Goal: Task Accomplishment & Management: Manage account settings

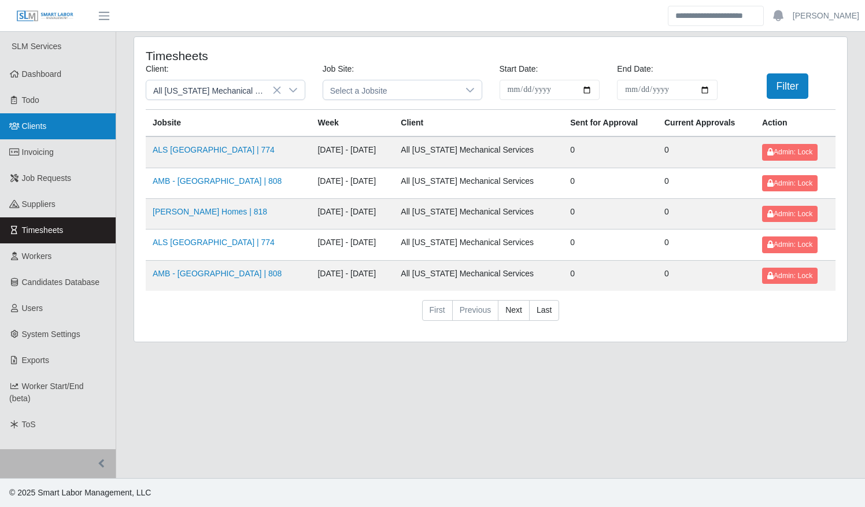
click at [20, 118] on link "Clients" at bounding box center [58, 126] width 116 height 26
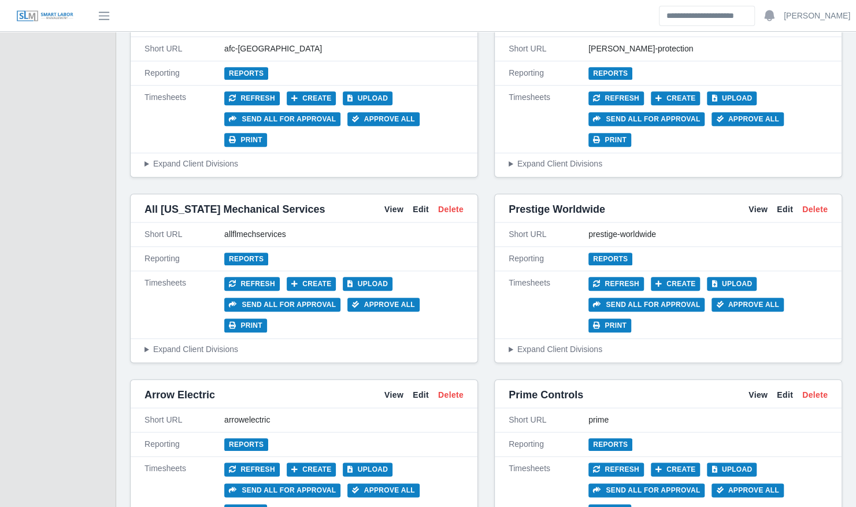
scroll to position [509, 0]
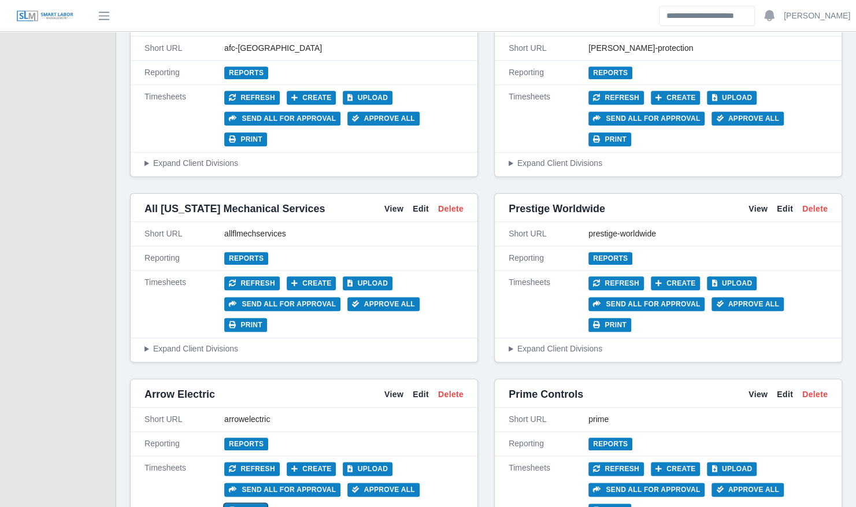
click at [267, 504] on button "Print" at bounding box center [245, 511] width 43 height 14
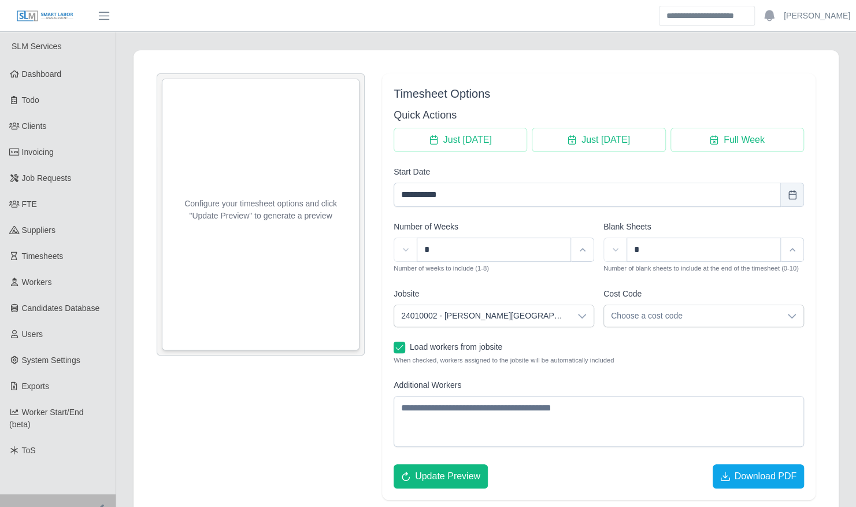
click at [530, 319] on span "24010002 - [PERSON_NAME][GEOGRAPHIC_DATA]" at bounding box center [482, 315] width 176 height 21
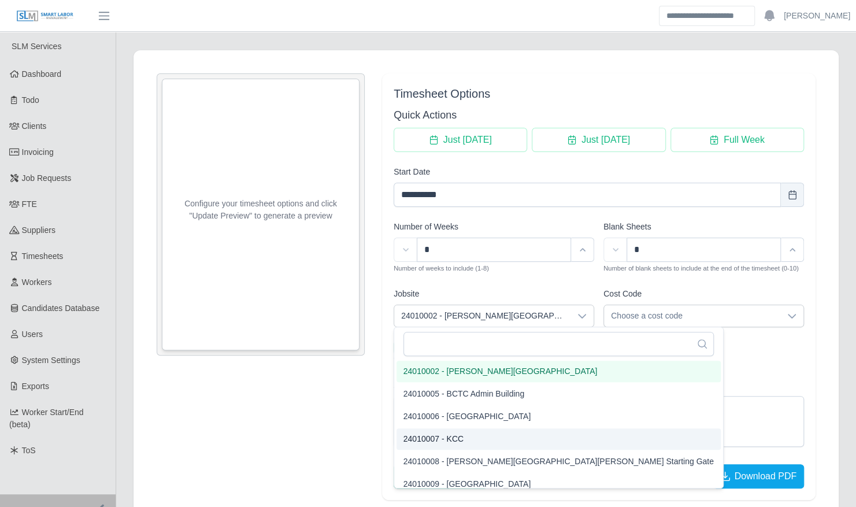
scroll to position [99, 0]
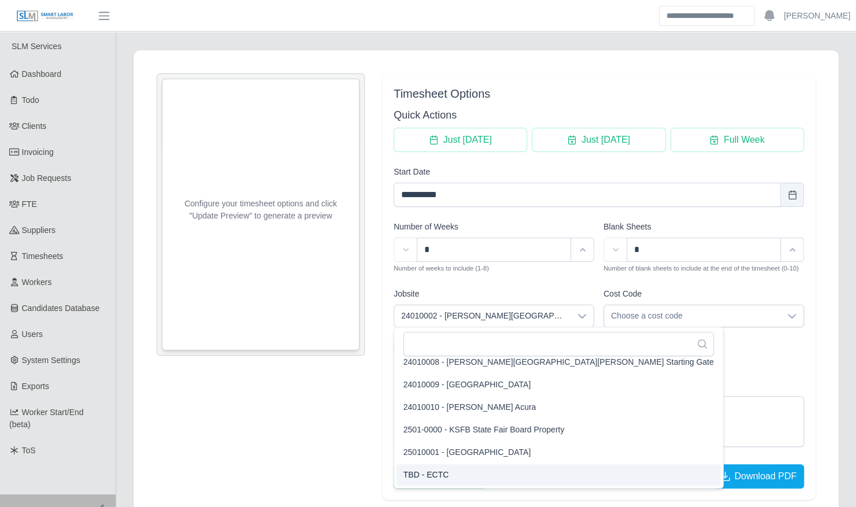
click at [467, 480] on li "TBD - ECTC" at bounding box center [559, 474] width 324 height 21
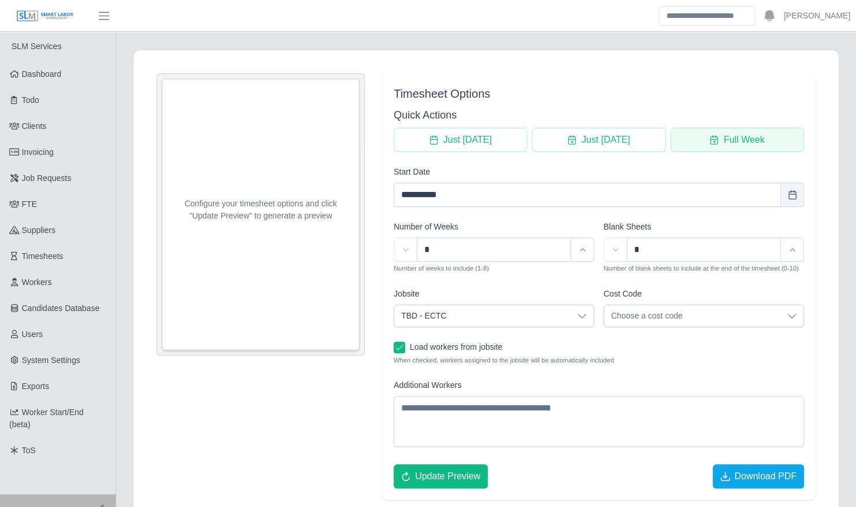
click at [717, 143] on span "Full Week" at bounding box center [714, 139] width 9 height 9
type input "**********"
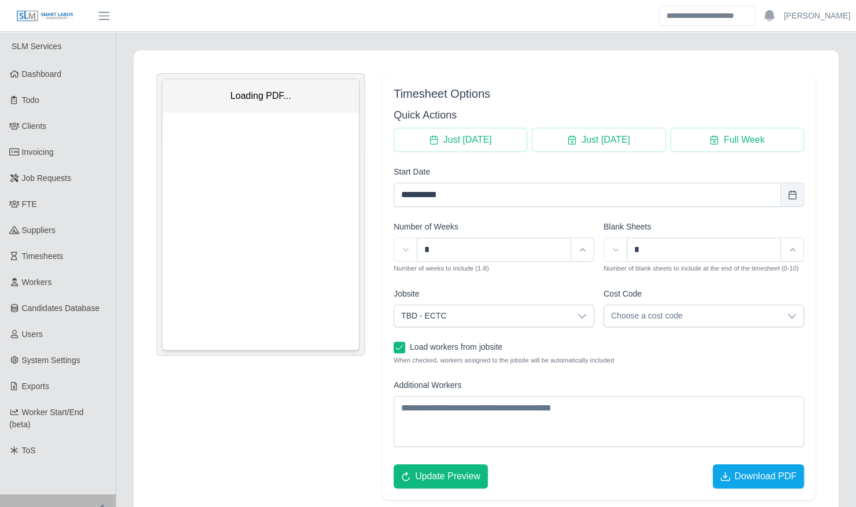
scroll to position [0, 0]
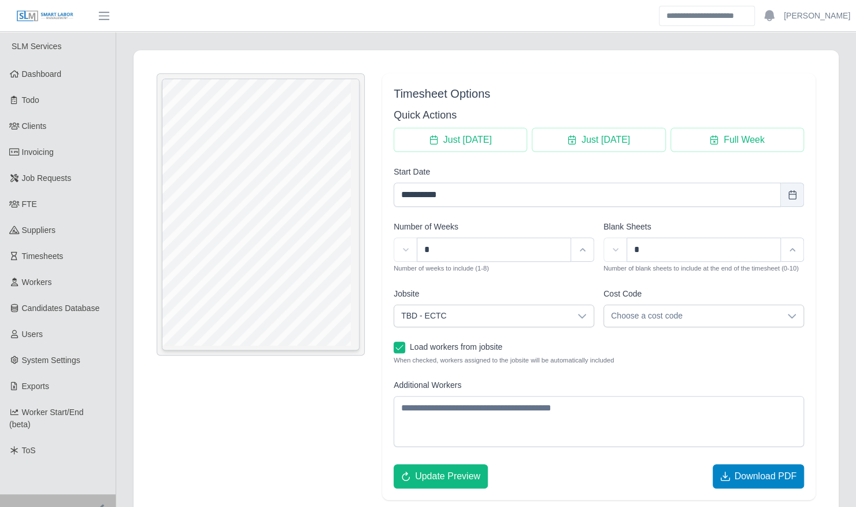
click at [751, 478] on span "Download PDF" at bounding box center [765, 476] width 62 height 14
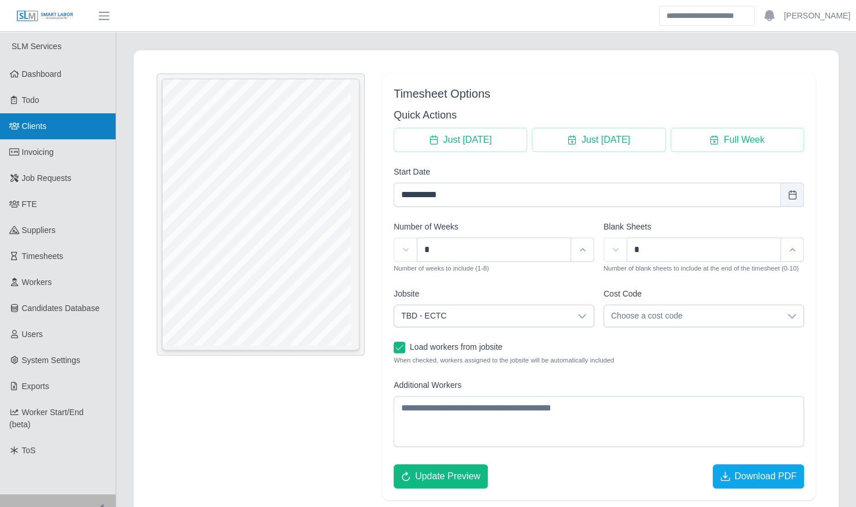
click at [46, 122] on span "Clients" at bounding box center [34, 125] width 25 height 9
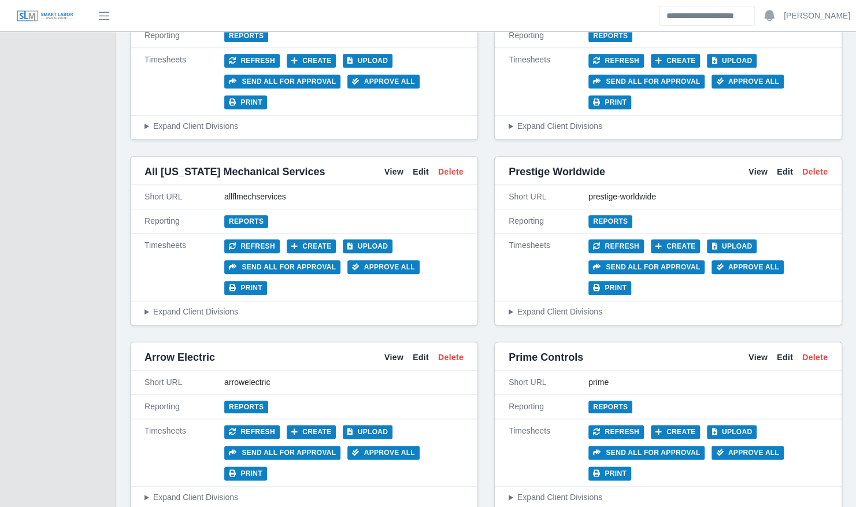
scroll to position [551, 0]
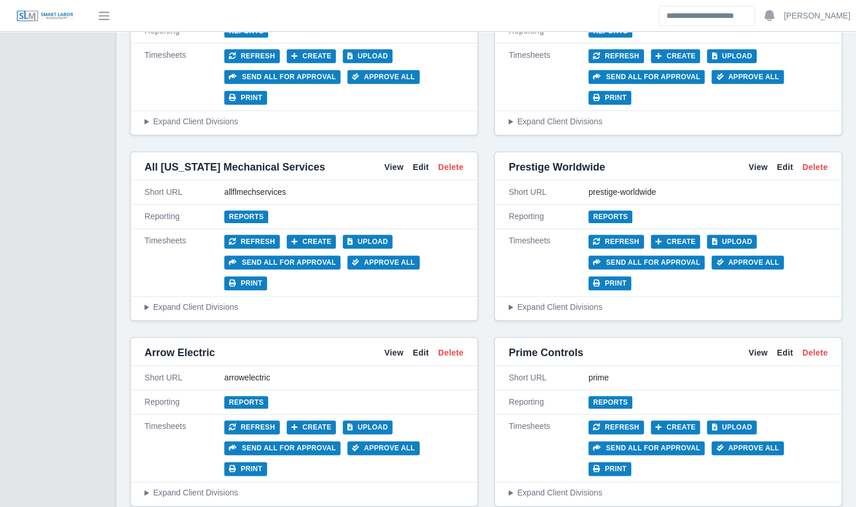
click at [405, 347] on div "View Edit Delete" at bounding box center [424, 353] width 79 height 12
click at [400, 347] on link "View" at bounding box center [394, 353] width 19 height 12
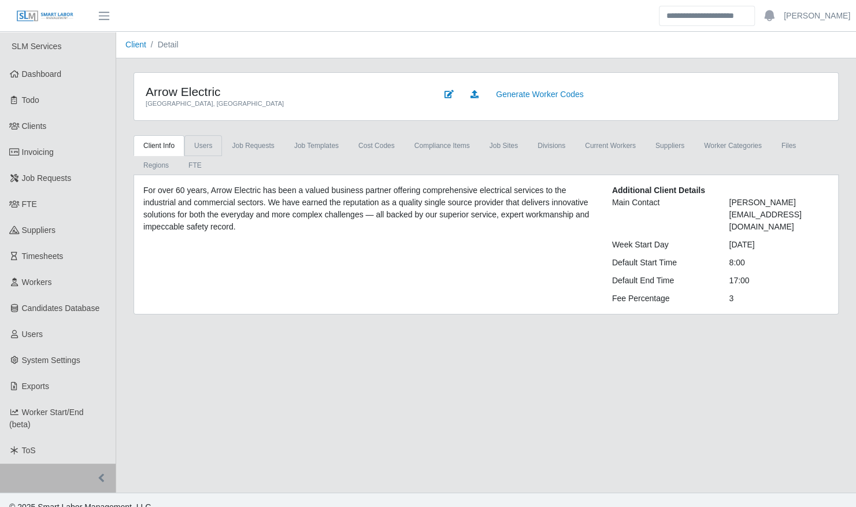
click at [199, 145] on link "Users" at bounding box center [203, 145] width 38 height 21
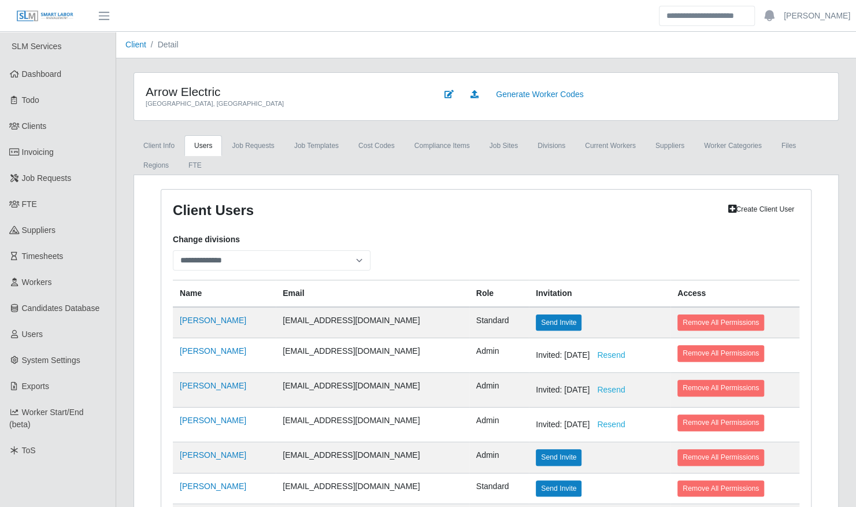
scroll to position [61, 0]
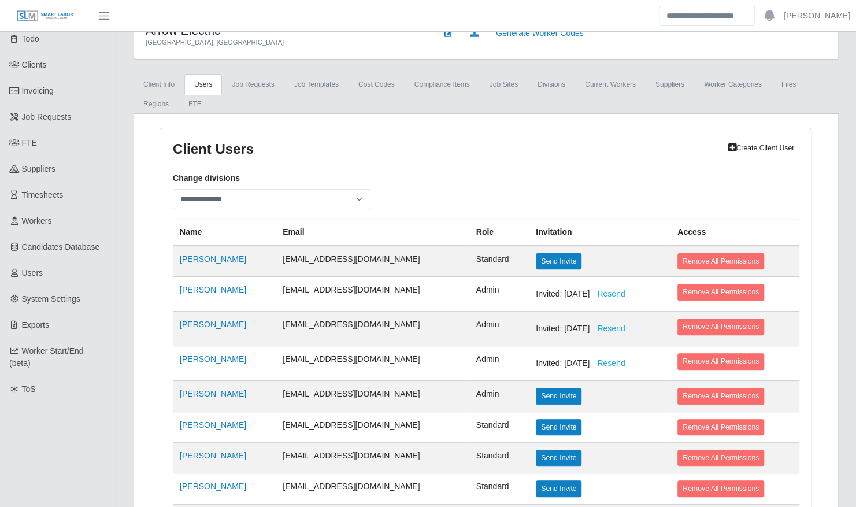
click at [737, 142] on link "Create Client User" at bounding box center [761, 148] width 77 height 16
select select
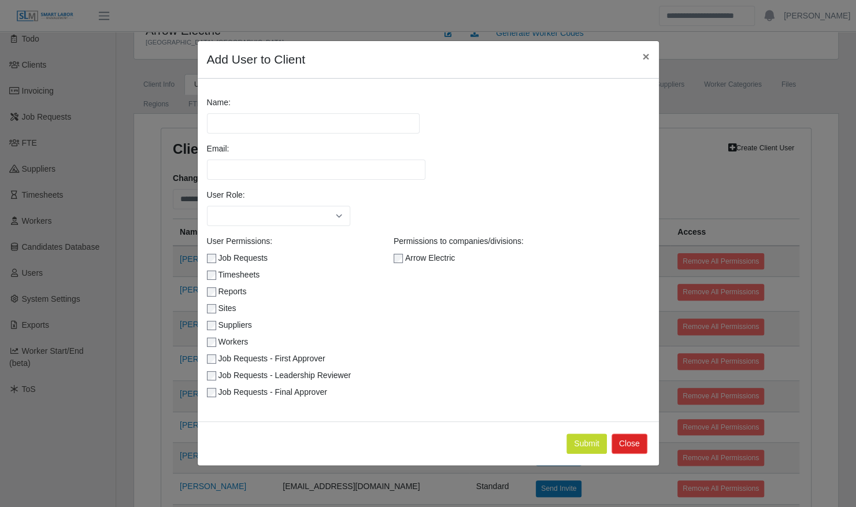
click at [247, 134] on div "Name:" at bounding box center [428, 120] width 460 height 46
click at [245, 130] on input "Name:" at bounding box center [313, 123] width 213 height 20
type input "**********"
click at [247, 162] on input "Email:" at bounding box center [316, 170] width 219 height 20
type input "**********"
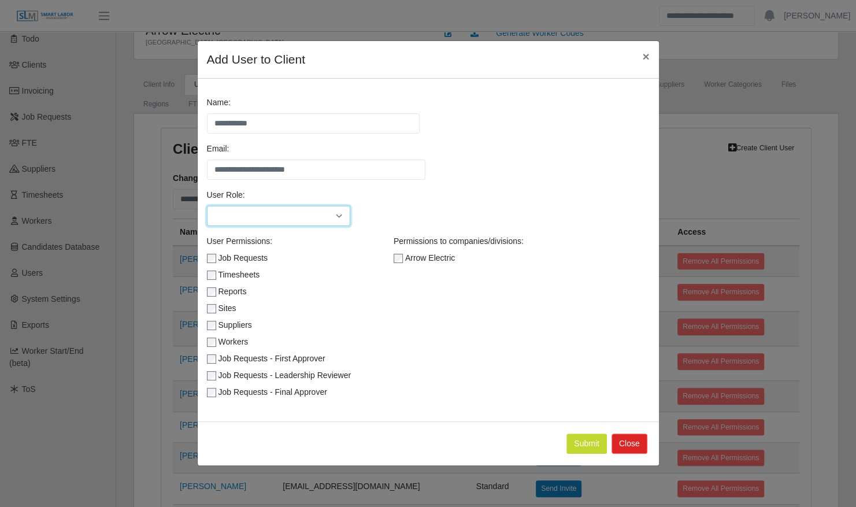
click at [320, 208] on select "******** *****" at bounding box center [279, 216] width 144 height 20
select select "********"
click at [207, 206] on select "******** *****" at bounding box center [279, 216] width 144 height 20
drag, startPoint x: 487, startPoint y: 61, endPoint x: 473, endPoint y: 97, distance: 38.7
click at [473, 97] on div "**********" at bounding box center [428, 253] width 463 height 426
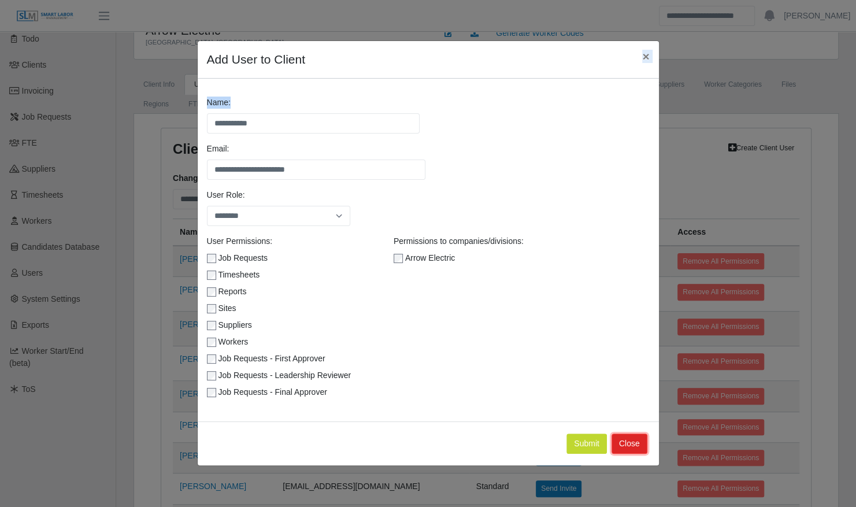
click at [630, 443] on button "Close" at bounding box center [630, 444] width 36 height 20
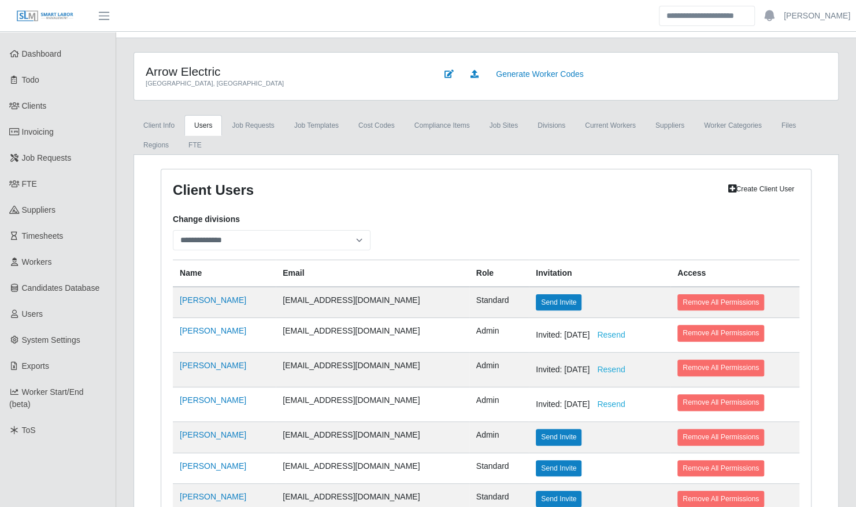
scroll to position [18, 0]
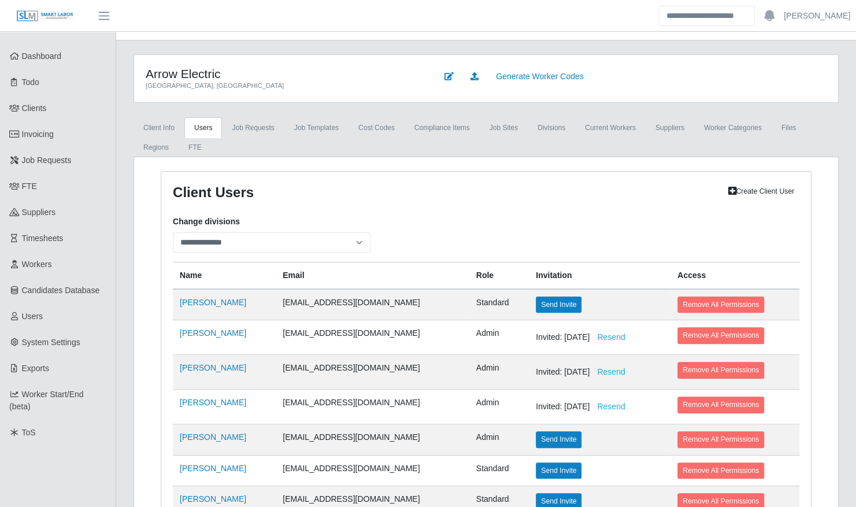
click at [731, 190] on icon at bounding box center [732, 190] width 8 height 7
select select
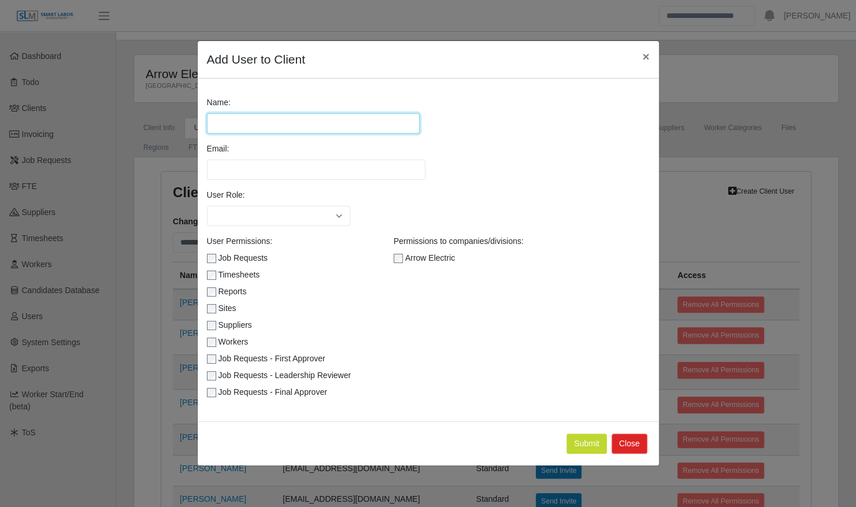
click at [376, 127] on input "Name:" at bounding box center [313, 123] width 213 height 20
type input "**********"
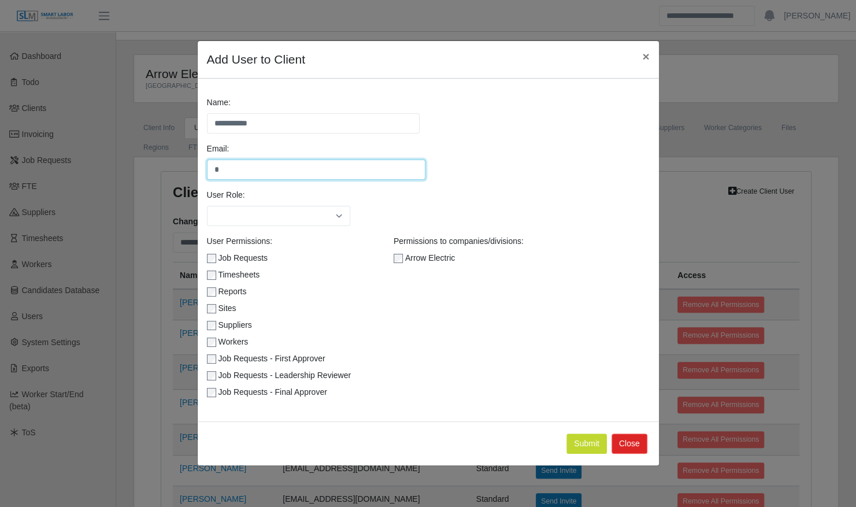
click at [337, 164] on input "*" at bounding box center [316, 170] width 219 height 20
type input "**********"
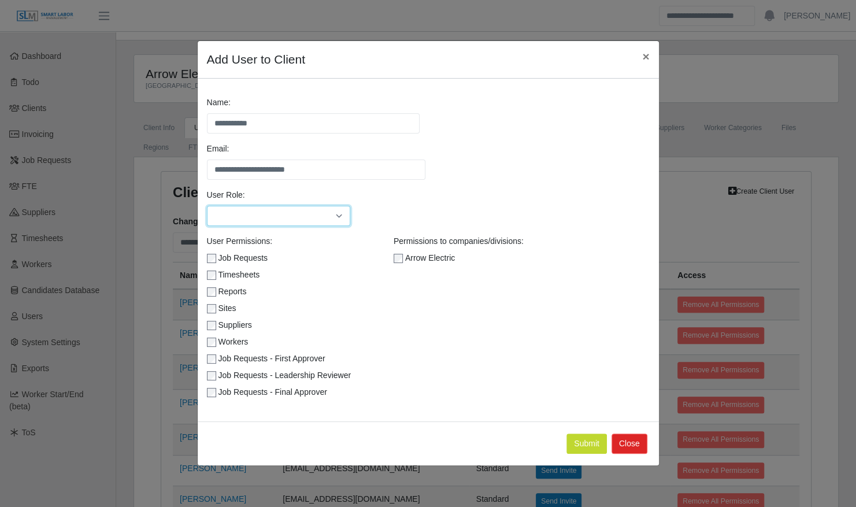
click at [299, 212] on select "******** *****" at bounding box center [279, 216] width 144 height 20
select select "*****"
click at [207, 206] on select "******** *****" at bounding box center [279, 216] width 144 height 20
click at [587, 439] on button "Submit" at bounding box center [587, 444] width 40 height 20
click at [563, 378] on div "Permissions to companies/divisions: Arrow Electric" at bounding box center [484, 319] width 187 height 168
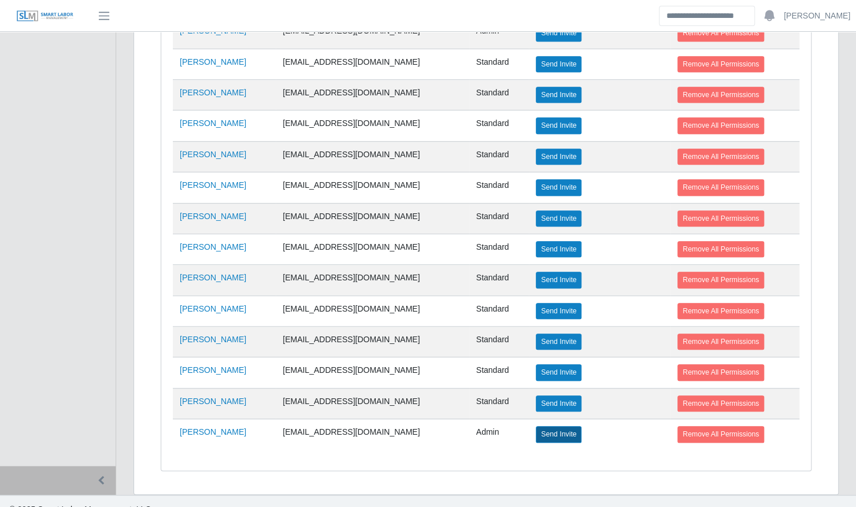
scroll to position [428, 0]
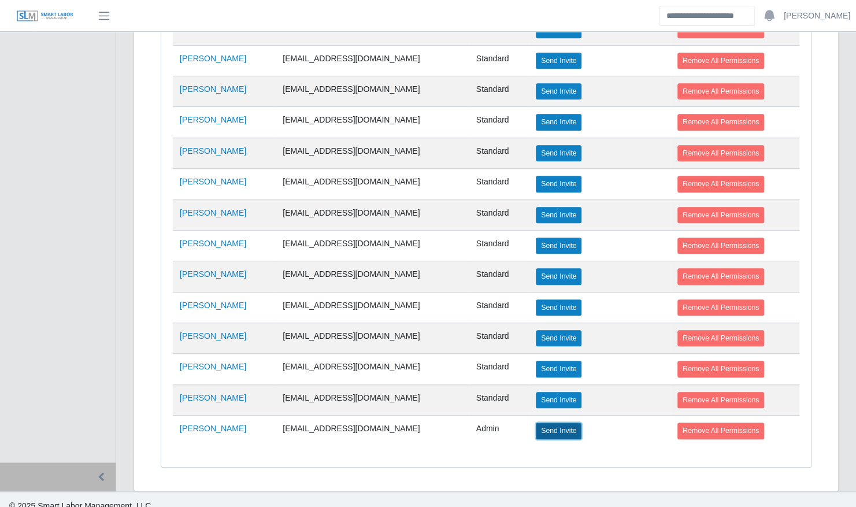
click at [537, 423] on button "Send Invite" at bounding box center [559, 431] width 46 height 16
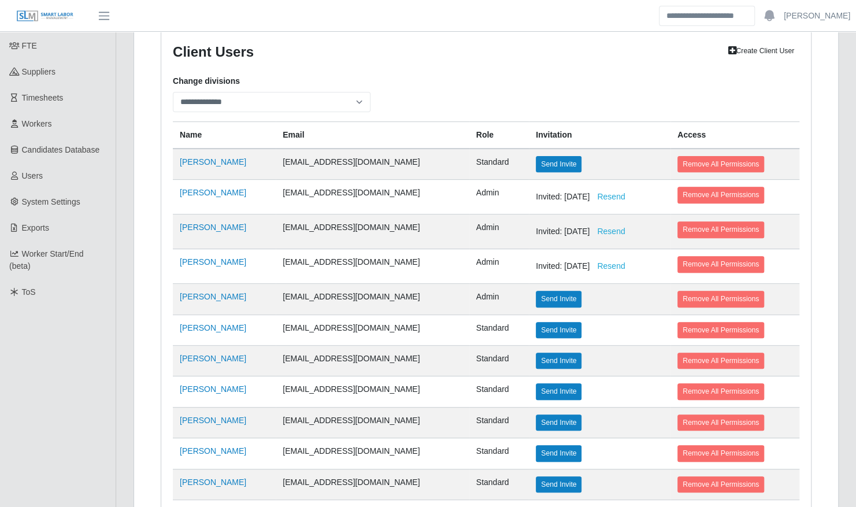
scroll to position [0, 0]
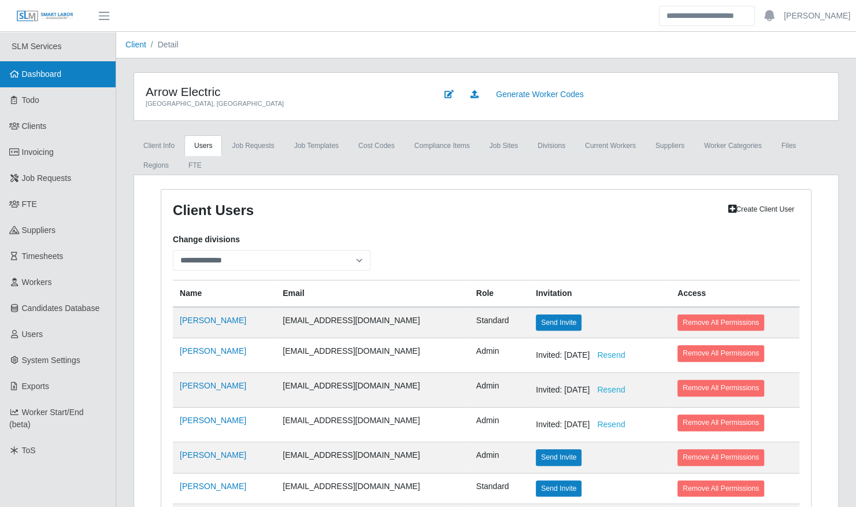
click at [42, 62] on link "Dashboard" at bounding box center [58, 74] width 116 height 26
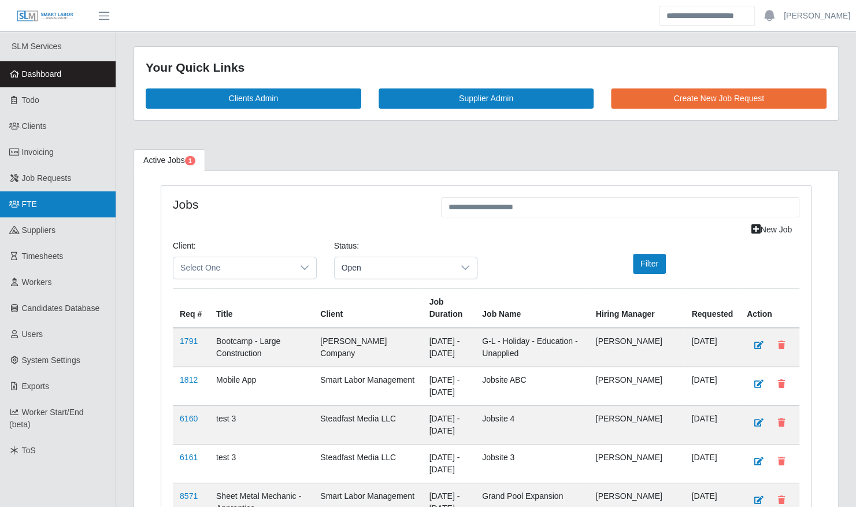
click at [35, 205] on link "FTE" at bounding box center [58, 204] width 116 height 26
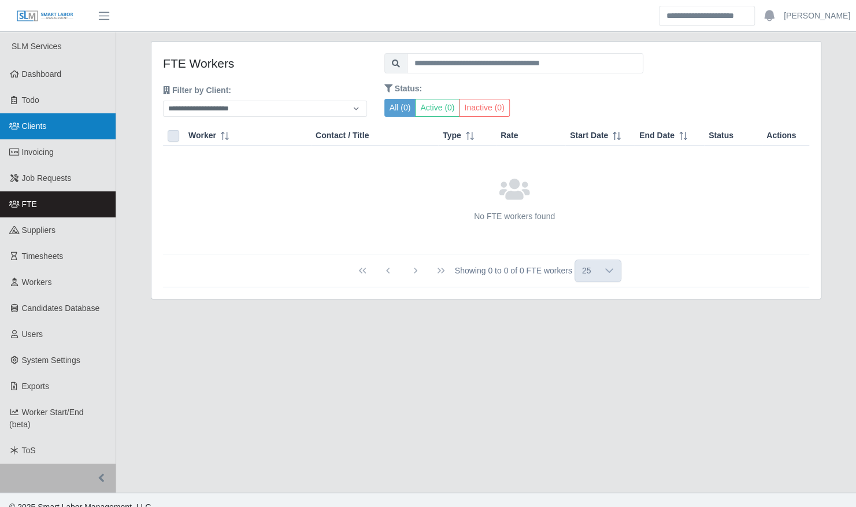
click at [65, 131] on link "Clients" at bounding box center [58, 126] width 116 height 26
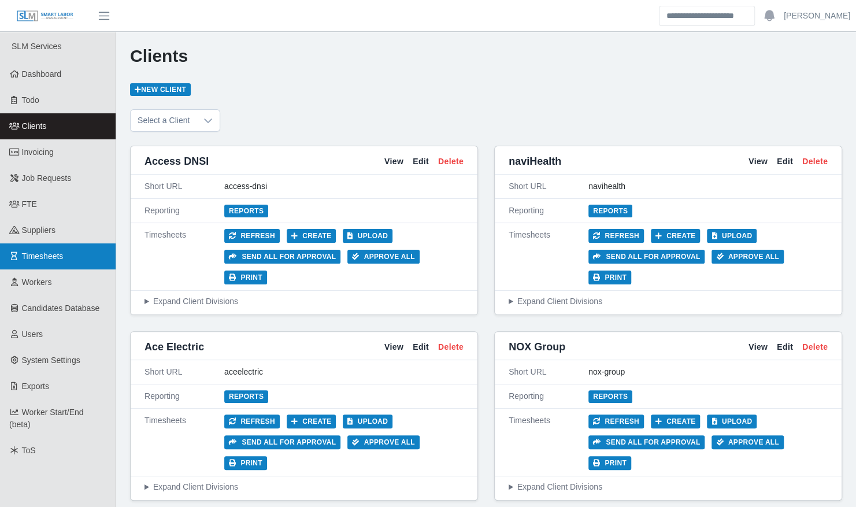
click at [68, 256] on link "Timesheets" at bounding box center [58, 256] width 116 height 26
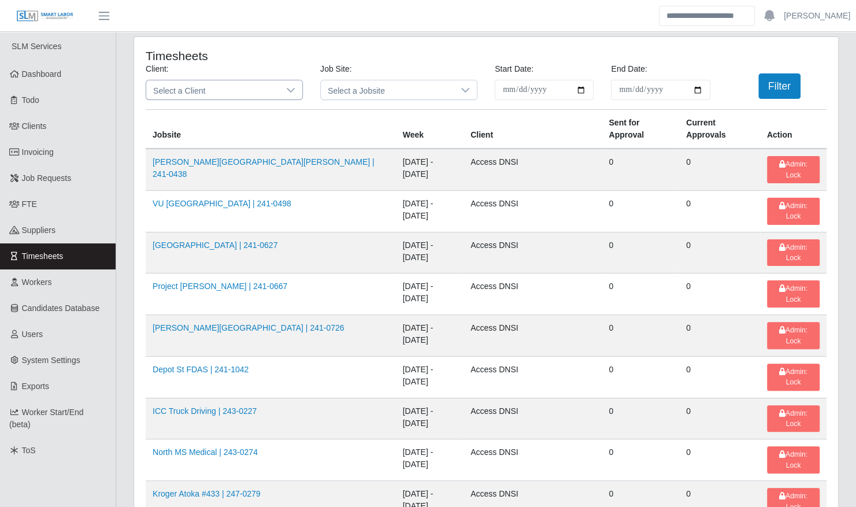
click at [192, 94] on span "Select a Client" at bounding box center [212, 89] width 133 height 19
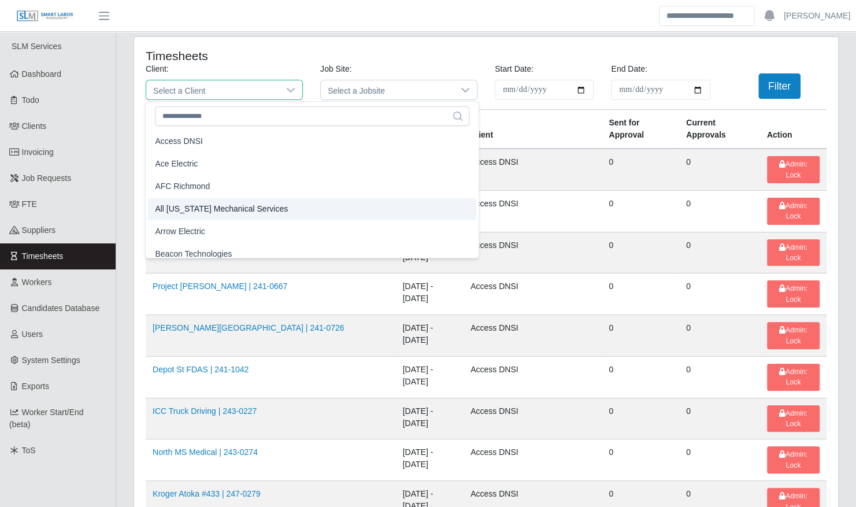
click at [234, 205] on span "All [US_STATE] Mechanical Services" at bounding box center [221, 209] width 133 height 12
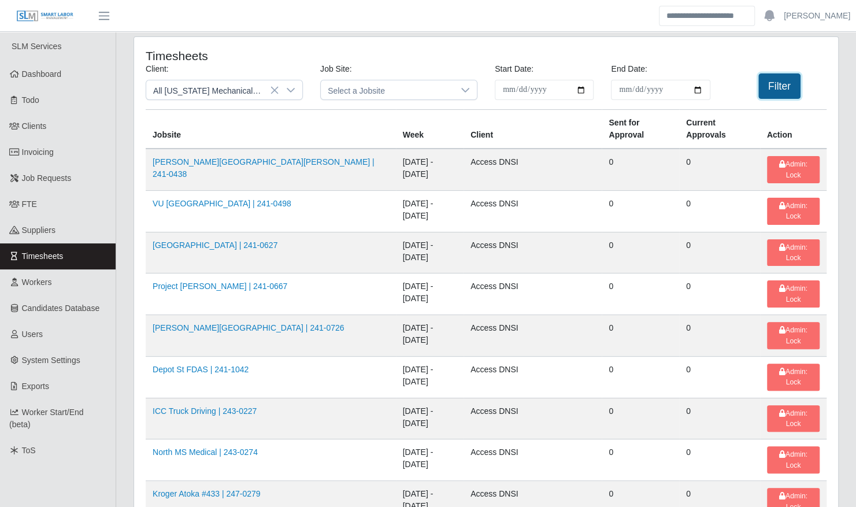
click at [788, 91] on button "Filter" at bounding box center [780, 85] width 42 height 25
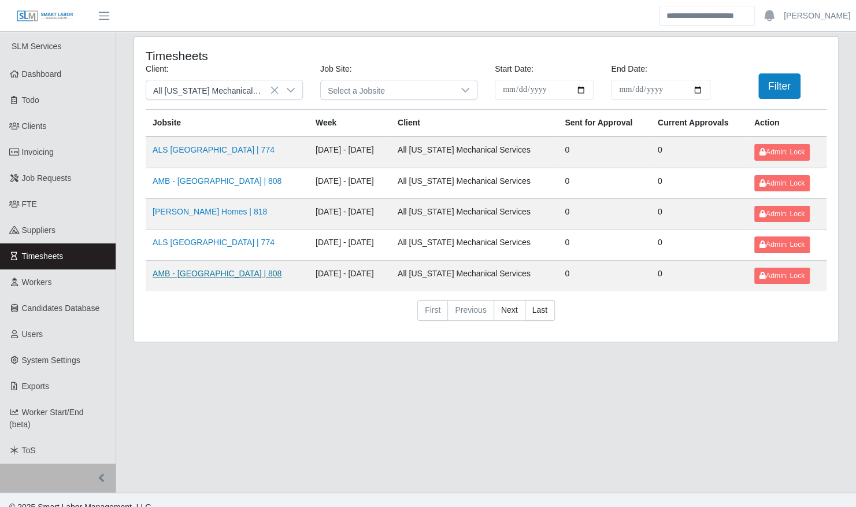
click at [230, 271] on link "AMB - Carrollwood | 808" at bounding box center [217, 273] width 129 height 9
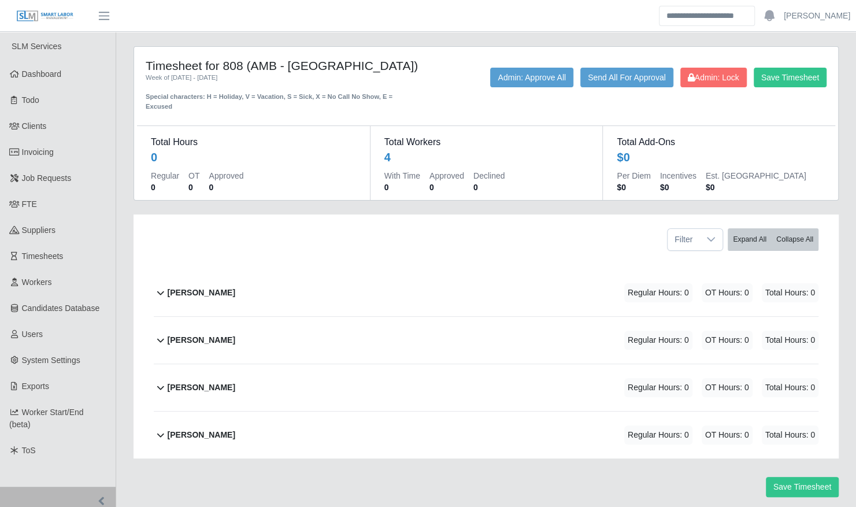
click at [222, 291] on div "Brad Bisnauth Regular Hours: 0 OT Hours: 0 Total Hours: 0" at bounding box center [493, 292] width 651 height 47
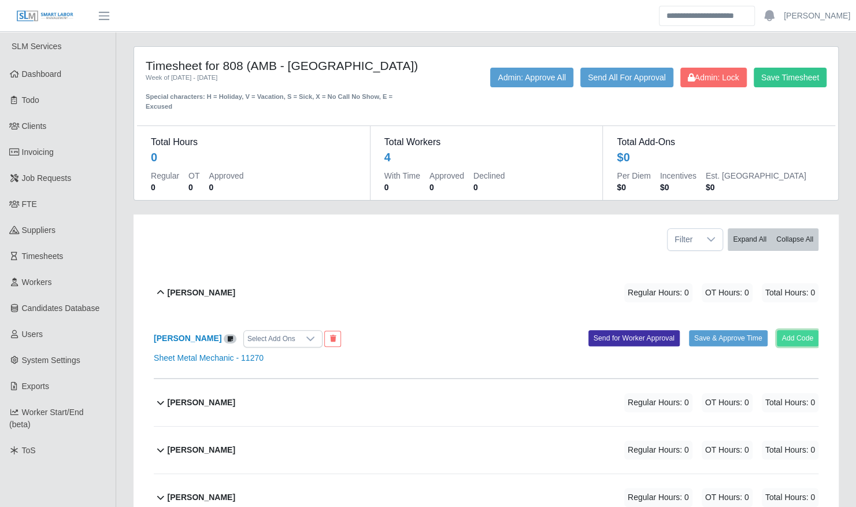
click at [788, 330] on button "Add Code" at bounding box center [798, 338] width 42 height 16
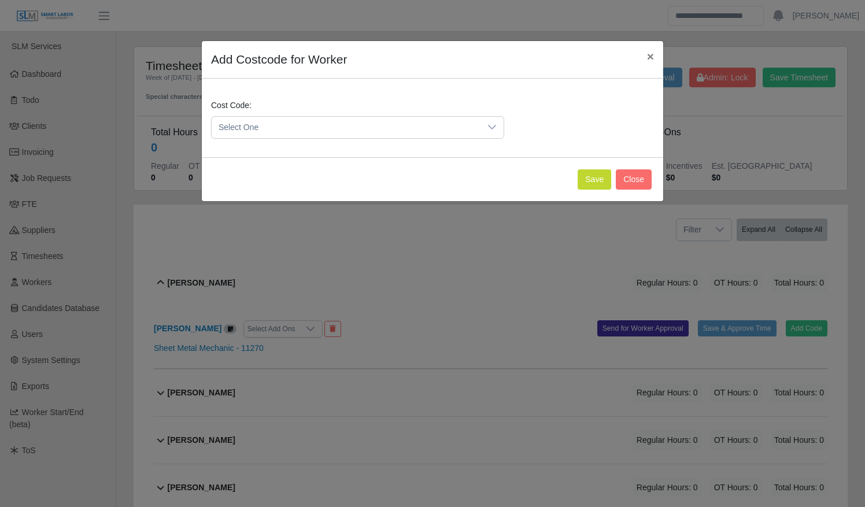
click at [298, 131] on span "Select One" at bounding box center [346, 127] width 269 height 21
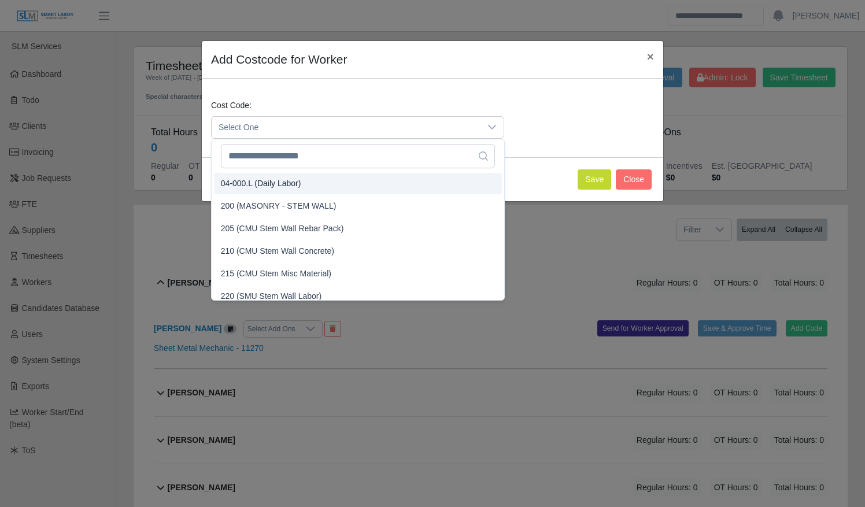
click at [301, 183] on li "04-000.L (Daily Labor)" at bounding box center [358, 183] width 288 height 21
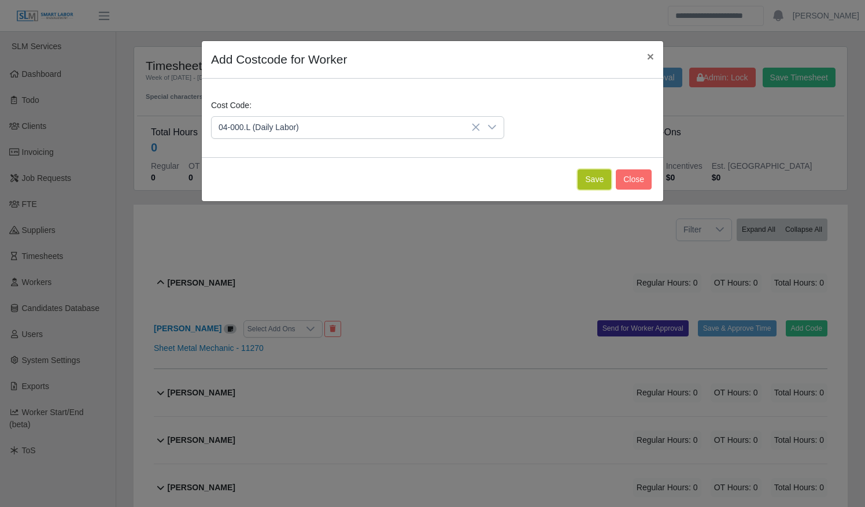
click at [590, 180] on button "Save" at bounding box center [595, 179] width 34 height 20
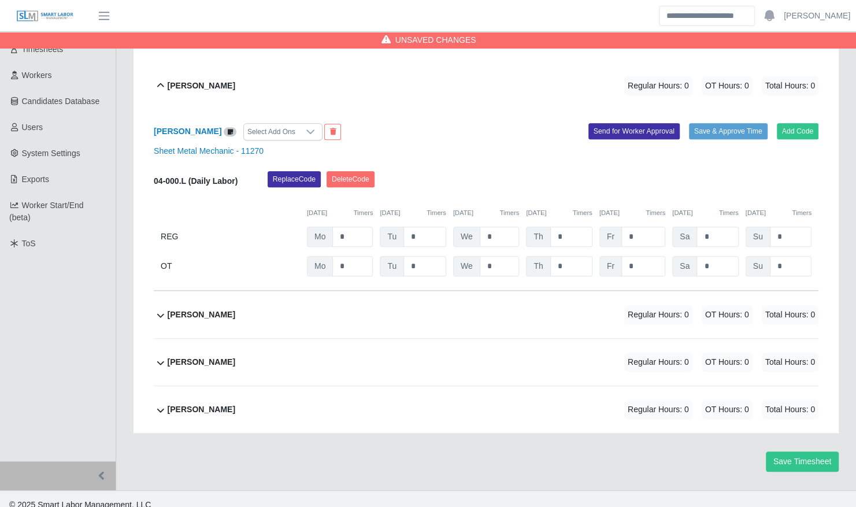
click at [372, 294] on div "Larry Askew Regular Hours: 0 OT Hours: 0 Total Hours: 0" at bounding box center [493, 314] width 651 height 47
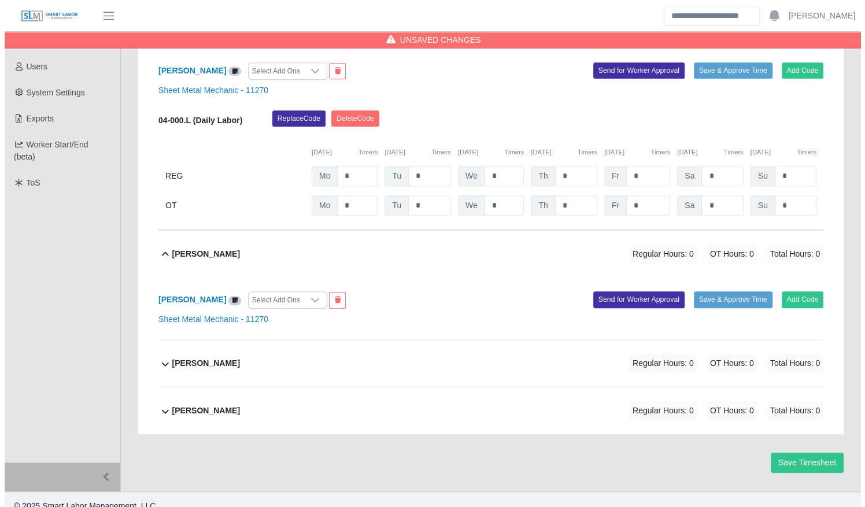
scroll to position [269, 0]
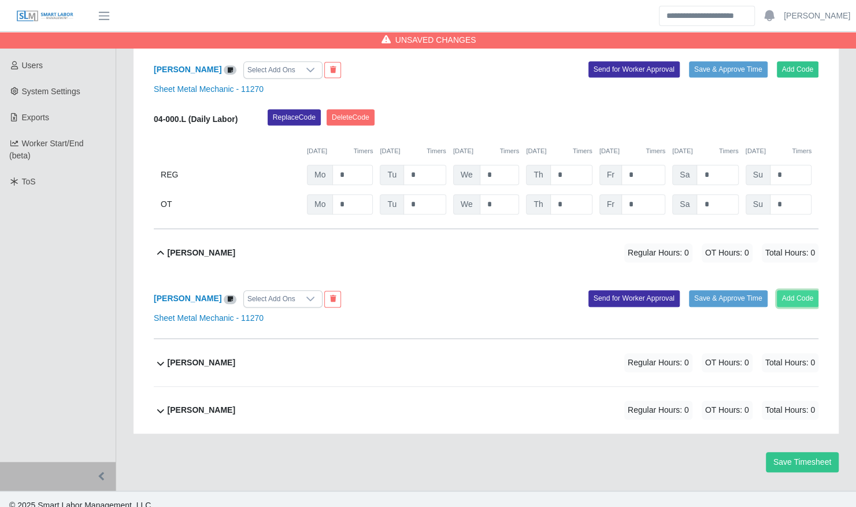
click at [809, 290] on button "Add Code" at bounding box center [798, 298] width 42 height 16
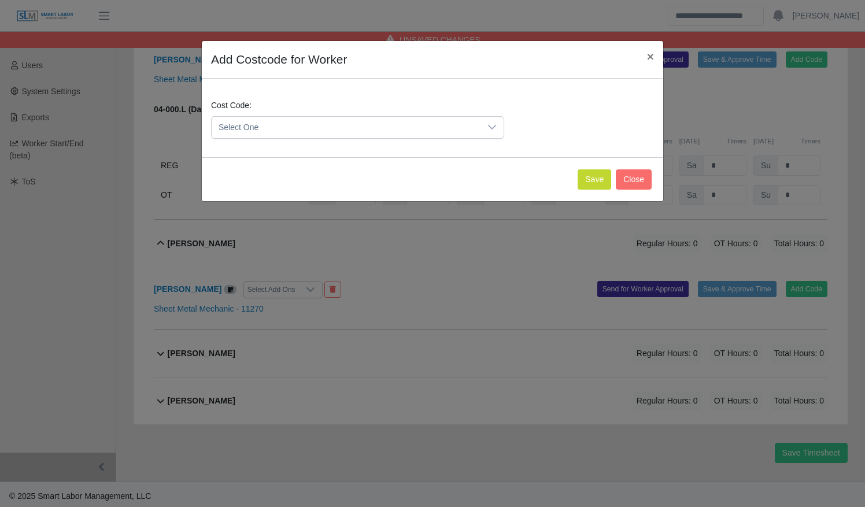
click at [468, 126] on span "Select One" at bounding box center [346, 127] width 269 height 21
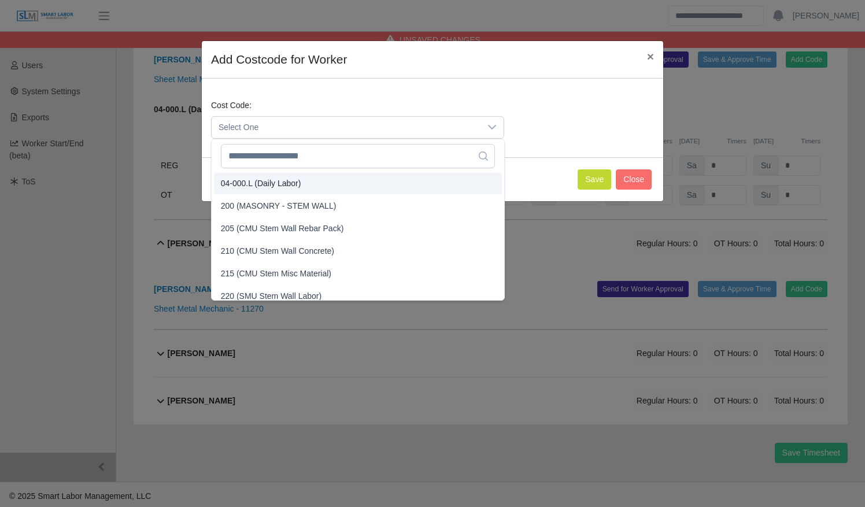
click at [438, 188] on li "04-000.L (Daily Labor)" at bounding box center [358, 183] width 288 height 21
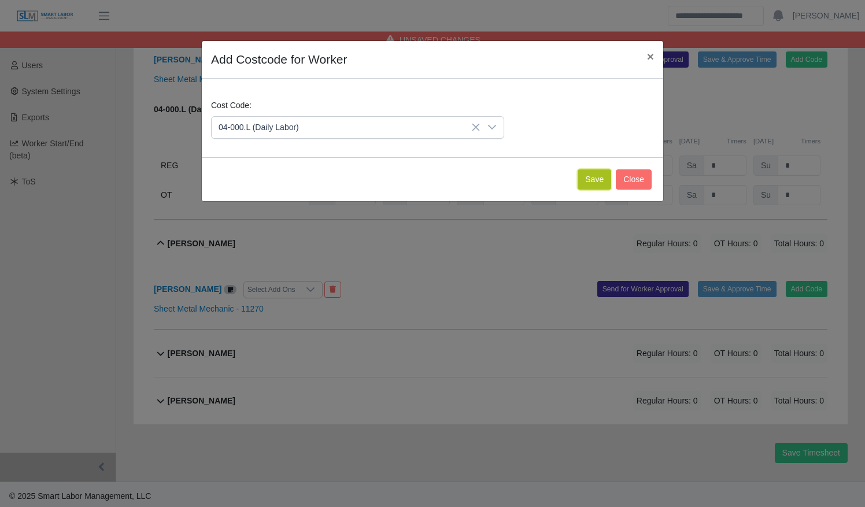
click at [604, 180] on button "Save" at bounding box center [595, 179] width 34 height 20
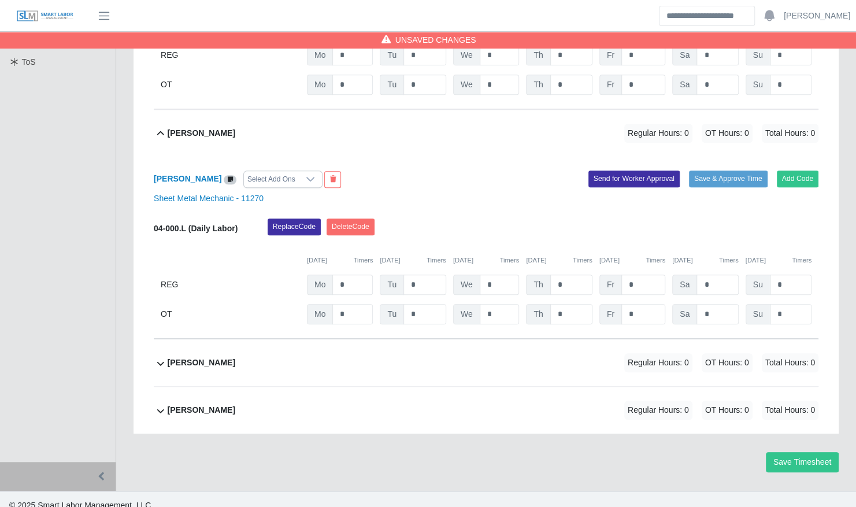
click at [340, 363] on div "Lorenzo Askew Regular Hours: 0 OT Hours: 0 Total Hours: 0" at bounding box center [493, 362] width 651 height 47
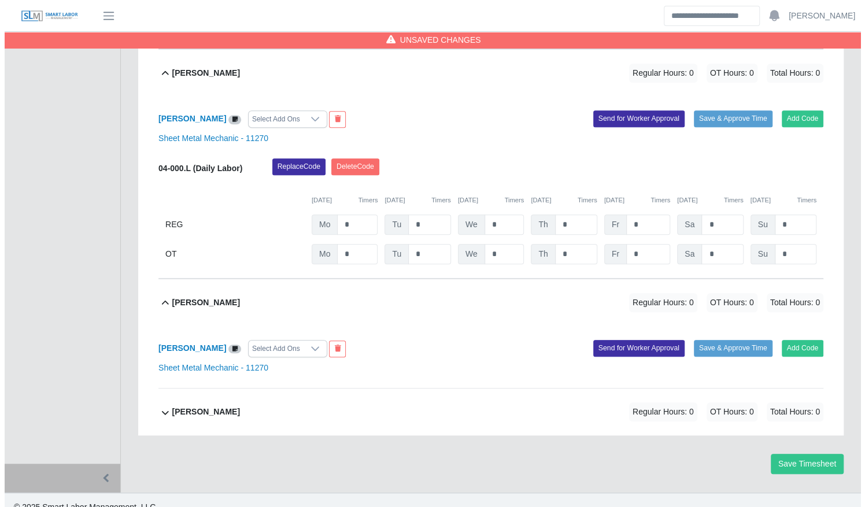
scroll to position [451, 0]
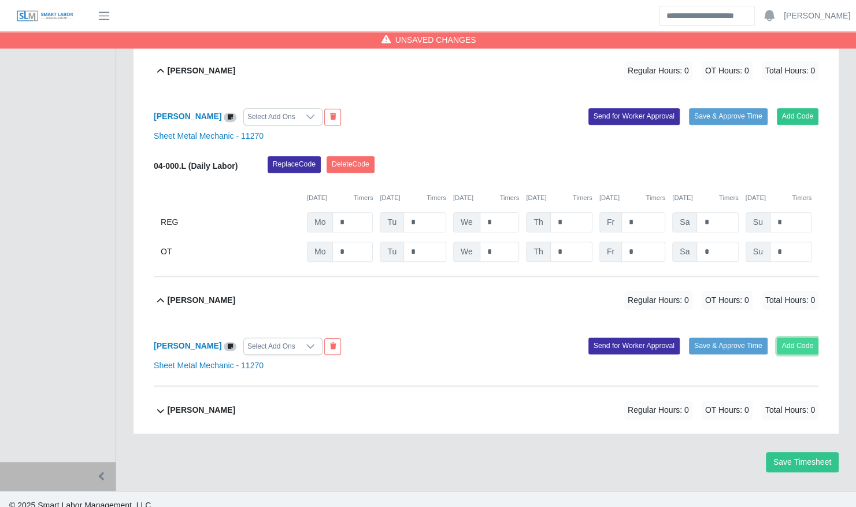
click at [808, 338] on button "Add Code" at bounding box center [798, 346] width 42 height 16
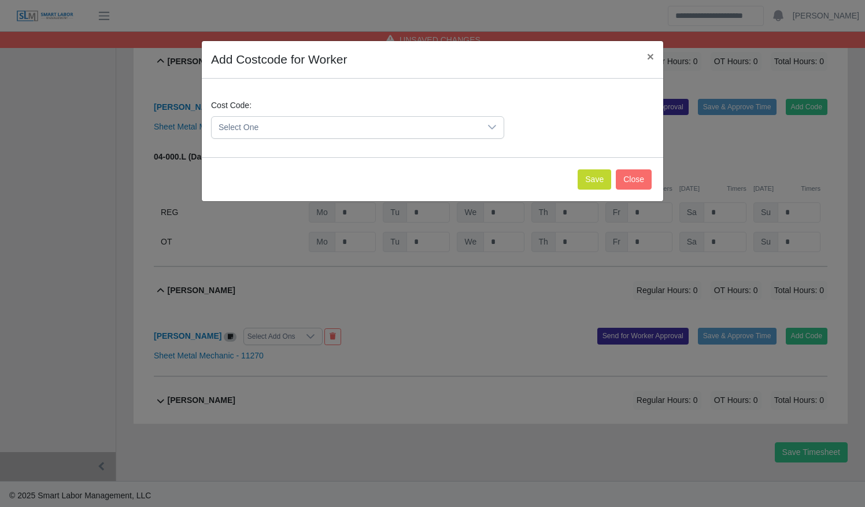
click at [363, 131] on span "Select One" at bounding box center [346, 127] width 269 height 21
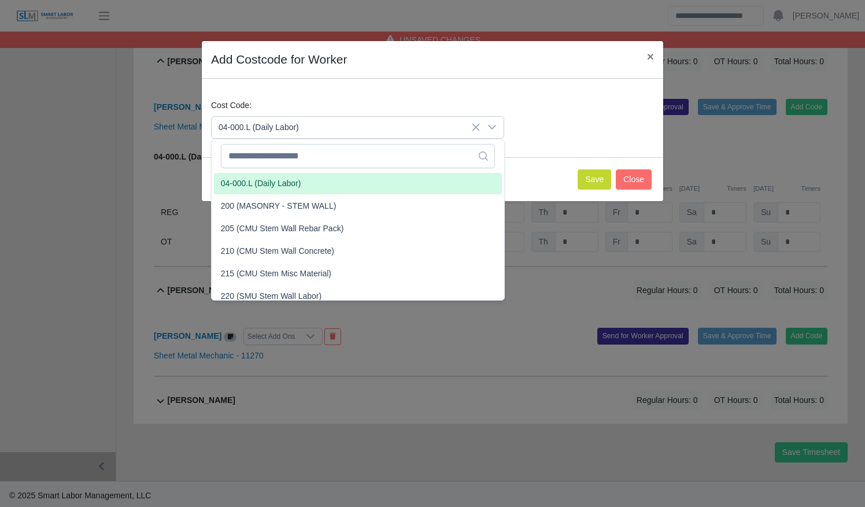
click at [349, 190] on li "04-000.L (Daily Labor)" at bounding box center [358, 183] width 288 height 21
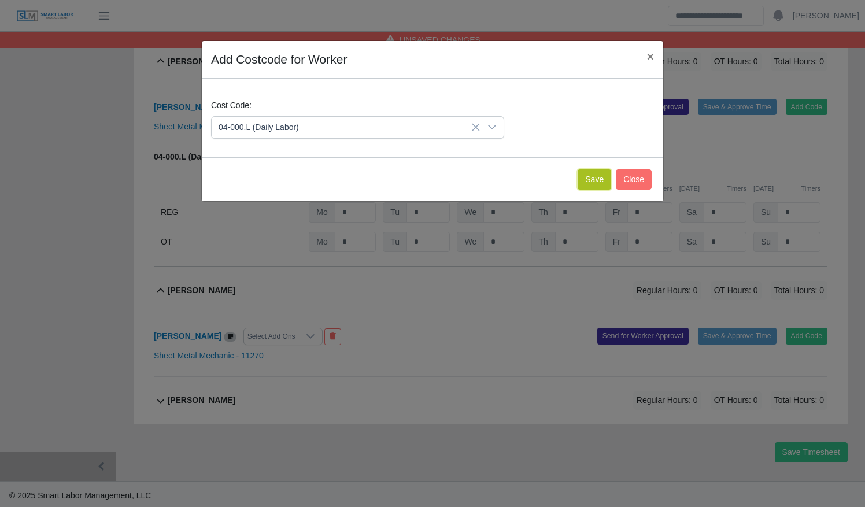
click at [601, 186] on button "Save" at bounding box center [595, 179] width 34 height 20
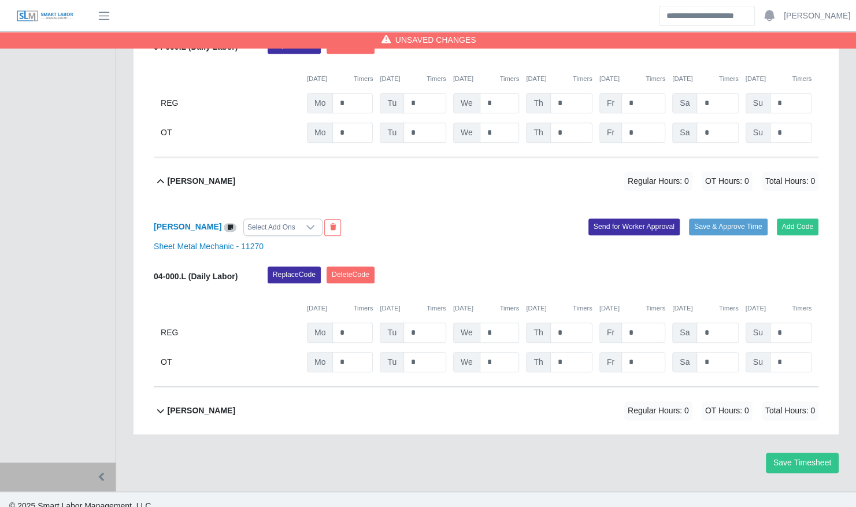
click at [459, 390] on div "Richie Bisnauth Regular Hours: 0 OT Hours: 0 Total Hours: 0" at bounding box center [493, 410] width 651 height 47
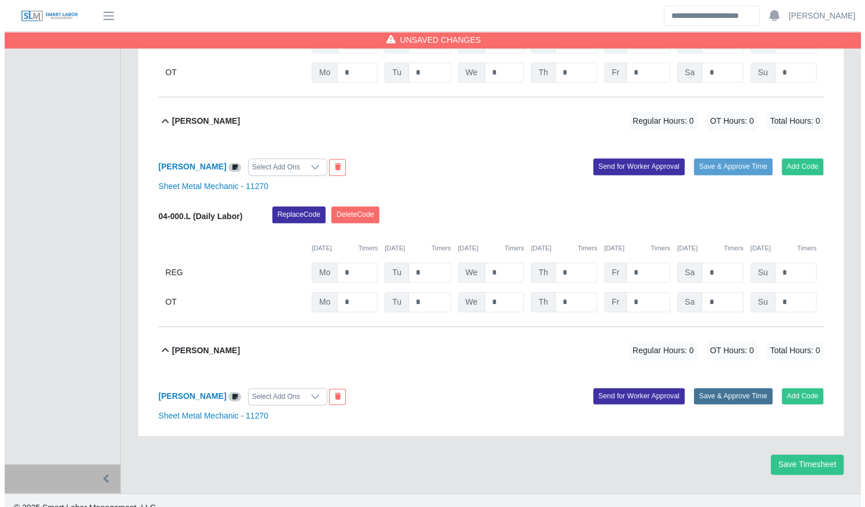
scroll to position [633, 0]
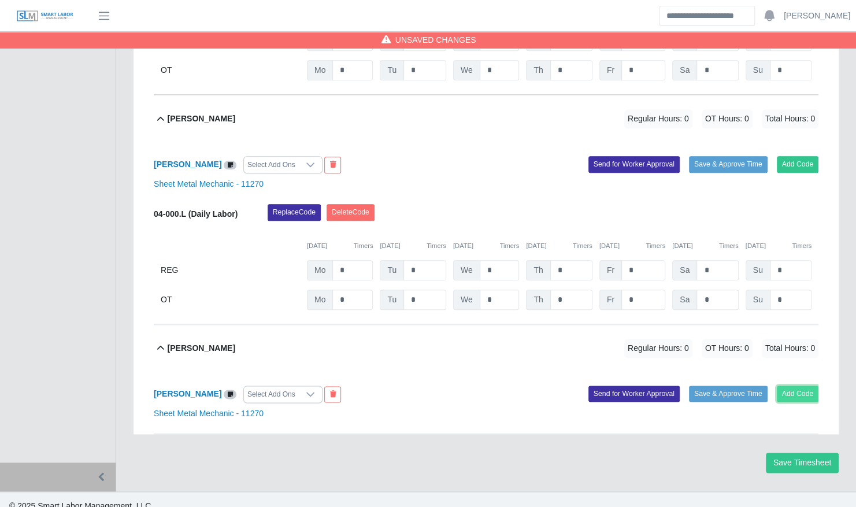
click at [781, 386] on button "Add Code" at bounding box center [798, 394] width 42 height 16
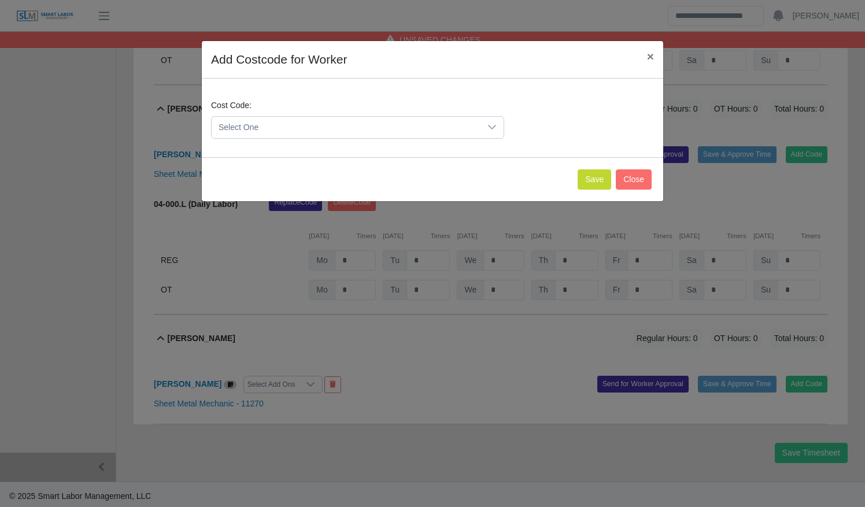
click at [381, 132] on span "Select One" at bounding box center [346, 127] width 269 height 21
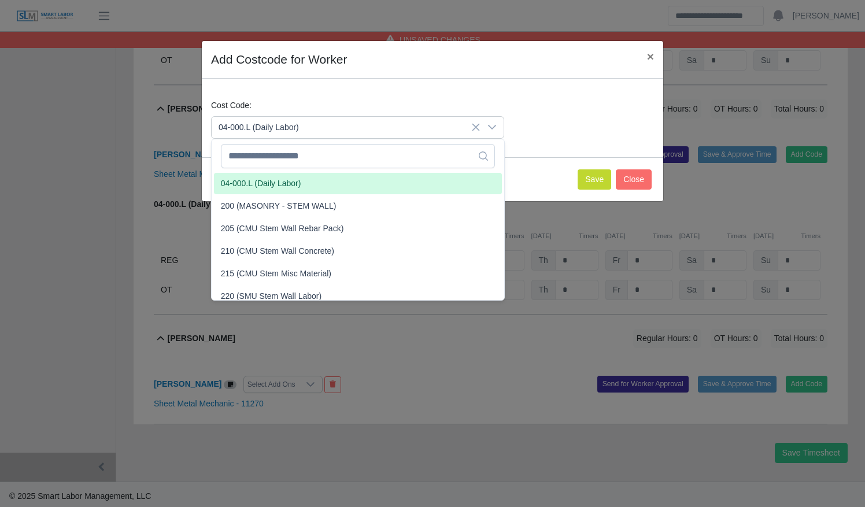
click at [365, 182] on li "04-000.L (Daily Labor)" at bounding box center [358, 183] width 288 height 21
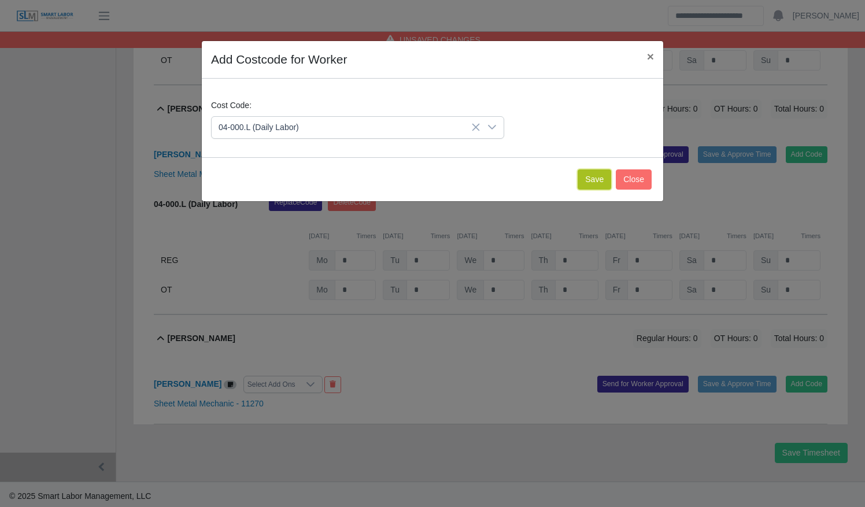
click at [597, 182] on button "Save" at bounding box center [595, 179] width 34 height 20
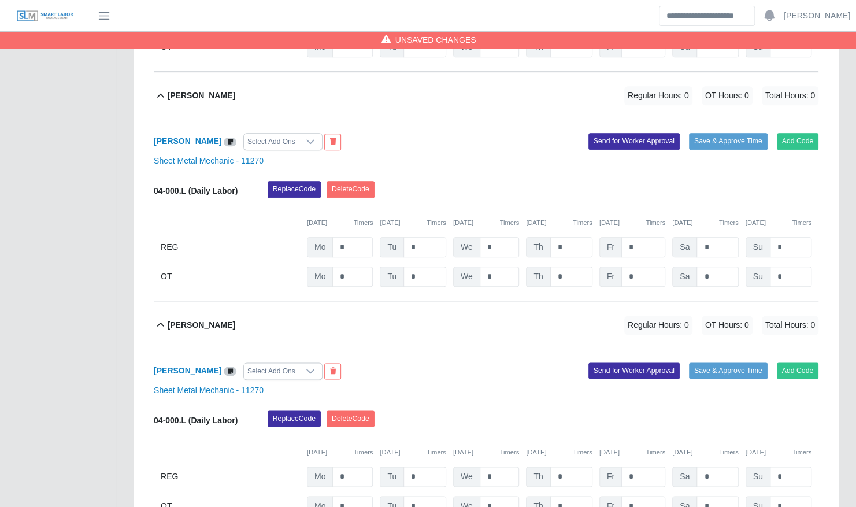
scroll to position [752, 0]
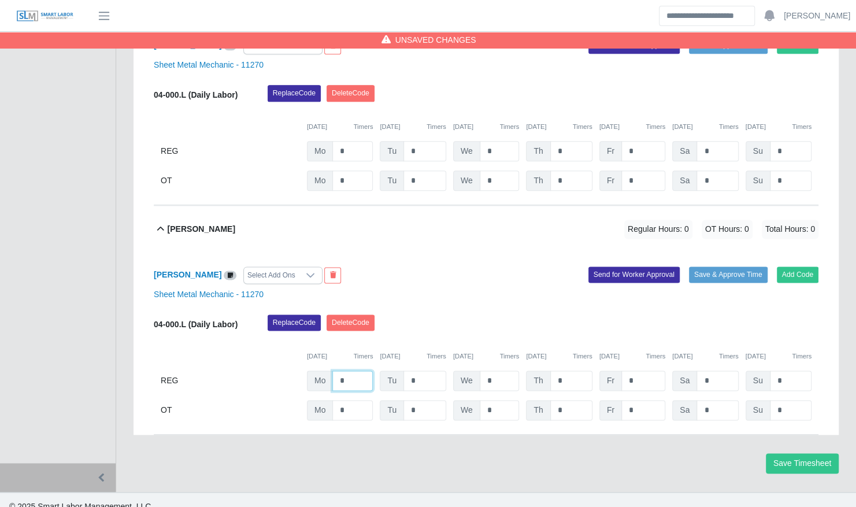
click at [357, 371] on input "*" at bounding box center [352, 381] width 40 height 20
type input "**"
type input "*"
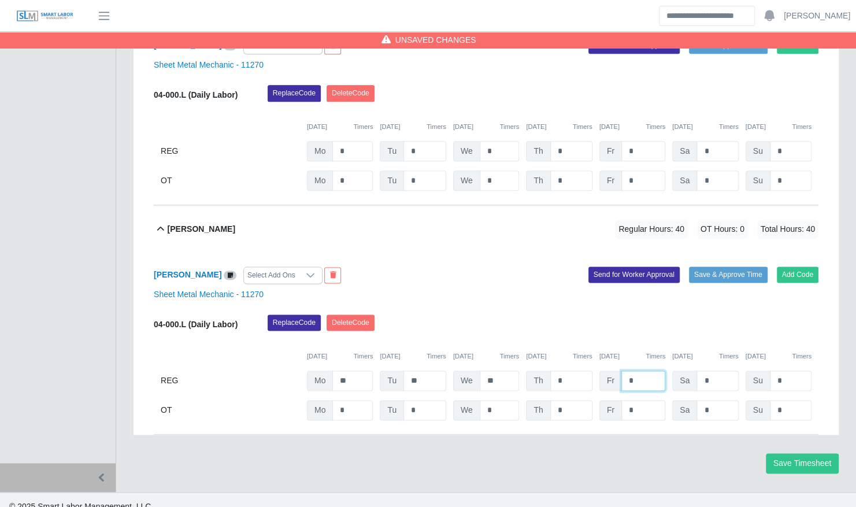
type input "*"
click at [629, 400] on input "*" at bounding box center [644, 410] width 44 height 20
type input "*"
click at [657, 352] on button "Timers" at bounding box center [656, 357] width 20 height 10
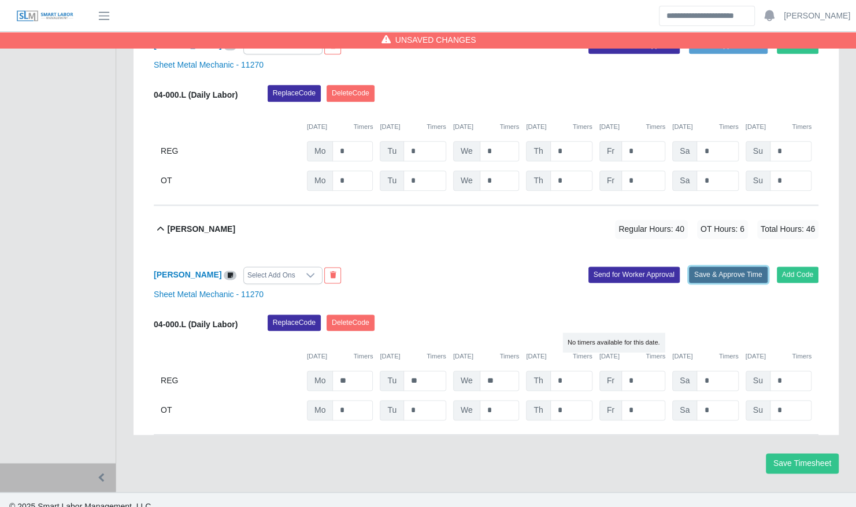
click at [727, 267] on button "Save & Approve Time" at bounding box center [728, 275] width 79 height 16
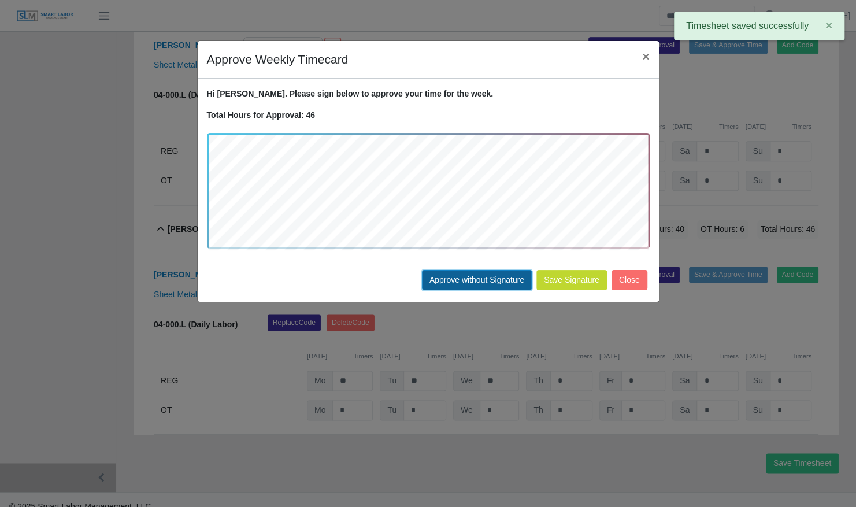
click at [493, 281] on button "Approve without Signature" at bounding box center [477, 280] width 110 height 20
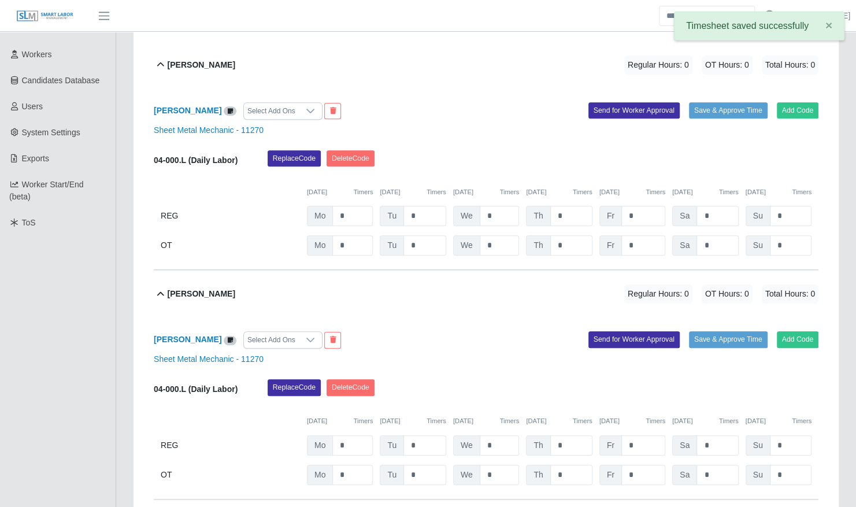
scroll to position [224, 0]
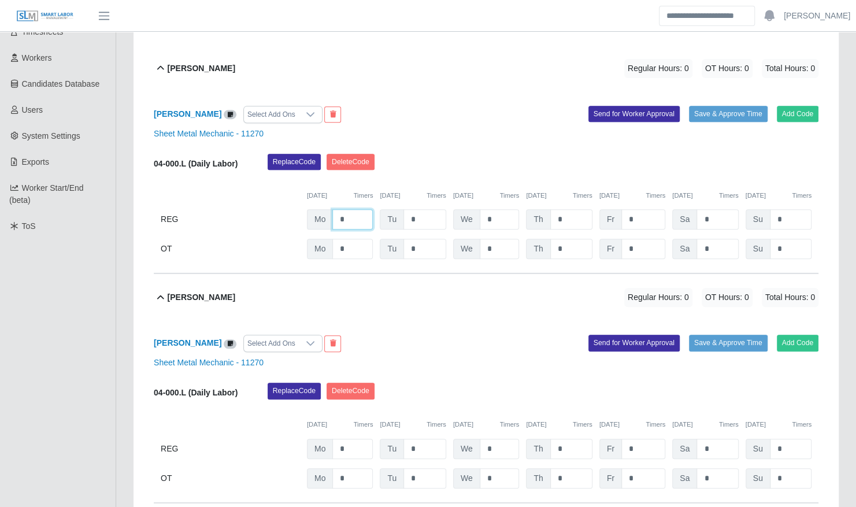
click at [358, 209] on input "*" at bounding box center [352, 219] width 40 height 20
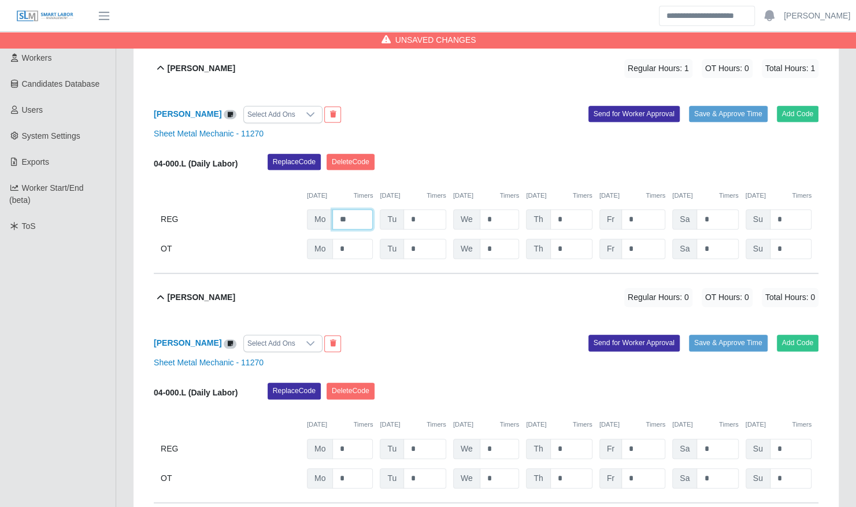
type input "**"
type input "*"
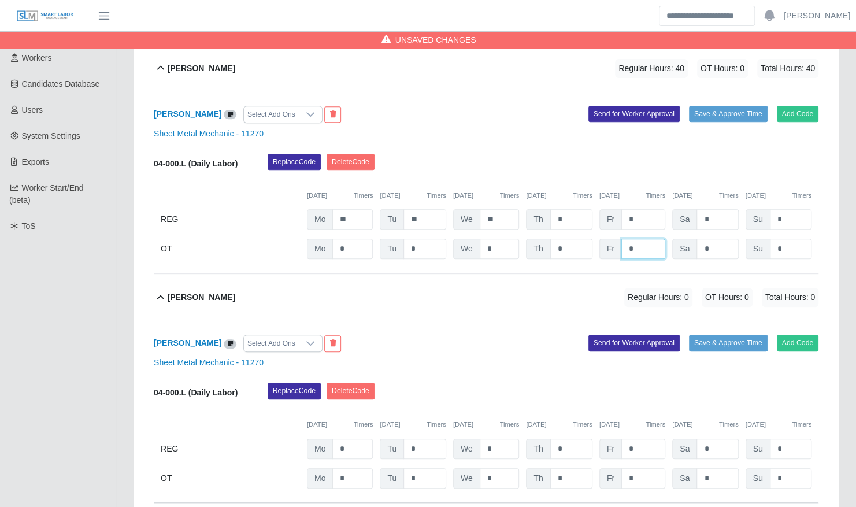
click at [661, 243] on input "*" at bounding box center [644, 249] width 44 height 20
type input "*"
click at [701, 162] on div "Replace Code Delete Code" at bounding box center [543, 165] width 568 height 23
click at [701, 108] on button "Save & Approve Time" at bounding box center [728, 114] width 79 height 16
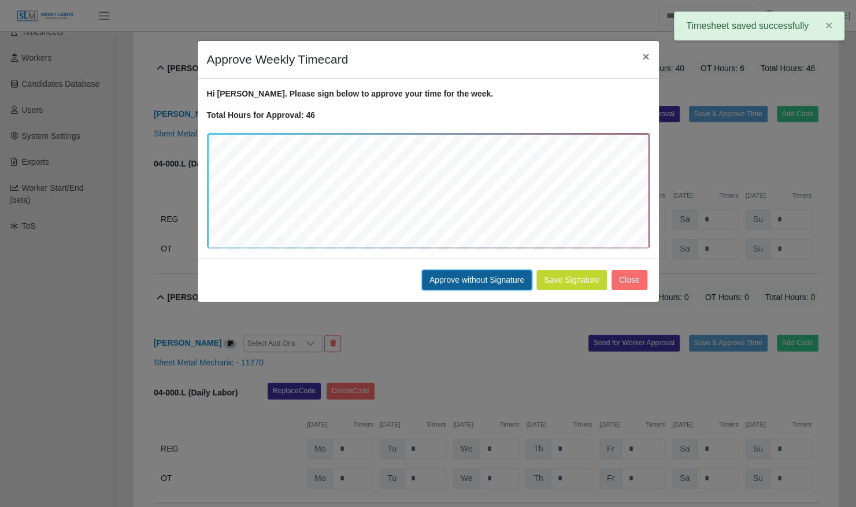
click at [456, 271] on button "Approve without Signature" at bounding box center [477, 280] width 110 height 20
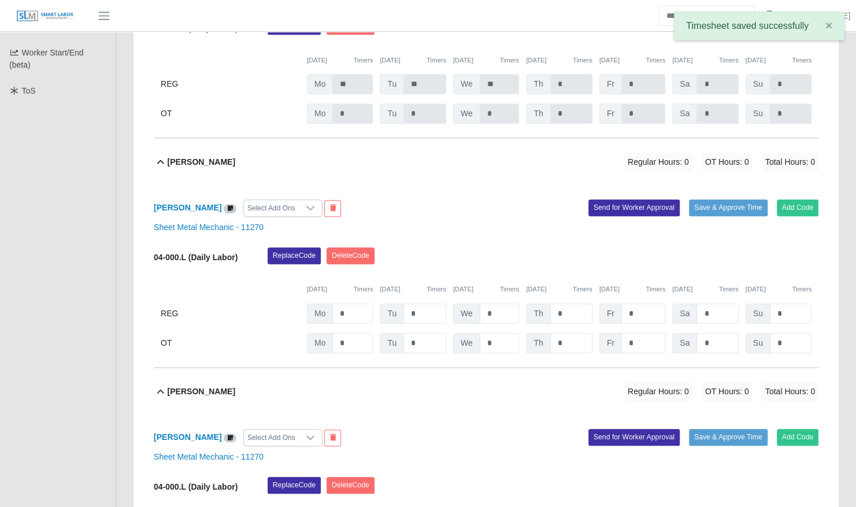
scroll to position [362, 0]
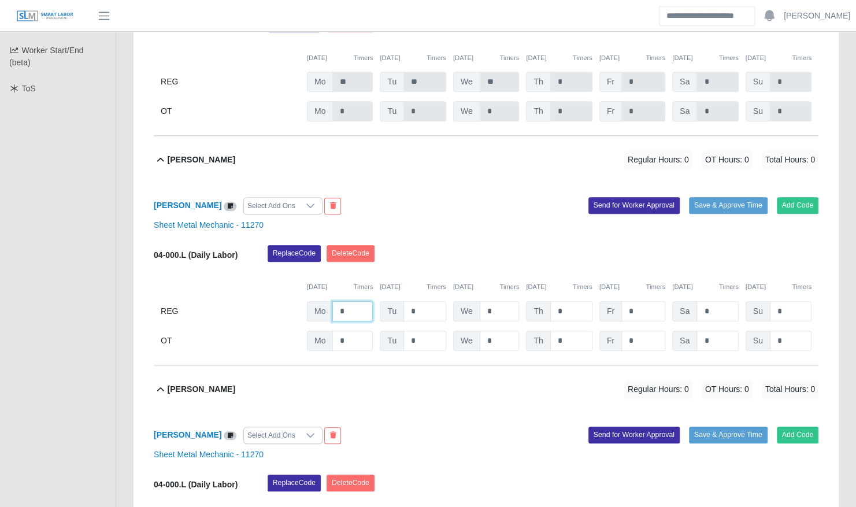
click at [350, 305] on input "*" at bounding box center [352, 311] width 40 height 20
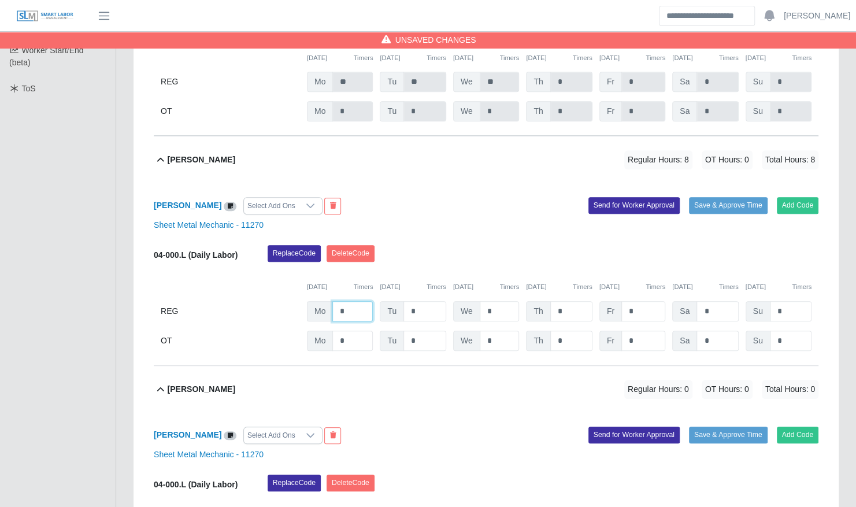
type input "*"
type input "**"
type input "*"
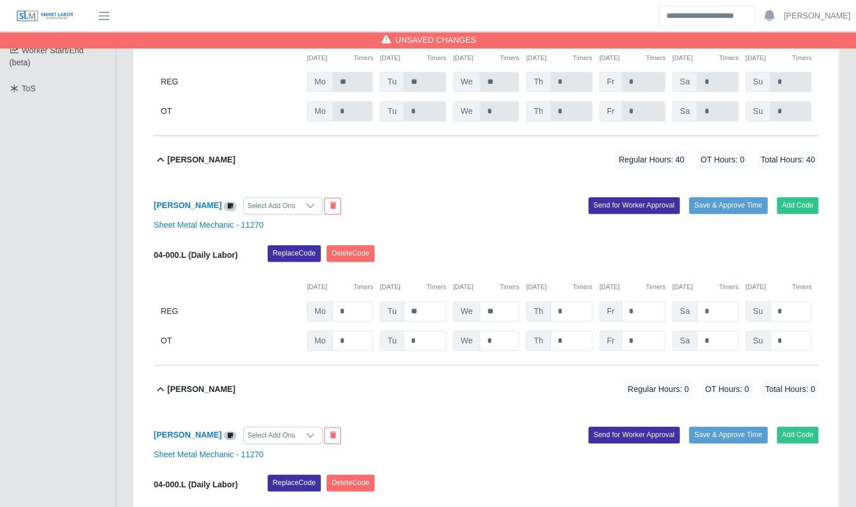
click at [649, 245] on div "Replace Code Delete Code" at bounding box center [543, 256] width 568 height 23
click at [635, 334] on input "*" at bounding box center [644, 341] width 44 height 20
type input "*"
click at [712, 197] on button "Save & Approve Time" at bounding box center [728, 205] width 79 height 16
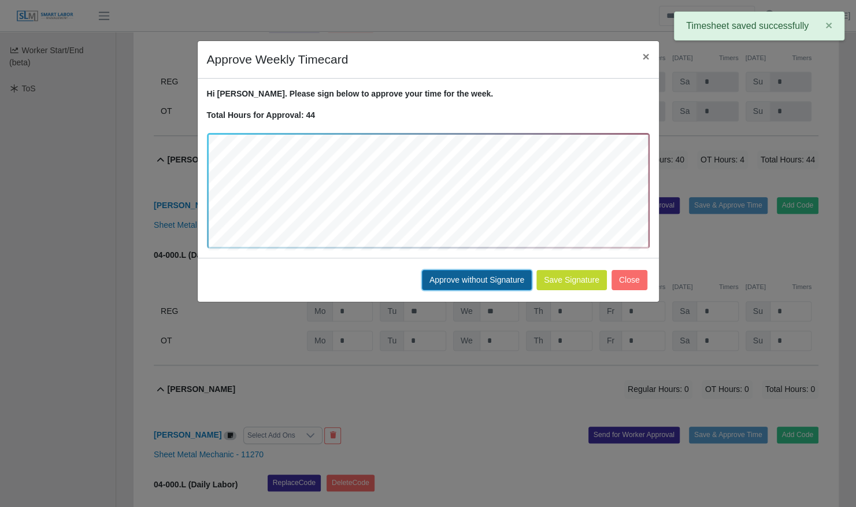
click at [483, 284] on button "Approve without Signature" at bounding box center [477, 280] width 110 height 20
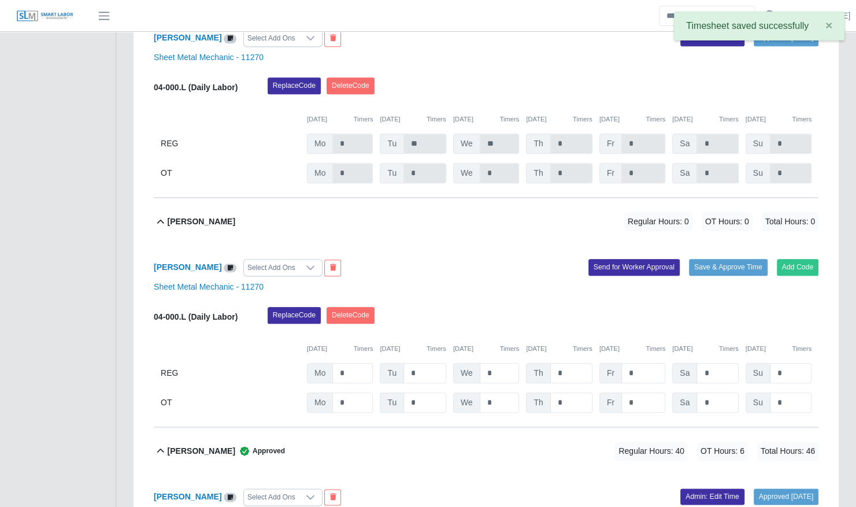
scroll to position [538, 0]
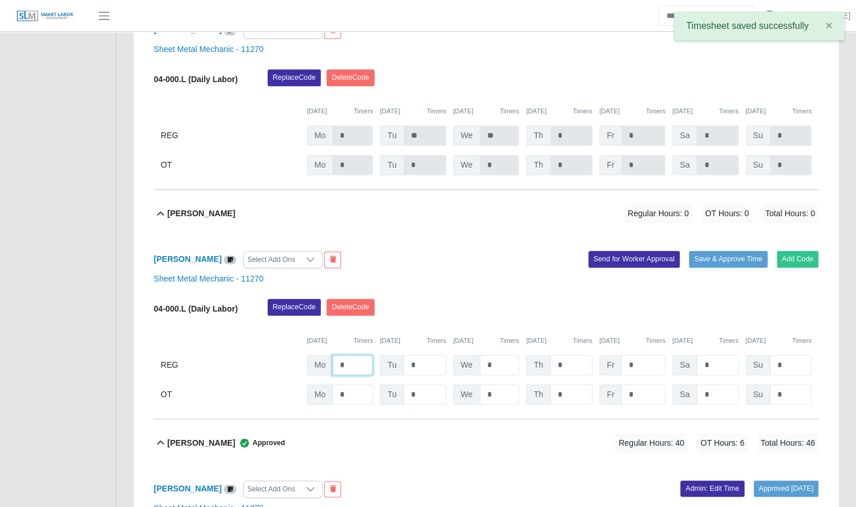
click at [345, 355] on input "*" at bounding box center [352, 365] width 40 height 20
type input "*"
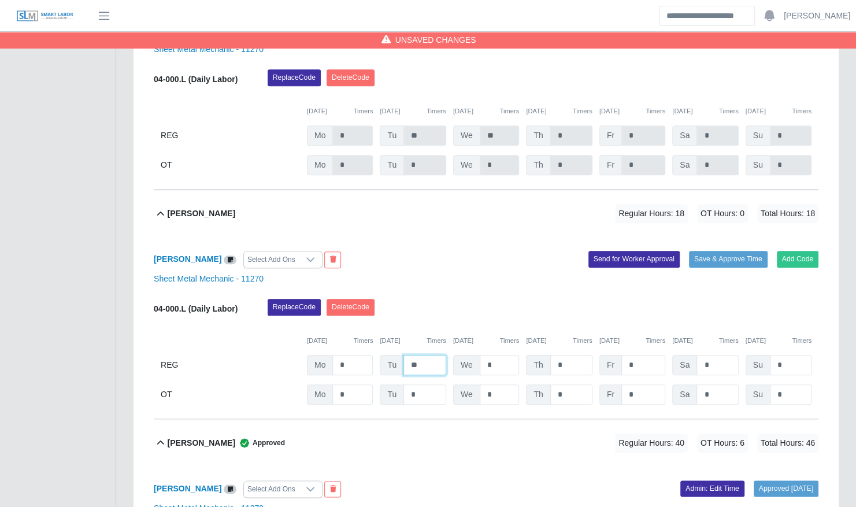
type input "**"
type input "*"
click at [513, 273] on div "Sheet Metal Mechanic - 11270" at bounding box center [486, 279] width 682 height 12
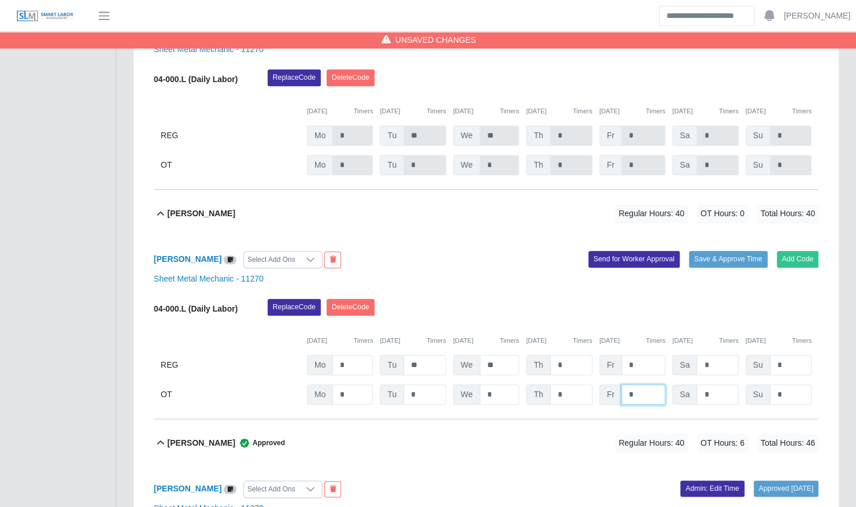
click at [641, 385] on input "*" at bounding box center [644, 395] width 44 height 20
type input "*"
click at [712, 251] on button "Save & Approve Time" at bounding box center [728, 259] width 79 height 16
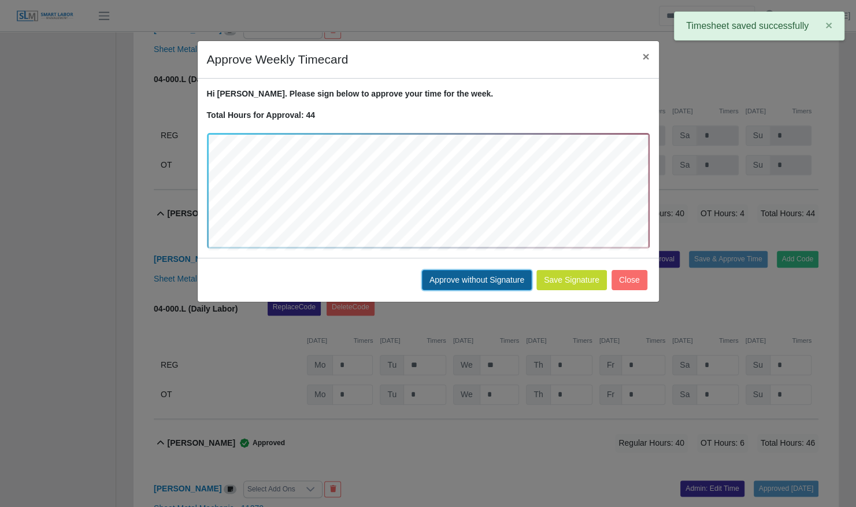
click at [483, 273] on button "Approve without Signature" at bounding box center [477, 280] width 110 height 20
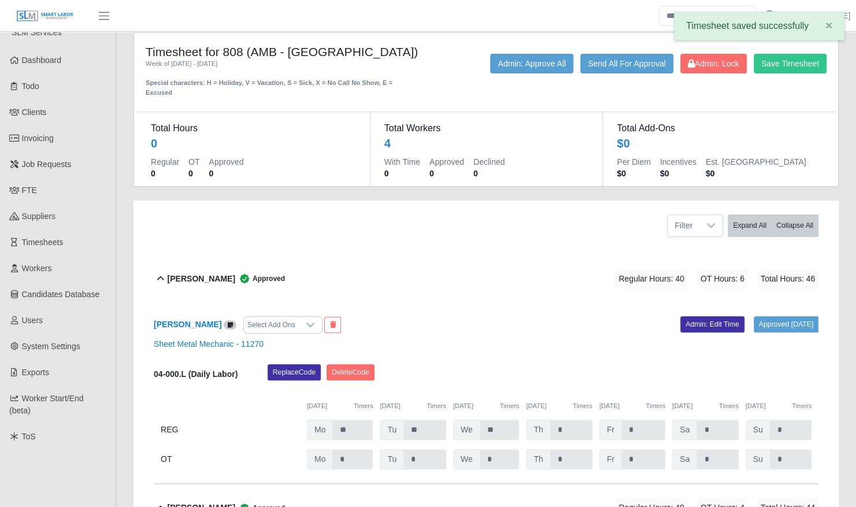
scroll to position [0, 0]
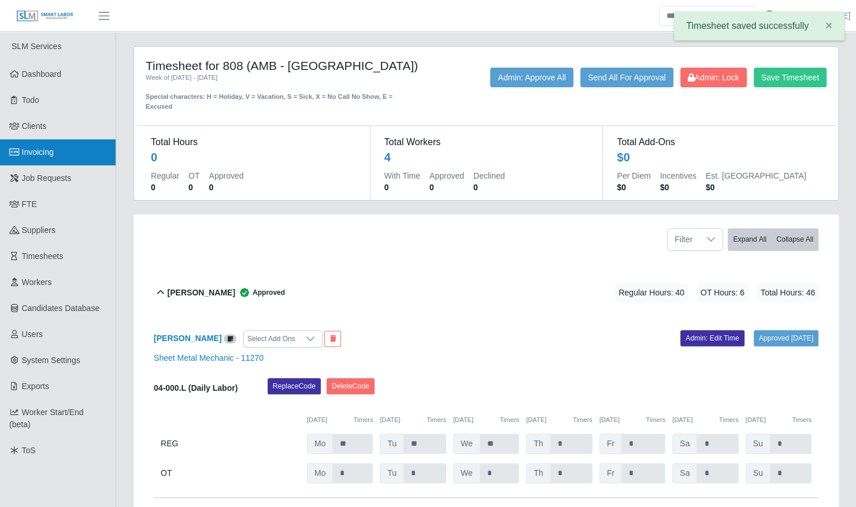
click at [54, 147] on span "Invoicing" at bounding box center [38, 151] width 32 height 9
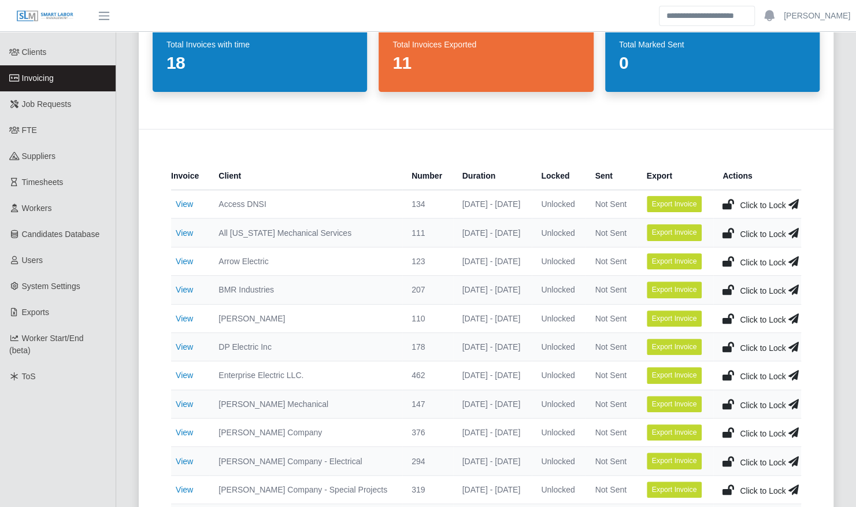
scroll to position [77, 0]
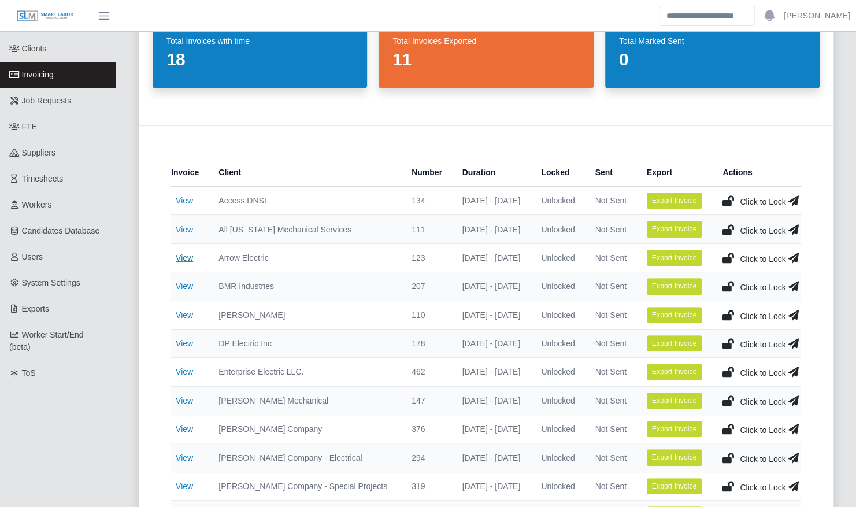
click at [185, 259] on link "View" at bounding box center [184, 257] width 17 height 9
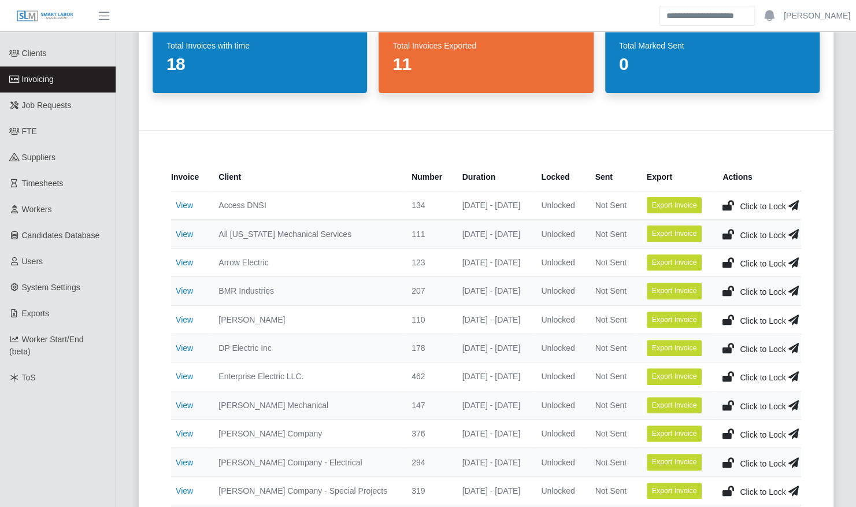
scroll to position [99, 0]
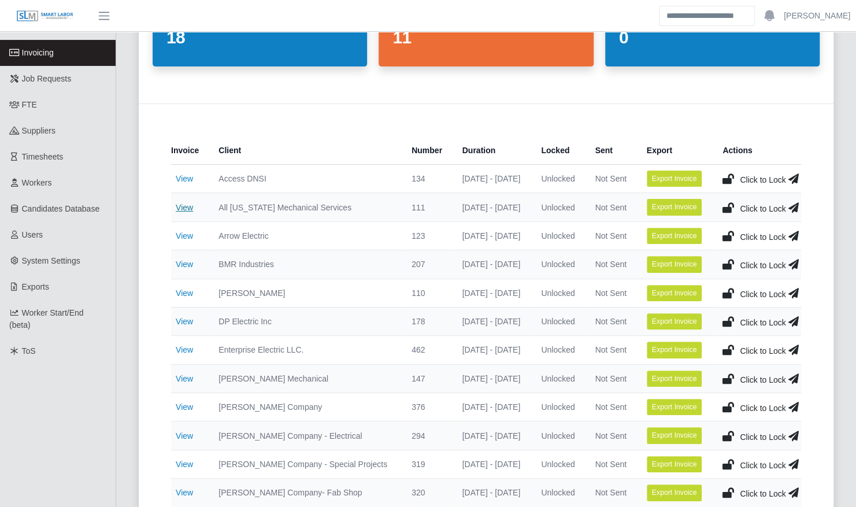
click at [186, 208] on link "View" at bounding box center [184, 207] width 17 height 9
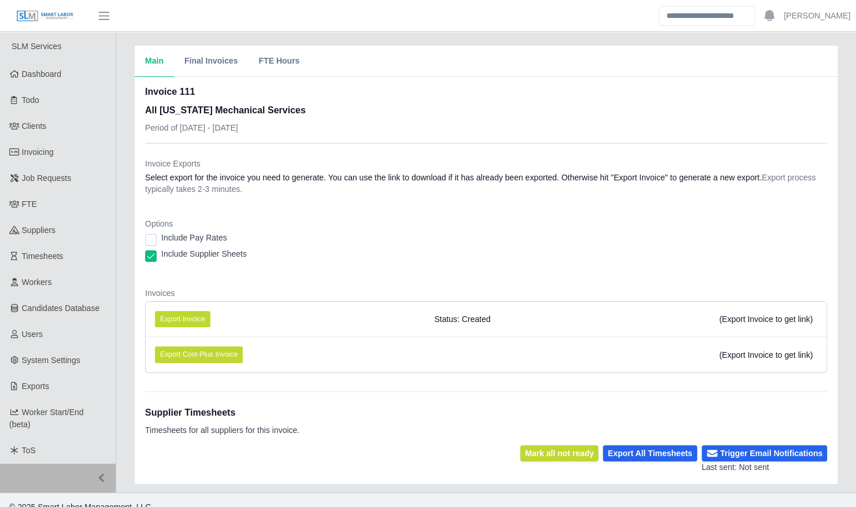
scroll to position [14, 0]
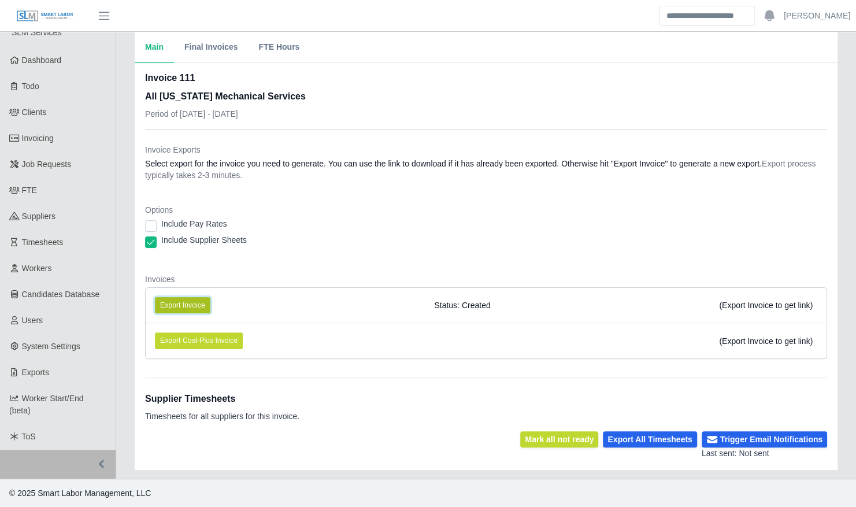
click at [179, 302] on button "Export Invoice" at bounding box center [183, 305] width 56 height 16
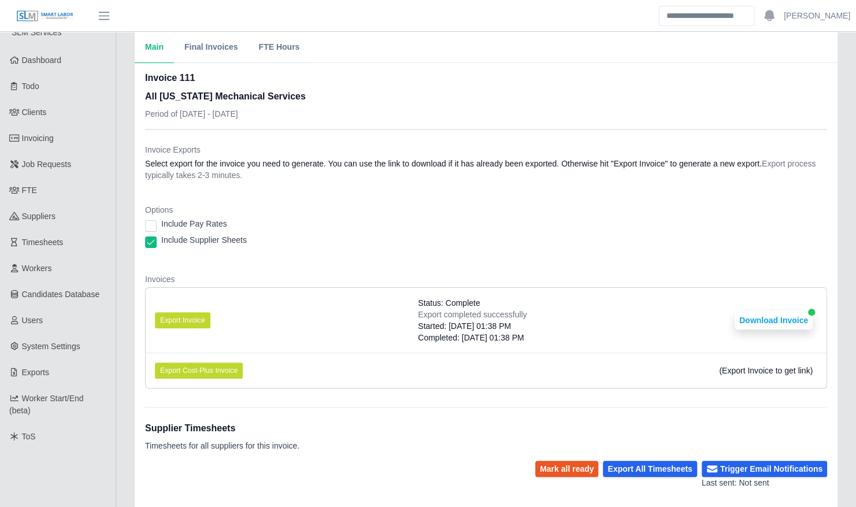
scroll to position [166, 0]
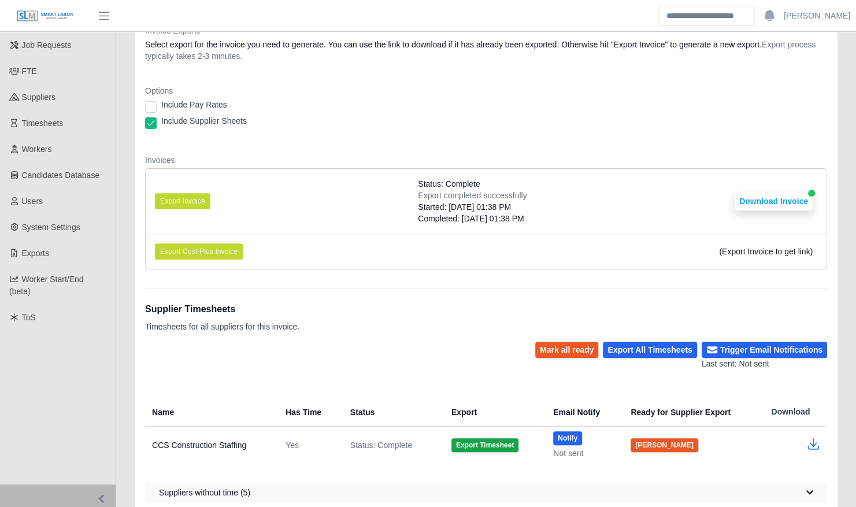
scroll to position [166, 0]
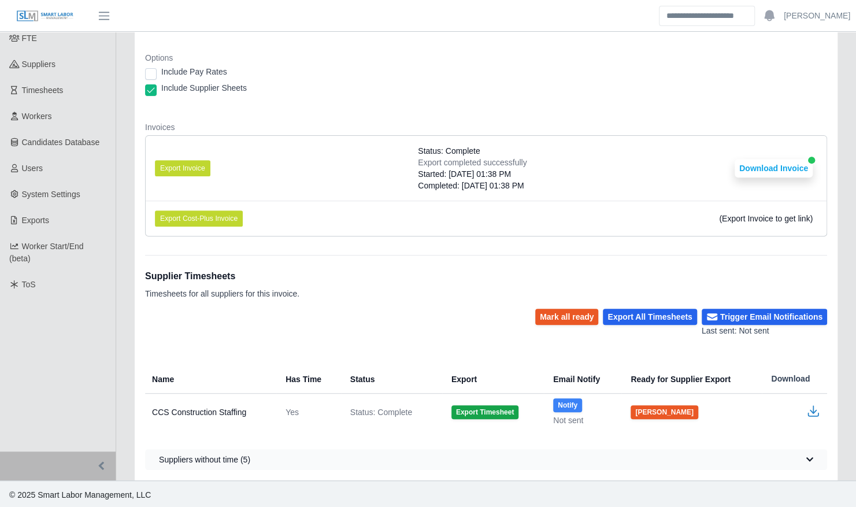
click at [572, 403] on button "Notify" at bounding box center [567, 405] width 29 height 14
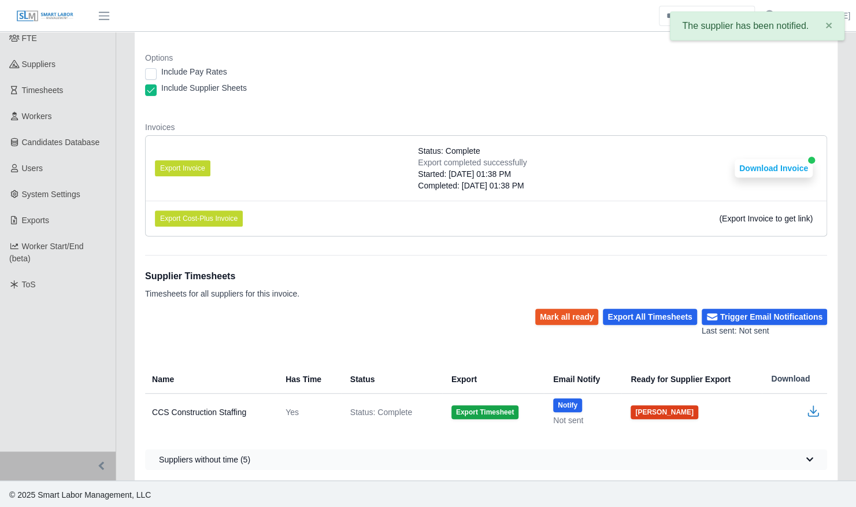
click at [646, 411] on button "Mark Ready" at bounding box center [665, 412] width 68 height 14
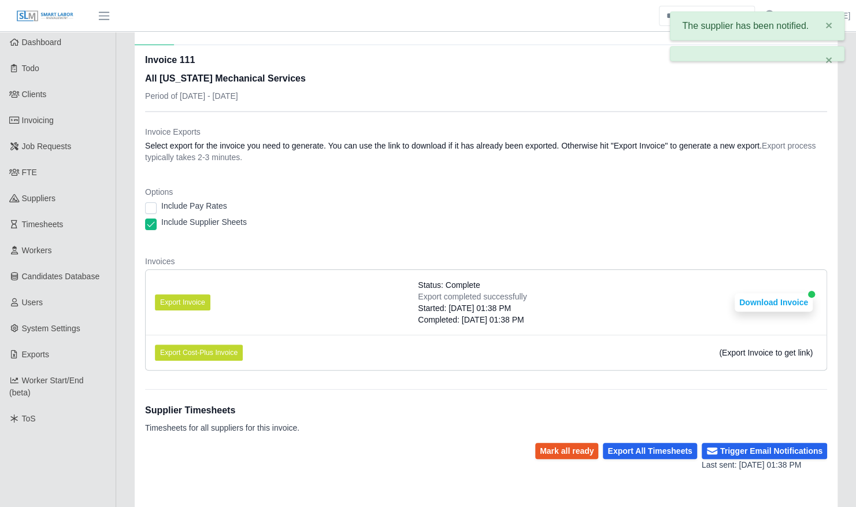
scroll to position [0, 0]
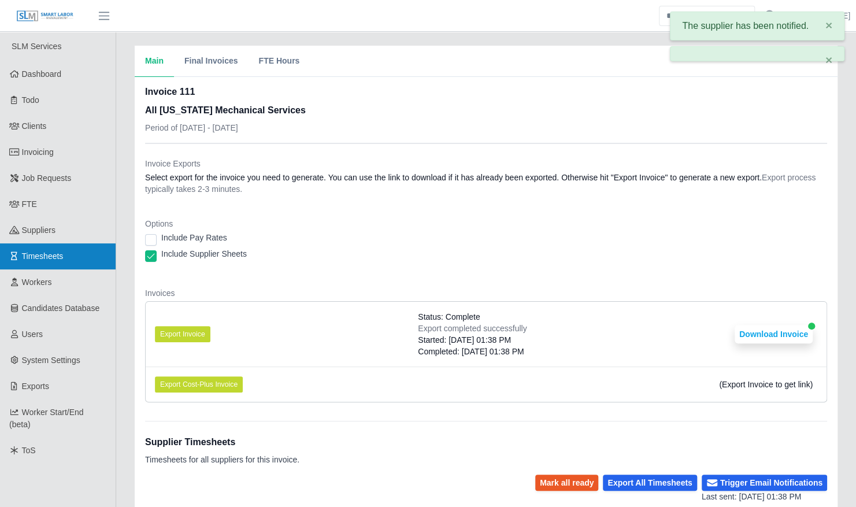
click at [71, 252] on link "Timesheets" at bounding box center [58, 256] width 116 height 26
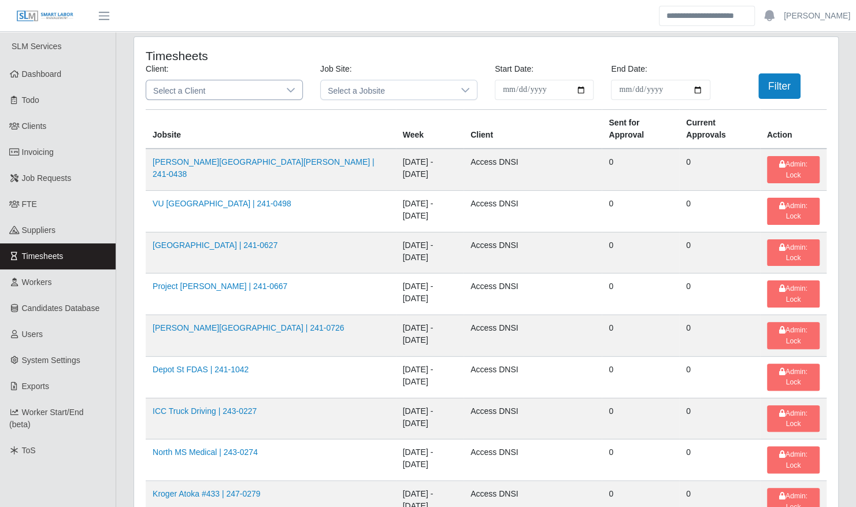
click at [227, 95] on span "Select a Client" at bounding box center [212, 89] width 133 height 19
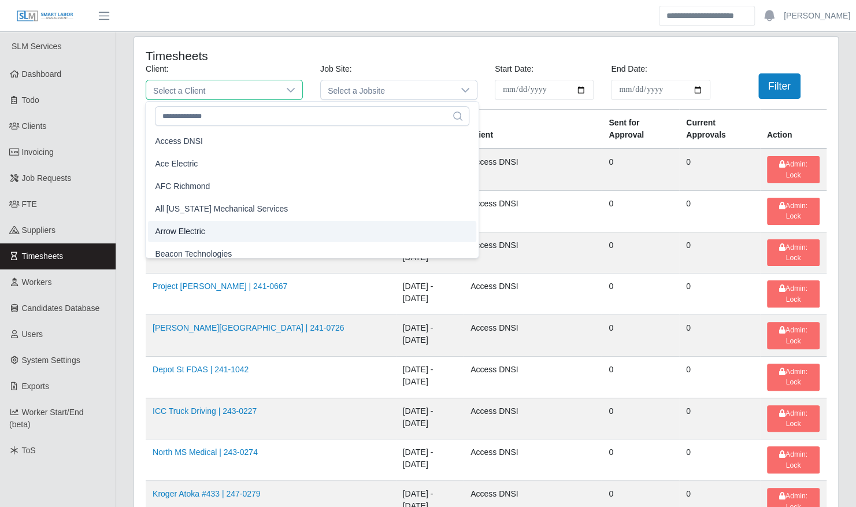
click at [212, 228] on li "Arrow Electric" at bounding box center [312, 231] width 328 height 21
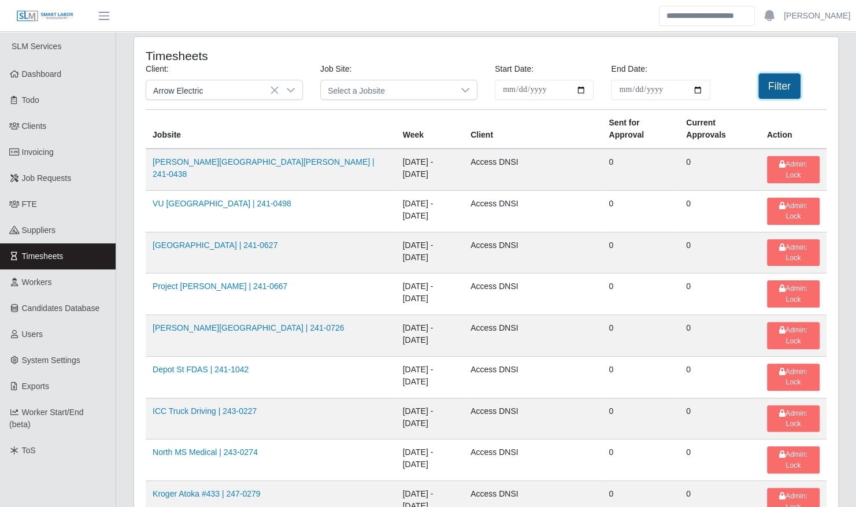
click at [781, 82] on button "Filter" at bounding box center [780, 85] width 42 height 25
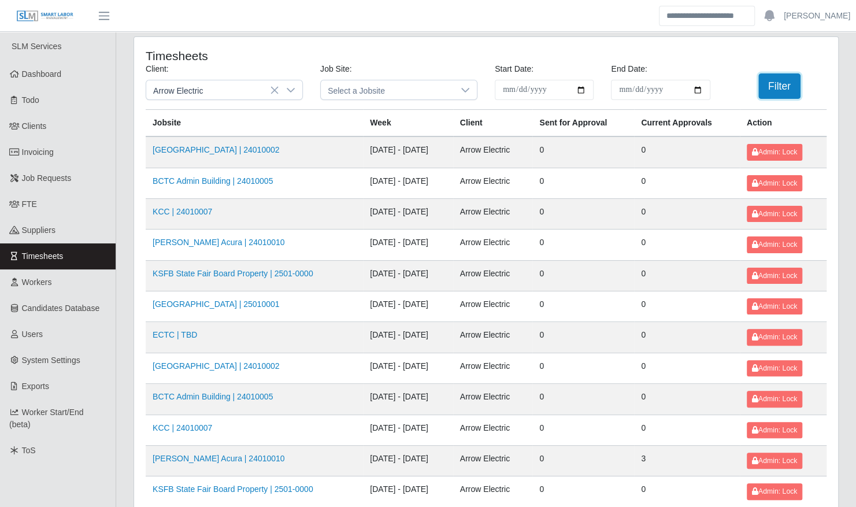
scroll to position [146, 0]
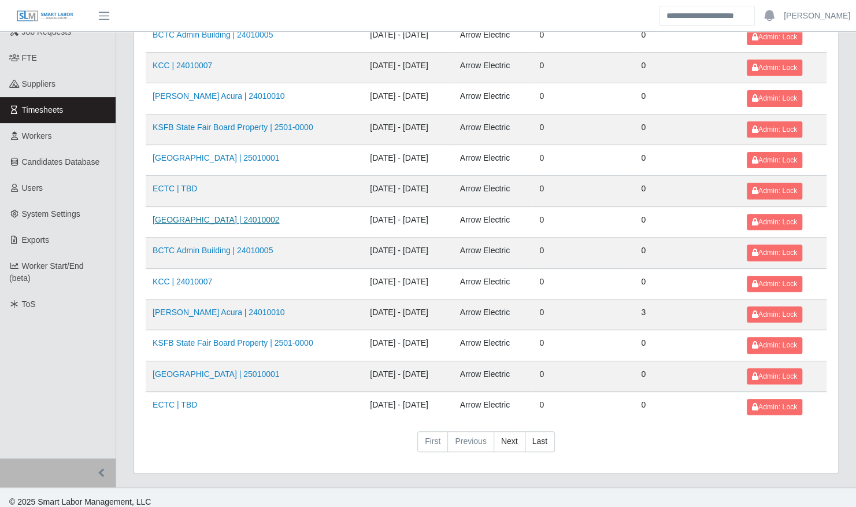
click at [245, 216] on link "[GEOGRAPHIC_DATA] | 24010002" at bounding box center [216, 219] width 127 height 9
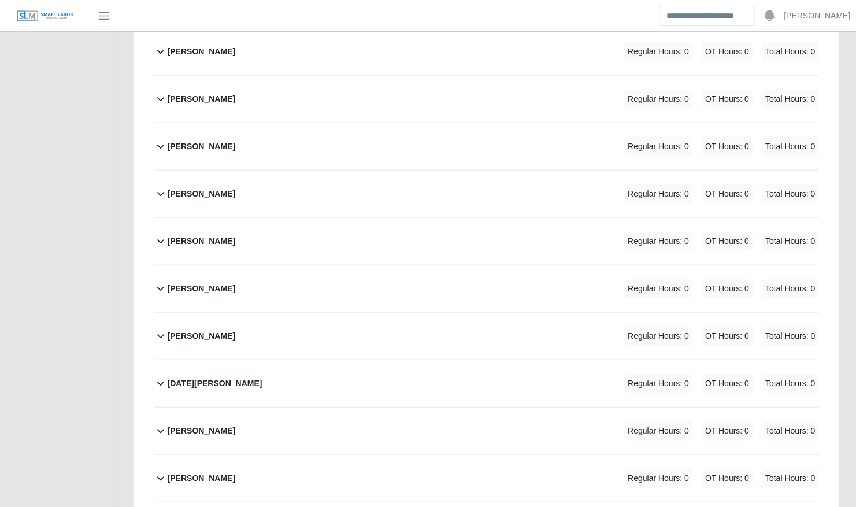
scroll to position [1528, 0]
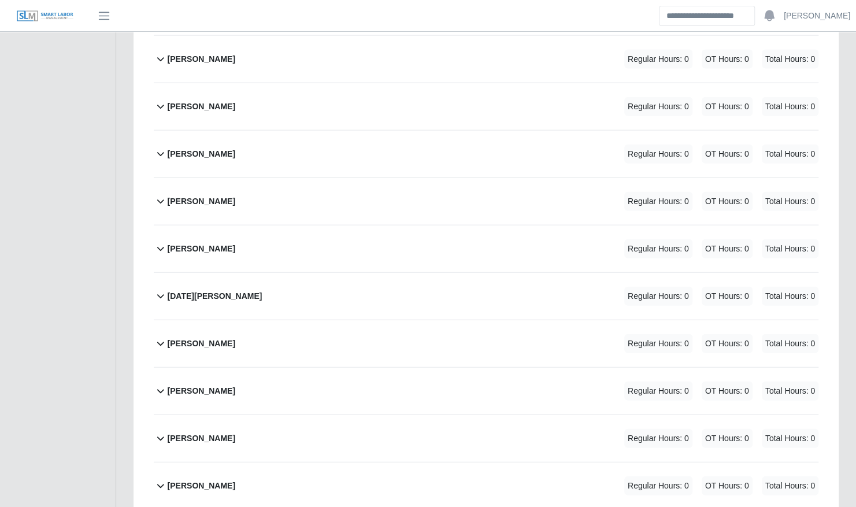
click at [295, 186] on div "Mitchell Tinnell Regular Hours: 0 OT Hours: 0 Total Hours: 0" at bounding box center [493, 201] width 651 height 47
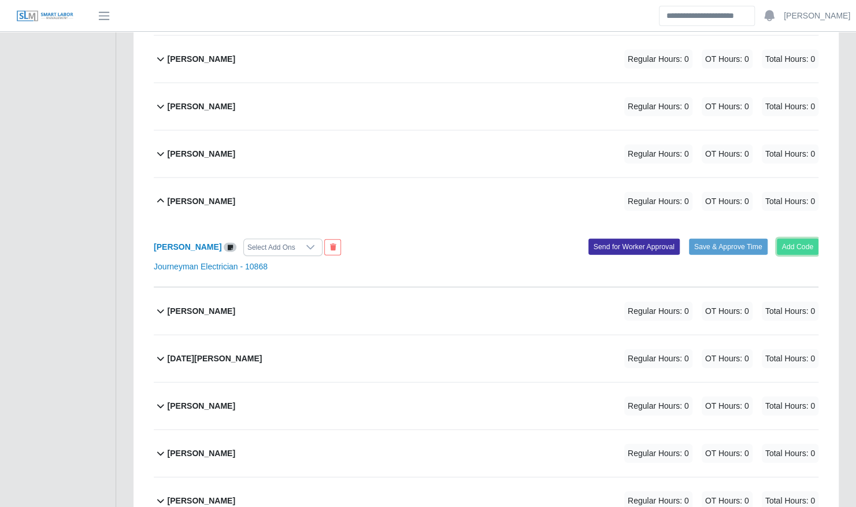
click at [798, 239] on button "Add Code" at bounding box center [798, 247] width 42 height 16
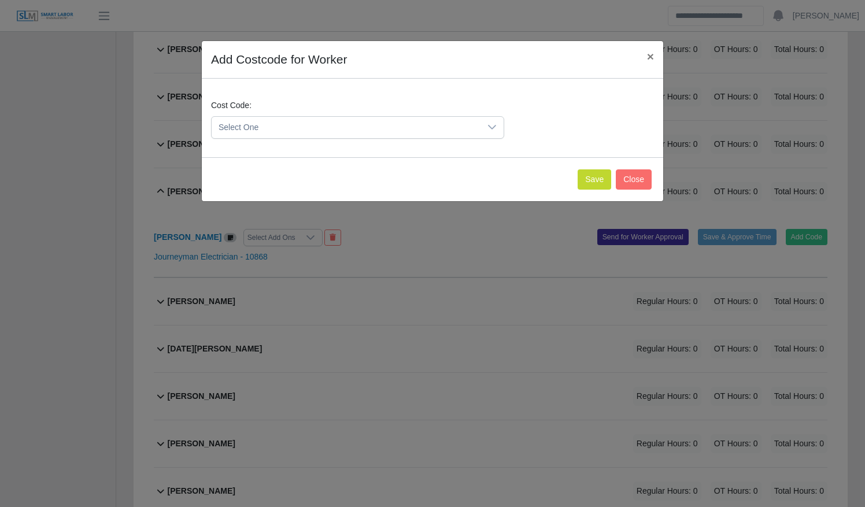
click at [328, 132] on span "Select One" at bounding box center [346, 127] width 269 height 21
click at [330, 182] on li "DEF.000000001 (Default)" at bounding box center [358, 183] width 288 height 21
click at [581, 182] on div "Save Close" at bounding box center [432, 179] width 461 height 44
click at [588, 186] on button "Save" at bounding box center [595, 179] width 34 height 20
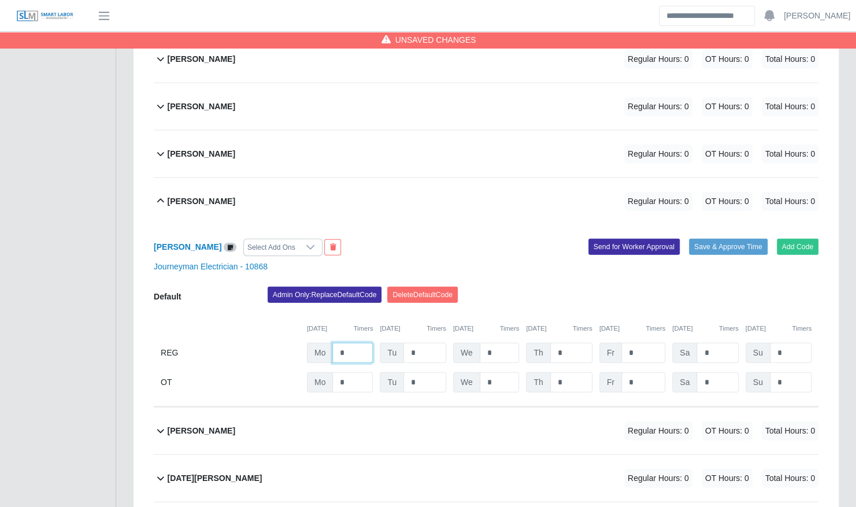
click at [350, 343] on input "*" at bounding box center [352, 353] width 40 height 20
type input "*"
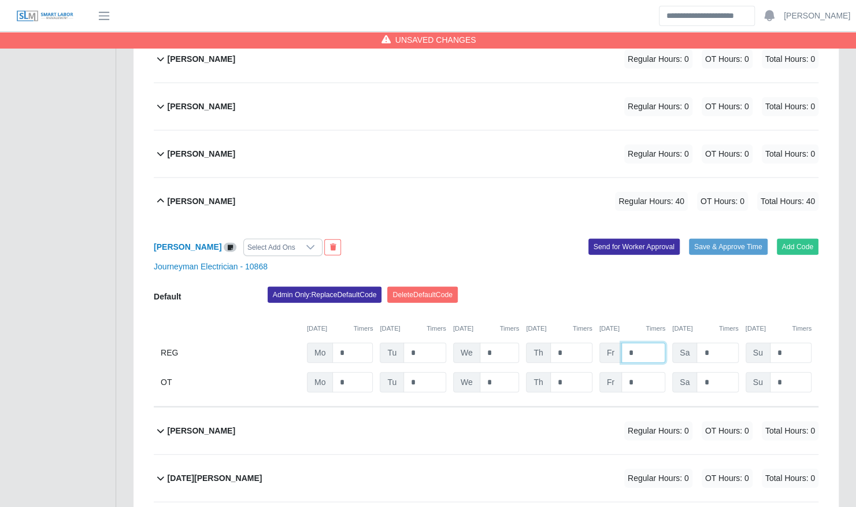
type input "*"
click at [724, 239] on div "Add Code Save & Approve Time Send for Worker Approval" at bounding box center [656, 247] width 341 height 17
click at [722, 239] on button "Save & Approve Time" at bounding box center [728, 247] width 79 height 16
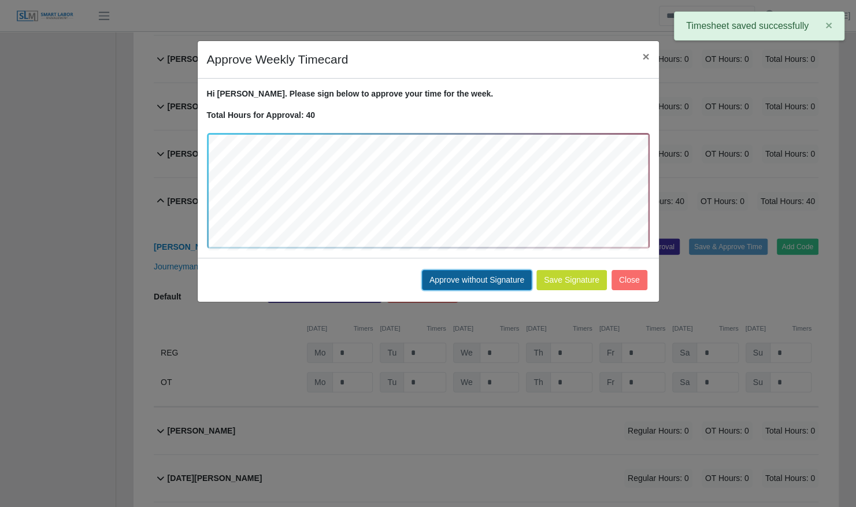
click at [477, 280] on button "Approve without Signature" at bounding box center [477, 280] width 110 height 20
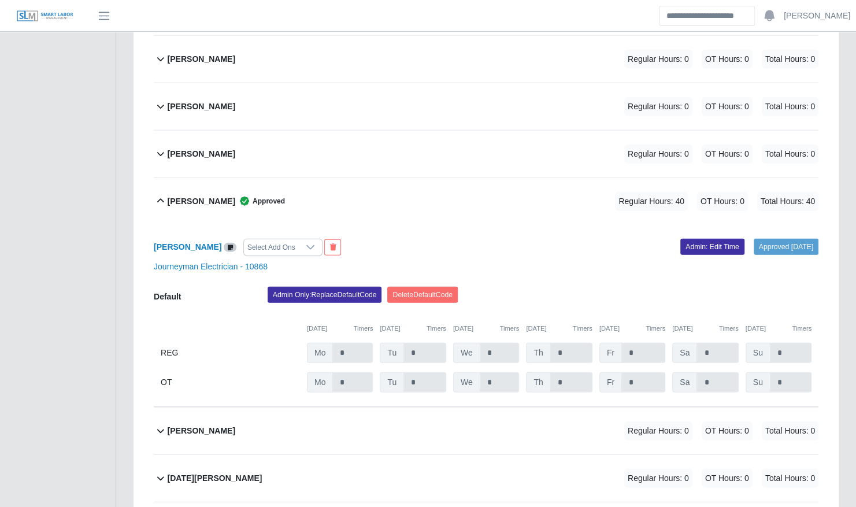
click at [363, 186] on div "Mitchell Tinnell Approved Regular Hours: 40 OT Hours: 0 Total Hours: 40" at bounding box center [493, 201] width 651 height 47
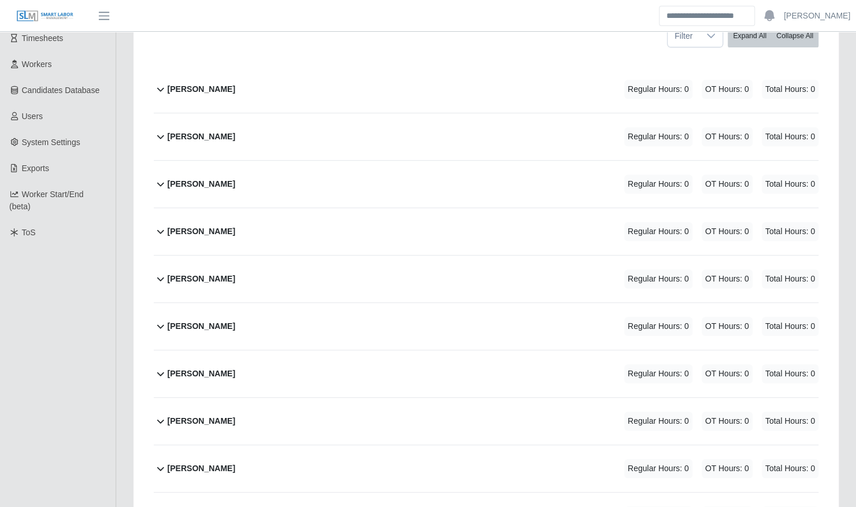
scroll to position [0, 0]
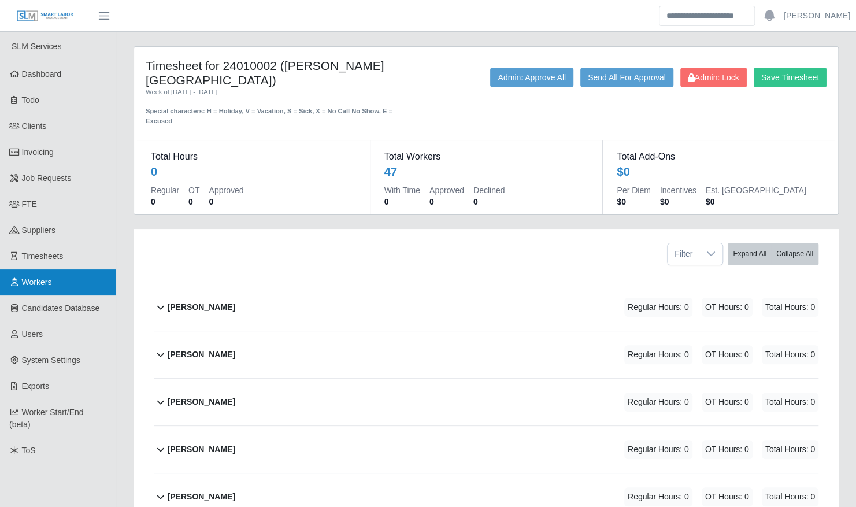
click at [74, 289] on link "Workers" at bounding box center [58, 282] width 116 height 26
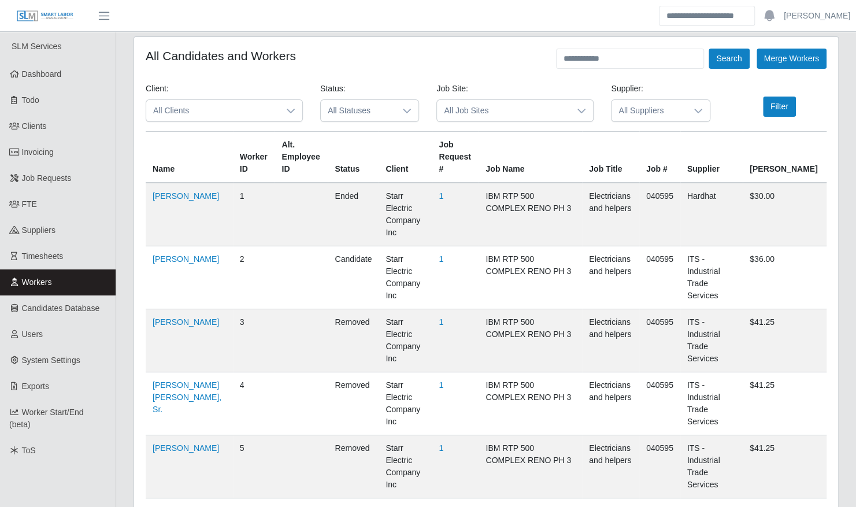
click at [262, 106] on span "All Clients" at bounding box center [212, 110] width 133 height 21
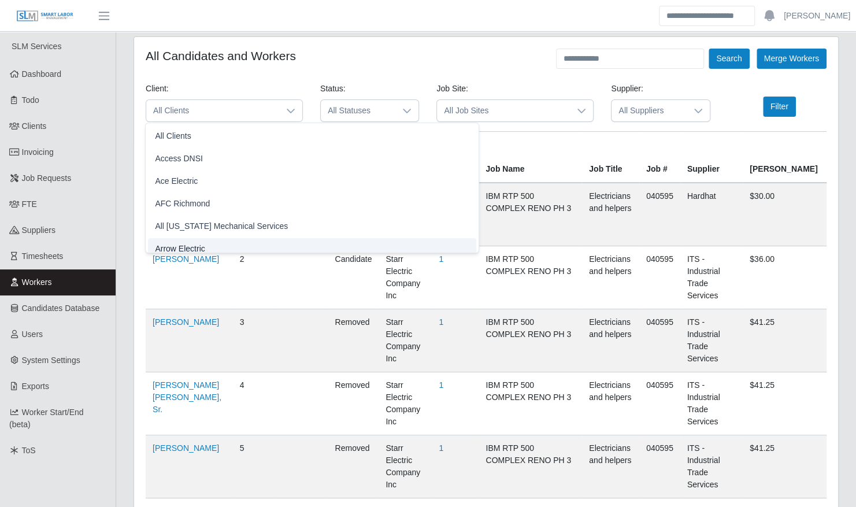
scroll to position [7, 0]
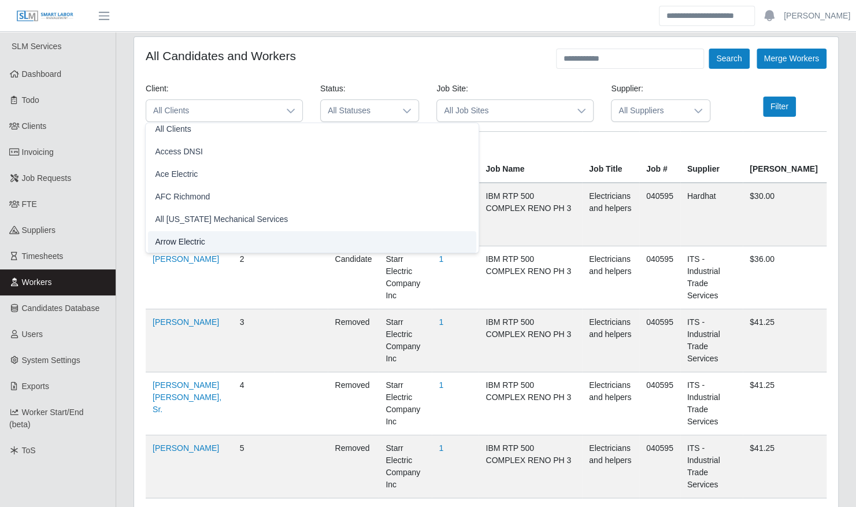
click at [242, 241] on li "Arrow Electric" at bounding box center [312, 241] width 328 height 21
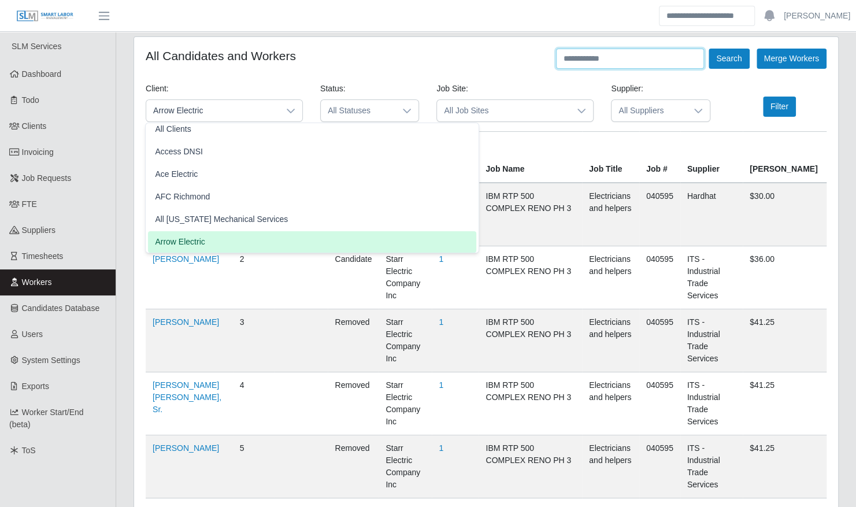
click at [617, 64] on input "text" at bounding box center [630, 59] width 148 height 20
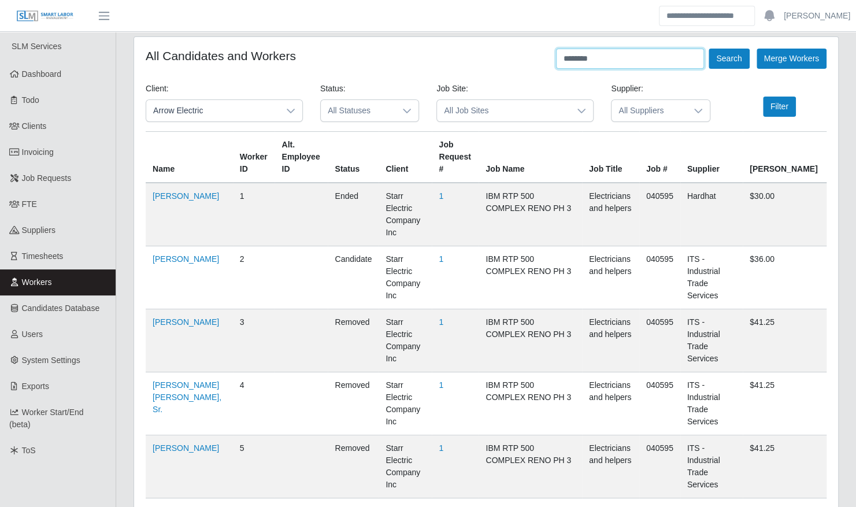
type input "********"
click at [709, 49] on button "Search" at bounding box center [729, 59] width 40 height 20
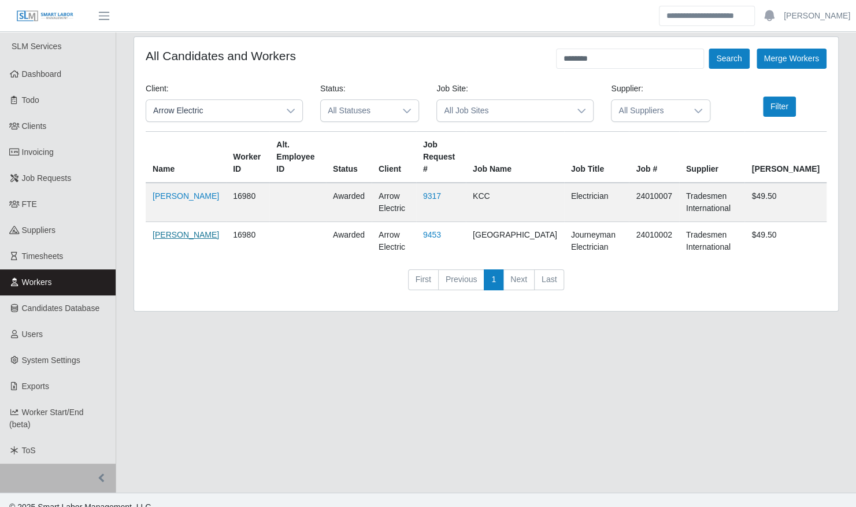
click at [165, 230] on link "[PERSON_NAME]" at bounding box center [186, 234] width 66 height 9
click at [601, 58] on input "********" at bounding box center [630, 59] width 148 height 20
type input "****"
click at [709, 49] on button "Search" at bounding box center [729, 59] width 40 height 20
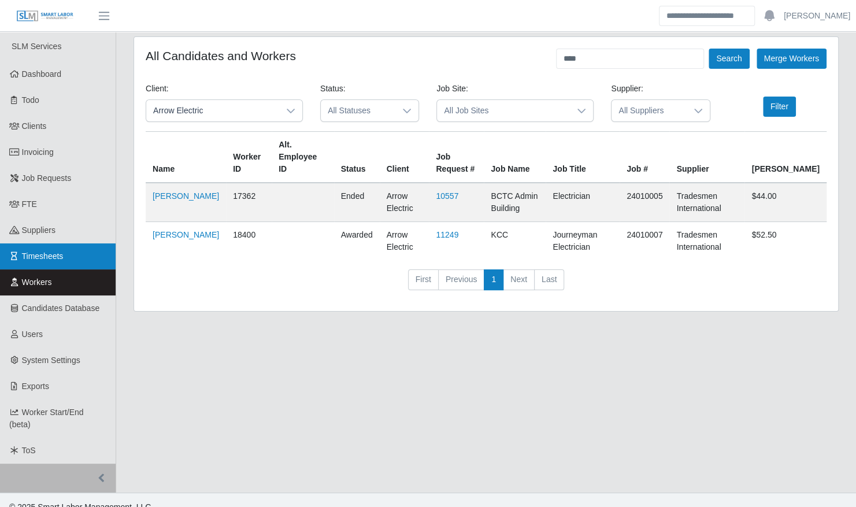
click at [60, 252] on span "Timesheets" at bounding box center [43, 256] width 42 height 9
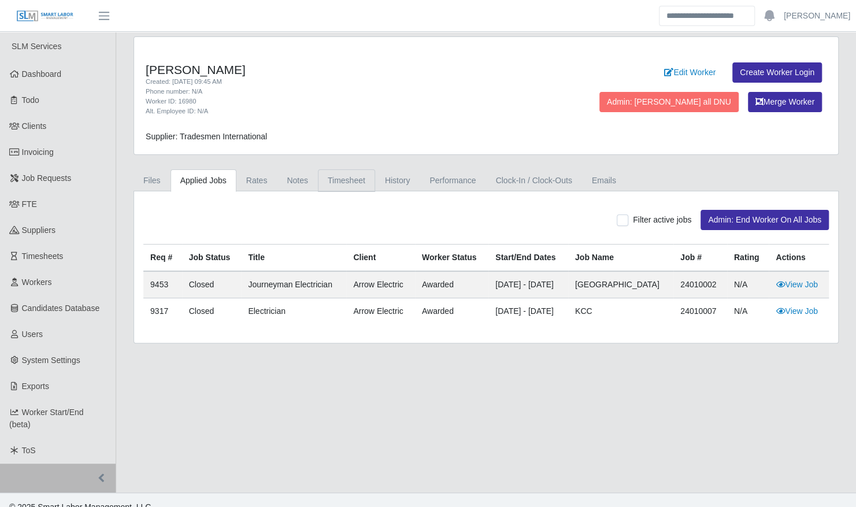
click at [326, 182] on link "Timesheet" at bounding box center [346, 180] width 57 height 23
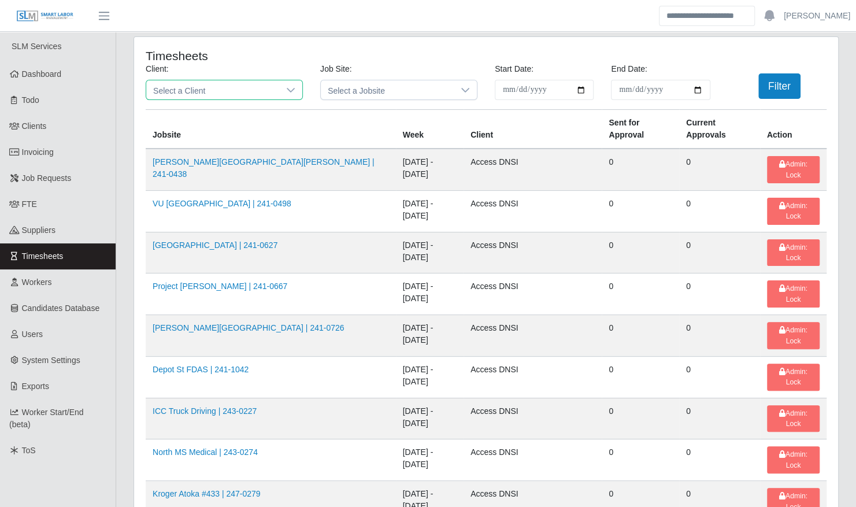
click at [217, 88] on span "Select a Client" at bounding box center [212, 89] width 133 height 19
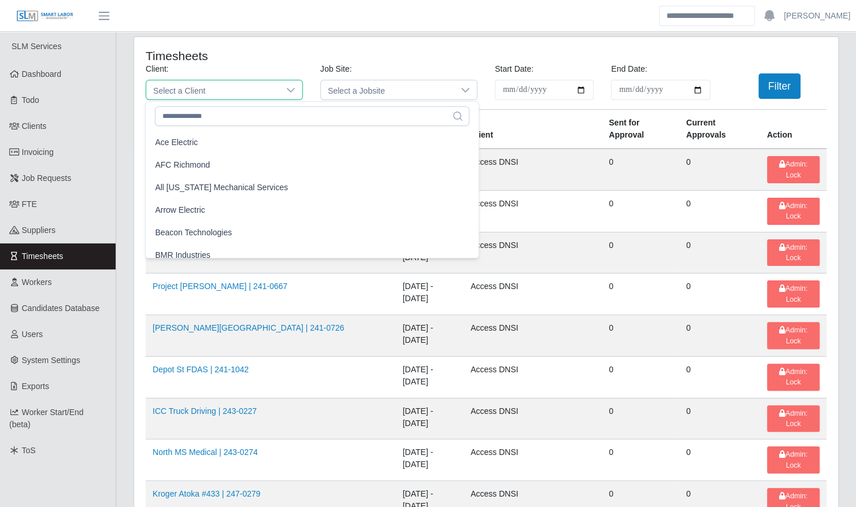
scroll to position [20, 0]
drag, startPoint x: 216, startPoint y: 215, endPoint x: 524, endPoint y: 101, distance: 328.6
click at [216, 215] on li "Arrow Electric" at bounding box center [312, 211] width 328 height 21
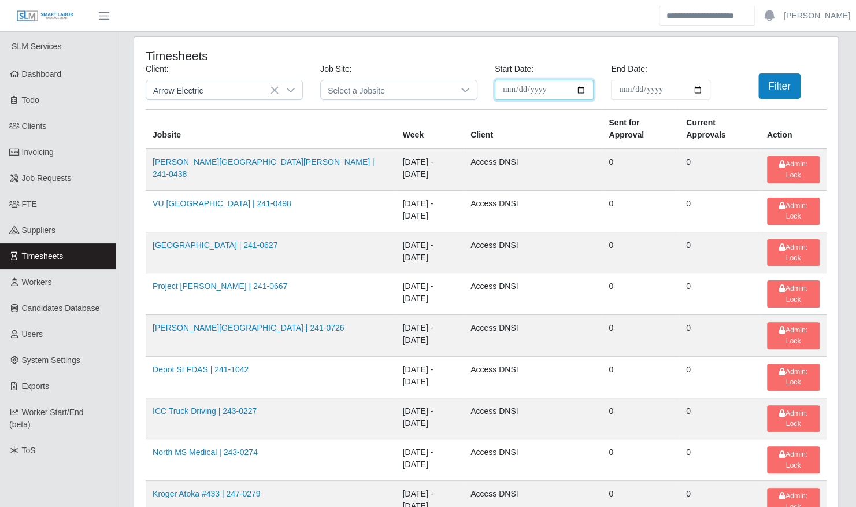
click at [578, 86] on input "**********" at bounding box center [544, 90] width 99 height 20
type input "**********"
click at [766, 87] on button "Filter" at bounding box center [780, 85] width 42 height 25
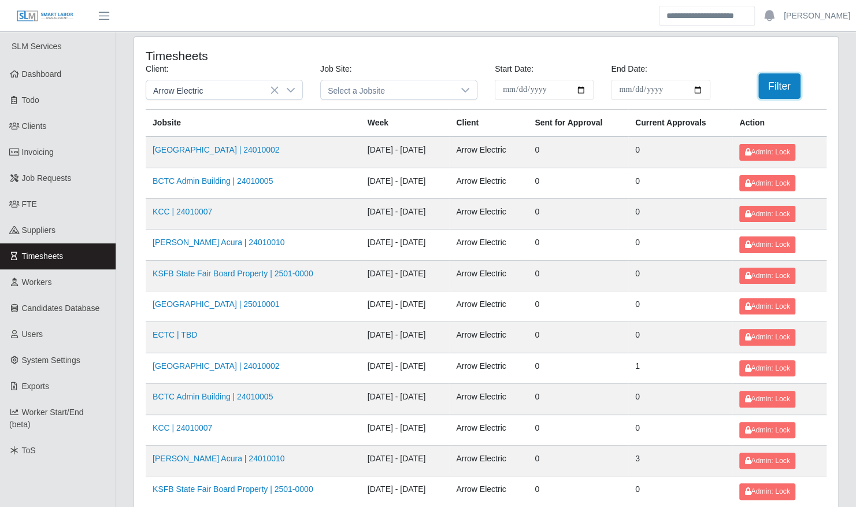
scroll to position [358, 0]
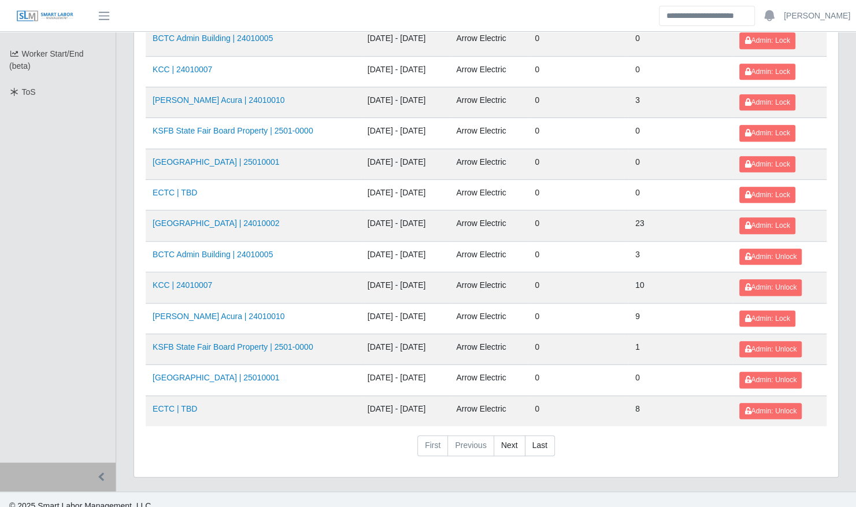
click at [253, 221] on td "Kenneland Chalet Building | 24010002" at bounding box center [253, 225] width 215 height 31
click at [250, 219] on link "Kenneland Chalet Building | 24010002" at bounding box center [216, 223] width 127 height 9
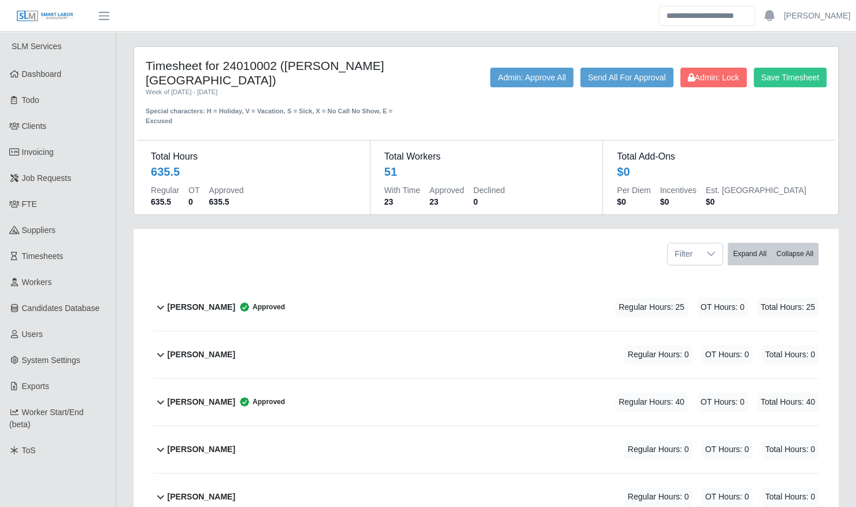
drag, startPoint x: 282, startPoint y: 287, endPoint x: 242, endPoint y: 342, distance: 67.9
drag, startPoint x: 242, startPoint y: 342, endPoint x: 368, endPoint y: 392, distance: 135.2
click at [368, 392] on div "Andrew Flores Approved Regular Hours: 40 OT Hours: 0 Total Hours: 40" at bounding box center [493, 402] width 651 height 47
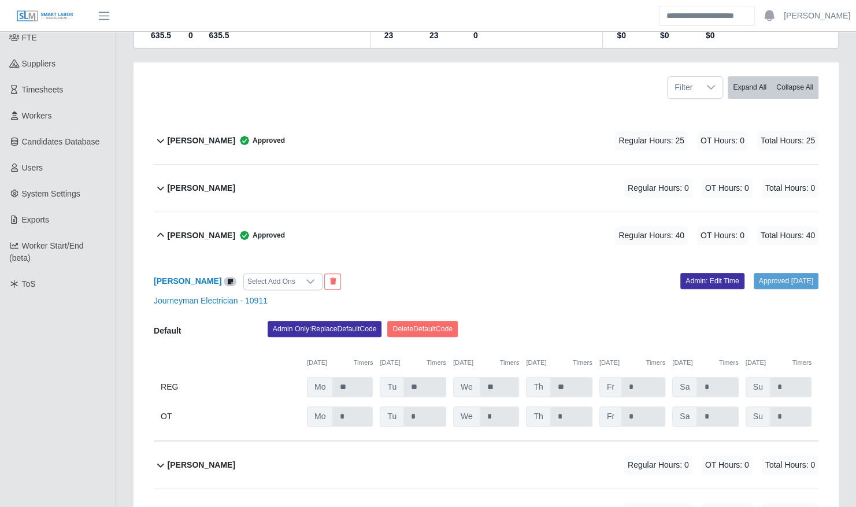
scroll to position [167, 0]
click at [383, 212] on div "Andrew Flores Approved Regular Hours: 40 OT Hours: 0 Total Hours: 40" at bounding box center [493, 235] width 651 height 47
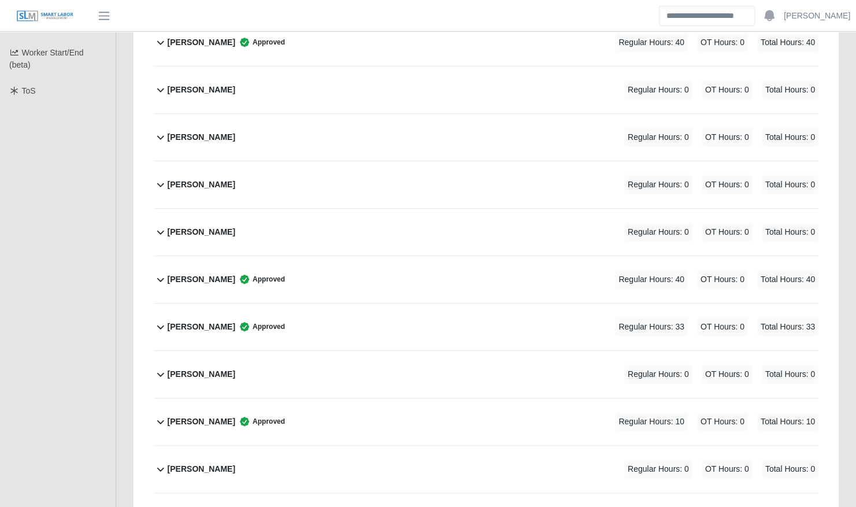
scroll to position [0, 0]
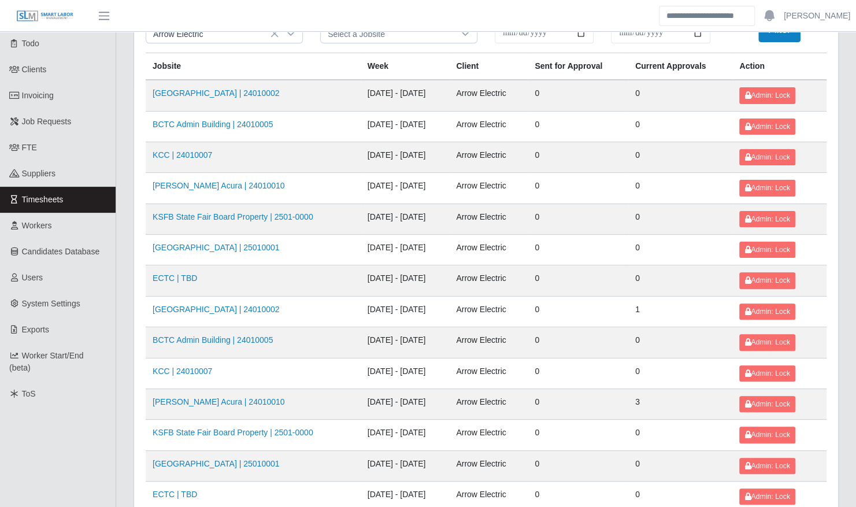
scroll to position [62, 0]
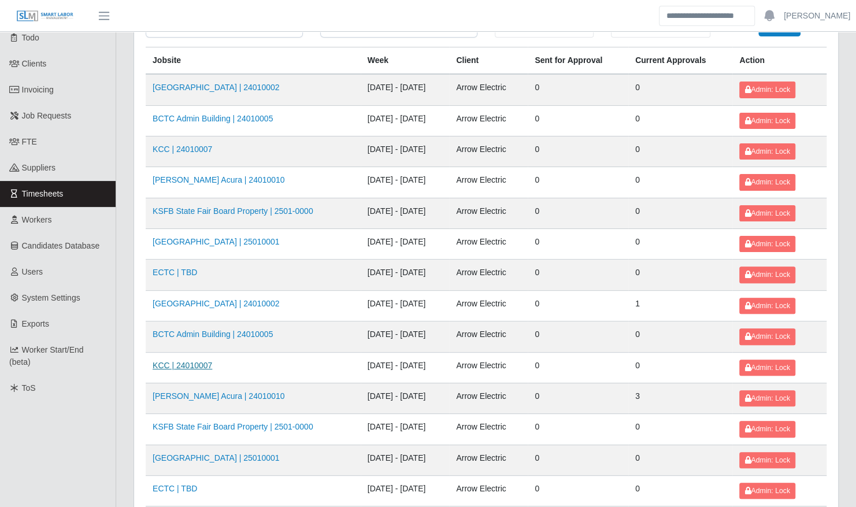
click at [194, 361] on link "KCC | 24010007" at bounding box center [183, 365] width 60 height 9
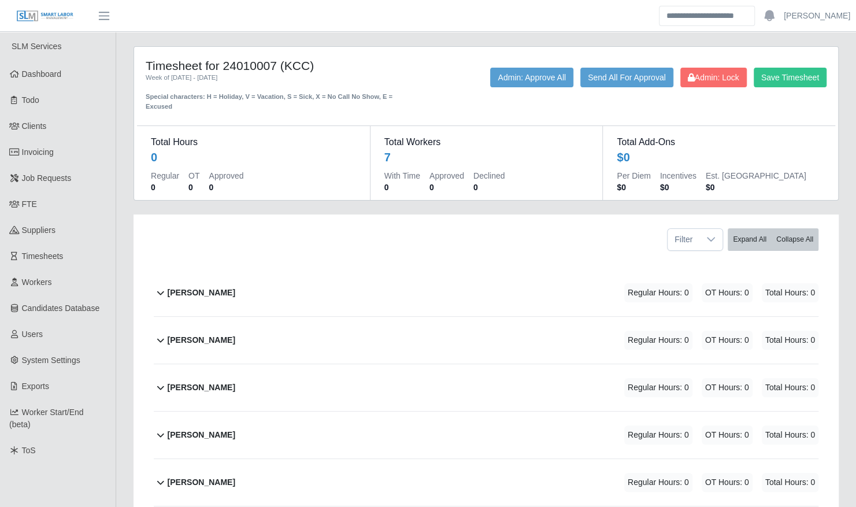
click at [744, 217] on div "Filter Expand All Collapse All" at bounding box center [486, 235] width 682 height 41
click at [747, 234] on button "Expand All" at bounding box center [750, 239] width 44 height 23
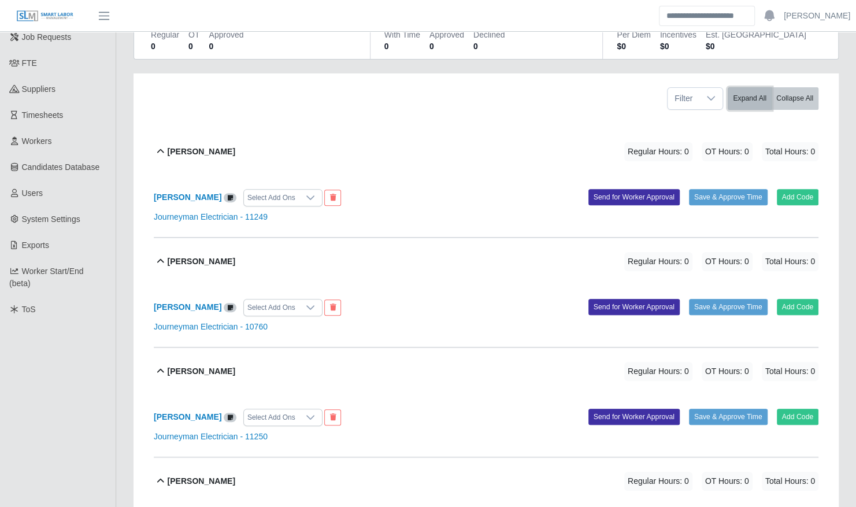
scroll to position [143, 0]
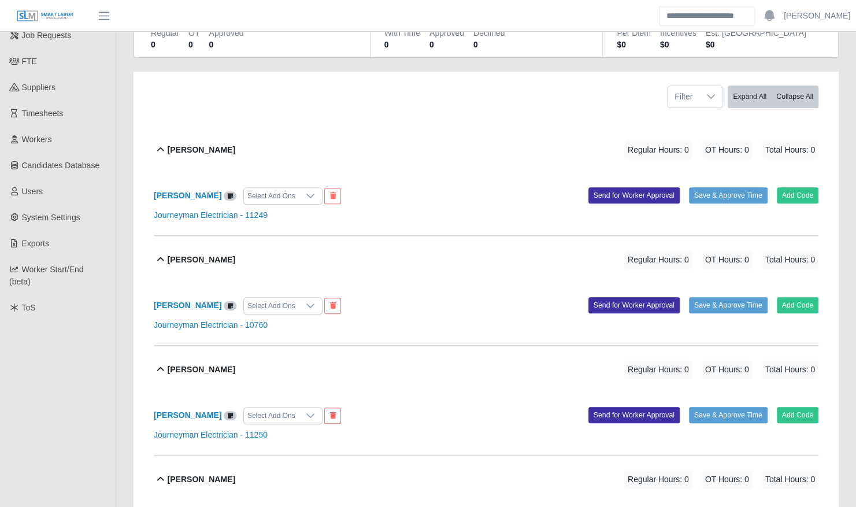
click at [796, 192] on div "Add Code Save & Approve Time Send for Worker Approval" at bounding box center [656, 195] width 341 height 17
click at [793, 187] on button "Add Code" at bounding box center [798, 195] width 42 height 16
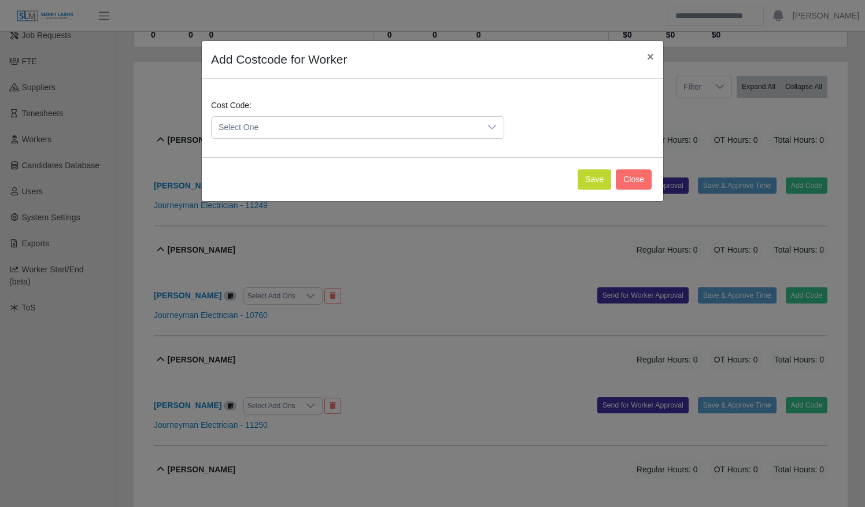
click at [292, 127] on span "Select One" at bounding box center [346, 127] width 269 height 21
click at [289, 187] on span "DEF.000000001 (Default)" at bounding box center [266, 184] width 91 height 12
click at [601, 178] on button "Save" at bounding box center [595, 179] width 34 height 20
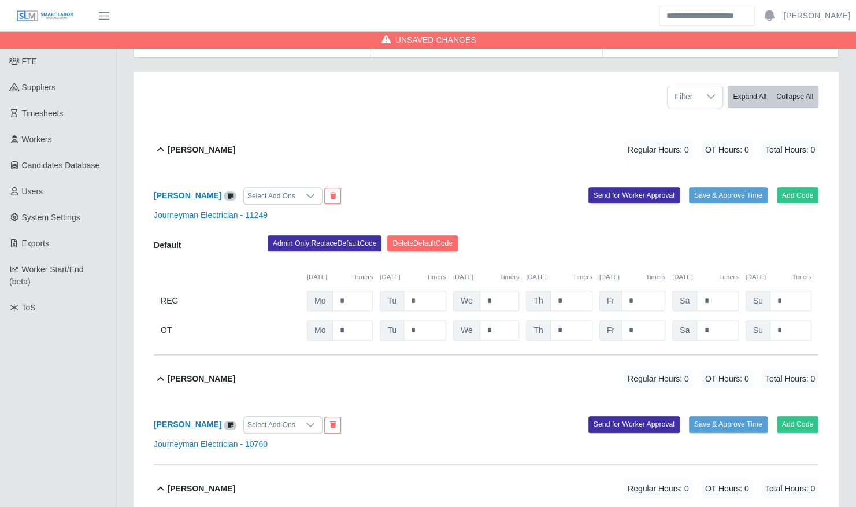
click at [252, 366] on div "Jeisson Castillo Regular Hours: 0 OT Hours: 0 Total Hours: 0" at bounding box center [493, 379] width 651 height 47
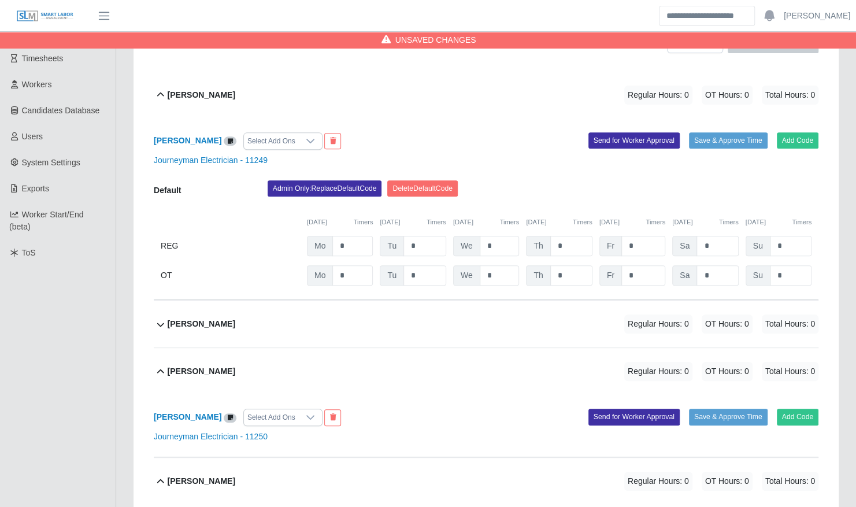
scroll to position [199, 0]
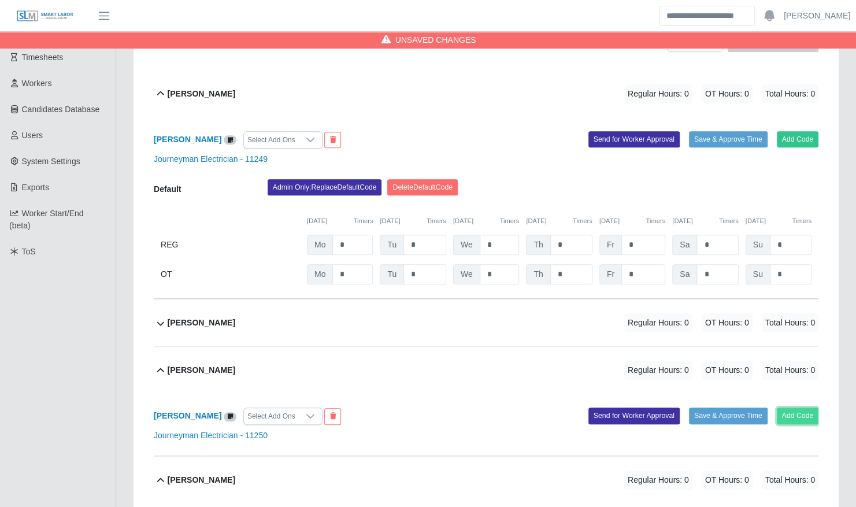
click at [805, 408] on button "Add Code" at bounding box center [798, 416] width 42 height 16
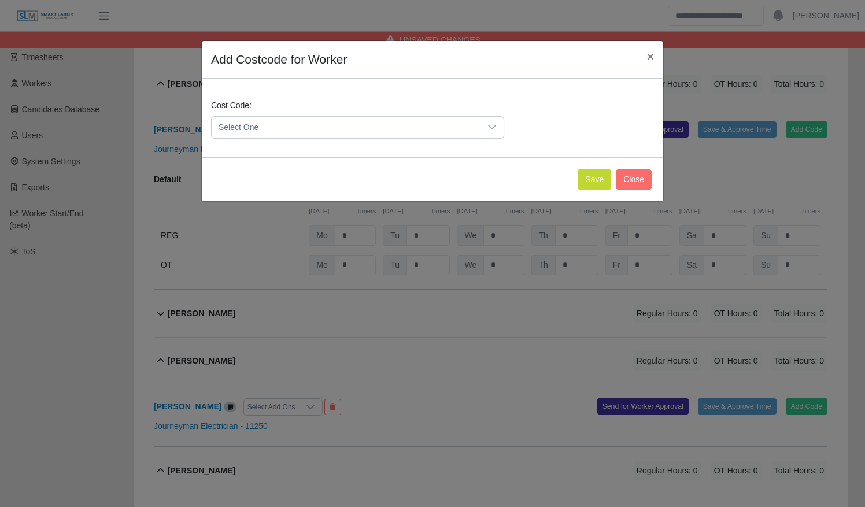
click at [426, 123] on span "Select One" at bounding box center [346, 127] width 269 height 21
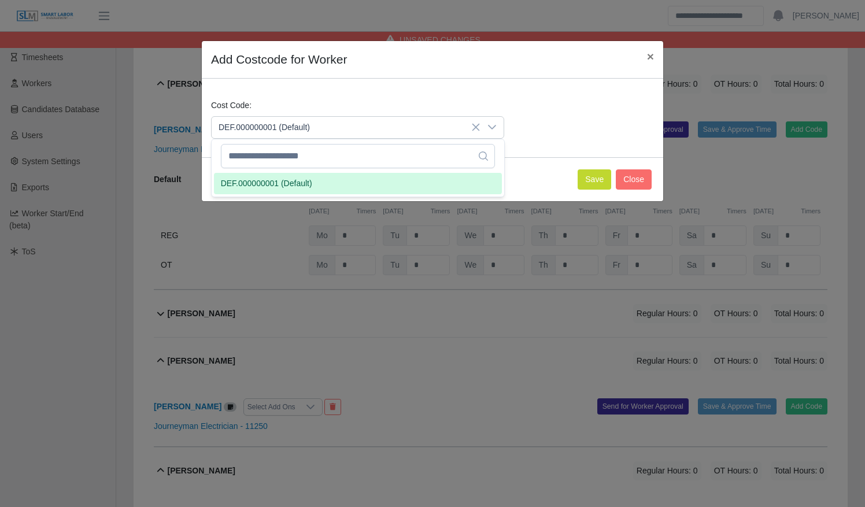
click at [411, 178] on li "DEF.000000001 (Default)" at bounding box center [358, 183] width 288 height 21
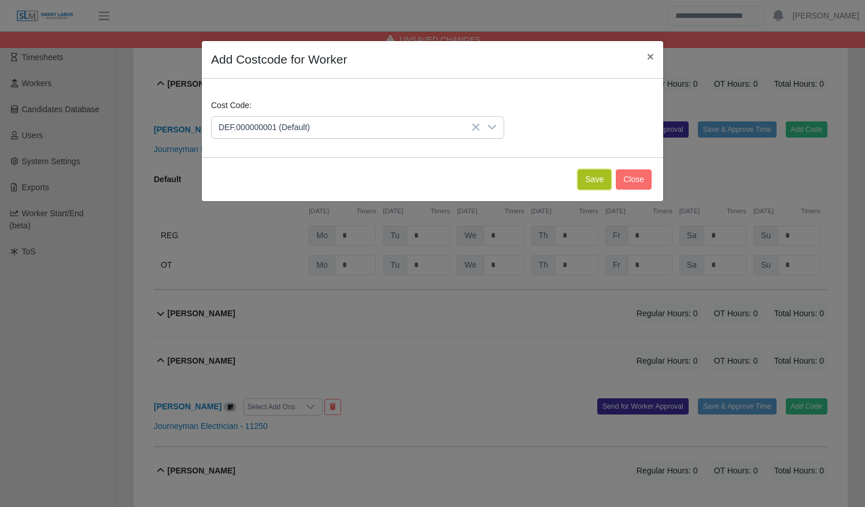
click at [593, 176] on button "Save" at bounding box center [595, 179] width 34 height 20
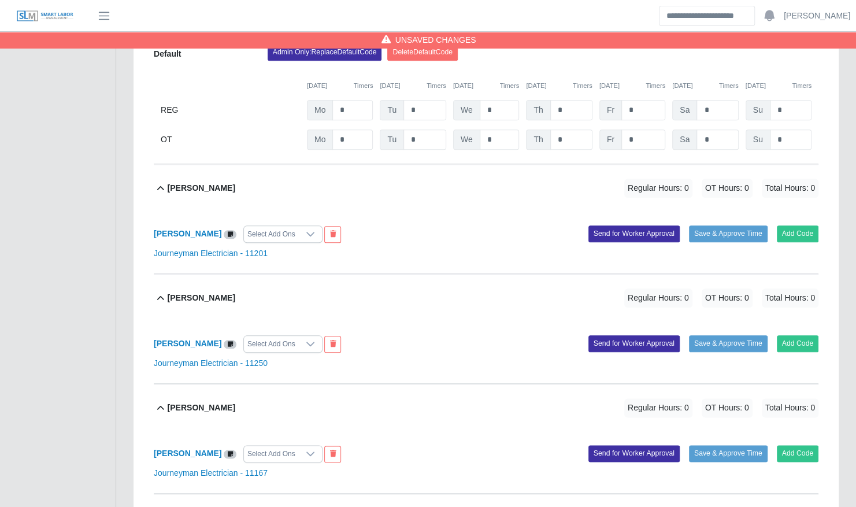
scroll to position [611, 0]
click at [305, 179] on div "Luke Riley Regular Hours: 0 OT Hours: 0 Total Hours: 0" at bounding box center [493, 187] width 651 height 47
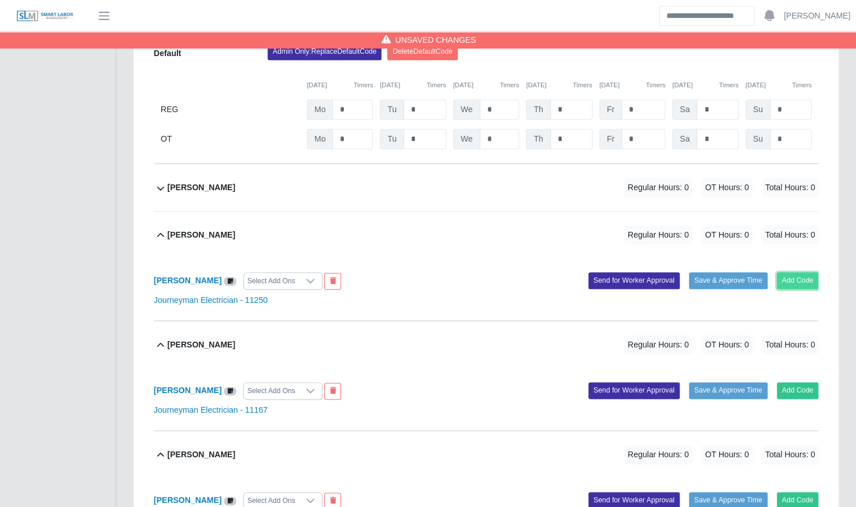
click at [809, 272] on button "Add Code" at bounding box center [798, 280] width 42 height 16
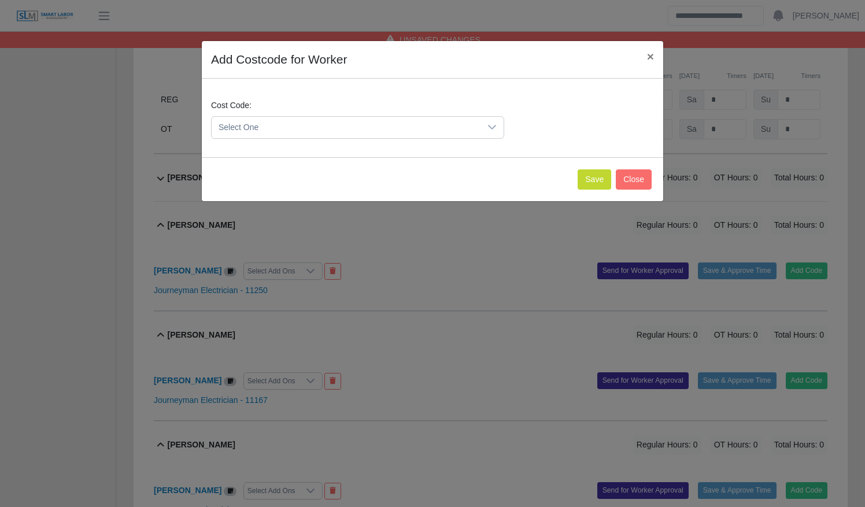
click at [334, 126] on span "Select One" at bounding box center [346, 127] width 269 height 21
click at [331, 175] on li "DEF.000000001 (Default)" at bounding box center [358, 183] width 288 height 21
click at [589, 180] on button "Save" at bounding box center [595, 179] width 34 height 20
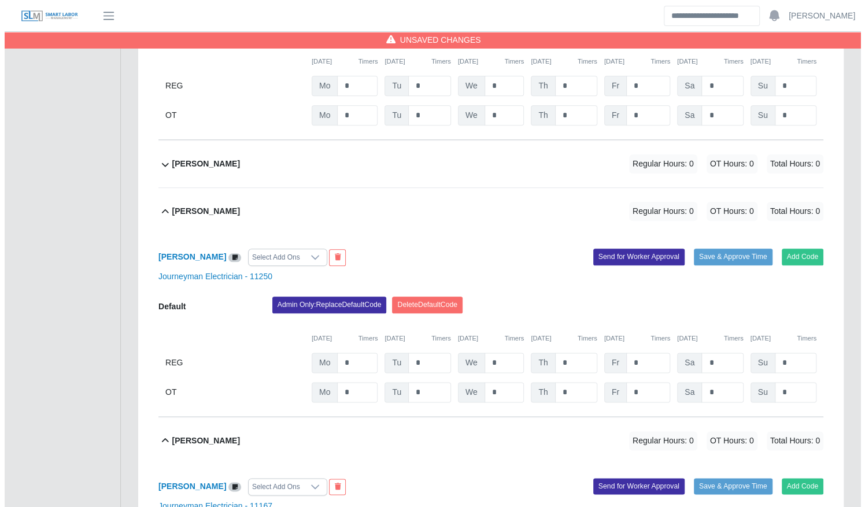
scroll to position [836, 0]
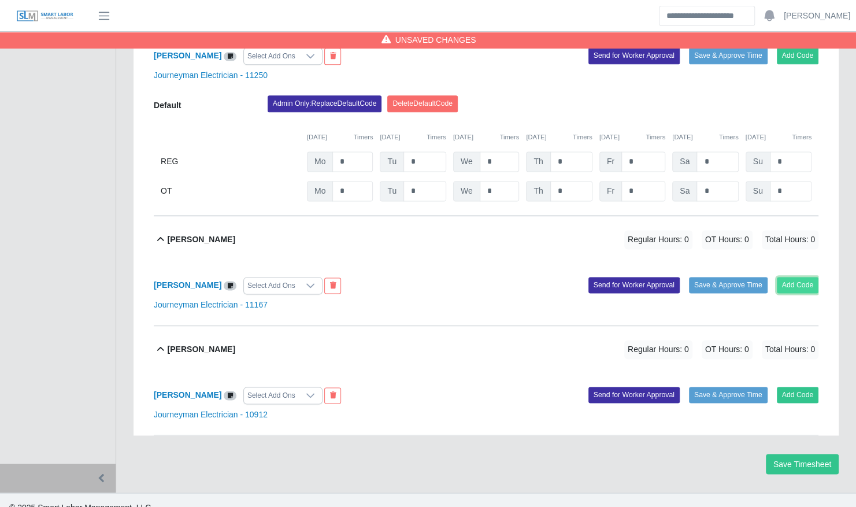
click at [782, 277] on button "Add Code" at bounding box center [798, 285] width 42 height 16
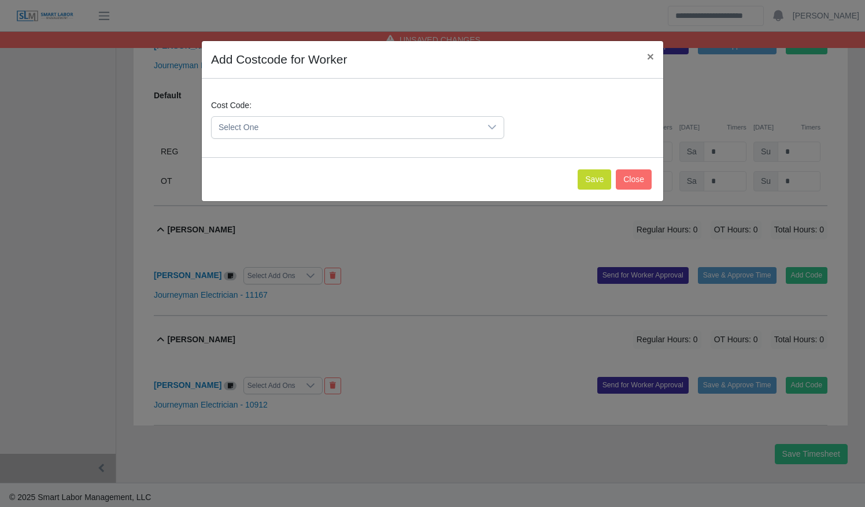
click at [412, 130] on span "Select One" at bounding box center [346, 127] width 269 height 21
click at [407, 181] on li "DEF.000000001 (Default)" at bounding box center [358, 183] width 288 height 21
click at [597, 177] on button "Save" at bounding box center [595, 179] width 34 height 20
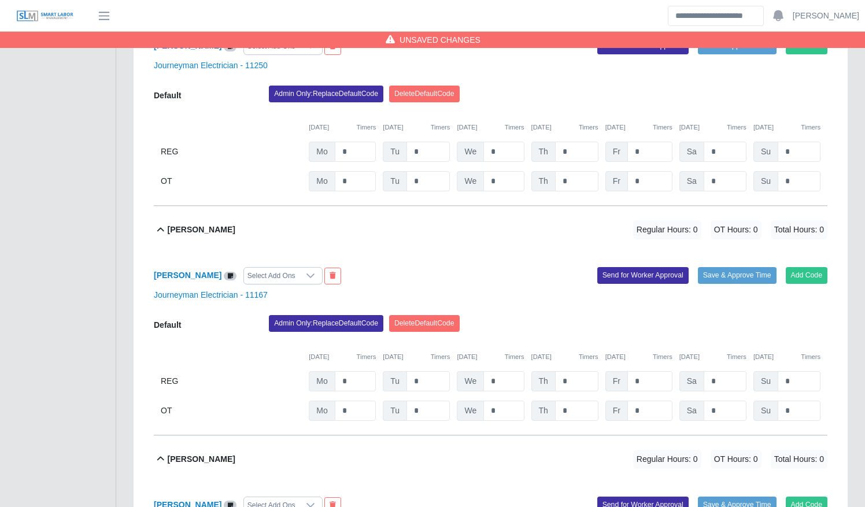
scroll to position [956, 0]
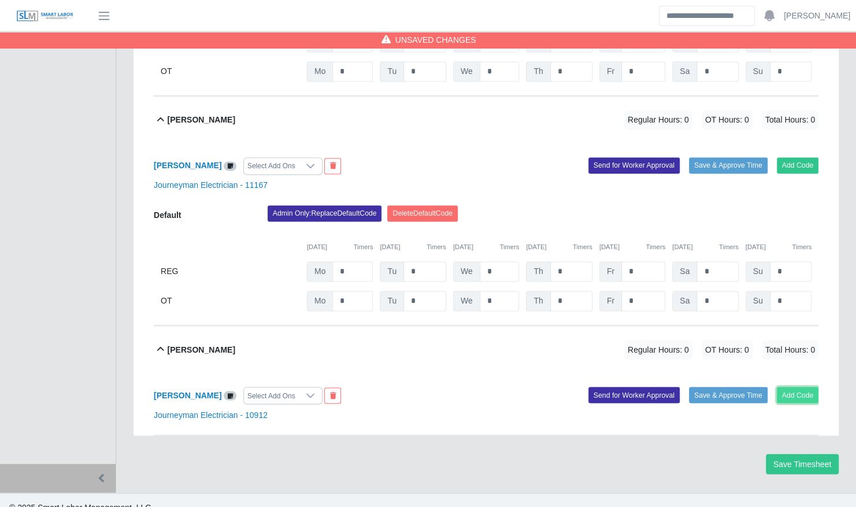
click at [807, 387] on button "Add Code" at bounding box center [798, 395] width 42 height 16
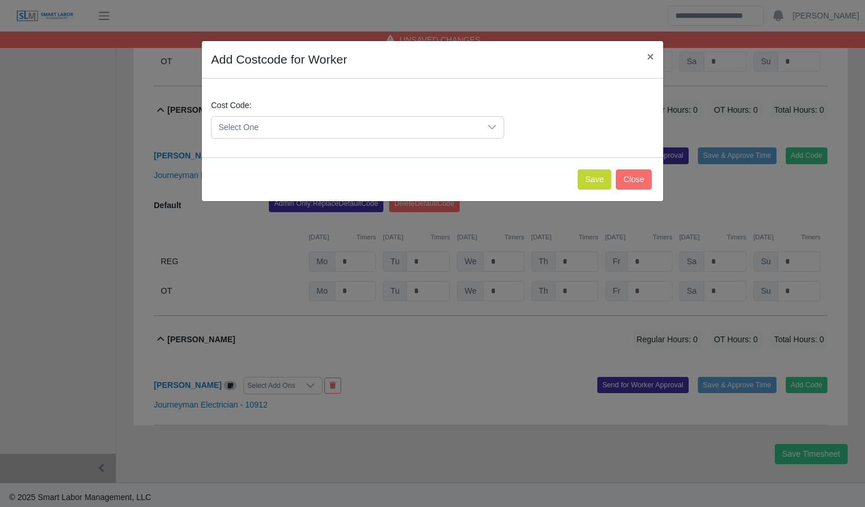
click at [460, 131] on span "Select One" at bounding box center [346, 127] width 269 height 21
click at [604, 179] on button "Save" at bounding box center [595, 179] width 34 height 20
click at [443, 123] on span "Select One" at bounding box center [346, 127] width 269 height 21
click at [441, 171] on ul "DEF.000000001 (Default)" at bounding box center [358, 184] width 293 height 26
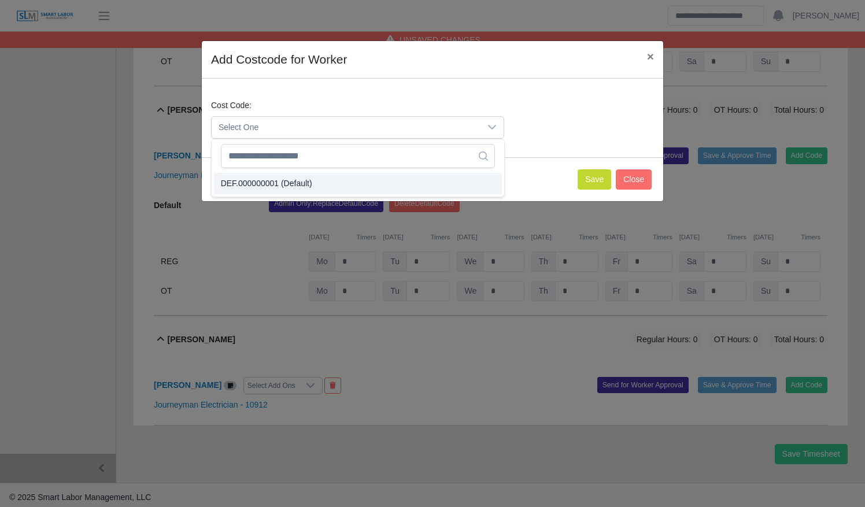
click at [442, 173] on li "DEF.000000001 (Default)" at bounding box center [358, 183] width 288 height 21
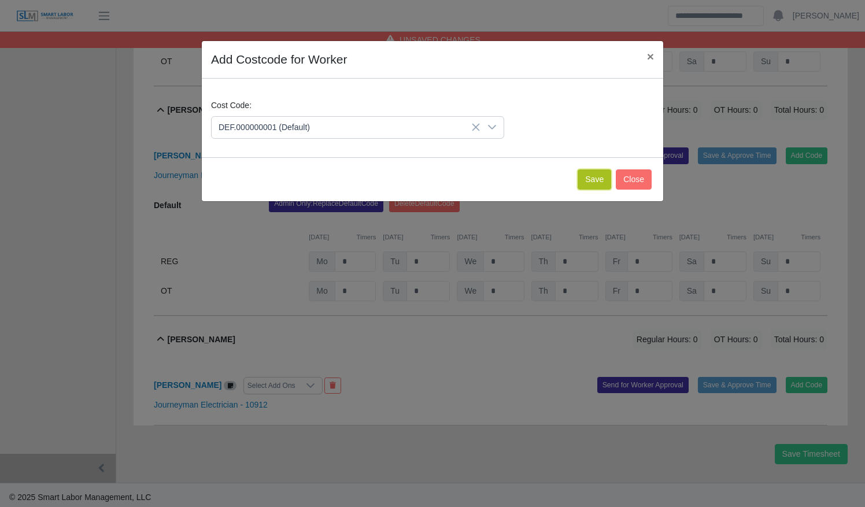
click at [589, 178] on button "Save" at bounding box center [595, 179] width 34 height 20
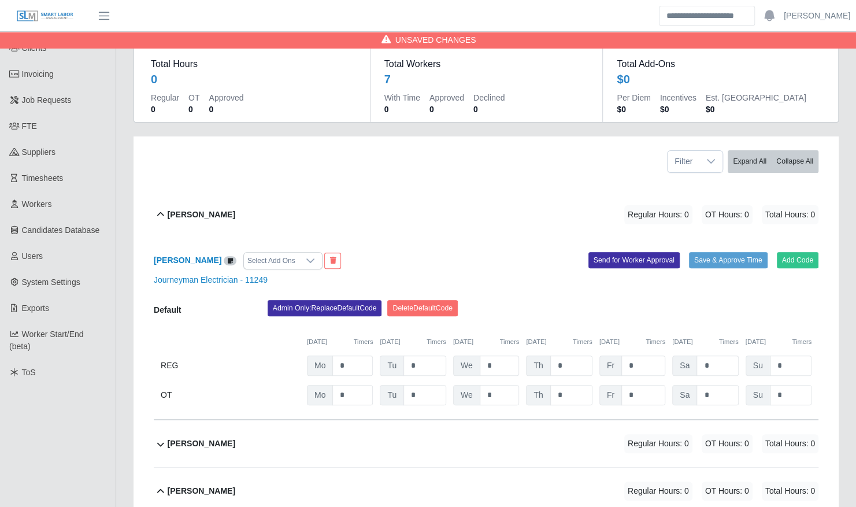
scroll to position [83, 0]
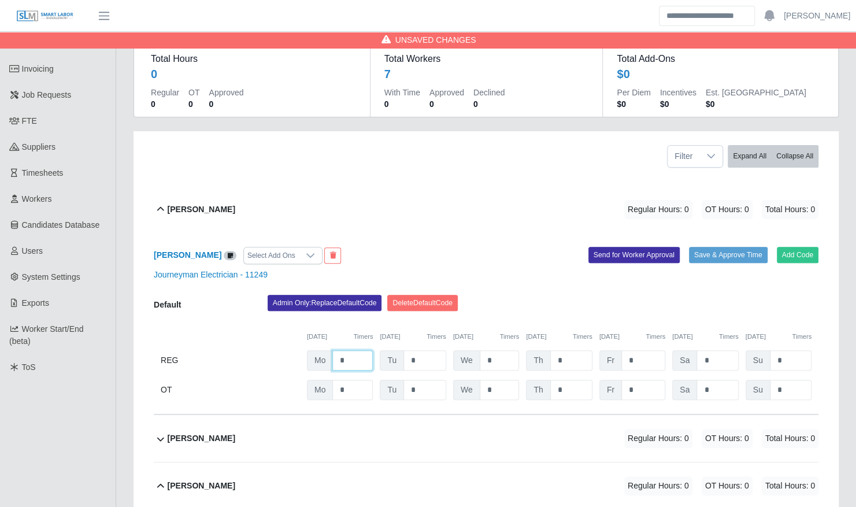
click at [364, 351] on input "*" at bounding box center [352, 360] width 40 height 20
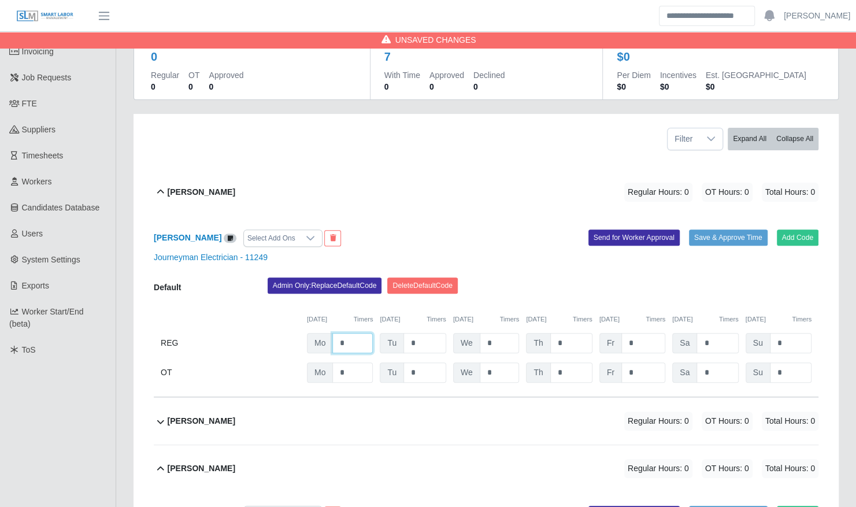
scroll to position [109, 0]
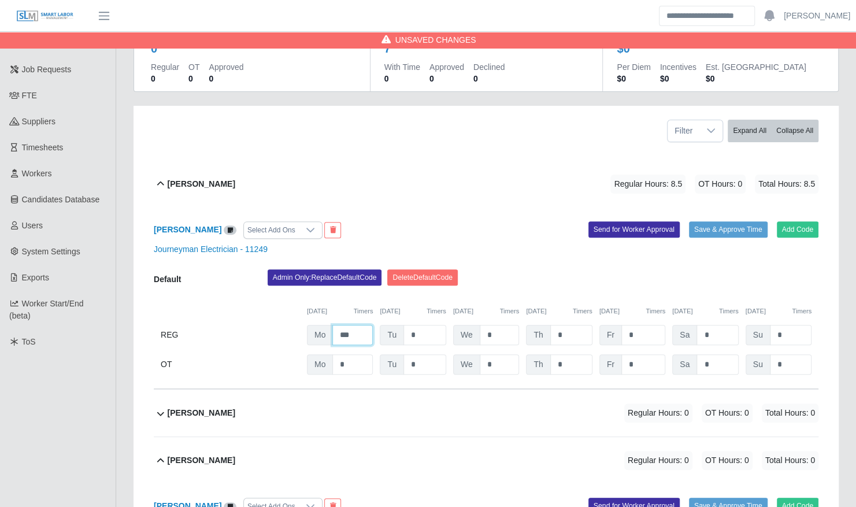
type input "***"
click at [537, 269] on div "Admin Only: Replace Default Code Delete Default Code" at bounding box center [543, 280] width 568 height 23
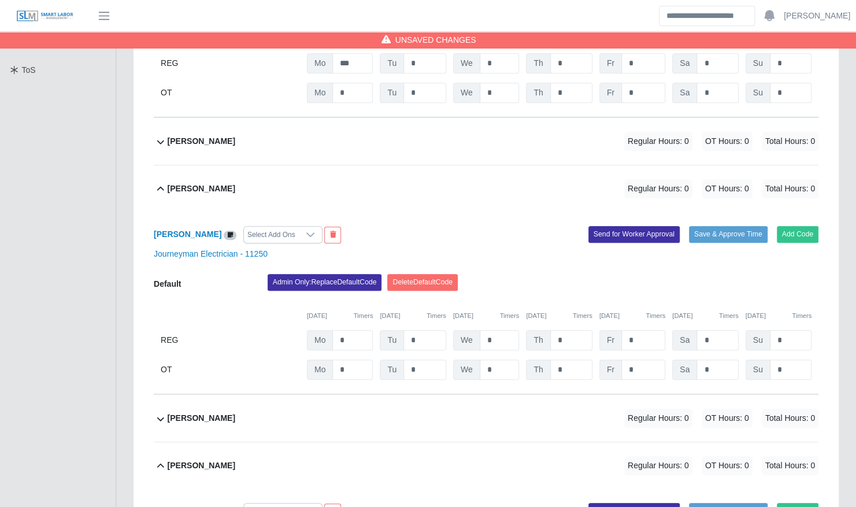
scroll to position [383, 0]
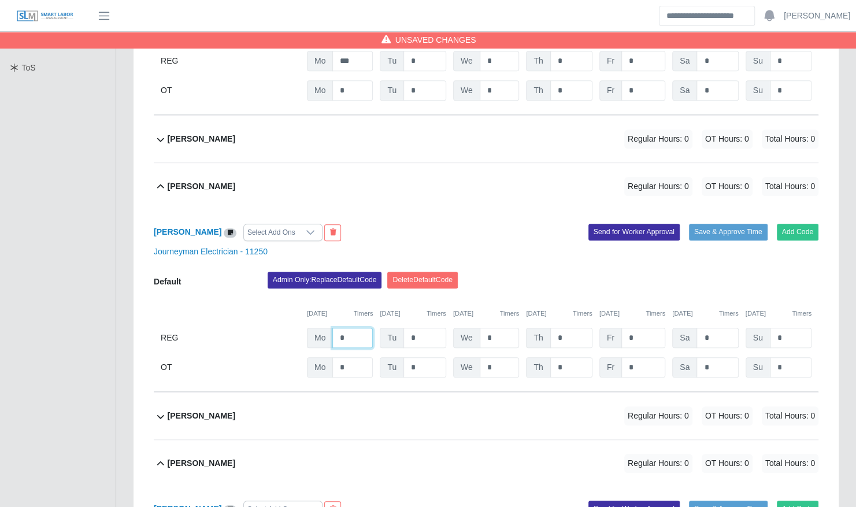
click at [356, 328] on input "*" at bounding box center [352, 338] width 40 height 20
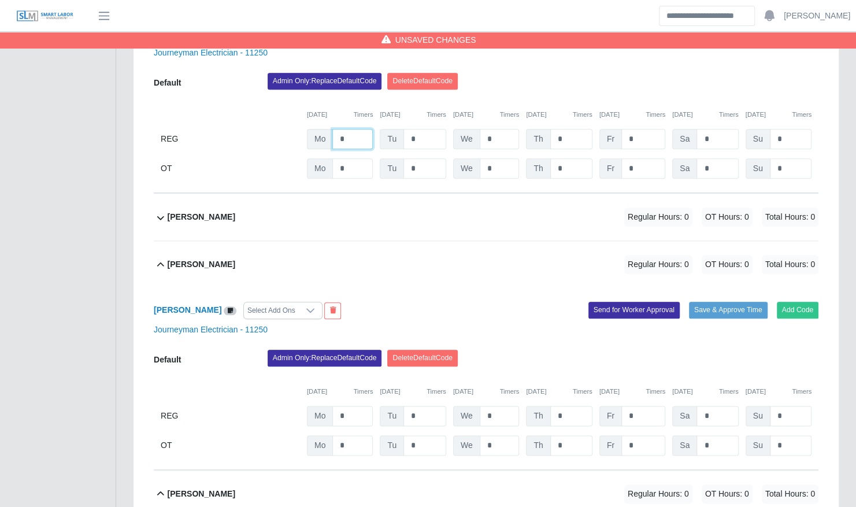
scroll to position [583, 0]
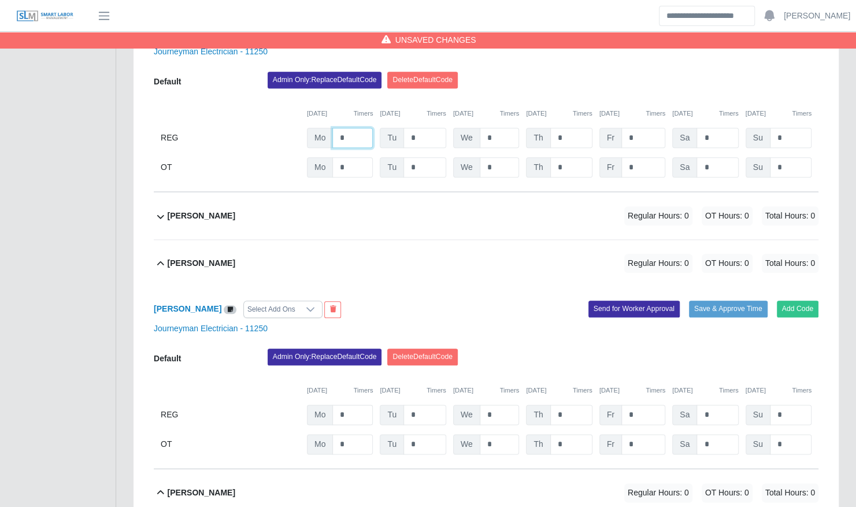
type input "*"
click at [349, 405] on input "*" at bounding box center [352, 415] width 40 height 20
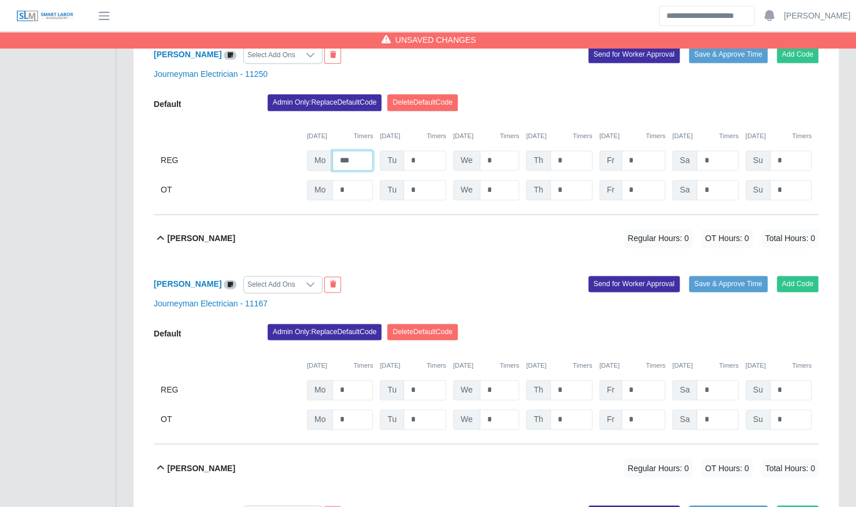
scroll to position [838, 0]
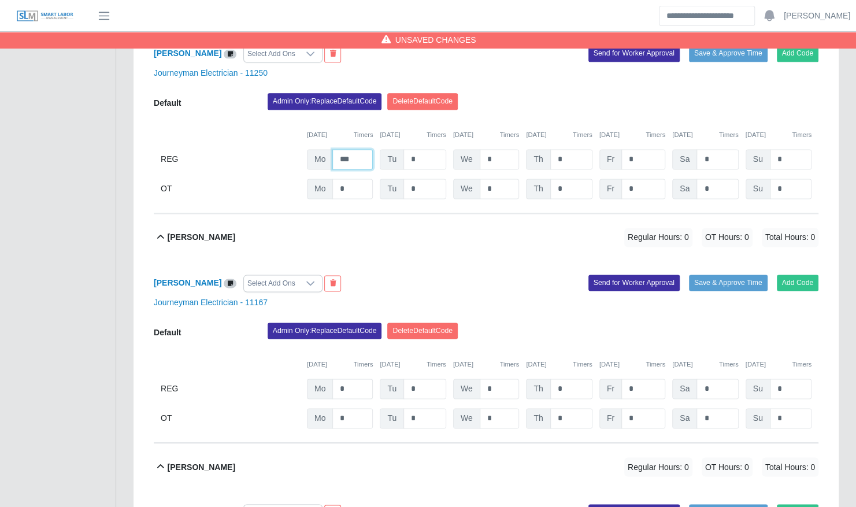
type input "***"
click at [360, 382] on input "*" at bounding box center [352, 389] width 40 height 20
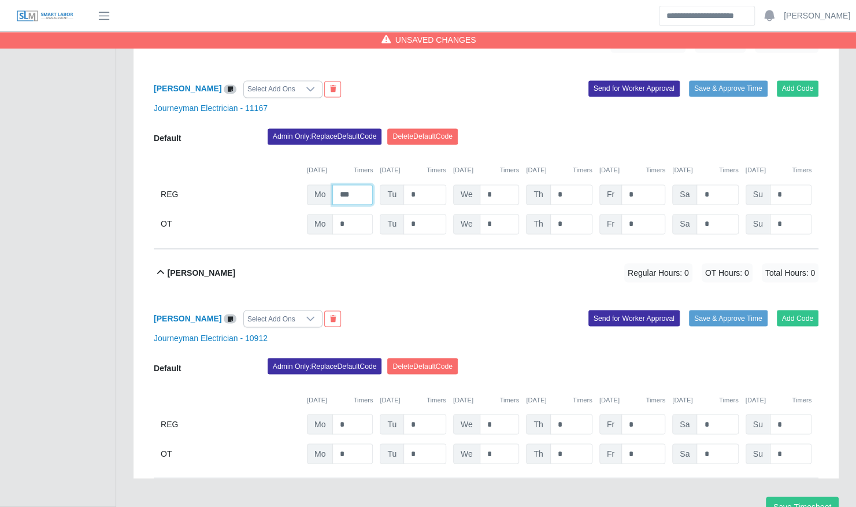
scroll to position [1075, 0]
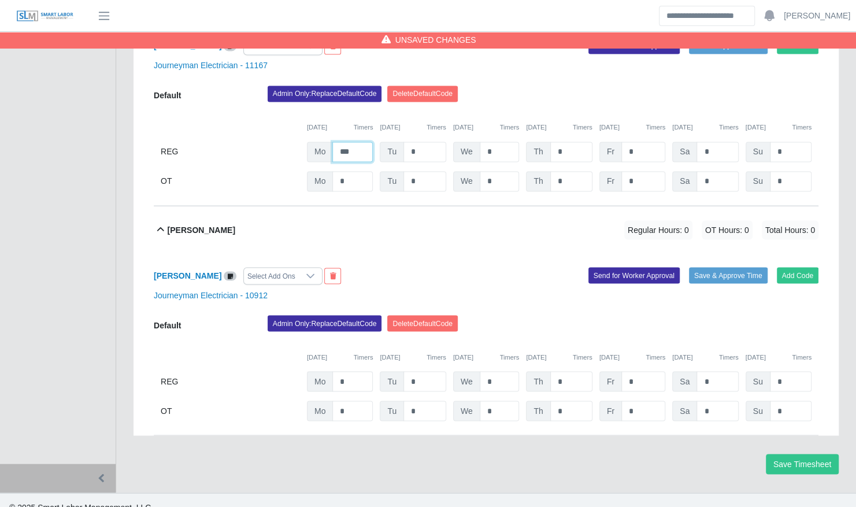
type input "***"
click at [358, 371] on input "*" at bounding box center [352, 381] width 40 height 20
type input "***"
click at [808, 459] on button "Save Timesheet" at bounding box center [802, 464] width 73 height 20
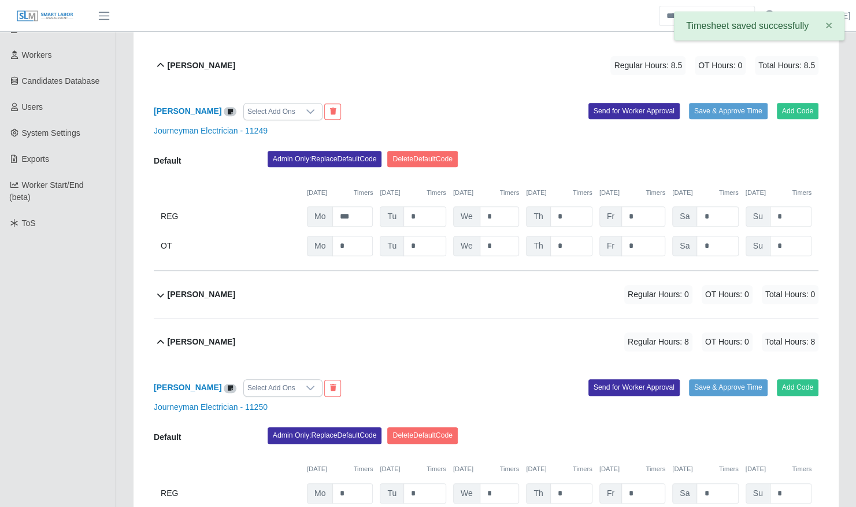
scroll to position [0, 0]
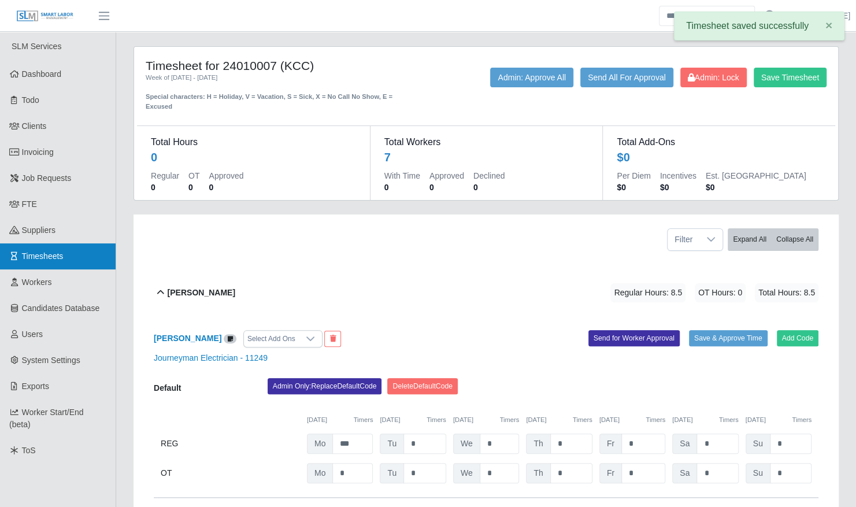
click at [87, 257] on link "Timesheets" at bounding box center [58, 256] width 116 height 26
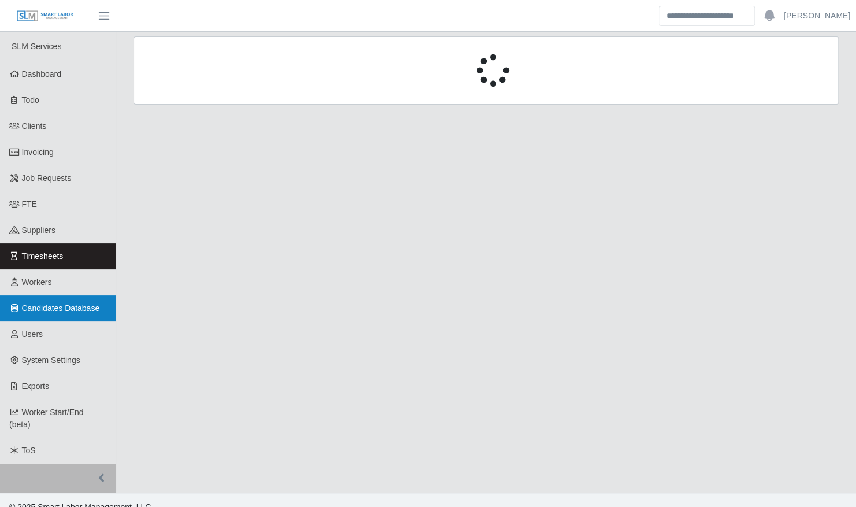
click at [67, 296] on link "Candidates Database" at bounding box center [58, 308] width 116 height 26
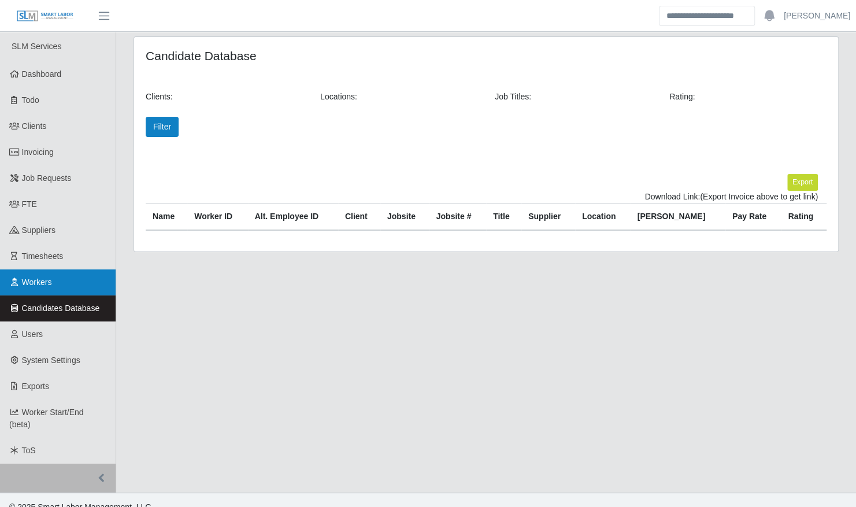
click at [66, 288] on link "Workers" at bounding box center [58, 282] width 116 height 26
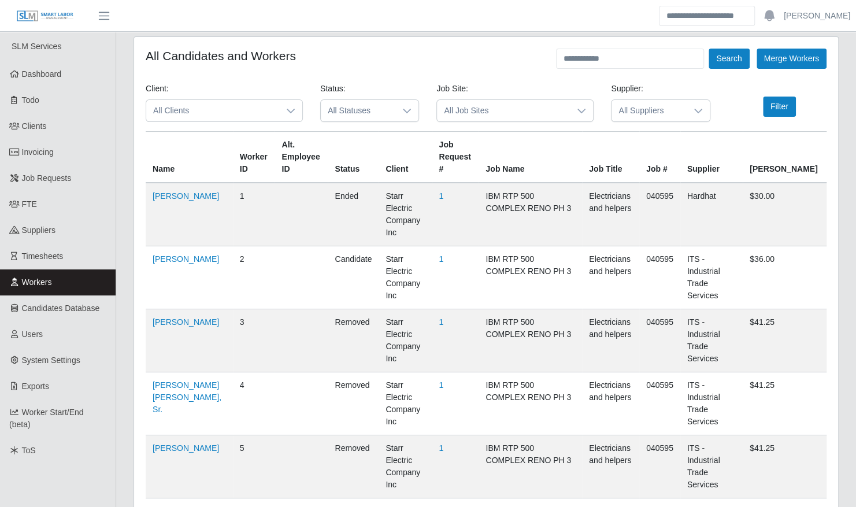
click at [250, 116] on span "All Clients" at bounding box center [212, 110] width 133 height 21
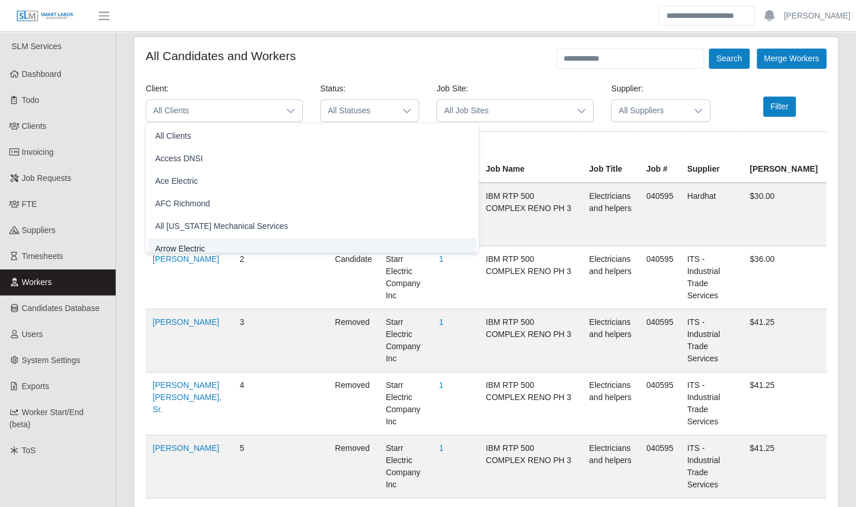
scroll to position [7, 0]
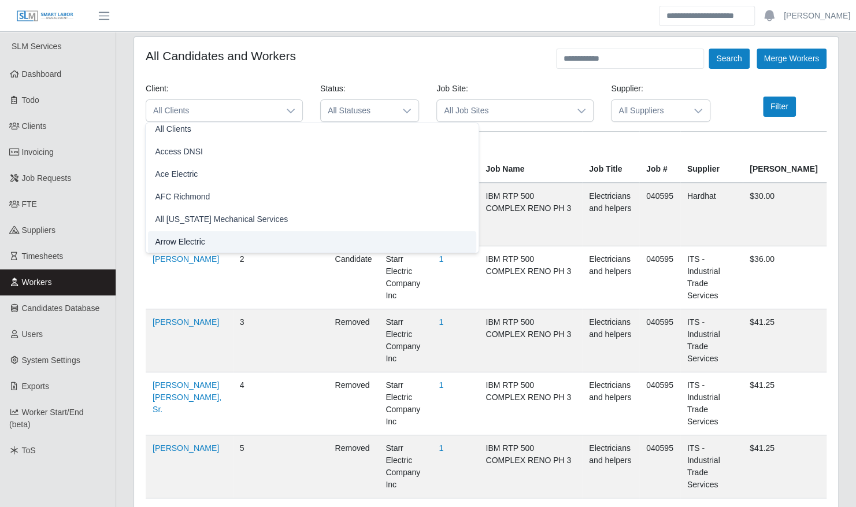
click at [232, 244] on li "Arrow Electric" at bounding box center [312, 241] width 328 height 21
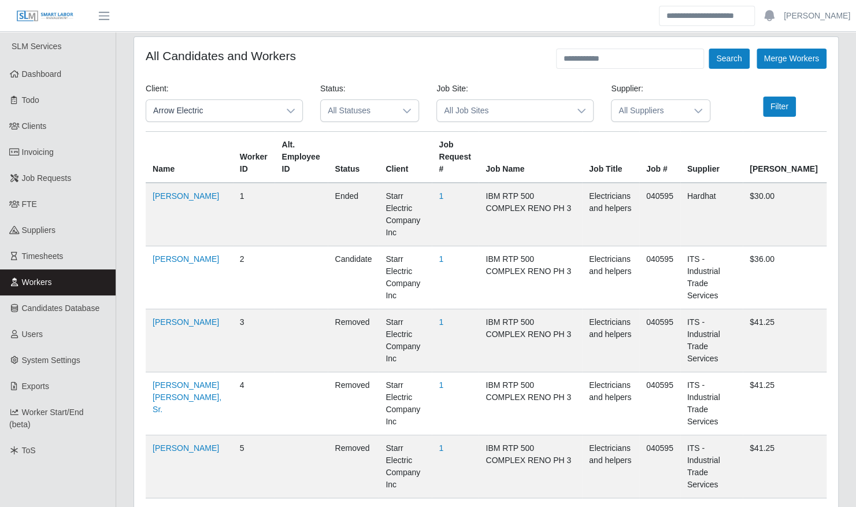
click at [589, 64] on input "text" at bounding box center [630, 59] width 148 height 20
click at [618, 61] on input "text" at bounding box center [630, 59] width 148 height 20
type input "****"
click at [709, 49] on button "Search" at bounding box center [729, 59] width 40 height 20
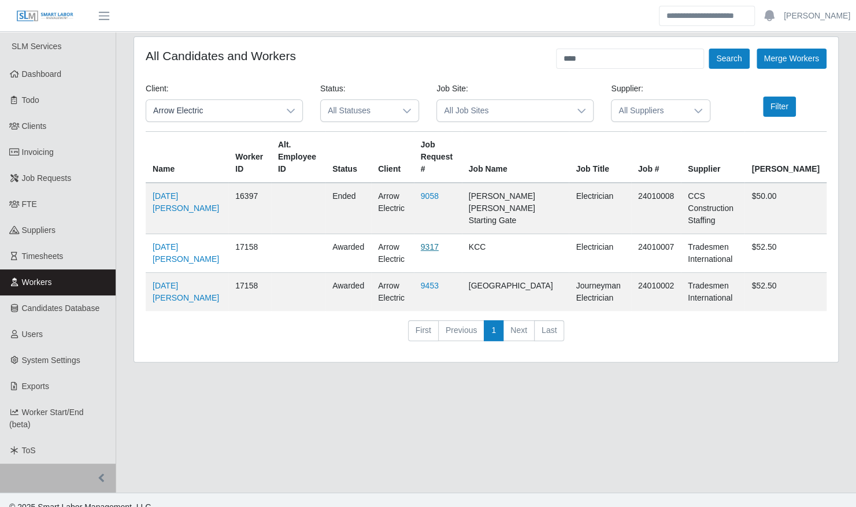
click at [430, 242] on link "9317" at bounding box center [430, 246] width 18 height 9
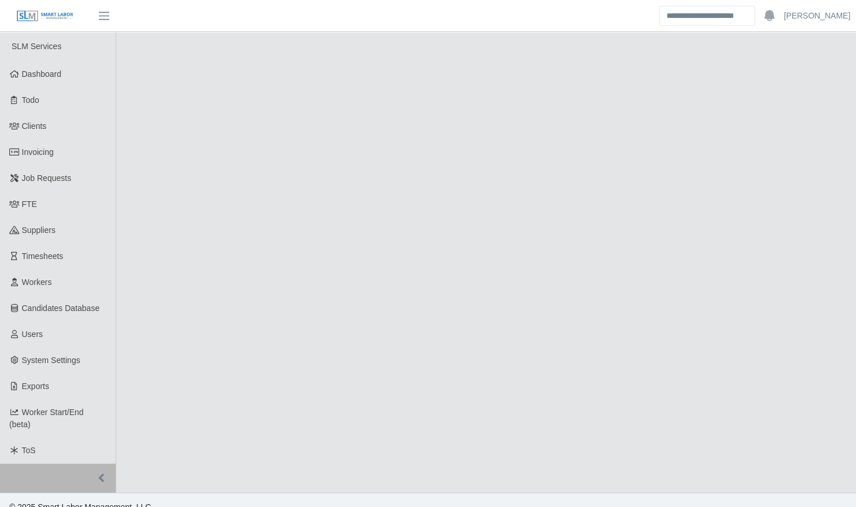
select select "******"
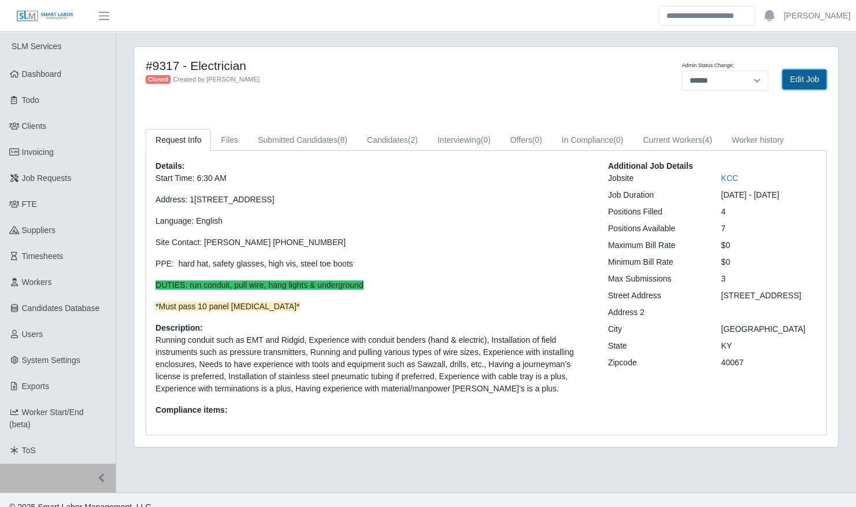
click at [800, 73] on link "Edit Job" at bounding box center [804, 79] width 45 height 20
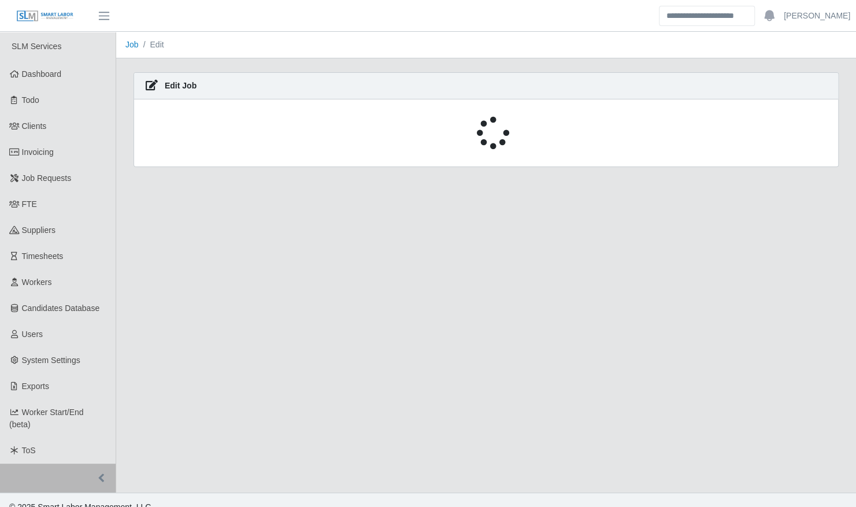
select select "******"
select select "****"
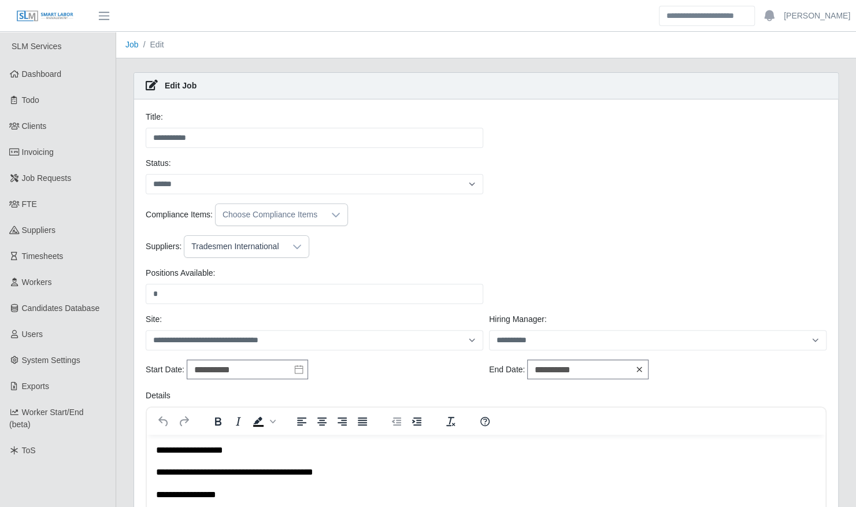
click at [639, 365] on icon at bounding box center [639, 369] width 9 height 9
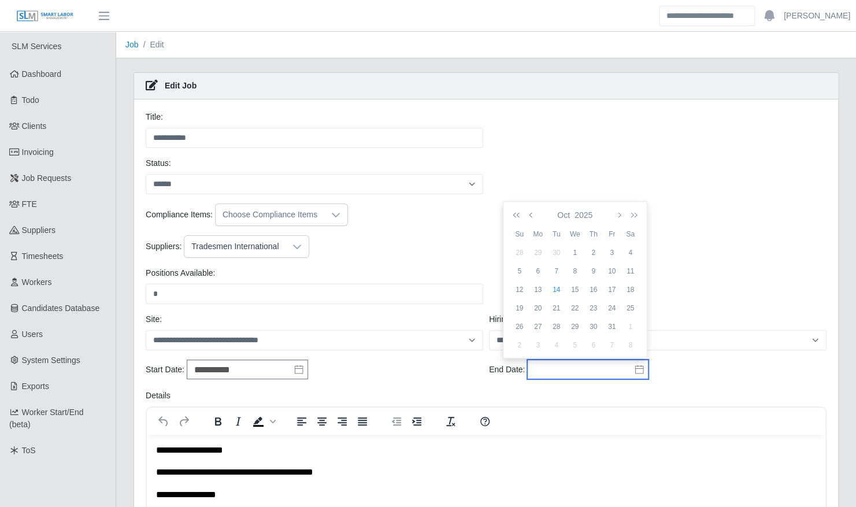
click at [606, 365] on input "text" at bounding box center [587, 370] width 121 height 20
click at [616, 216] on icon "button" at bounding box center [619, 214] width 6 height 9
click at [531, 217] on icon "button" at bounding box center [532, 214] width 6 height 9
click at [518, 346] on div "30" at bounding box center [520, 345] width 19 height 10
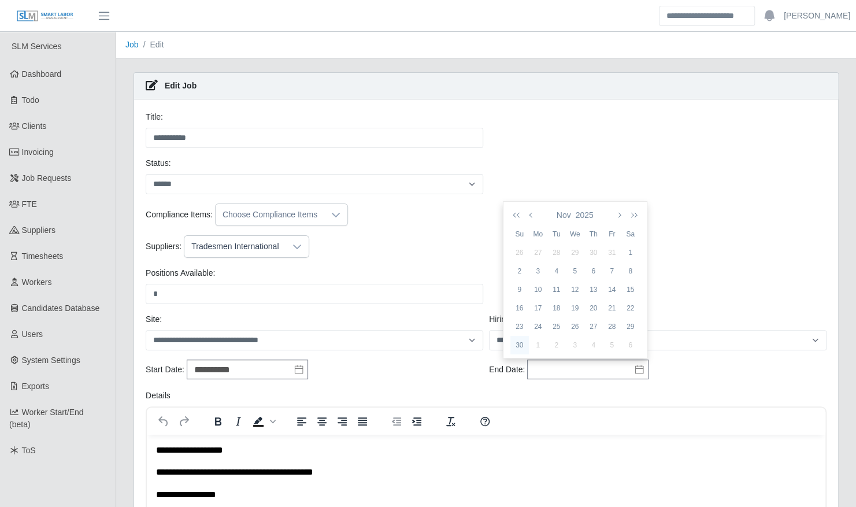
type input "**********"
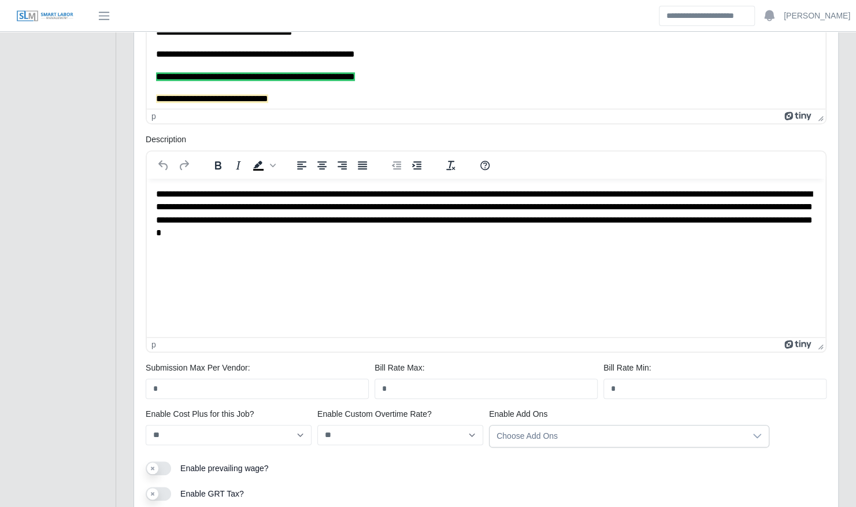
scroll to position [566, 0]
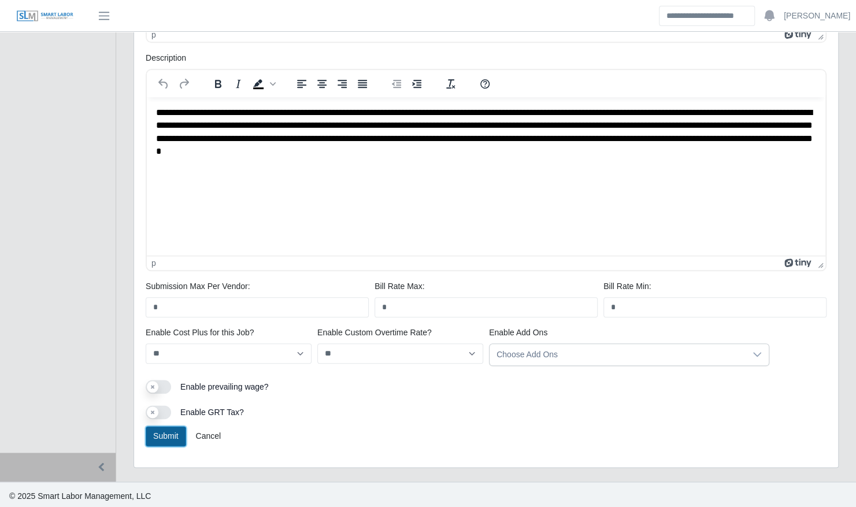
click at [165, 434] on button "Submit" at bounding box center [166, 436] width 40 height 20
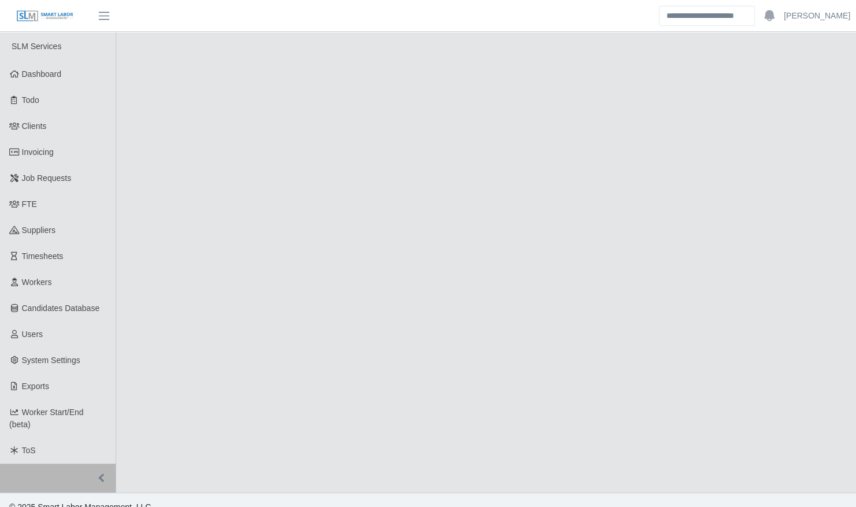
select select "******"
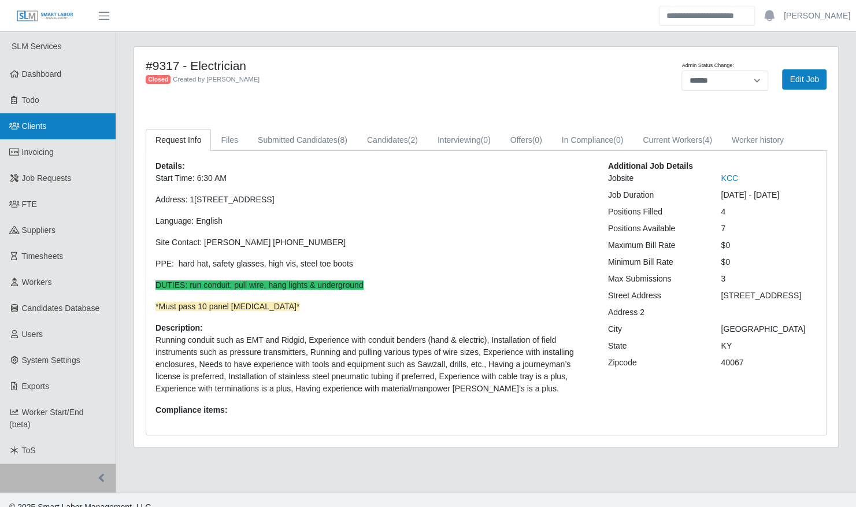
click at [58, 126] on link "Clients" at bounding box center [58, 126] width 116 height 26
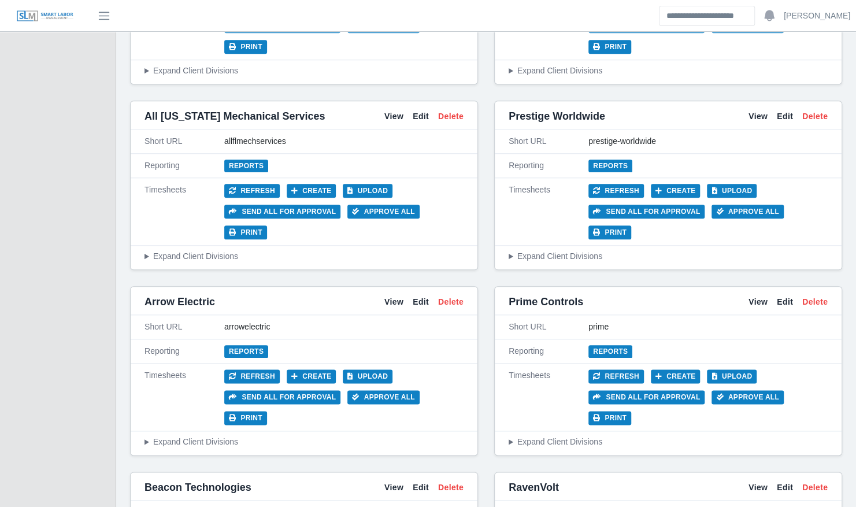
scroll to position [602, 0]
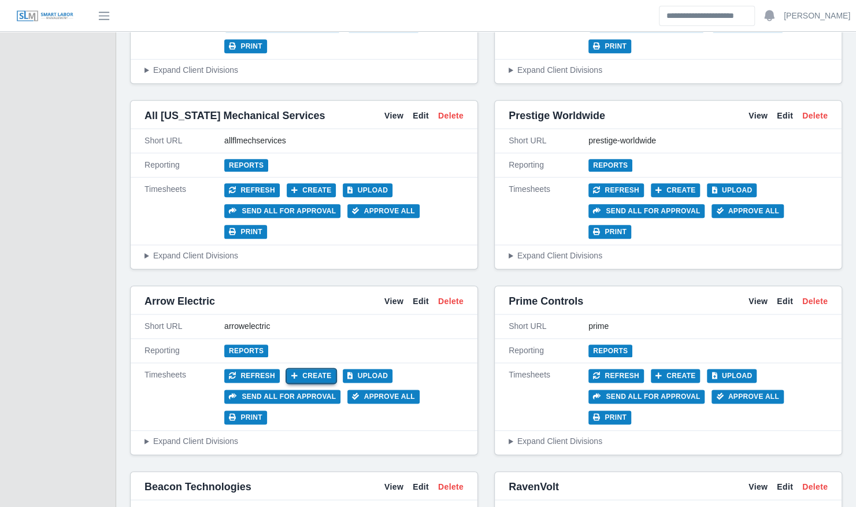
click at [322, 369] on button "Create" at bounding box center [312, 376] width 50 height 14
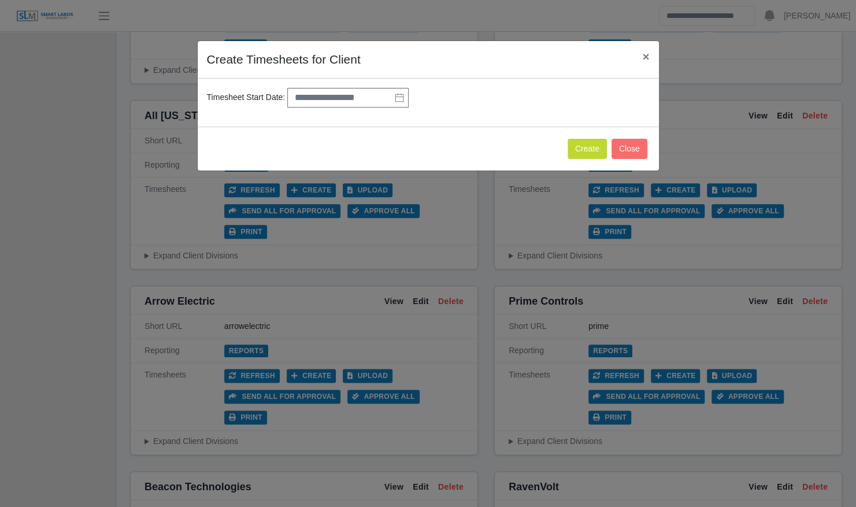
click at [398, 94] on icon at bounding box center [399, 97] width 9 height 9
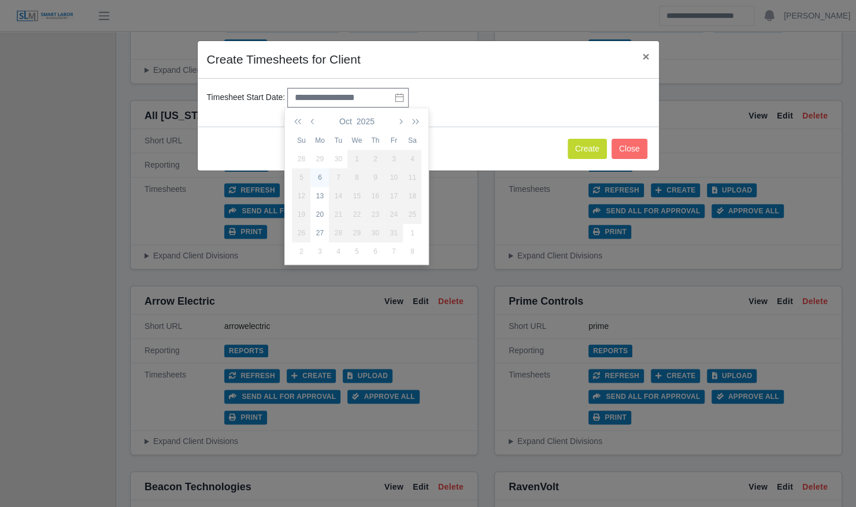
click at [323, 176] on div "6" at bounding box center [319, 177] width 19 height 10
type input "**********"
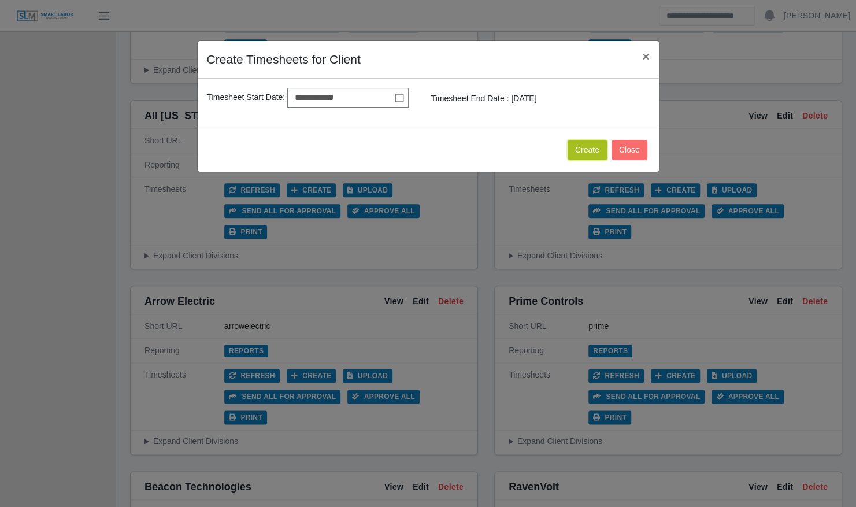
click at [583, 149] on button "Create" at bounding box center [587, 150] width 39 height 20
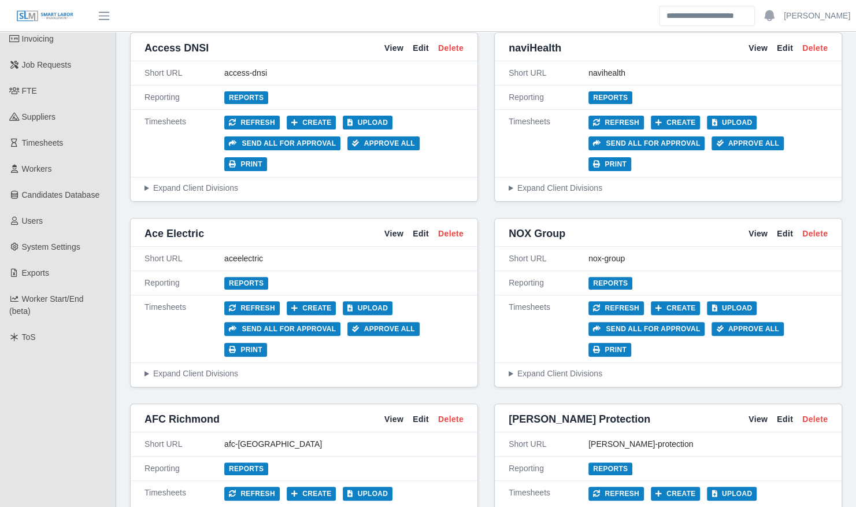
scroll to position [0, 0]
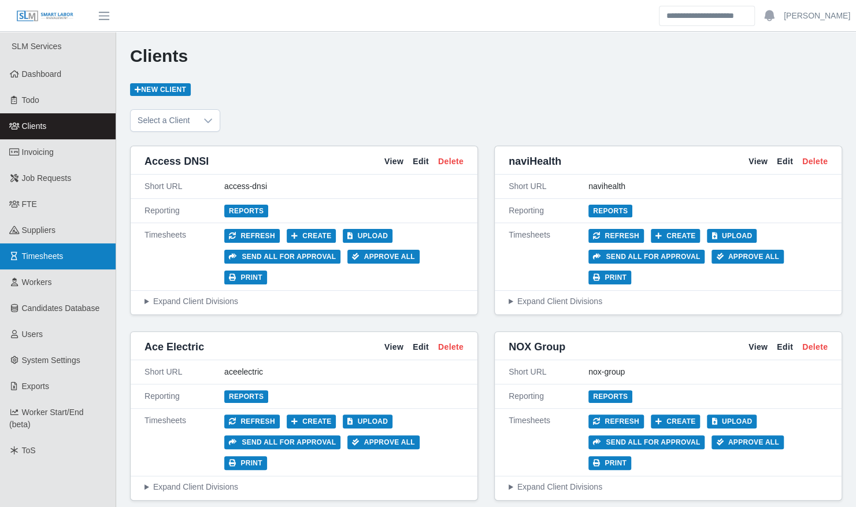
click at [62, 252] on span "Timesheets" at bounding box center [43, 256] width 42 height 9
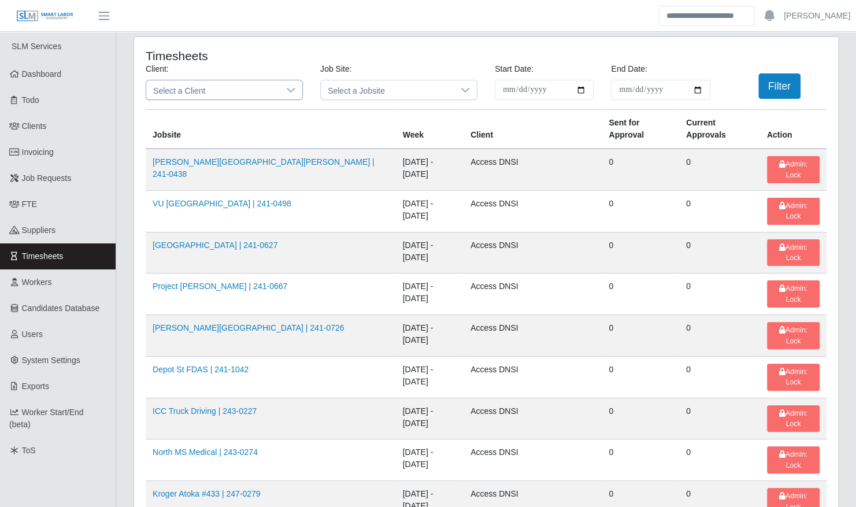
click at [223, 99] on div "Select a Client" at bounding box center [224, 90] width 157 height 20
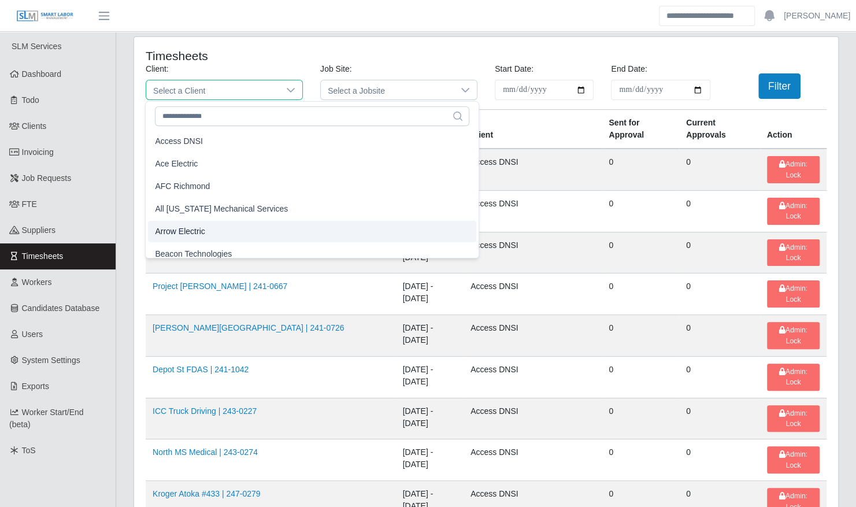
click at [216, 234] on li "Arrow Electric" at bounding box center [312, 231] width 328 height 21
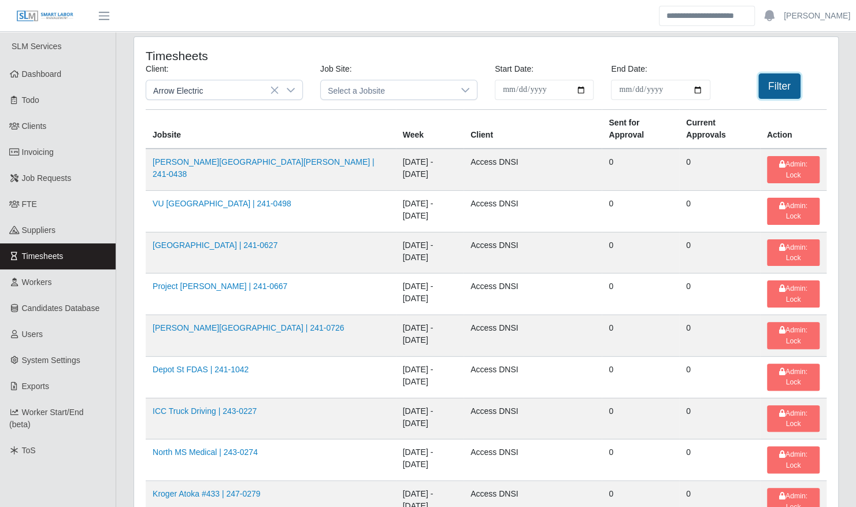
click at [778, 80] on button "Filter" at bounding box center [780, 85] width 42 height 25
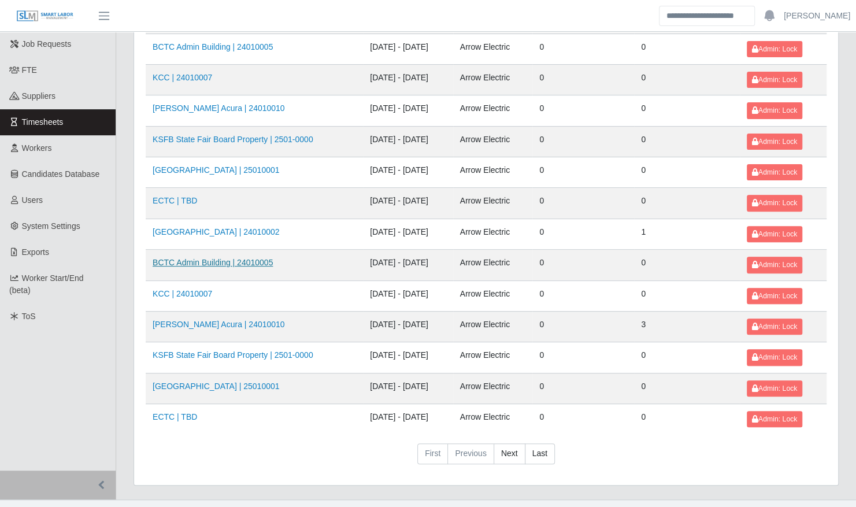
scroll to position [146, 0]
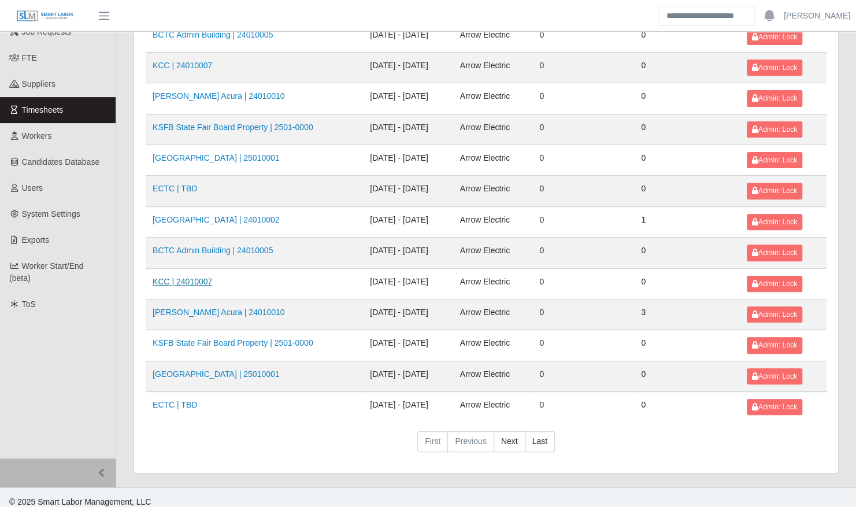
click at [184, 277] on link "KCC | 24010007" at bounding box center [183, 281] width 60 height 9
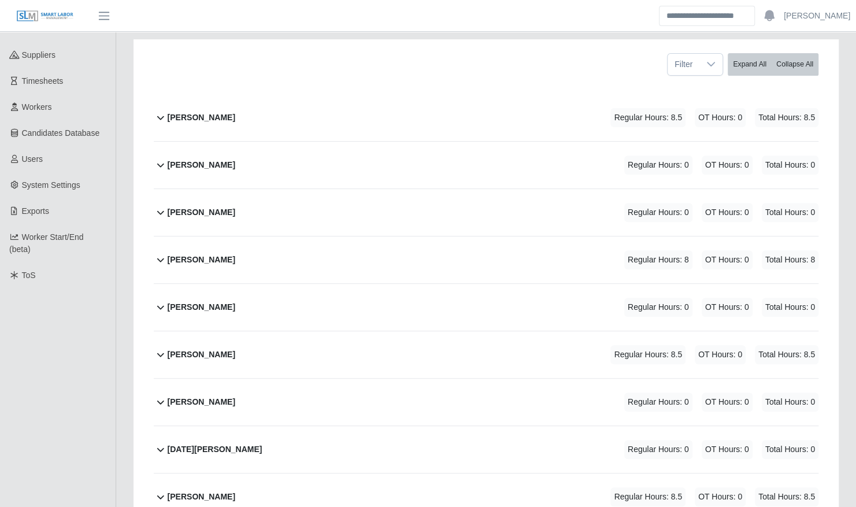
scroll to position [127, 0]
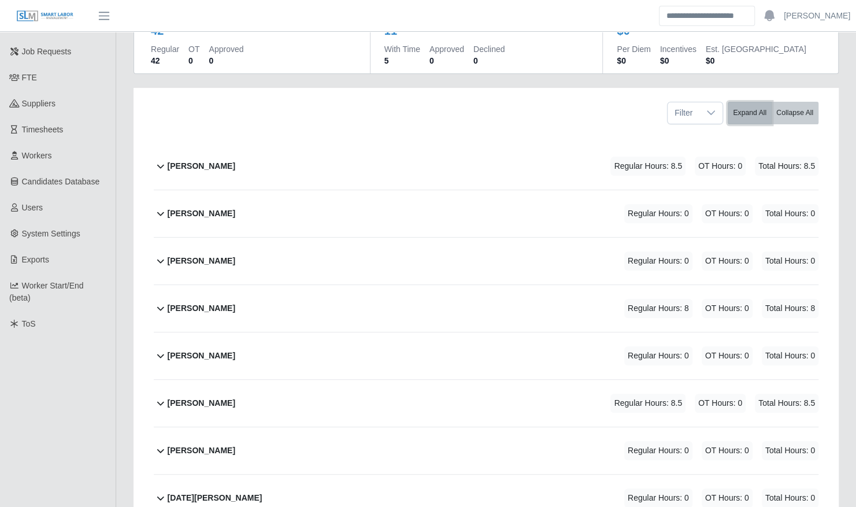
click at [739, 108] on button "Expand All" at bounding box center [750, 113] width 44 height 23
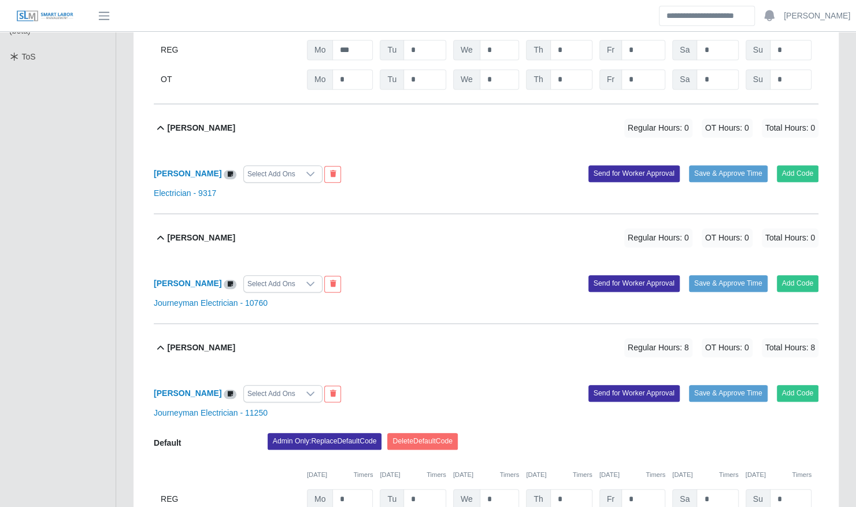
scroll to position [395, 0]
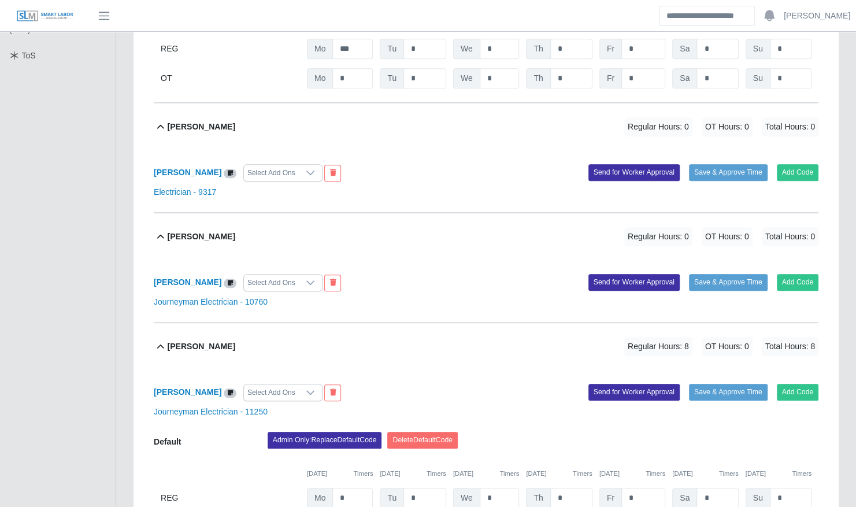
click at [254, 217] on div "[PERSON_NAME] Regular Hours: 0 OT Hours: 0 Total Hours: 0" at bounding box center [493, 236] width 651 height 47
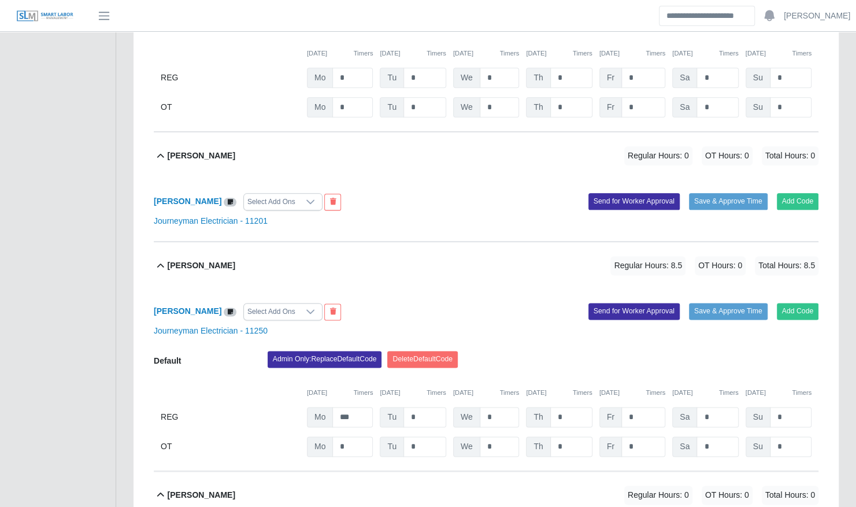
scroll to position [755, 0]
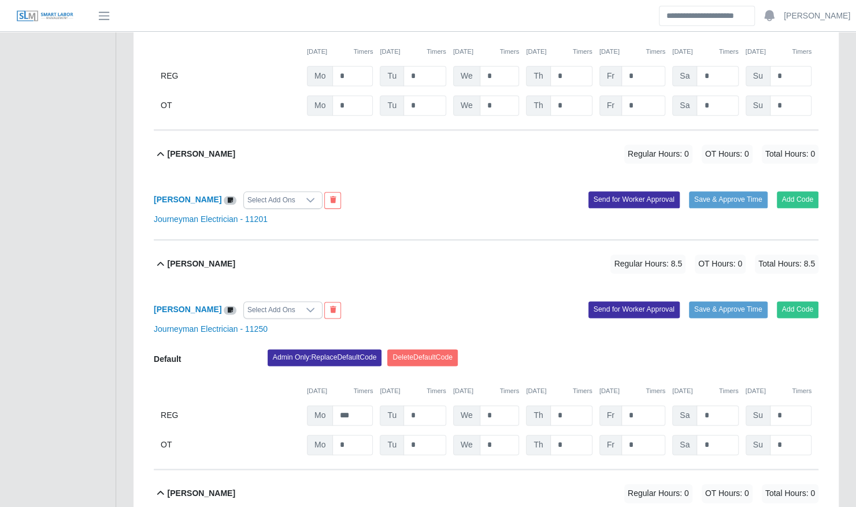
click at [252, 152] on div "[PERSON_NAME] Regular Hours: 0 OT Hours: 0 Total Hours: 0" at bounding box center [493, 154] width 651 height 47
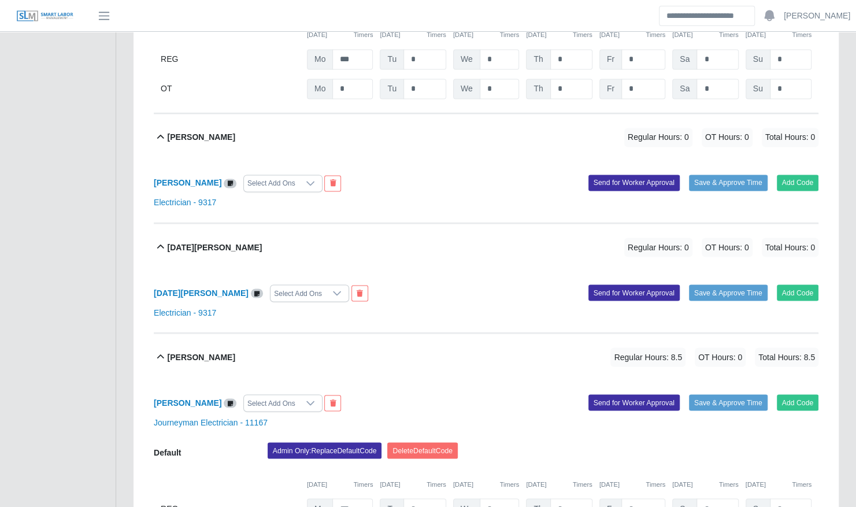
scroll to position [1047, 0]
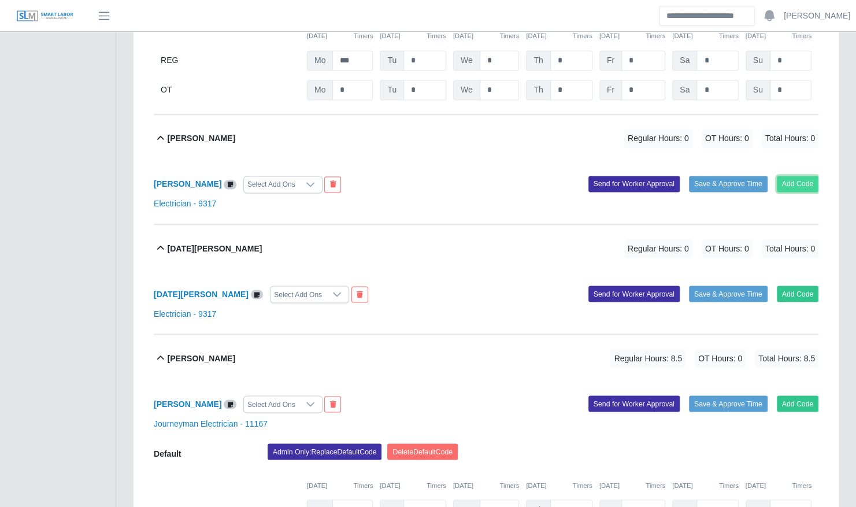
click at [790, 176] on button "Add Code" at bounding box center [798, 184] width 42 height 16
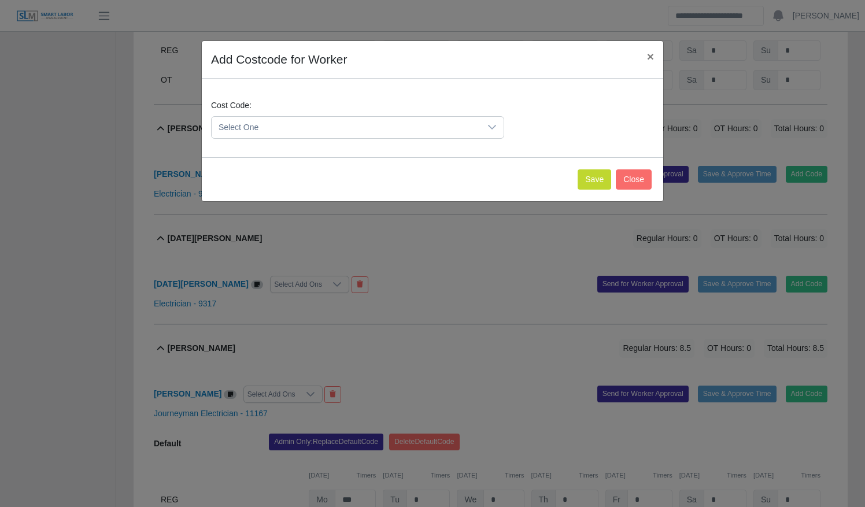
click at [406, 124] on span "Select One" at bounding box center [346, 127] width 269 height 21
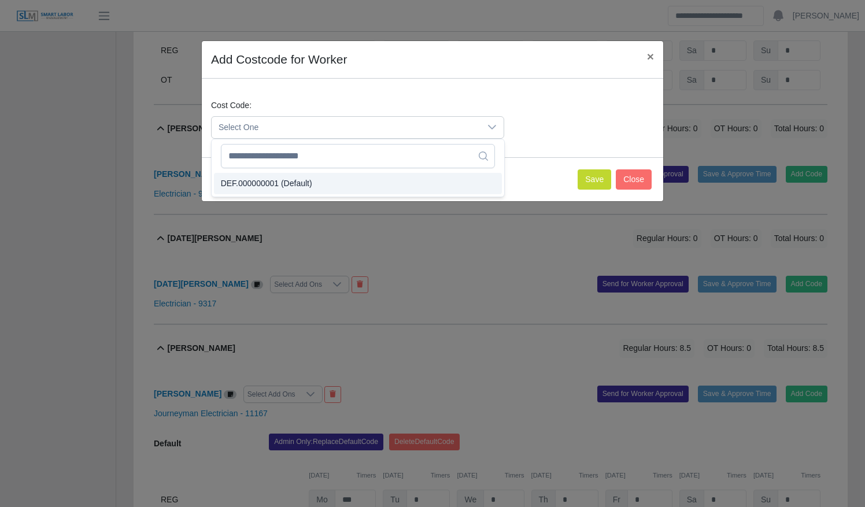
click at [399, 184] on li "DEF.000000001 (Default)" at bounding box center [358, 183] width 288 height 21
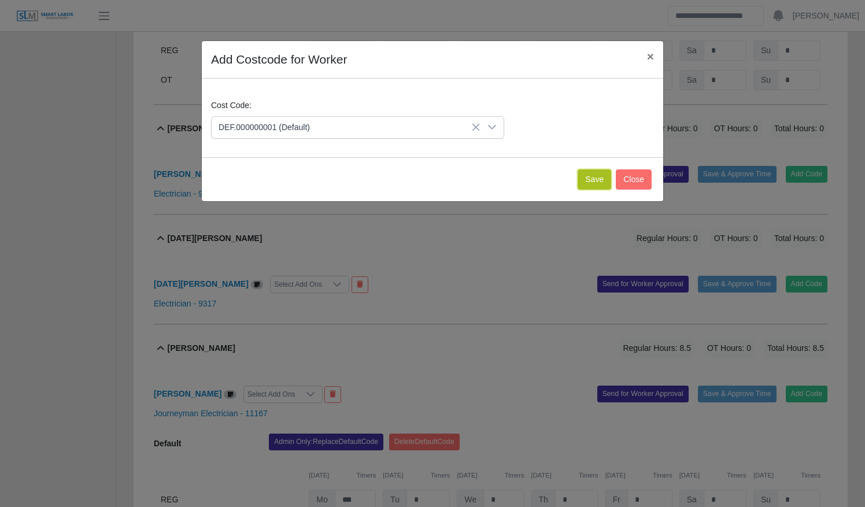
click at [603, 177] on button "Save" at bounding box center [595, 179] width 34 height 20
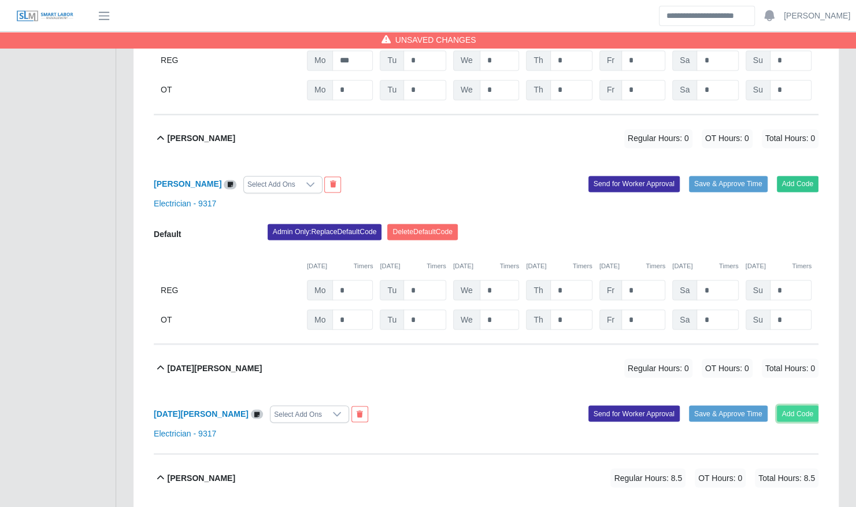
click at [798, 405] on button "Add Code" at bounding box center [798, 413] width 42 height 16
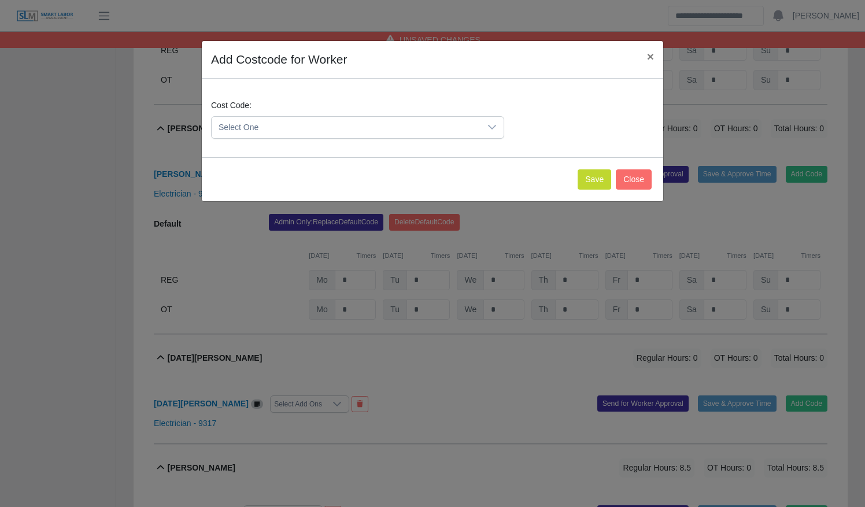
click at [473, 132] on span "Select One" at bounding box center [346, 127] width 269 height 21
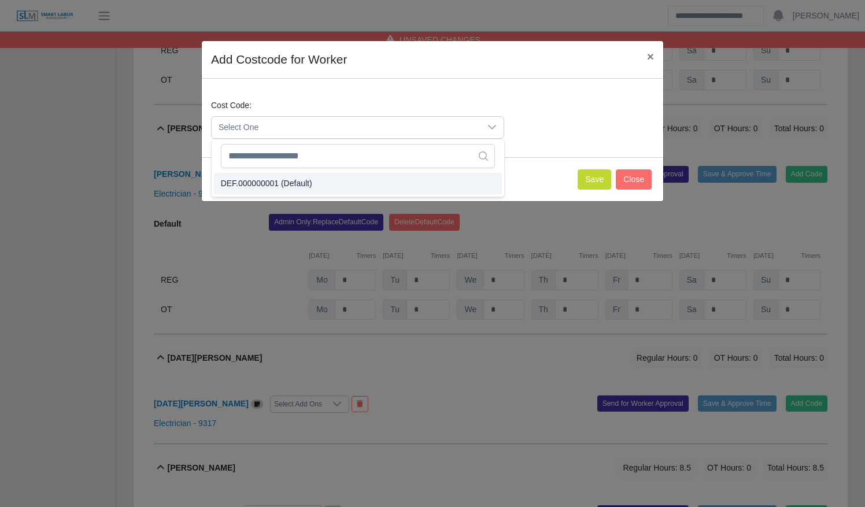
click at [417, 175] on li "DEF.000000001 (Default)" at bounding box center [358, 183] width 288 height 21
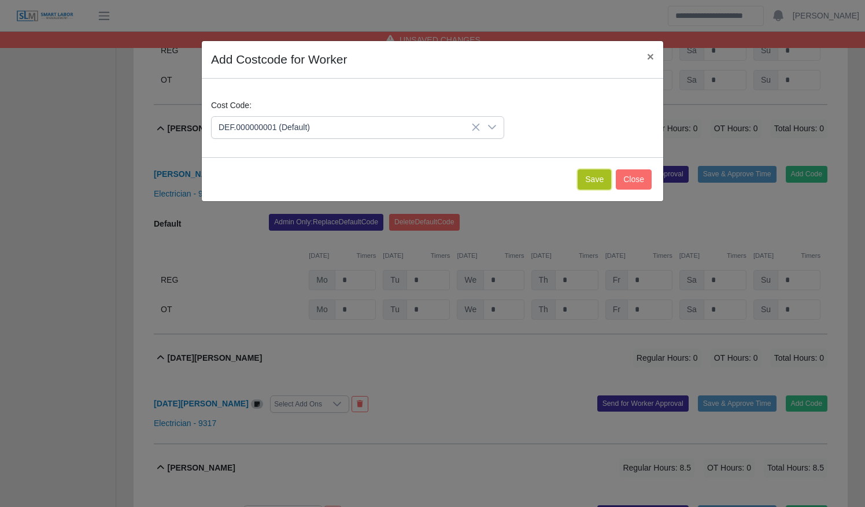
click at [597, 187] on button "Save" at bounding box center [595, 179] width 34 height 20
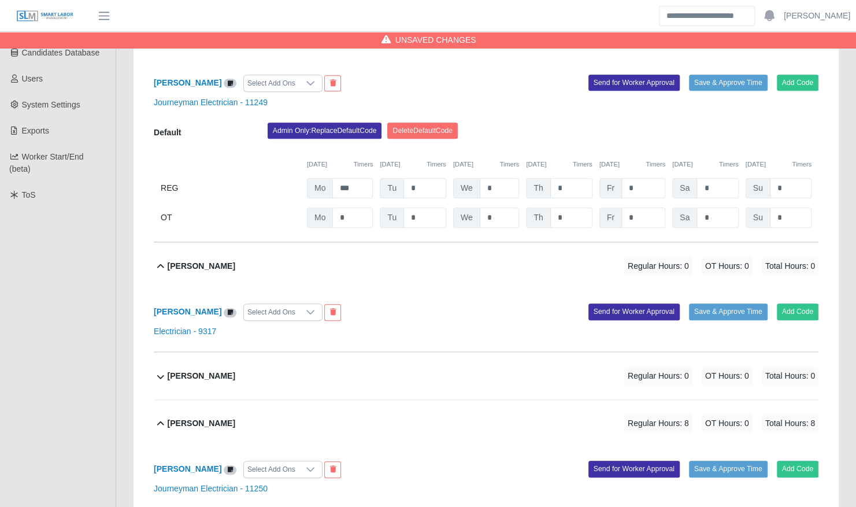
scroll to position [247, 0]
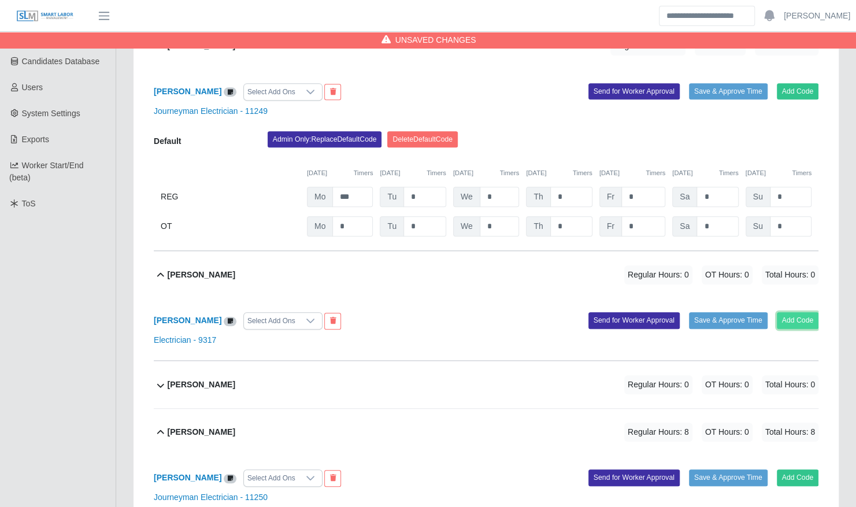
click at [811, 312] on button "Add Code" at bounding box center [798, 320] width 42 height 16
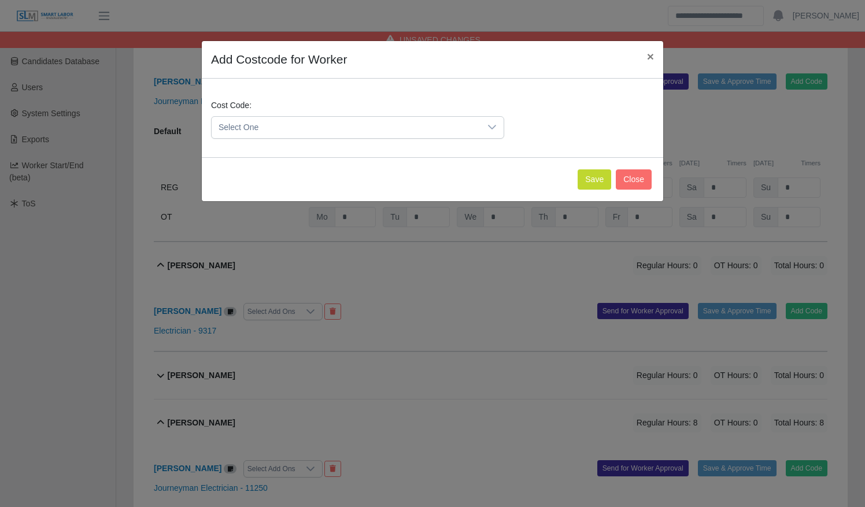
click at [407, 128] on span "Select One" at bounding box center [346, 127] width 269 height 21
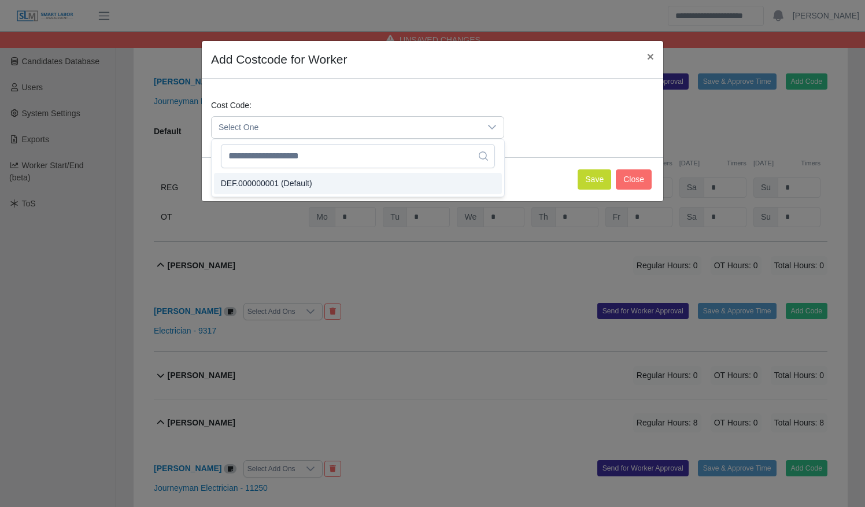
click at [391, 177] on li "DEF.000000001 (Default)" at bounding box center [358, 183] width 288 height 21
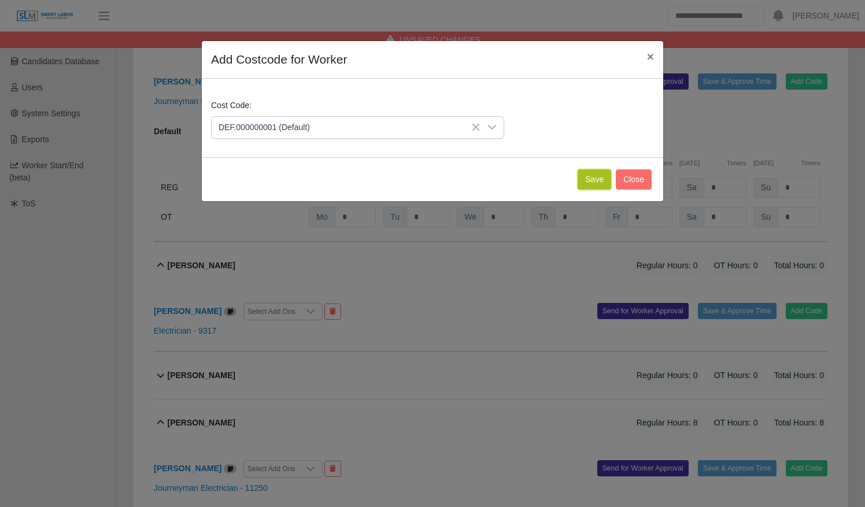
click at [595, 173] on button "Save" at bounding box center [595, 179] width 34 height 20
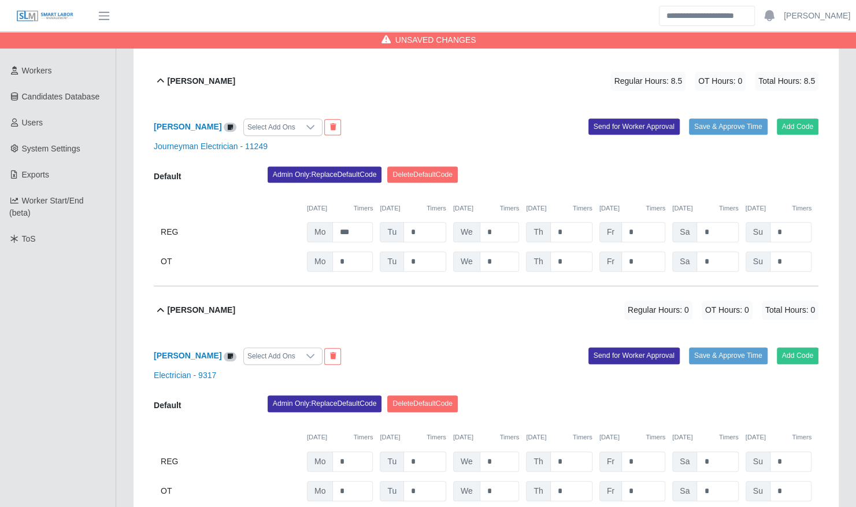
scroll to position [216, 0]
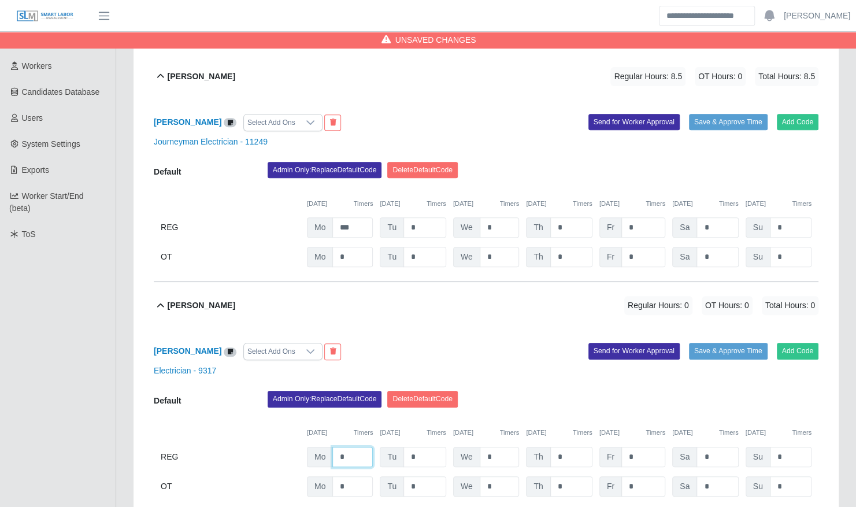
click at [360, 448] on input "*" at bounding box center [352, 457] width 40 height 20
type input "*"
click at [535, 310] on div "Benjamin Redmon Regular Hours: 8 OT Hours: 0 Total Hours: 8" at bounding box center [493, 305] width 651 height 47
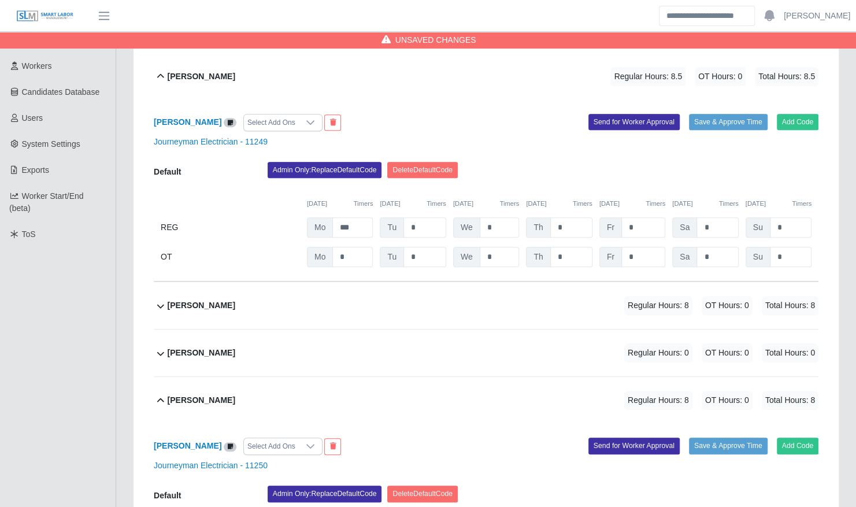
click at [535, 310] on div "Benjamin Redmon Regular Hours: 8 OT Hours: 0 Total Hours: 8" at bounding box center [493, 305] width 651 height 47
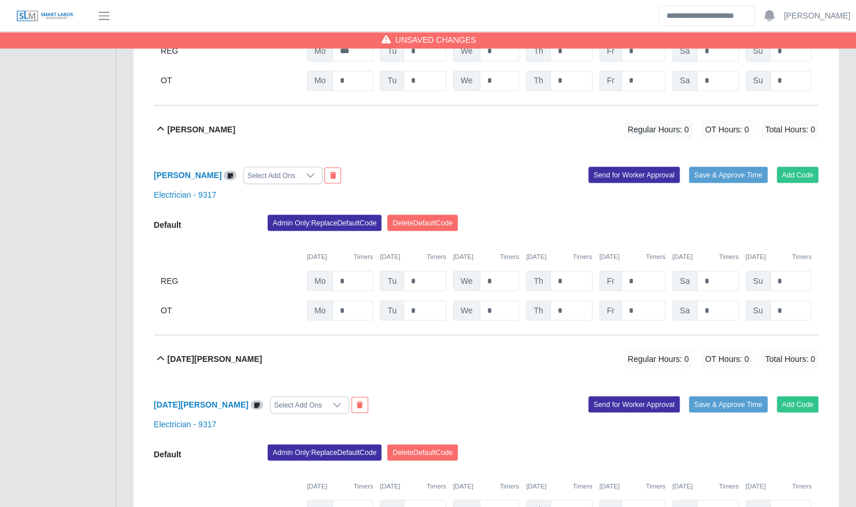
scroll to position [1185, 0]
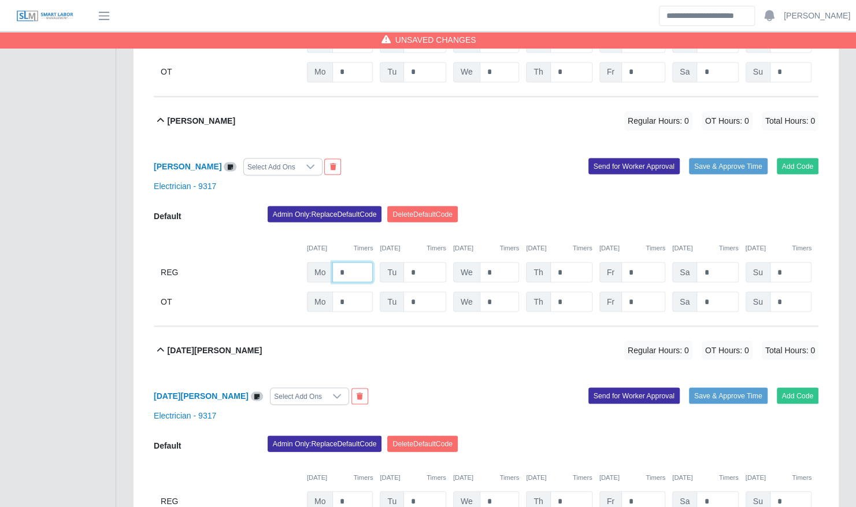
click at [349, 262] on input "*" at bounding box center [352, 272] width 40 height 20
type input "*"
click at [510, 206] on div "Admin Only: Replace Default Code Delete Default Code" at bounding box center [543, 217] width 568 height 23
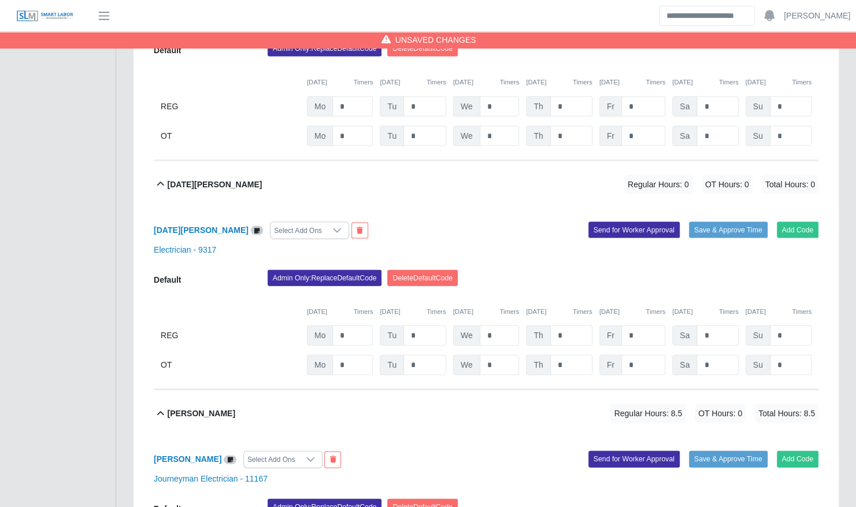
scroll to position [1355, 0]
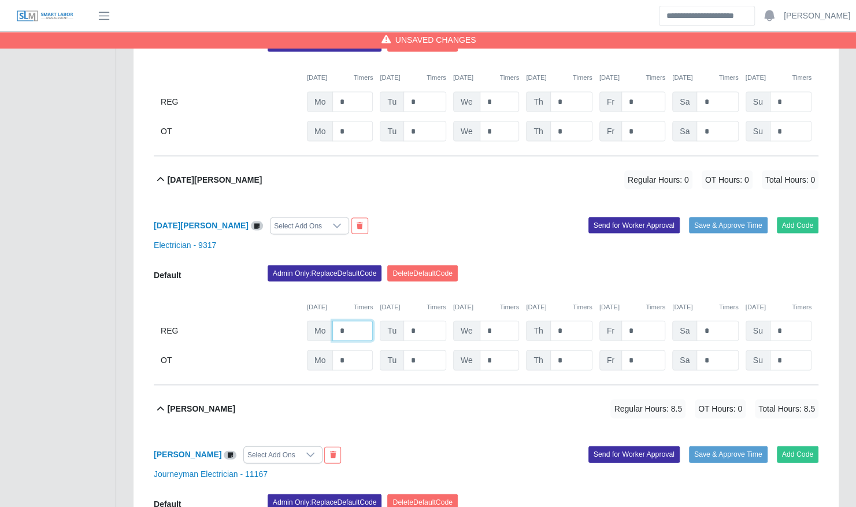
click at [354, 321] on input "*" at bounding box center [352, 331] width 40 height 20
type input "***"
click at [504, 265] on div "Admin Only: Replace Default Code Delete Default Code" at bounding box center [543, 276] width 568 height 23
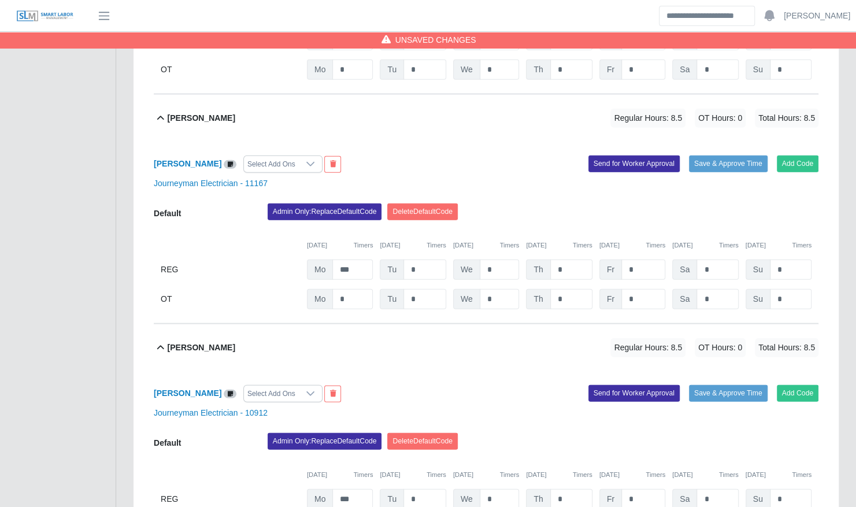
scroll to position [1871, 0]
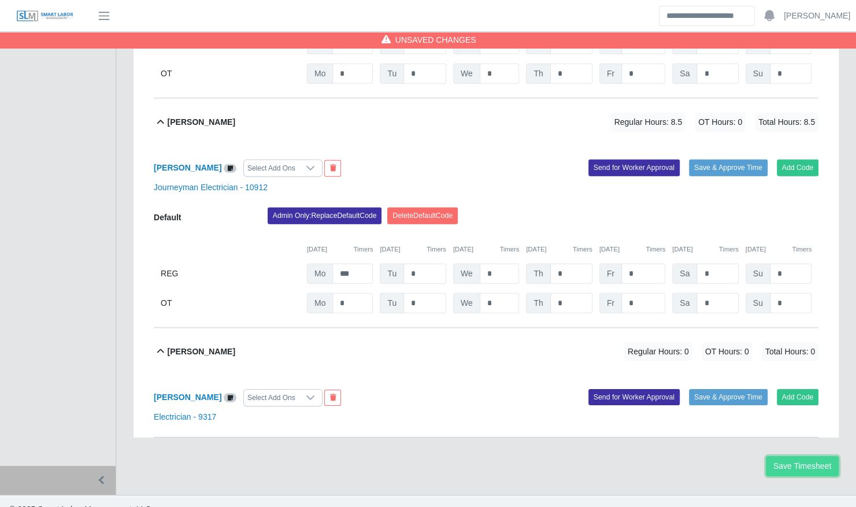
click at [790, 456] on button "Save Timesheet" at bounding box center [802, 466] width 73 height 20
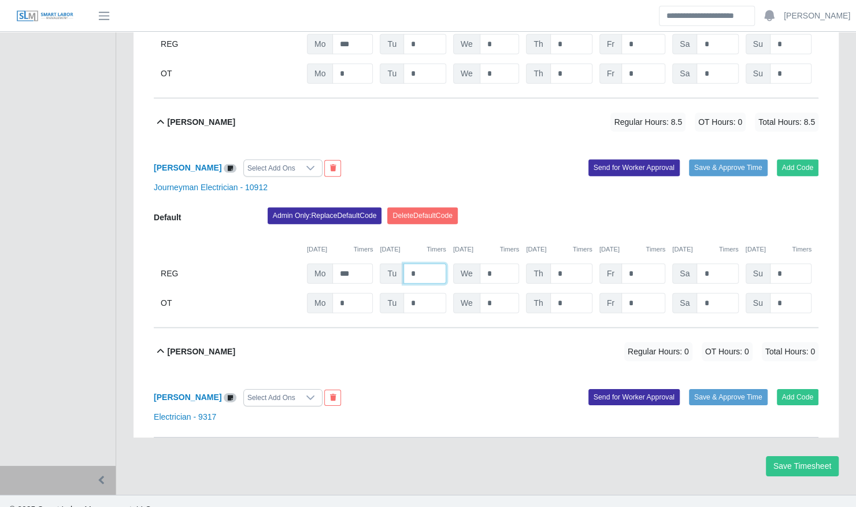
click at [422, 267] on input "*" at bounding box center [425, 274] width 43 height 20
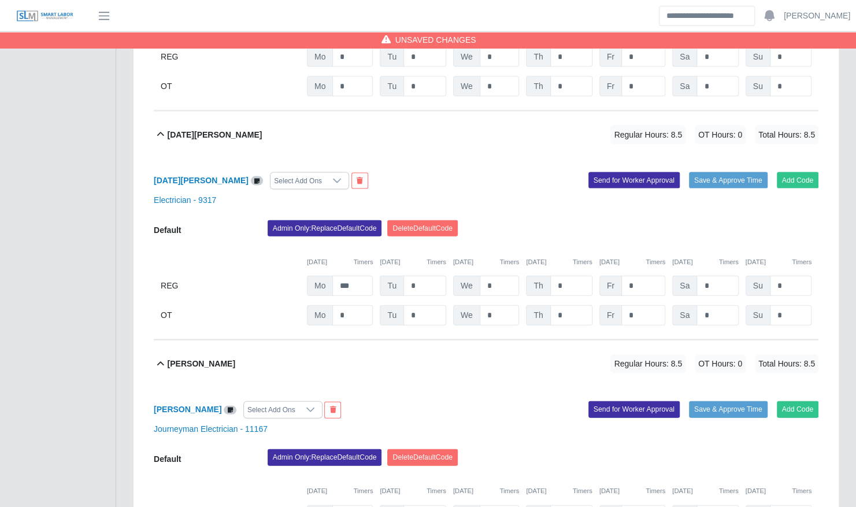
scroll to position [1317, 0]
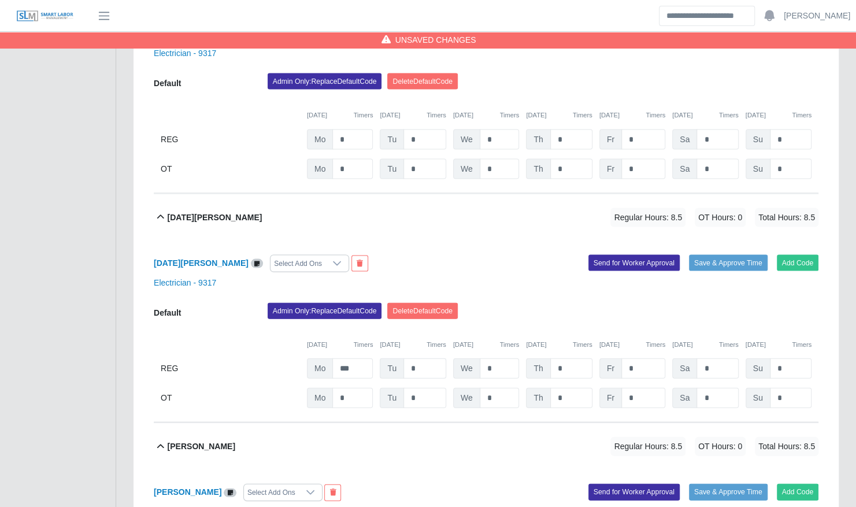
type input "*"
click at [420, 358] on input "*" at bounding box center [425, 368] width 43 height 20
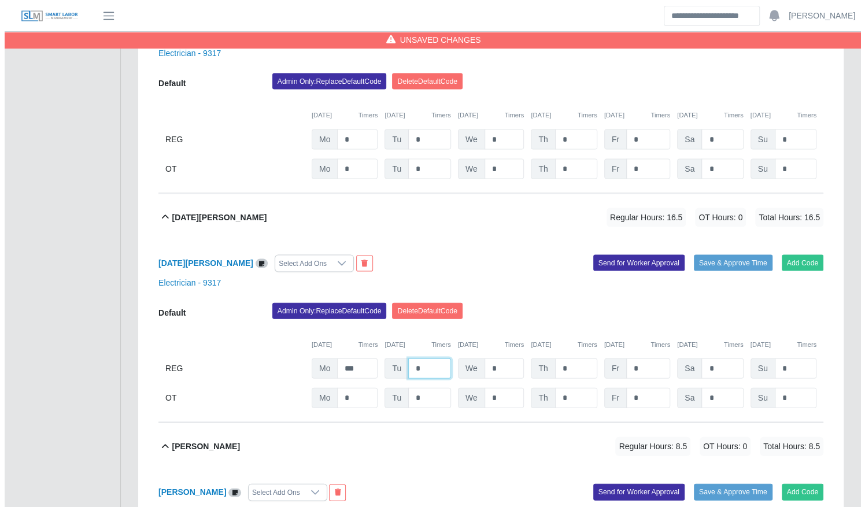
scroll to position [1871, 0]
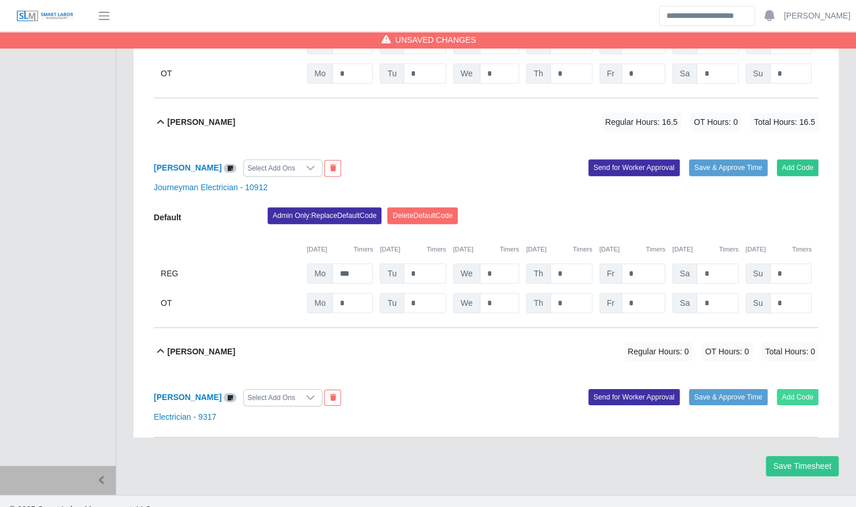
type input "*"
click at [796, 389] on button "Add Code" at bounding box center [798, 397] width 42 height 16
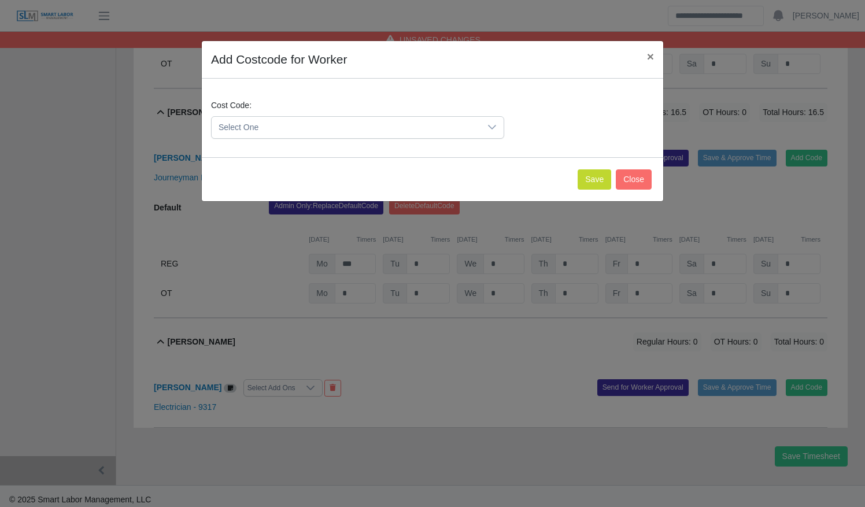
click at [409, 139] on div "Cost Code: Select One" at bounding box center [432, 123] width 449 height 49
click at [407, 129] on span "Select One" at bounding box center [346, 127] width 269 height 21
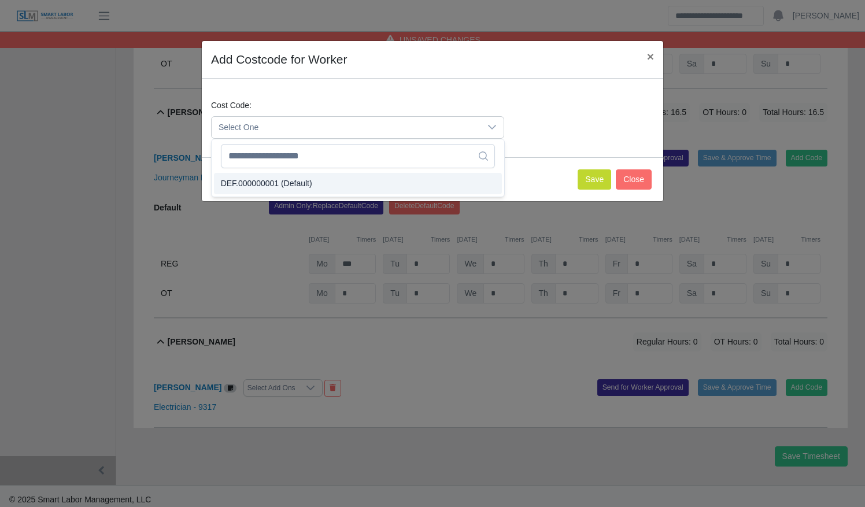
click at [380, 185] on li "DEF.000000001 (Default)" at bounding box center [358, 183] width 288 height 21
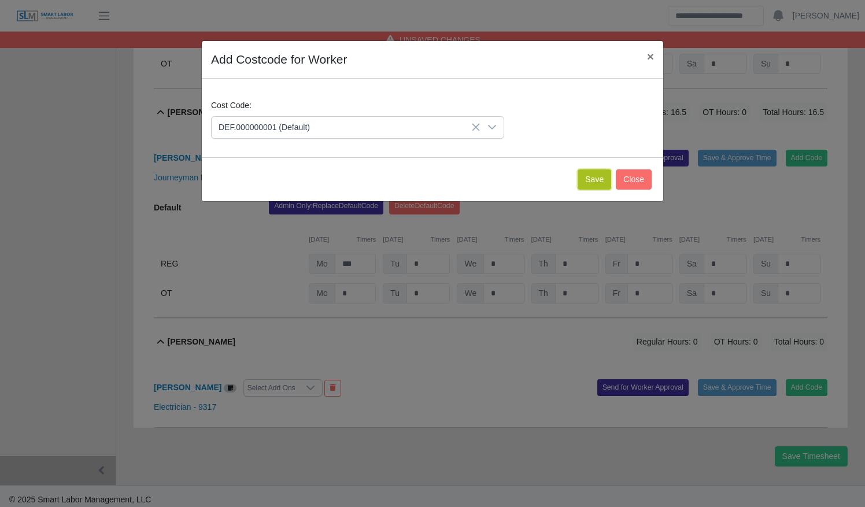
click at [592, 176] on button "Save" at bounding box center [595, 179] width 34 height 20
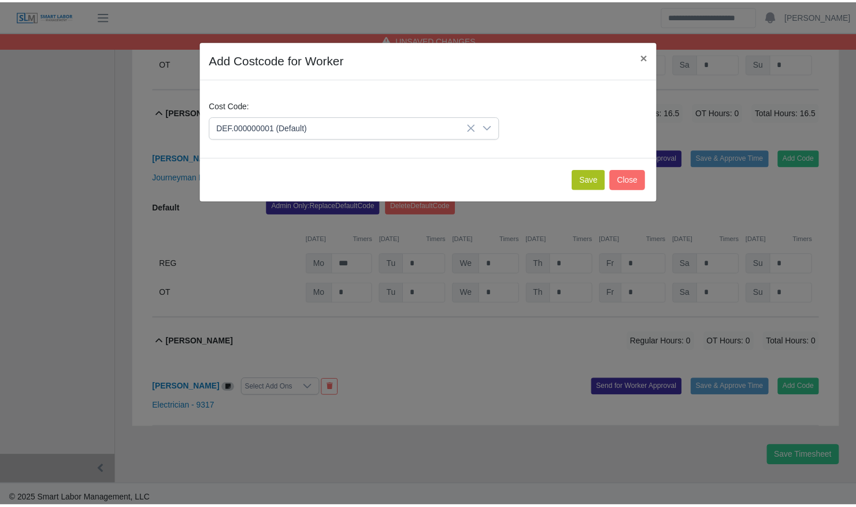
scroll to position [1991, 0]
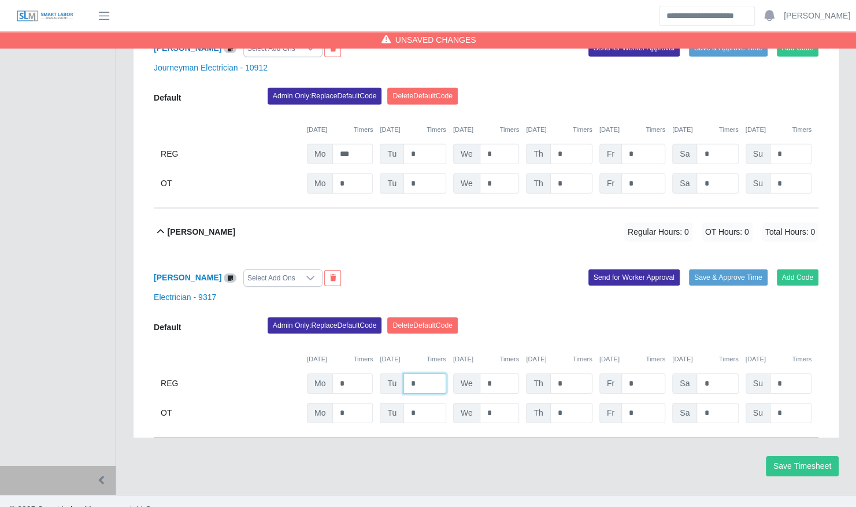
click at [419, 374] on input "*" at bounding box center [425, 384] width 43 height 20
type input "*"
click at [358, 374] on input "*" at bounding box center [352, 384] width 40 height 20
type input "***"
click at [516, 319] on div "Admin Only: Replace Default Code Delete Default Code" at bounding box center [543, 328] width 568 height 23
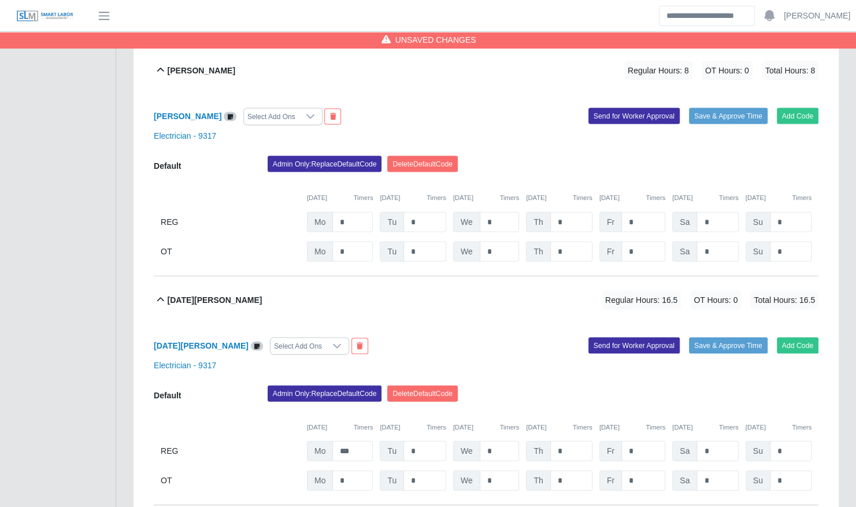
scroll to position [1119, 0]
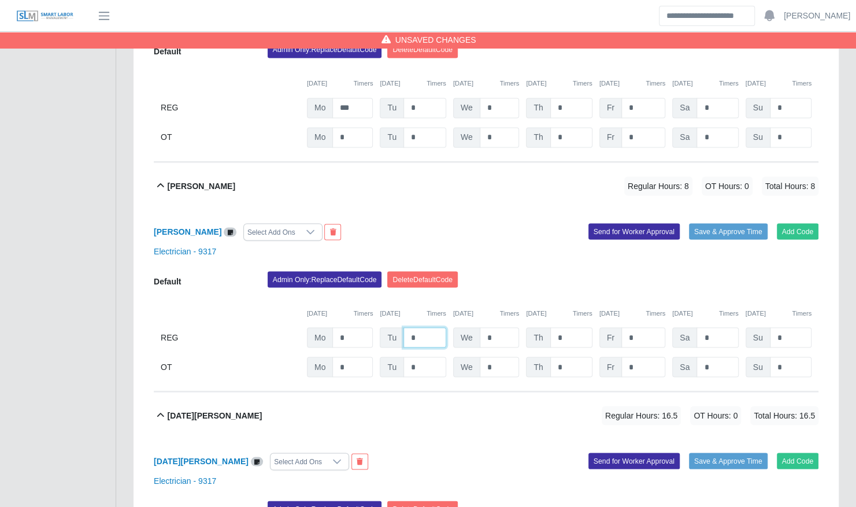
click at [438, 327] on input "*" at bounding box center [425, 337] width 43 height 20
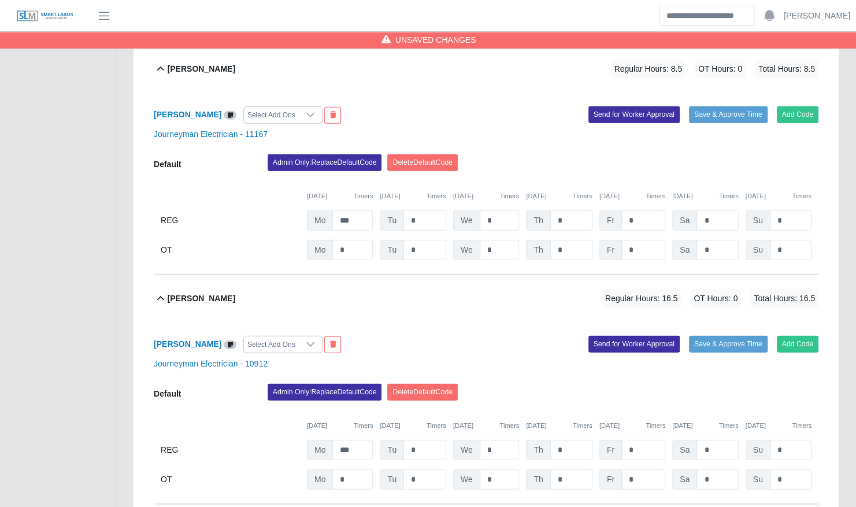
scroll to position [1694, 0]
type input "*"
click at [423, 211] on input "*" at bounding box center [425, 221] width 43 height 20
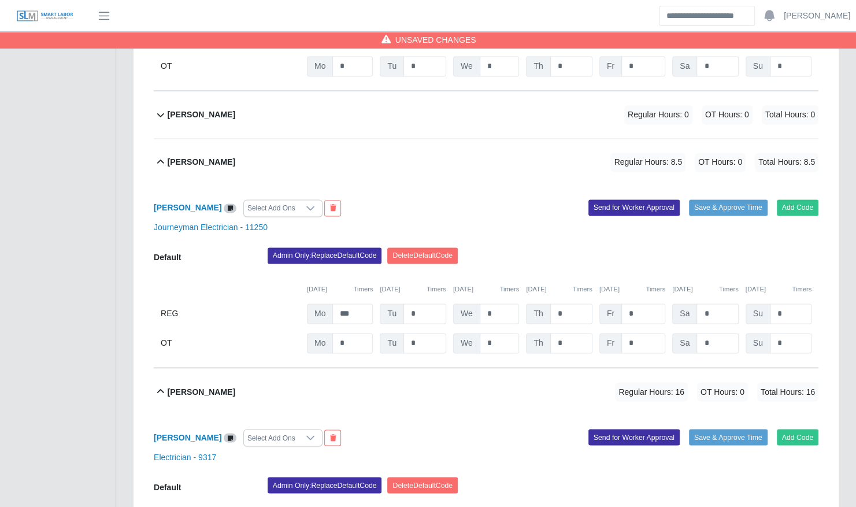
scroll to position [912, 0]
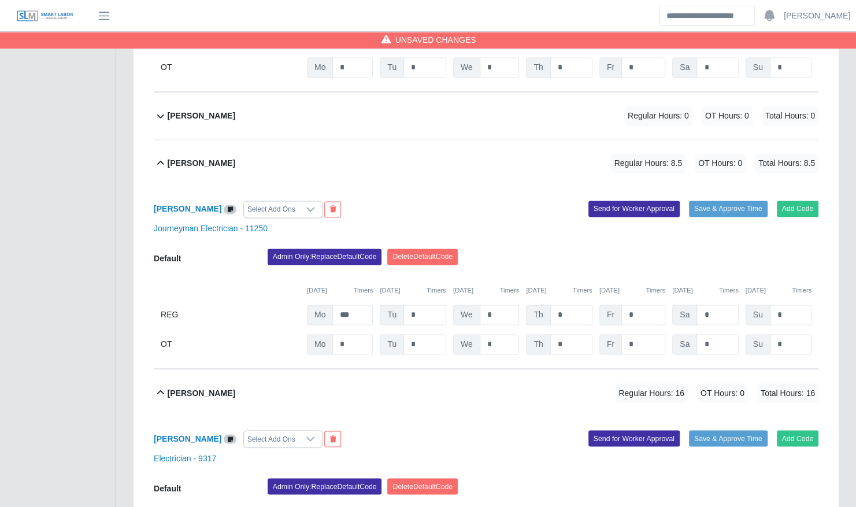
type input "*"
click at [419, 305] on input "*" at bounding box center [425, 315] width 43 height 20
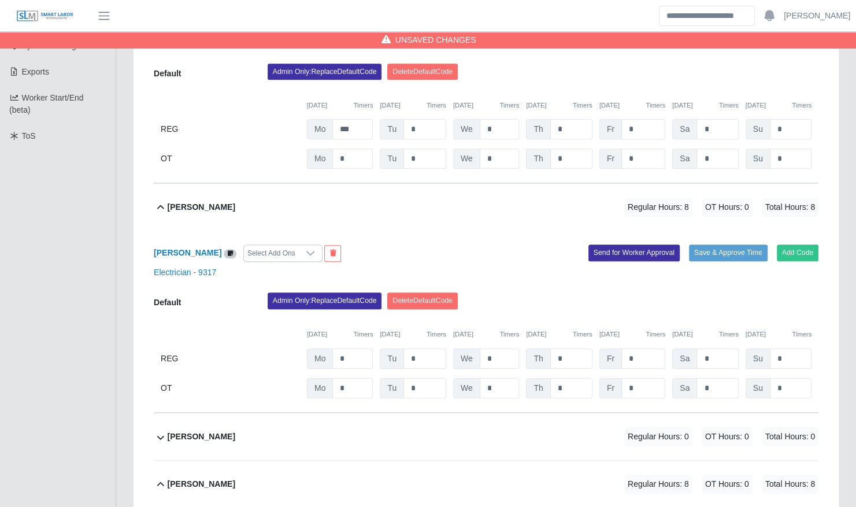
scroll to position [0, 0]
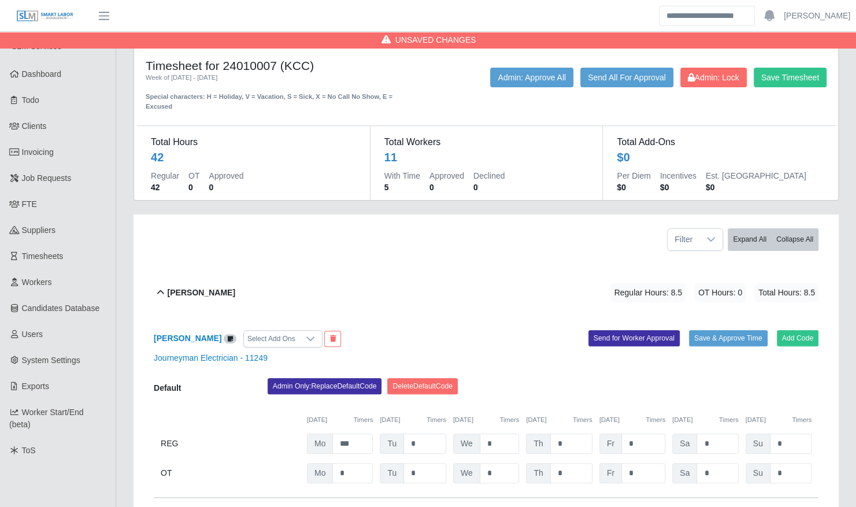
type input "*"
click at [422, 434] on input "*" at bounding box center [425, 444] width 43 height 20
type input "*"
click at [809, 81] on button "Save Timesheet" at bounding box center [790, 78] width 73 height 20
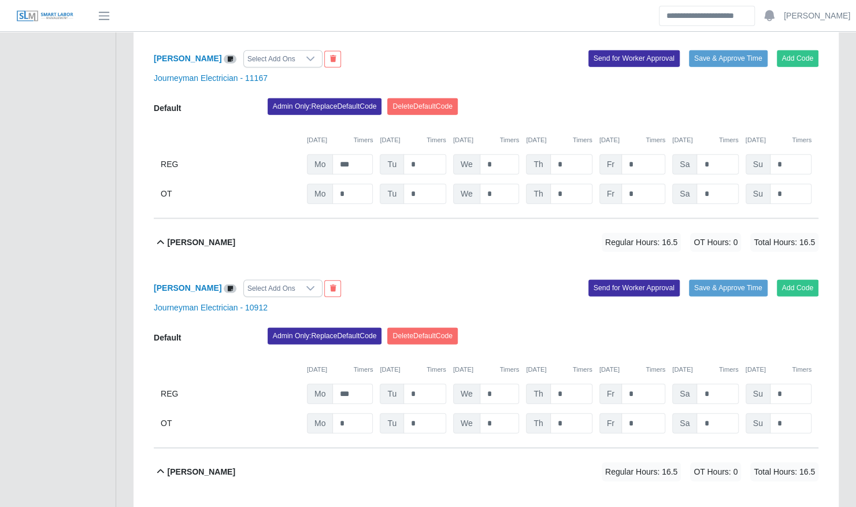
scroll to position [1766, 0]
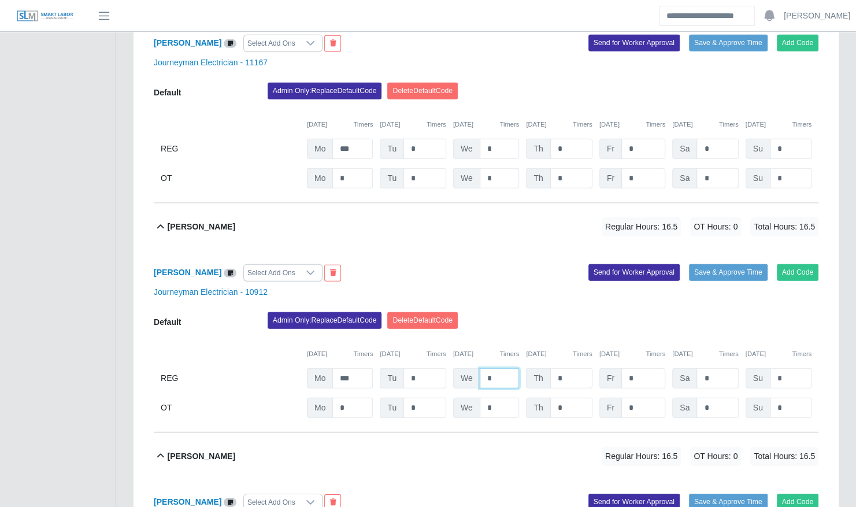
click at [507, 368] on input "*" at bounding box center [500, 378] width 40 height 20
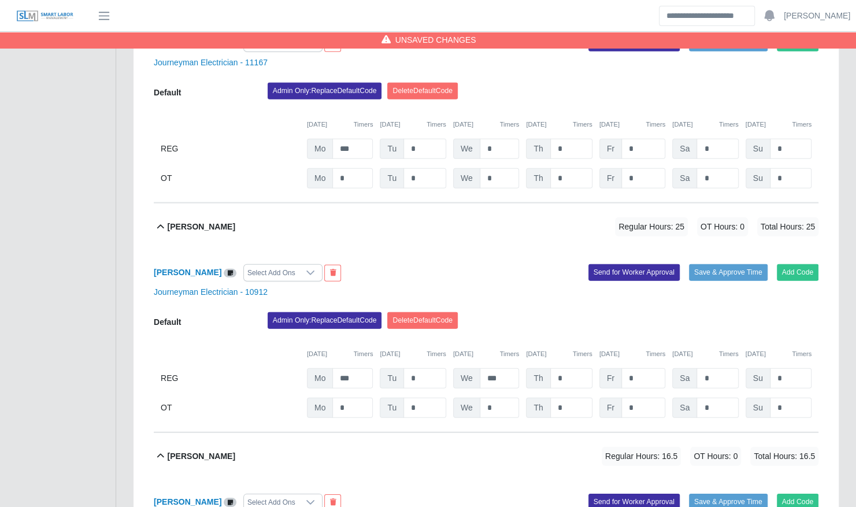
click at [519, 317] on div "Admin Only: Replace Default Code Delete Default Code" at bounding box center [543, 323] width 568 height 23
click at [500, 368] on input "***" at bounding box center [500, 378] width 40 height 20
type input "*"
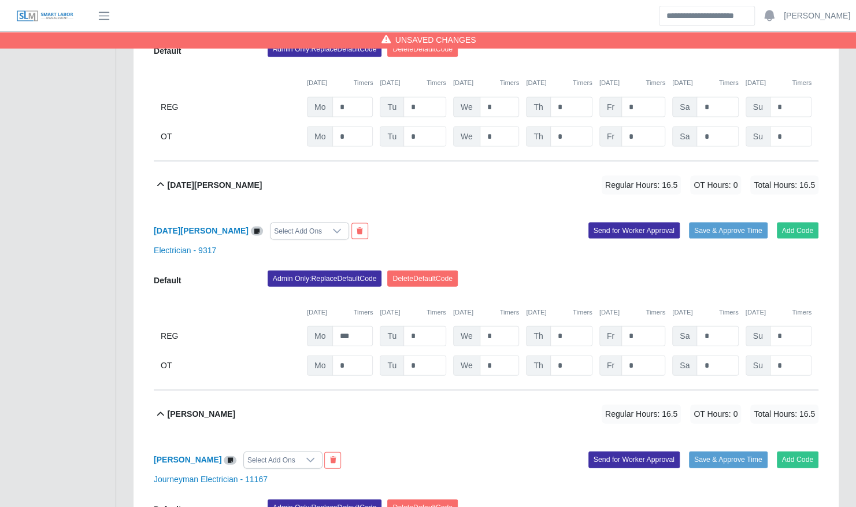
scroll to position [1348, 0]
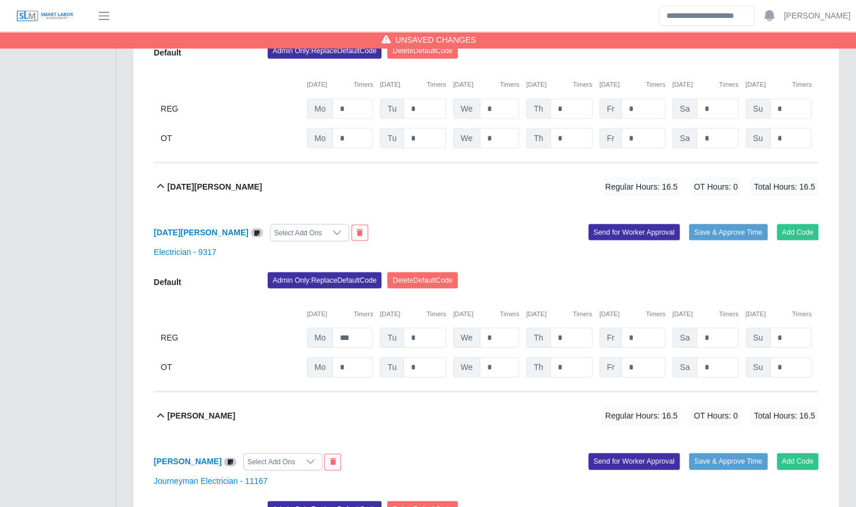
type input "*"
click at [502, 328] on input "*" at bounding box center [500, 338] width 40 height 20
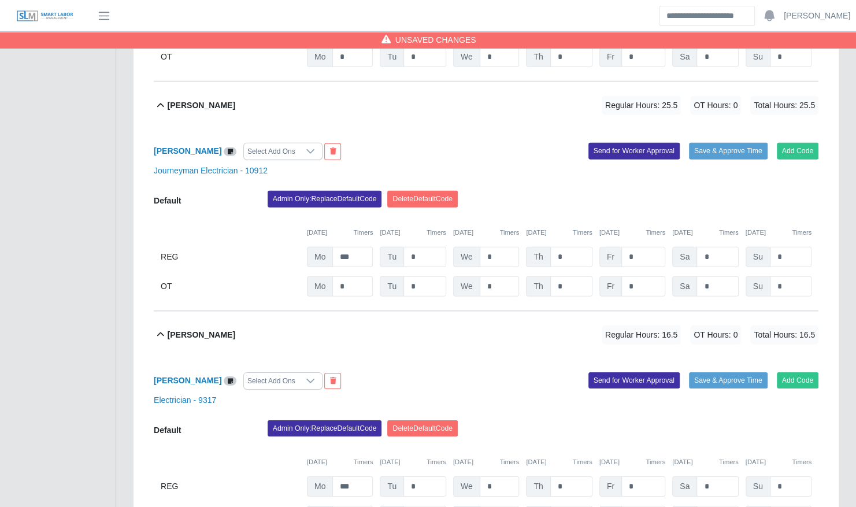
scroll to position [1910, 0]
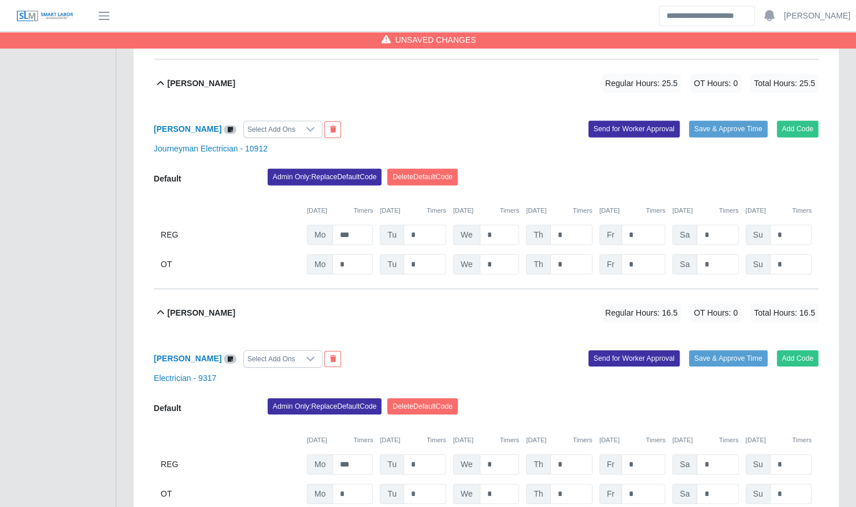
type input "*"
click at [493, 454] on input "*" at bounding box center [500, 464] width 40 height 20
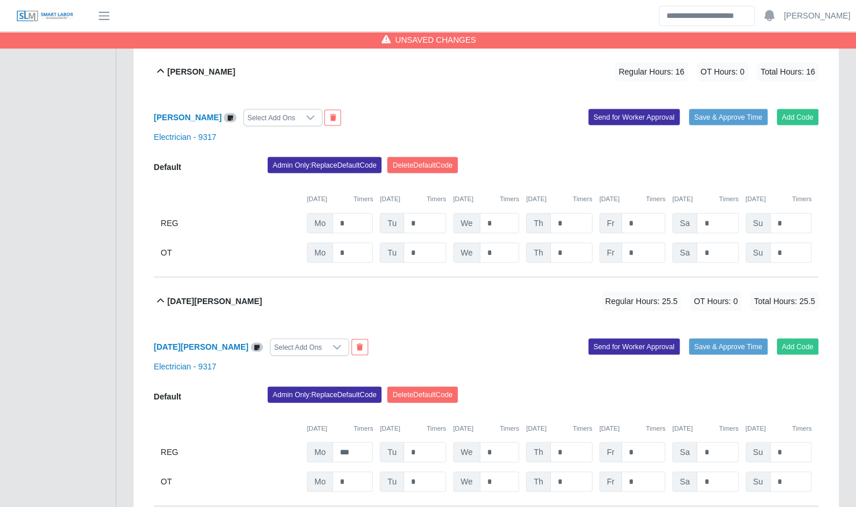
scroll to position [1207, 0]
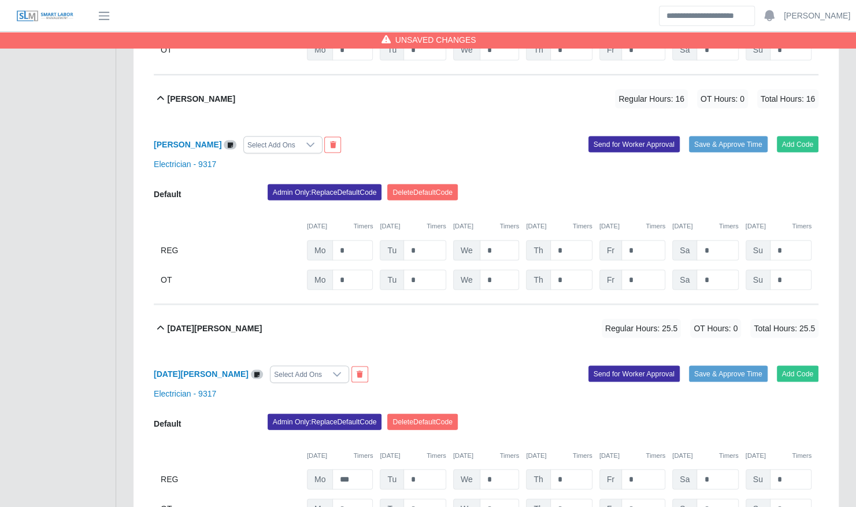
type input "*"
click at [498, 244] on input "*" at bounding box center [500, 250] width 40 height 20
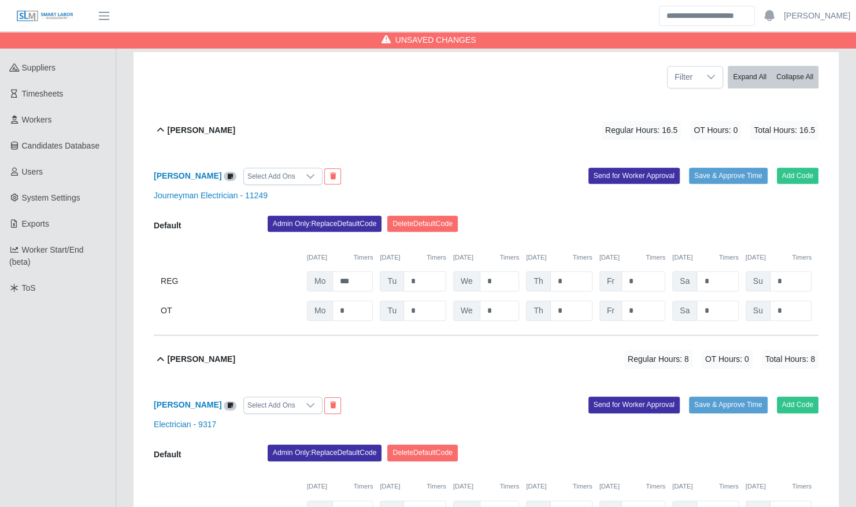
scroll to position [163, 0]
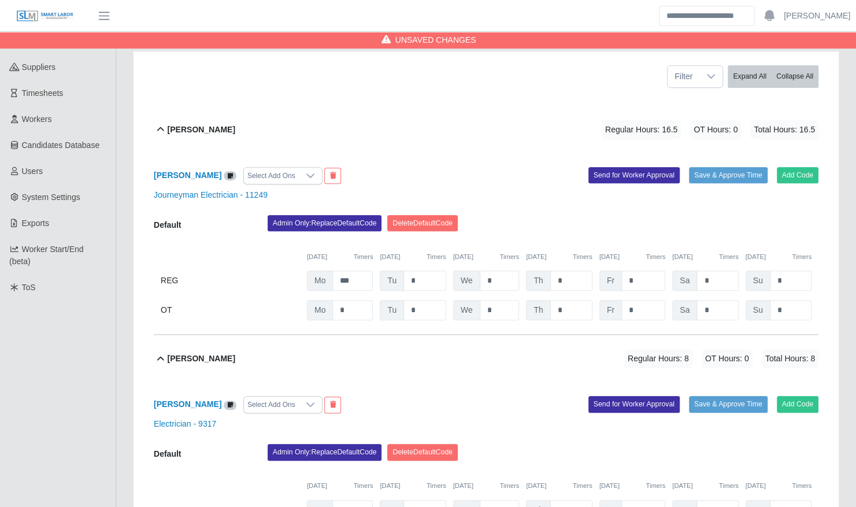
type input "*"
click at [492, 271] on input "*" at bounding box center [500, 281] width 40 height 20
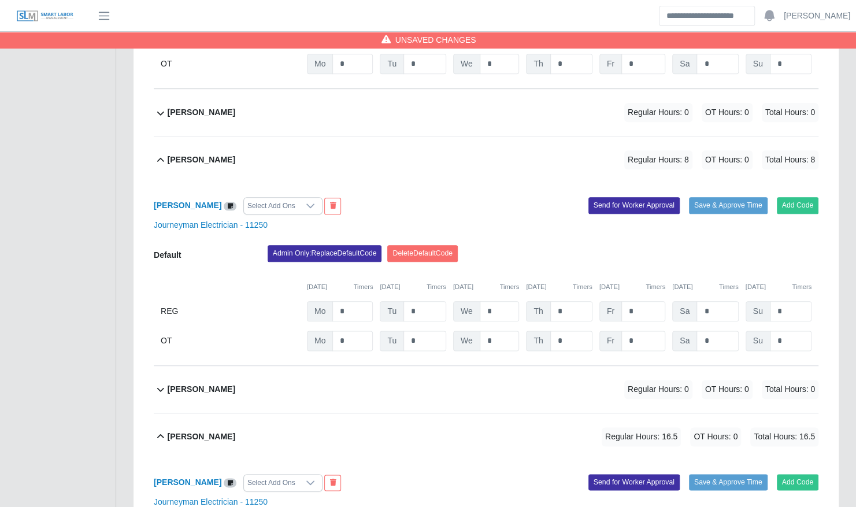
scroll to position [644, 0]
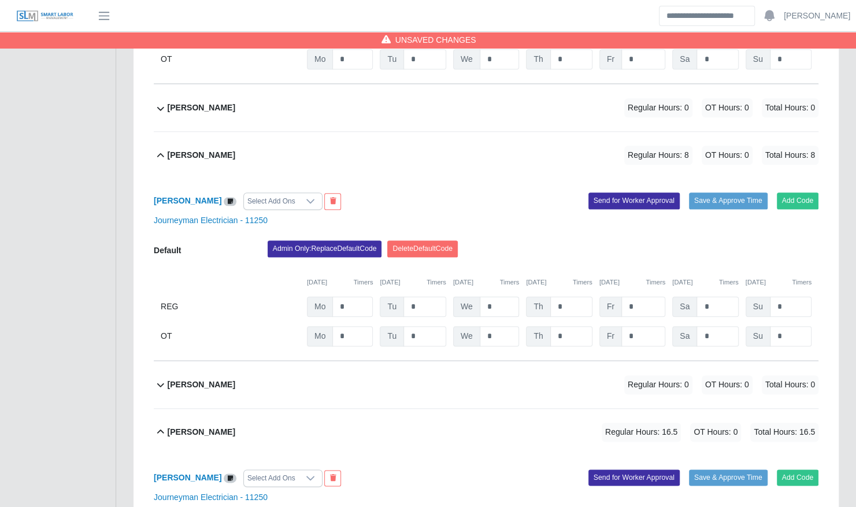
type input "*"
click at [504, 298] on input "*" at bounding box center [500, 307] width 40 height 20
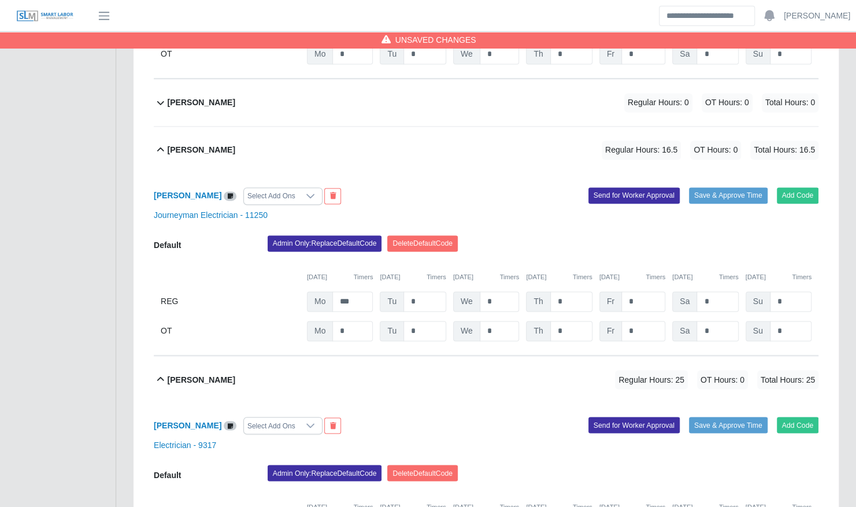
scroll to position [927, 0]
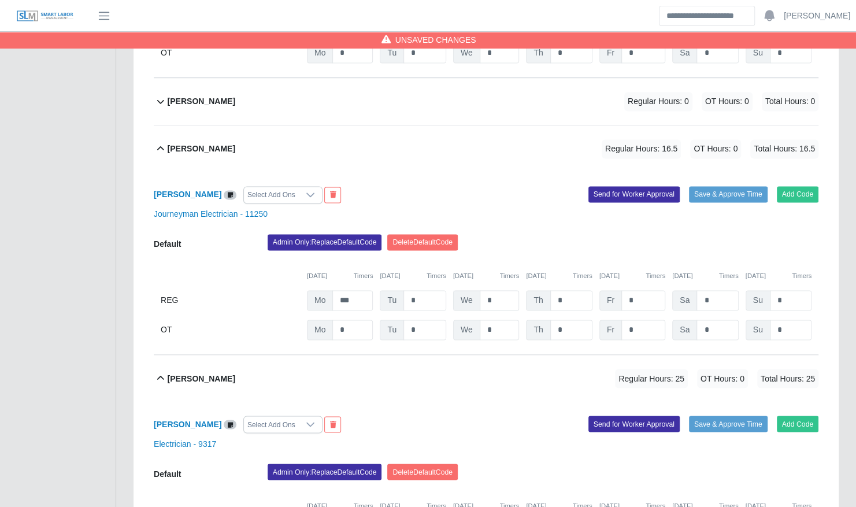
type input "*"
click at [501, 290] on input "*" at bounding box center [500, 300] width 40 height 20
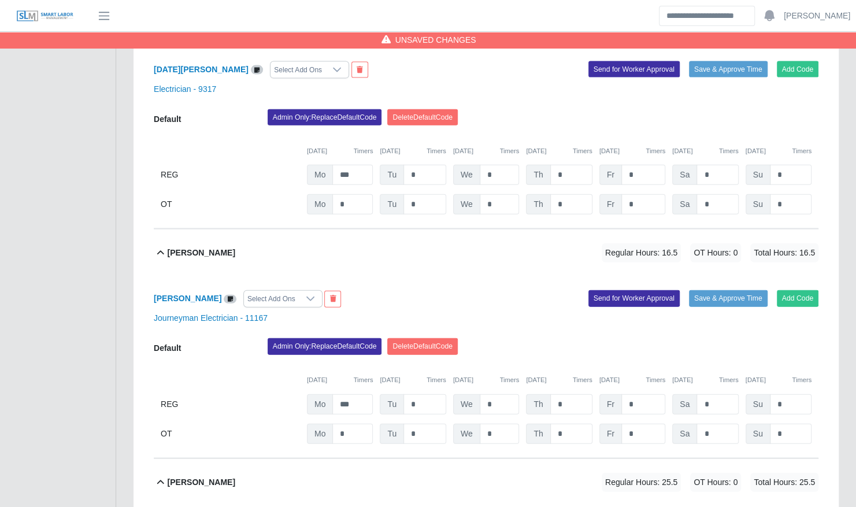
scroll to position [1511, 0]
type input "*"
click at [501, 290] on div "Add Code Save & Approve Time Send for Worker Approval" at bounding box center [656, 298] width 341 height 17
click at [491, 395] on input "*" at bounding box center [500, 404] width 40 height 20
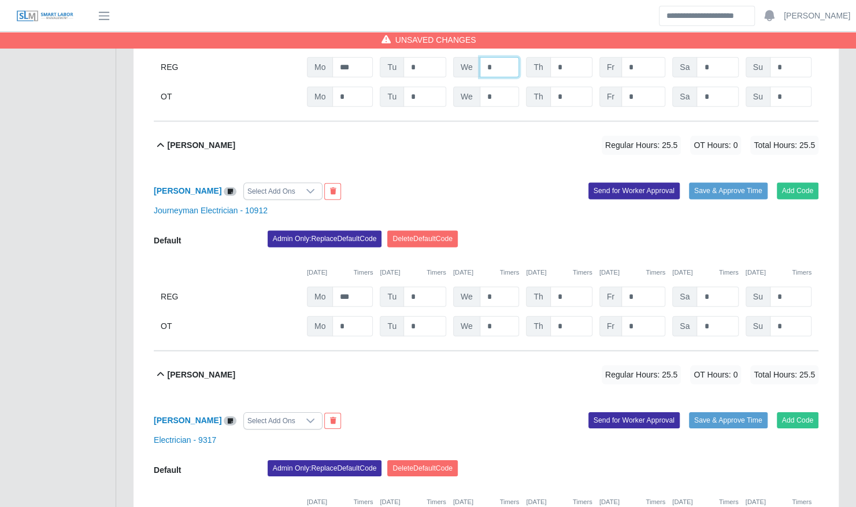
scroll to position [1991, 0]
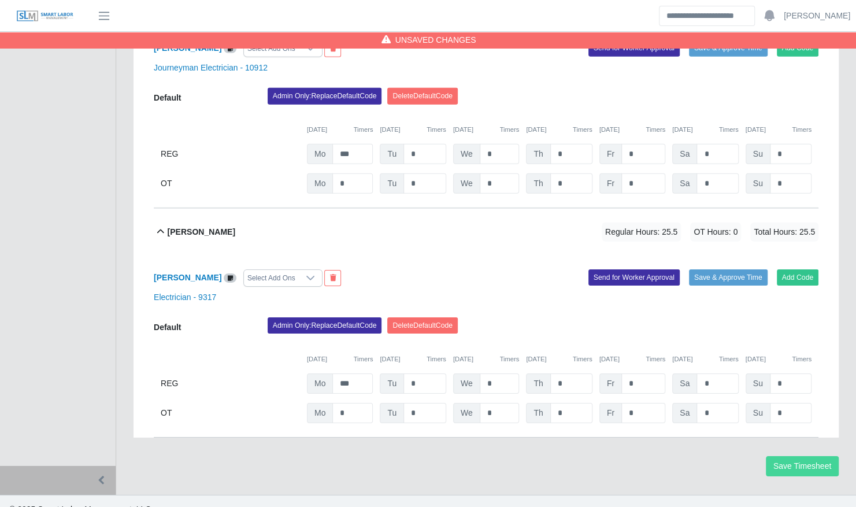
type input "*"
click at [798, 456] on button "Save Timesheet" at bounding box center [802, 466] width 73 height 20
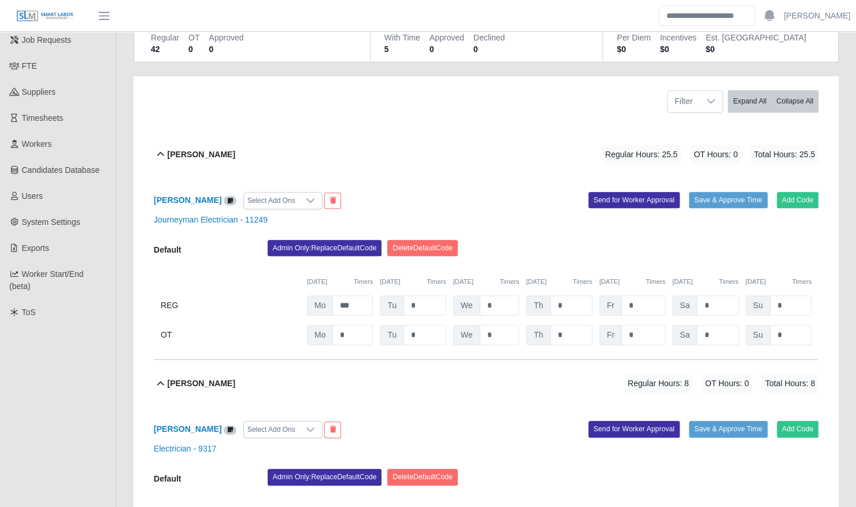
scroll to position [171, 0]
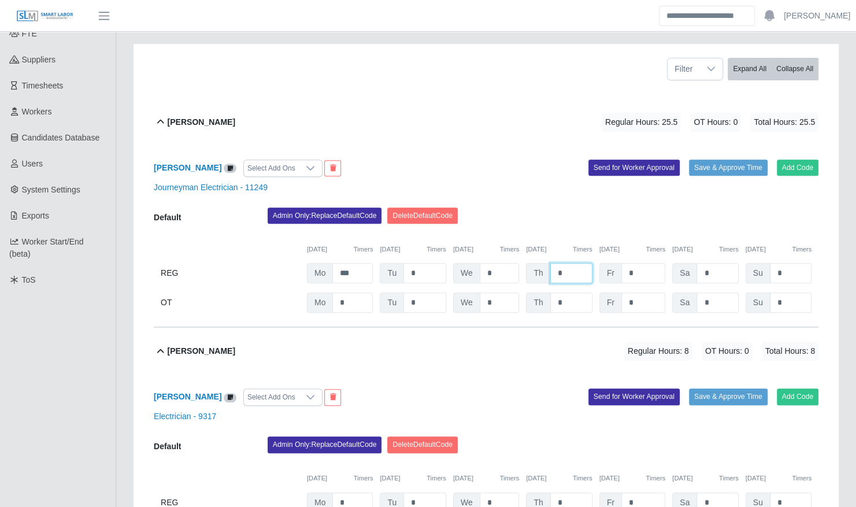
click at [573, 263] on input "*" at bounding box center [571, 273] width 42 height 20
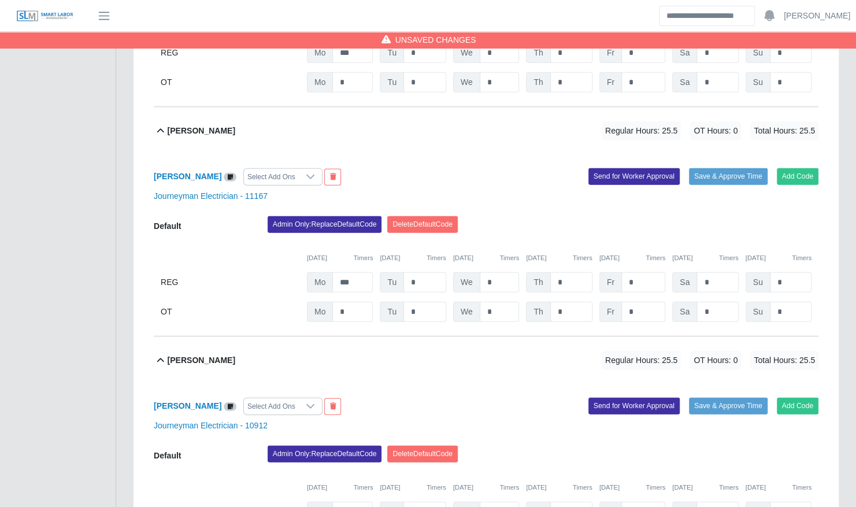
scroll to position [1635, 0]
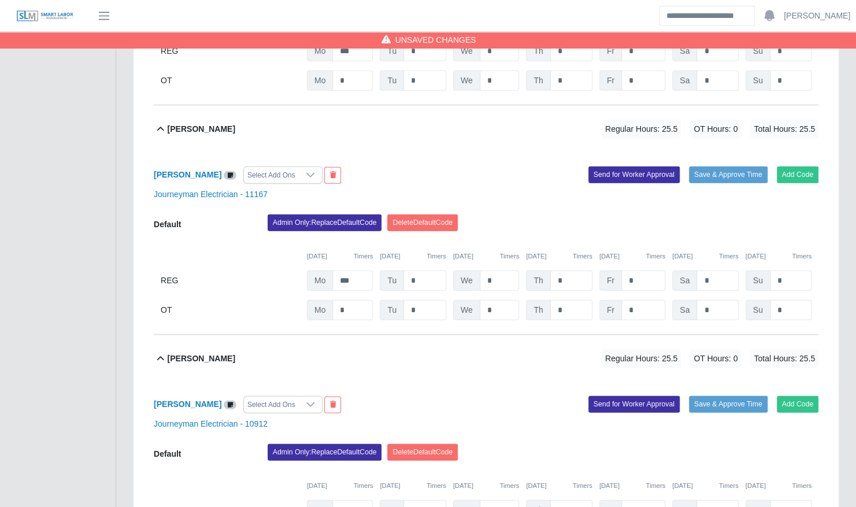
type input "*"
click at [571, 271] on input "*" at bounding box center [571, 281] width 42 height 20
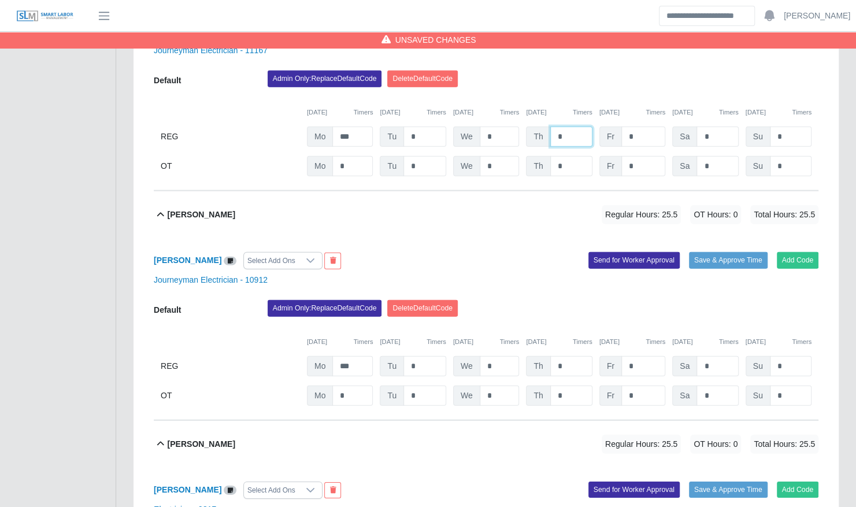
scroll to position [1779, 0]
type input "*"
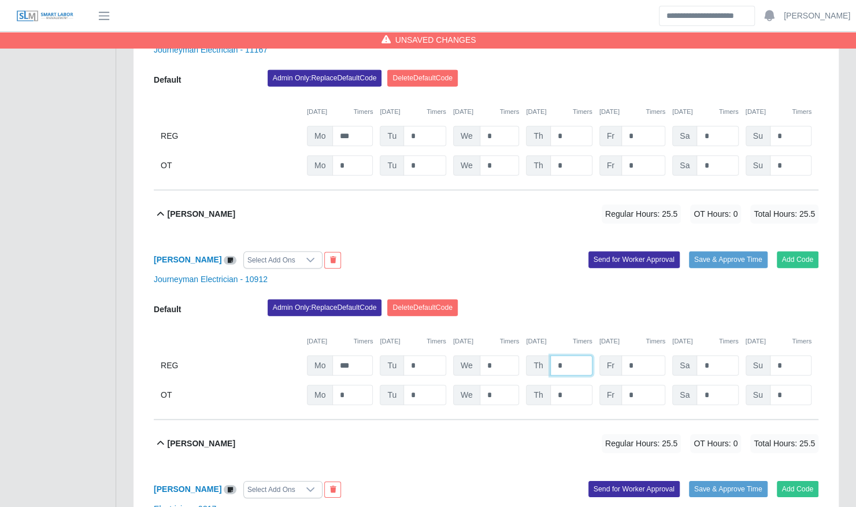
click at [572, 356] on input "*" at bounding box center [571, 366] width 42 height 20
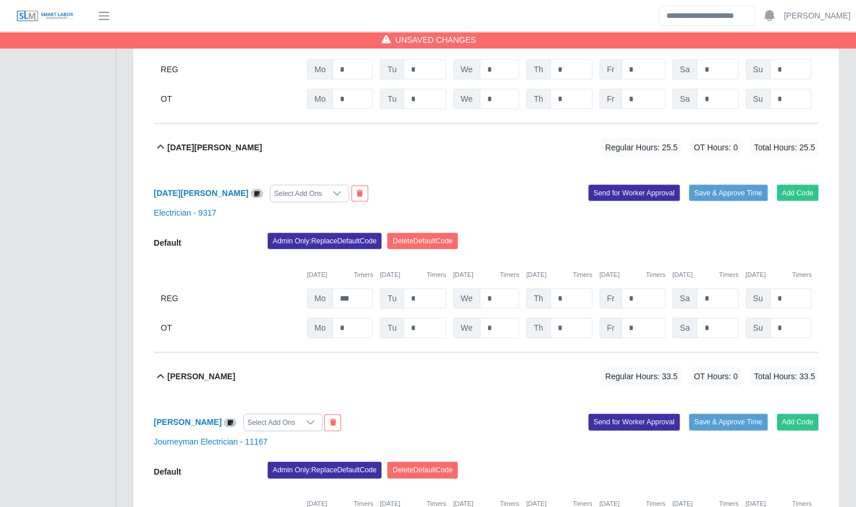
scroll to position [1385, 0]
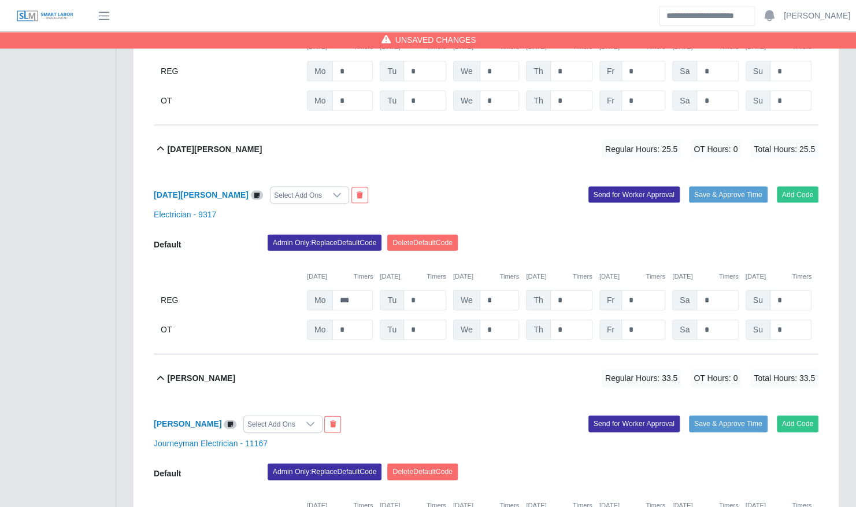
type input "*"
click at [571, 293] on input "*" at bounding box center [571, 300] width 42 height 20
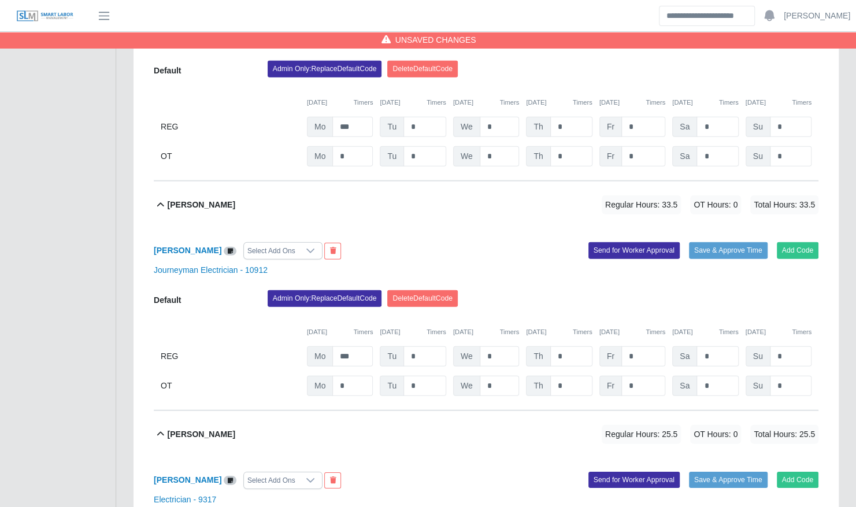
scroll to position [1991, 0]
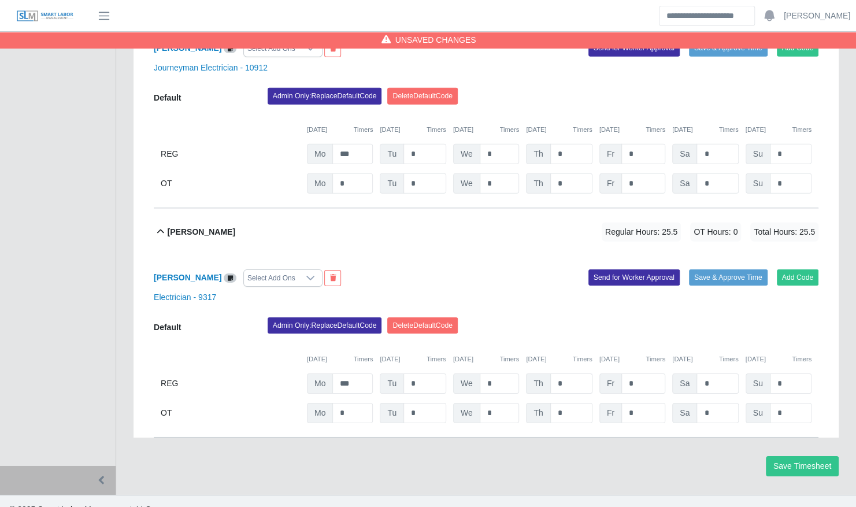
type input "*"
click at [562, 374] on input "*" at bounding box center [571, 384] width 42 height 20
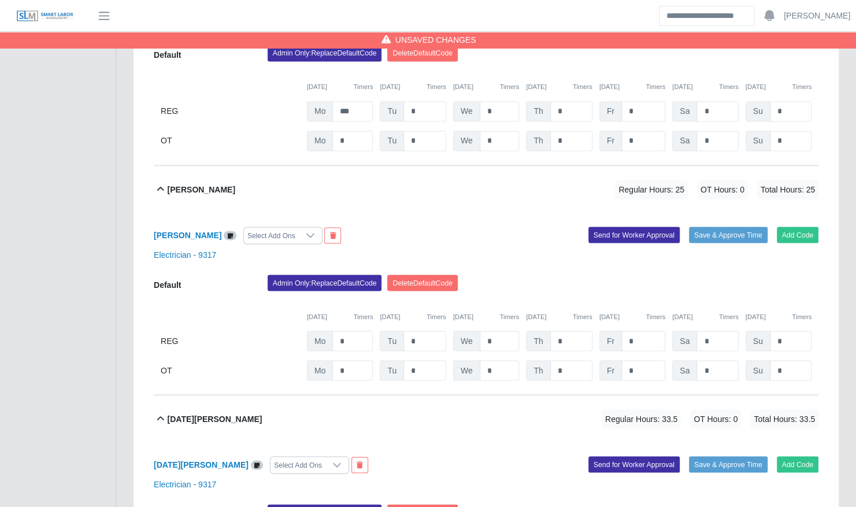
scroll to position [1115, 0]
type input "*"
click at [571, 331] on input "*" at bounding box center [571, 341] width 42 height 20
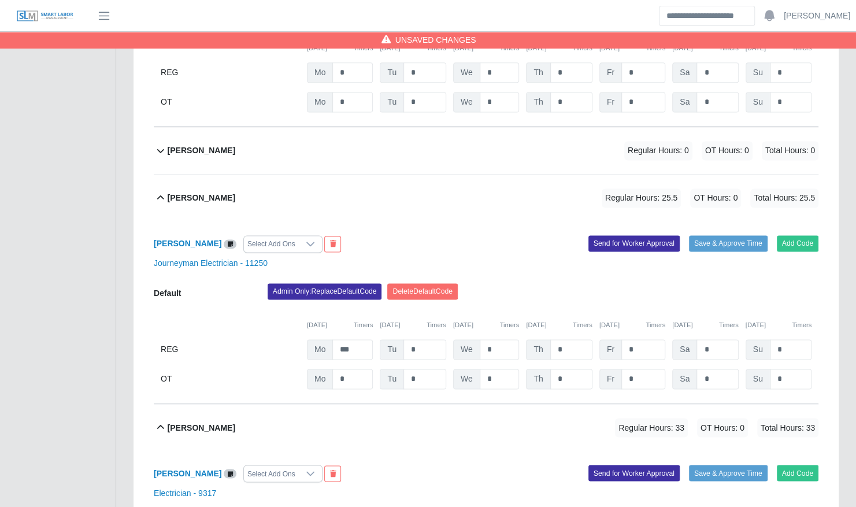
scroll to position [871, 0]
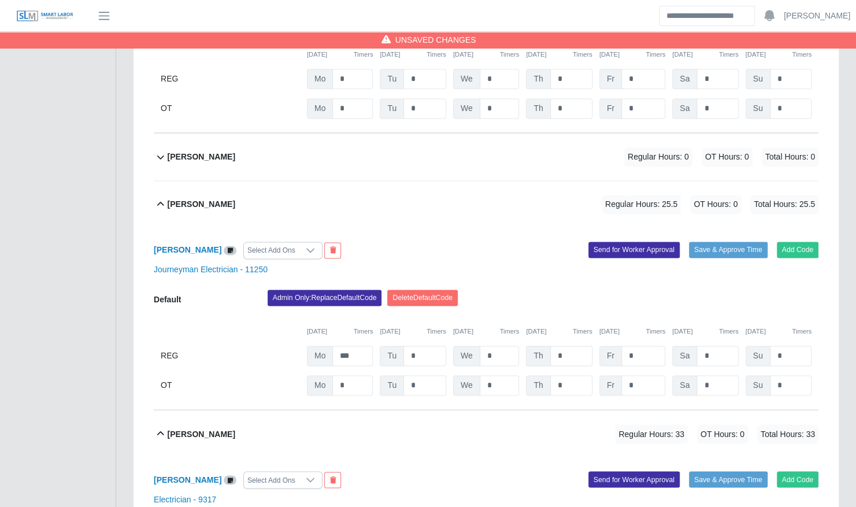
type input "*"
click at [574, 346] on input "*" at bounding box center [571, 356] width 42 height 20
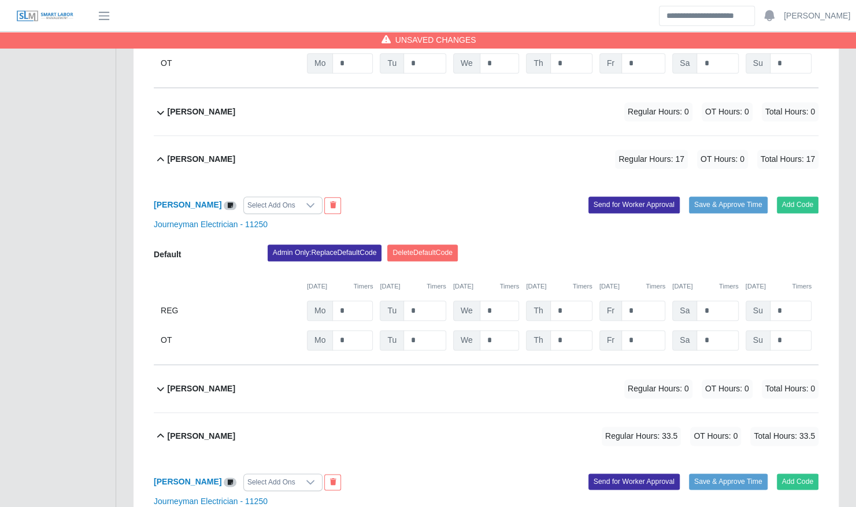
scroll to position [631, 0]
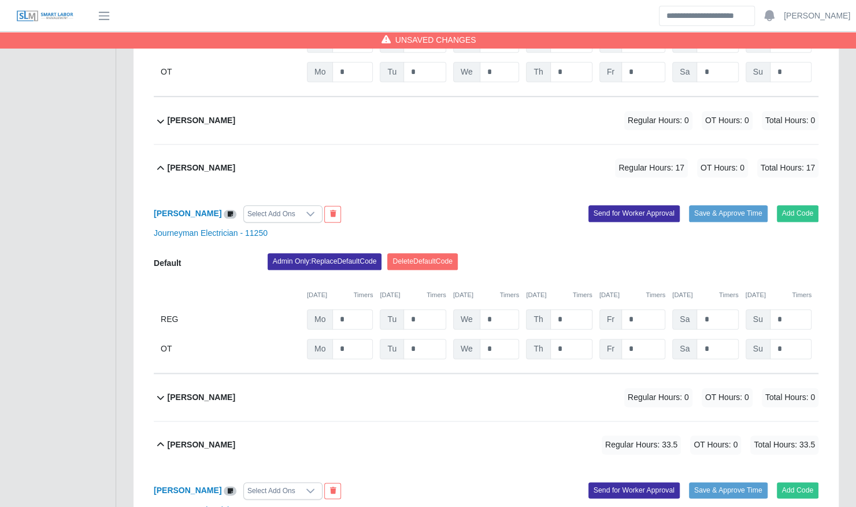
type input "*"
click at [572, 309] on input "*" at bounding box center [571, 319] width 42 height 20
type input "*"
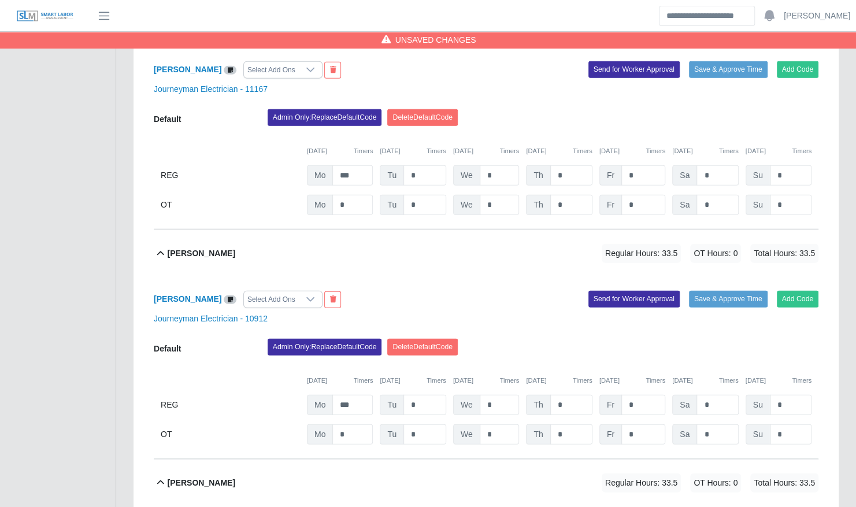
scroll to position [1835, 0]
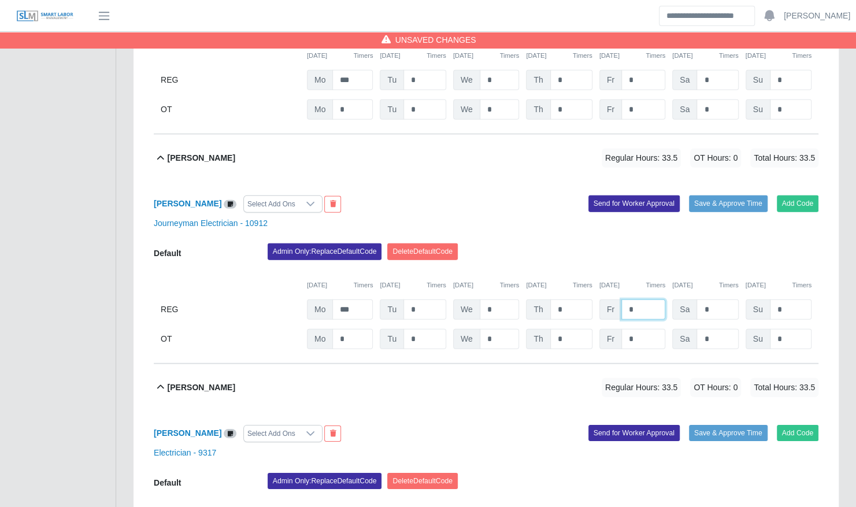
click at [630, 300] on input "*" at bounding box center [644, 310] width 44 height 20
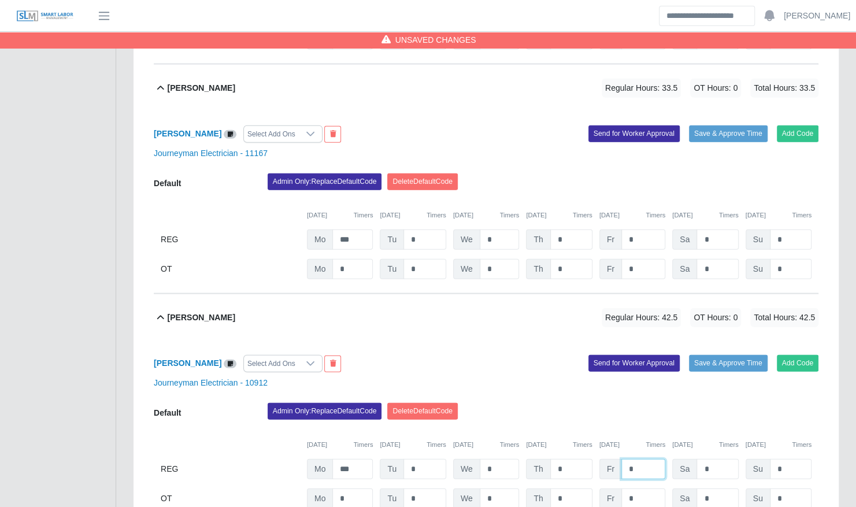
scroll to position [1674, 0]
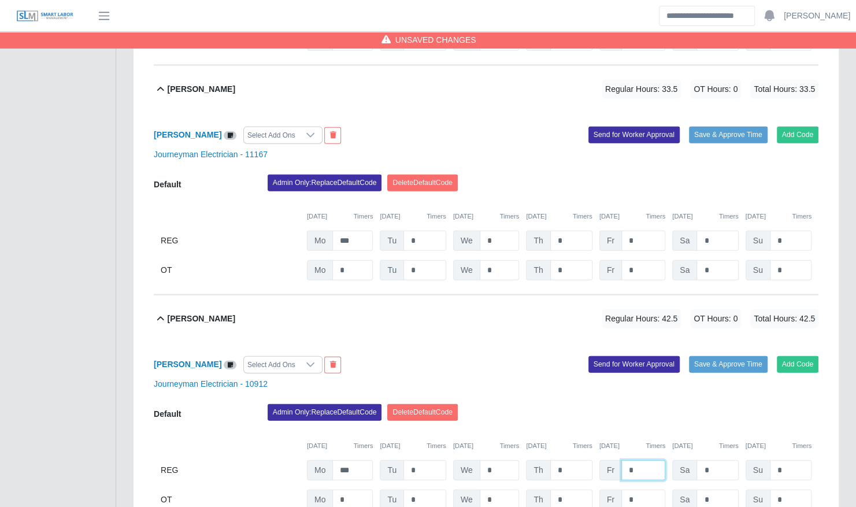
type input "*"
click at [644, 231] on input "*" at bounding box center [644, 241] width 44 height 20
type input "***"
click at [636, 260] on input "*" at bounding box center [644, 270] width 44 height 20
type input "***"
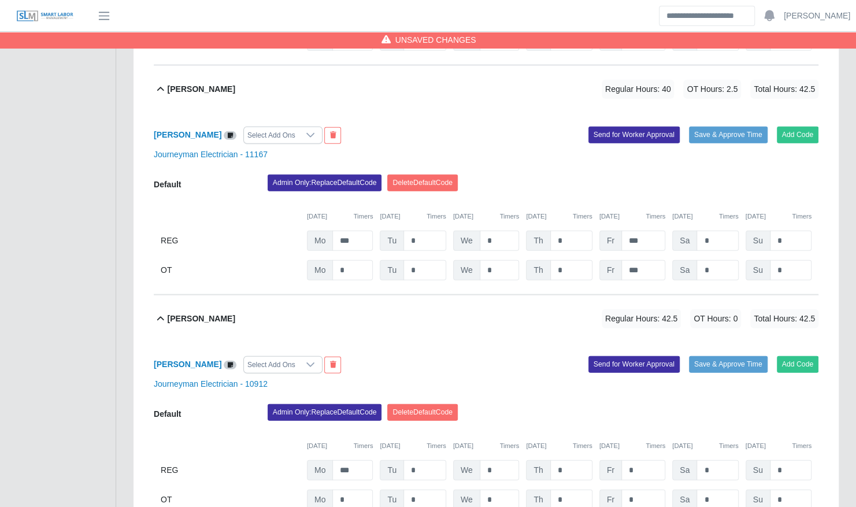
click at [649, 180] on div "Admin Only: Replace Default Code Delete Default Code" at bounding box center [543, 186] width 568 height 23
click at [720, 127] on button "Save & Approve Time" at bounding box center [728, 135] width 79 height 16
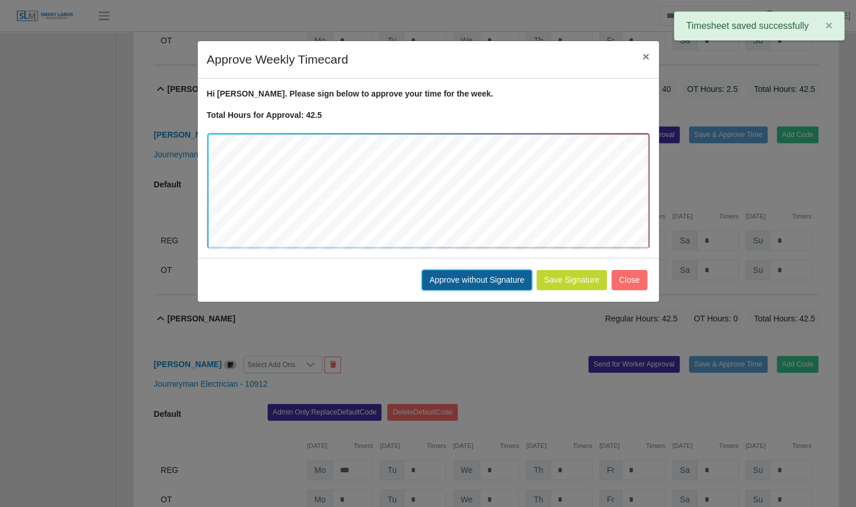
click at [496, 276] on button "Approve without Signature" at bounding box center [477, 280] width 110 height 20
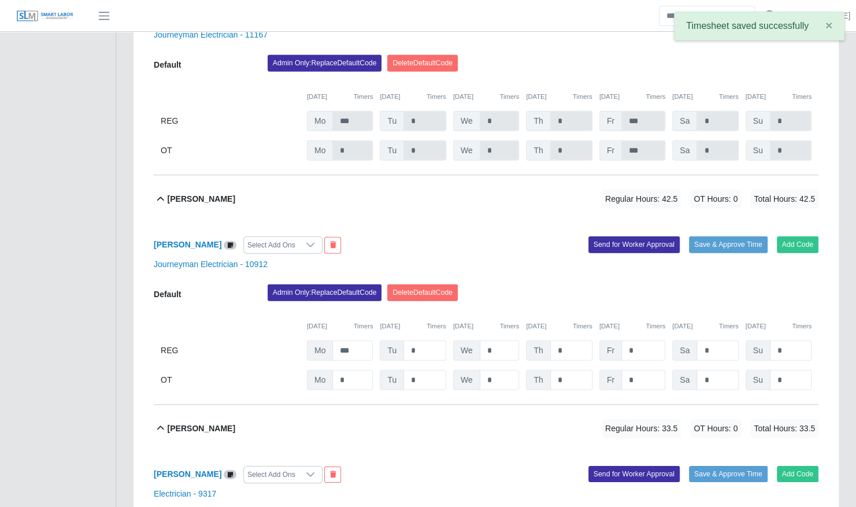
scroll to position [1795, 0]
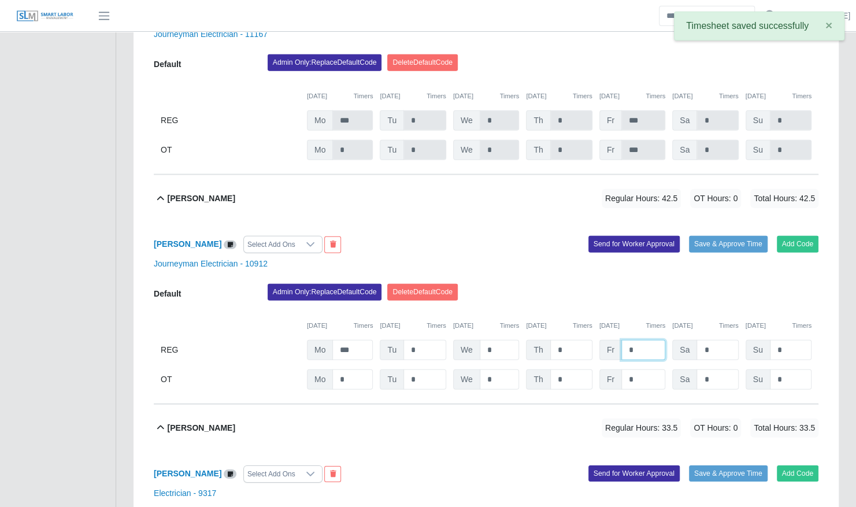
click at [634, 340] on input "*" at bounding box center [644, 350] width 44 height 20
type input "*"
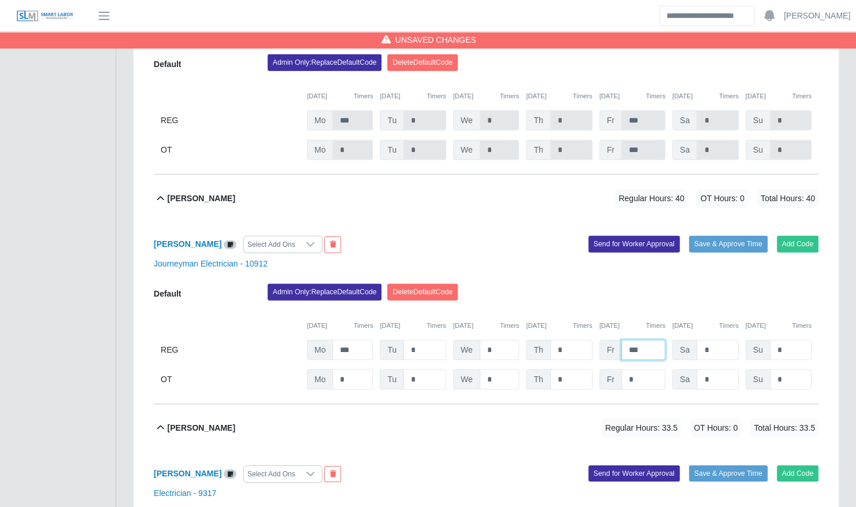
type input "***"
click at [641, 369] on input "*" at bounding box center [644, 379] width 44 height 20
type input "***"
click at [730, 236] on button "Save & Approve Time" at bounding box center [728, 244] width 79 height 16
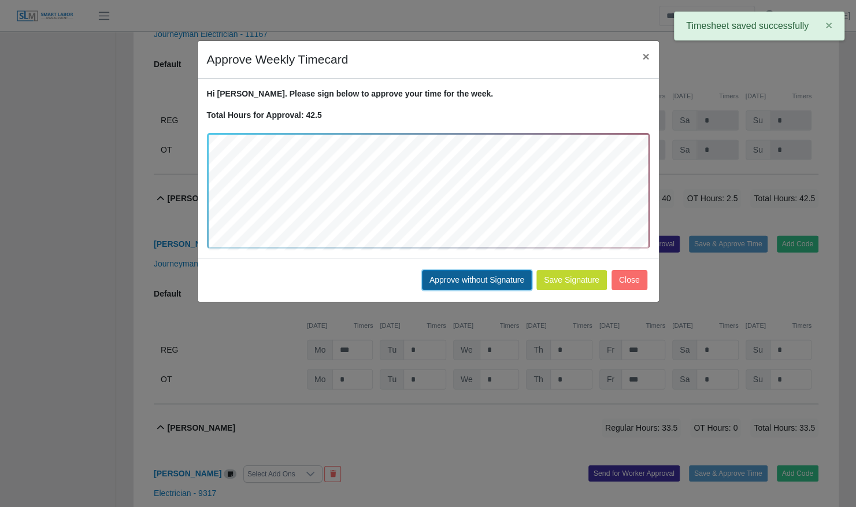
click at [507, 275] on button "Approve without Signature" at bounding box center [477, 280] width 110 height 20
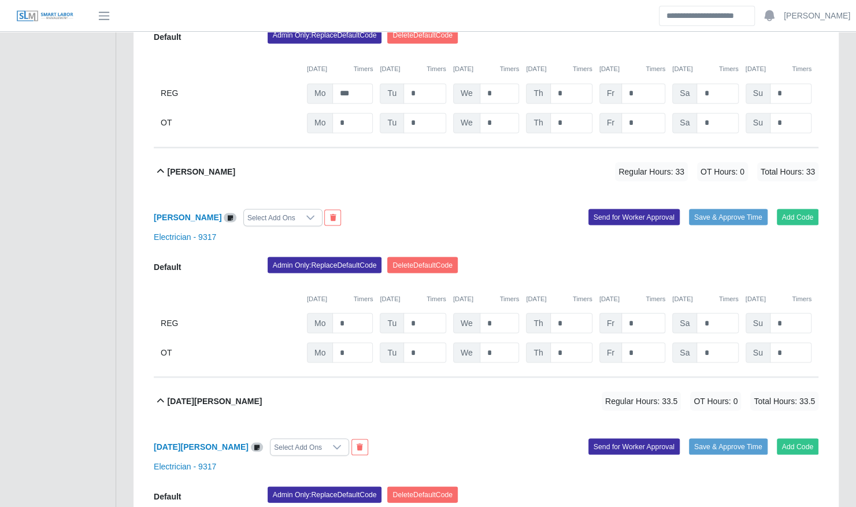
scroll to position [1134, 0]
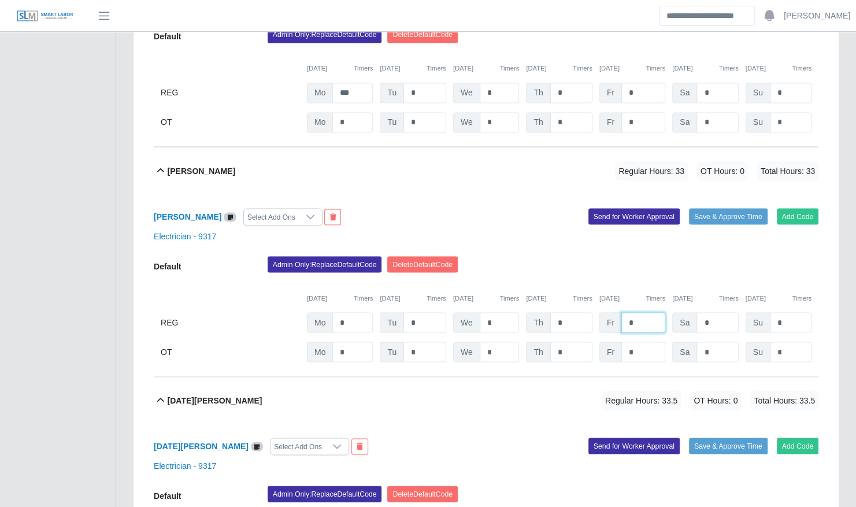
click at [641, 312] on input "*" at bounding box center [644, 322] width 44 height 20
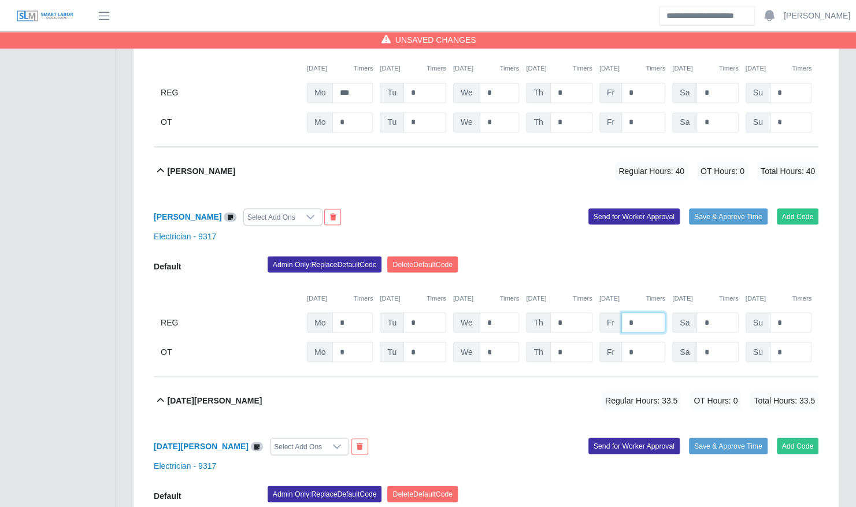
type input "*"
click at [642, 279] on div "10/06/2025 Timers 10/07/2025 Timers 10/08/2025 Timers 10/09/2025 Timers 10/10/2…" at bounding box center [486, 291] width 665 height 24
click at [639, 345] on input "*" at bounding box center [644, 352] width 44 height 20
type input "*"
click at [678, 238] on div "Nicholas Reynolds Select Add Ons Add Code Save & Approve Time Send for Worker A…" at bounding box center [486, 285] width 665 height 182
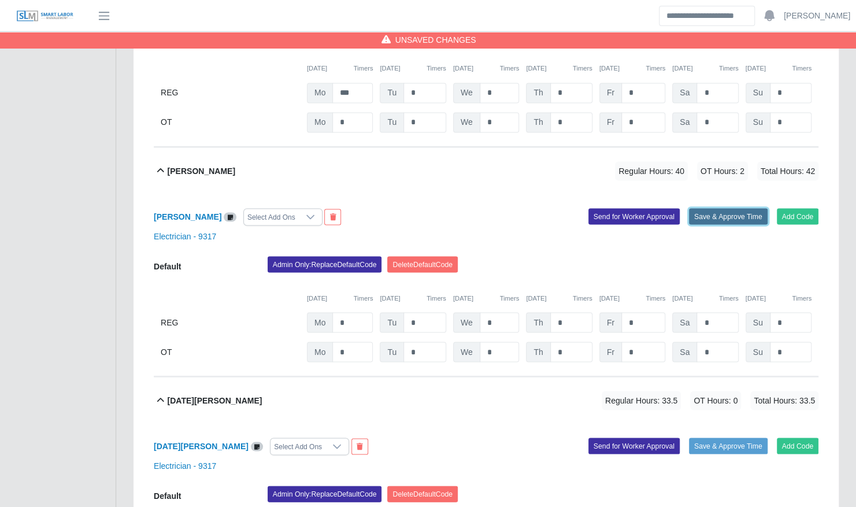
click at [715, 208] on button "Save & Approve Time" at bounding box center [728, 216] width 79 height 16
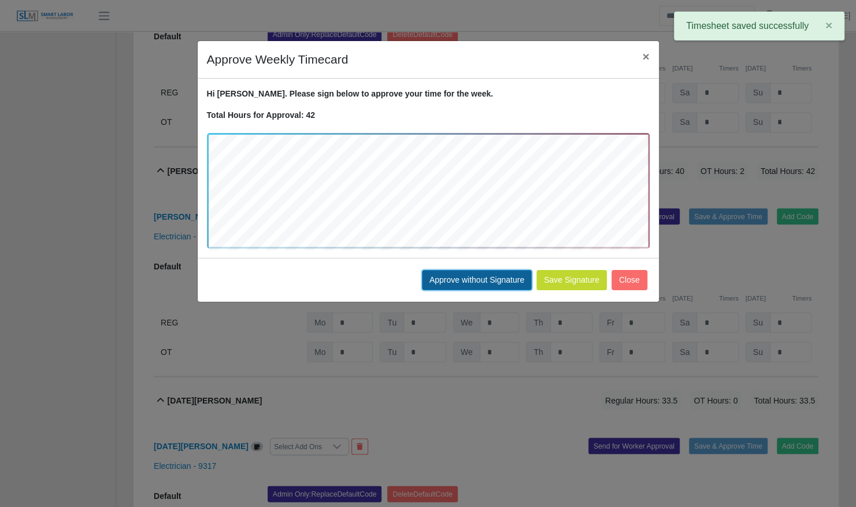
click at [501, 284] on button "Approve without Signature" at bounding box center [477, 280] width 110 height 20
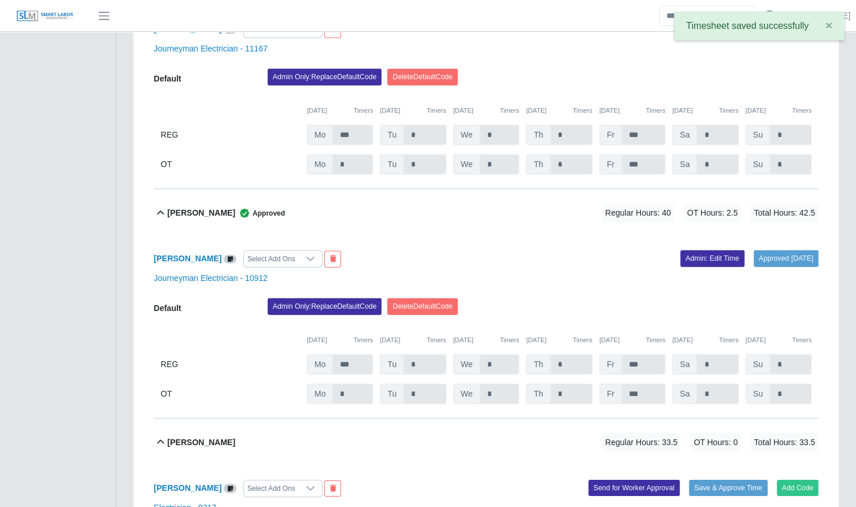
scroll to position [1991, 0]
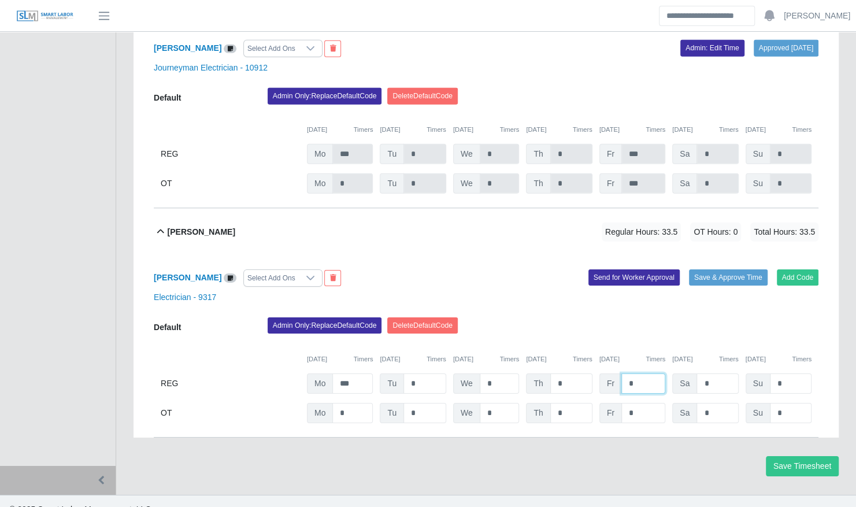
click at [634, 374] on input "*" at bounding box center [644, 384] width 44 height 20
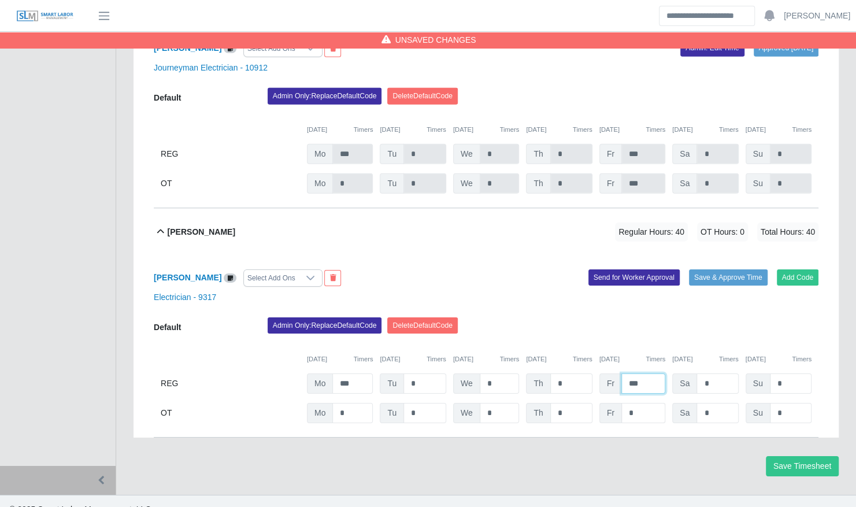
type input "***"
click at [643, 403] on input "*" at bounding box center [644, 413] width 44 height 20
type input "***"
click at [720, 269] on button "Save & Approve Time" at bounding box center [728, 277] width 79 height 16
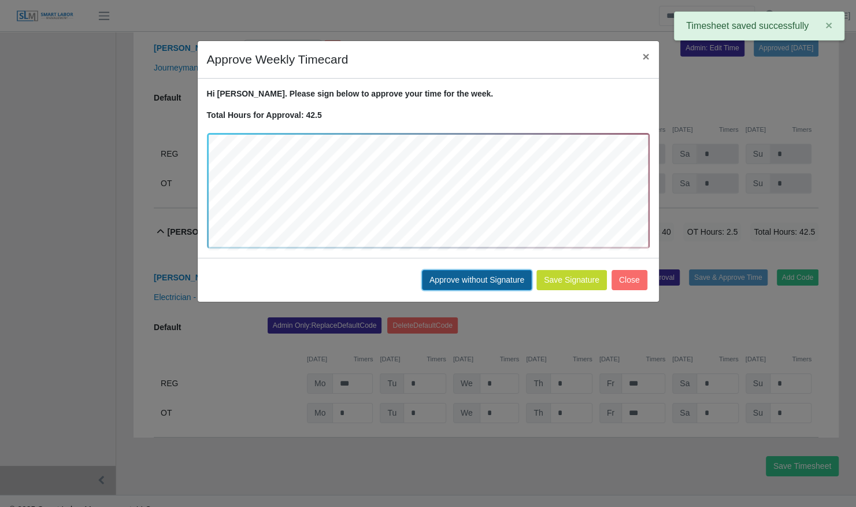
click at [510, 276] on button "Approve without Signature" at bounding box center [477, 280] width 110 height 20
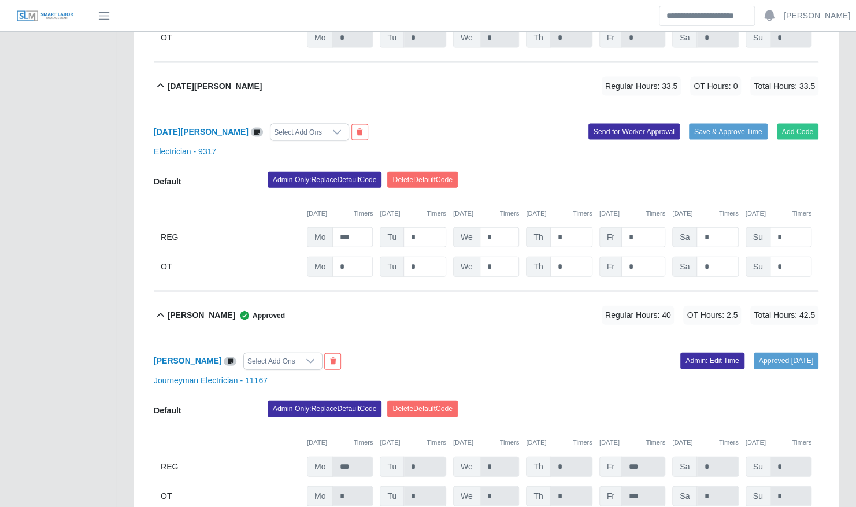
scroll to position [1411, 0]
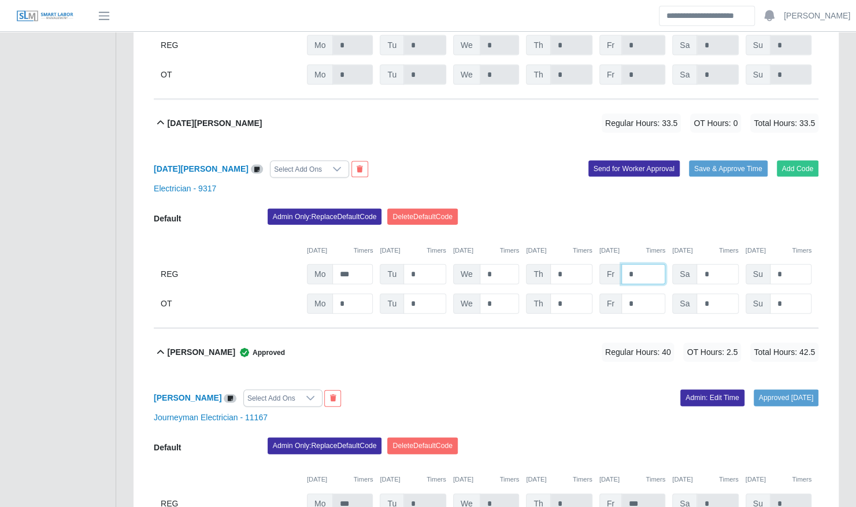
click at [636, 264] on input "*" at bounding box center [644, 274] width 44 height 20
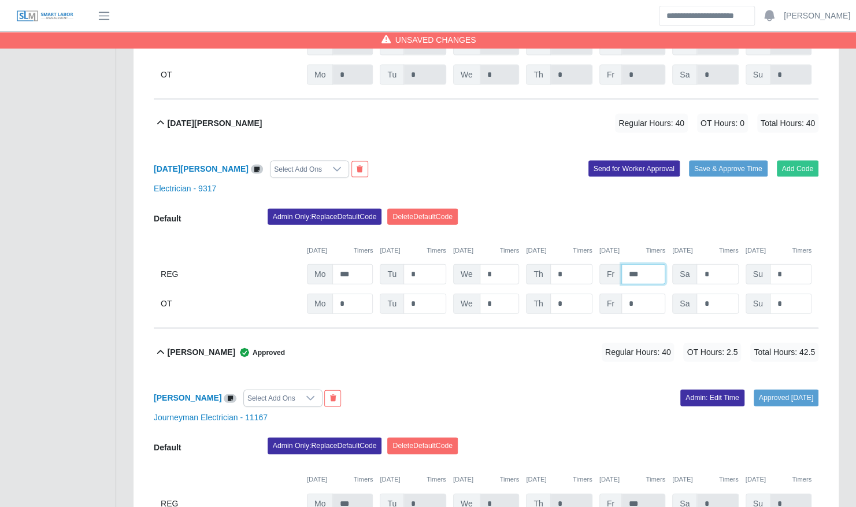
type input "***"
click at [641, 296] on input "*" at bounding box center [644, 304] width 44 height 20
type input "***"
click at [741, 161] on button "Save & Approve Time" at bounding box center [728, 169] width 79 height 16
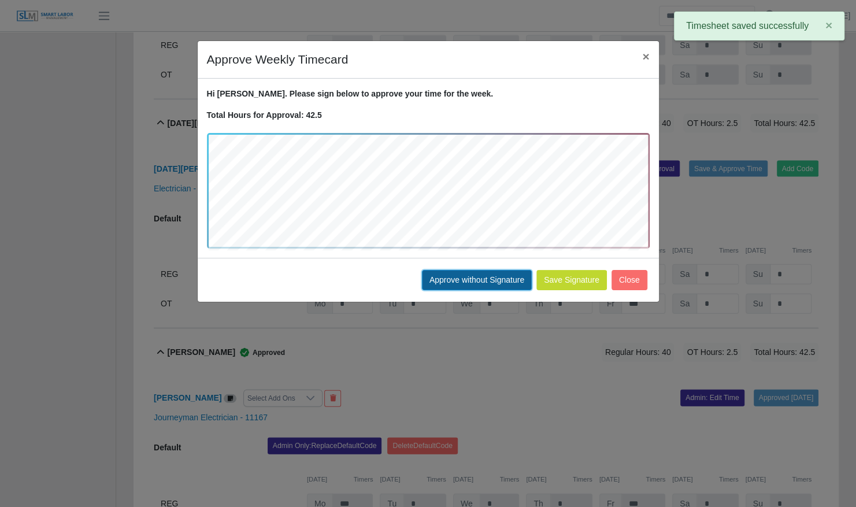
click at [491, 282] on button "Approve without Signature" at bounding box center [477, 280] width 110 height 20
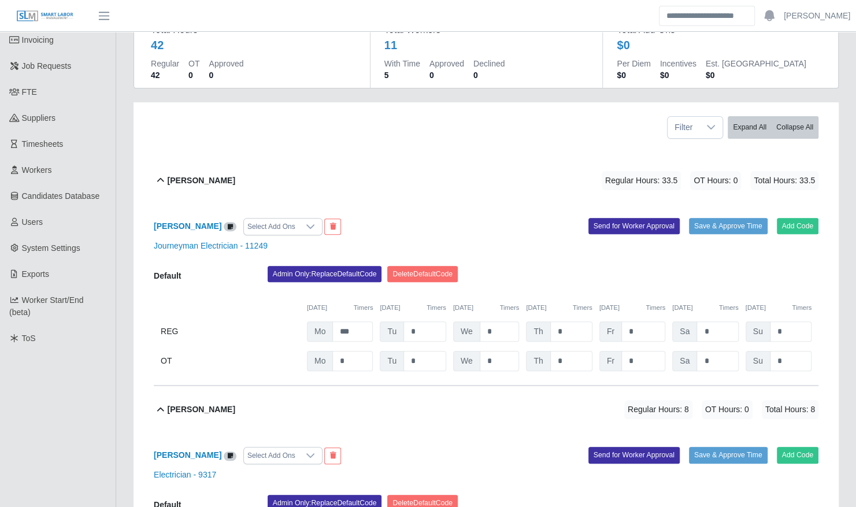
scroll to position [147, 0]
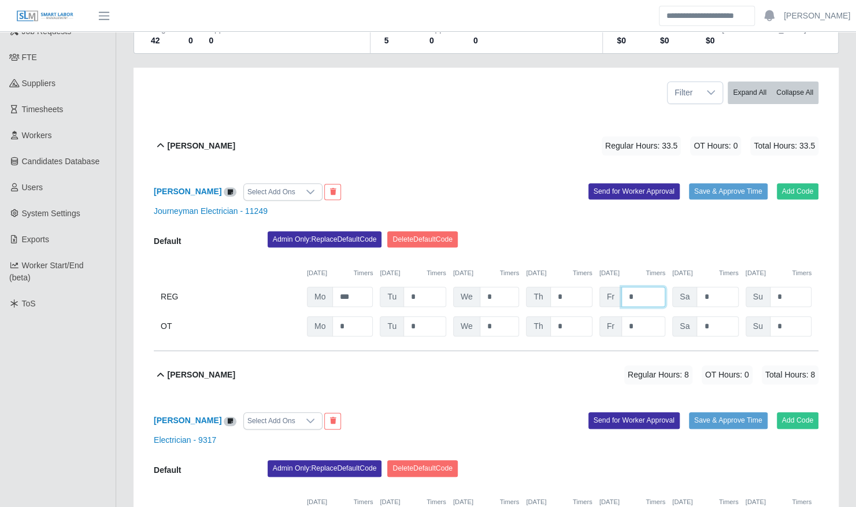
click at [648, 287] on input "*" at bounding box center [644, 297] width 44 height 20
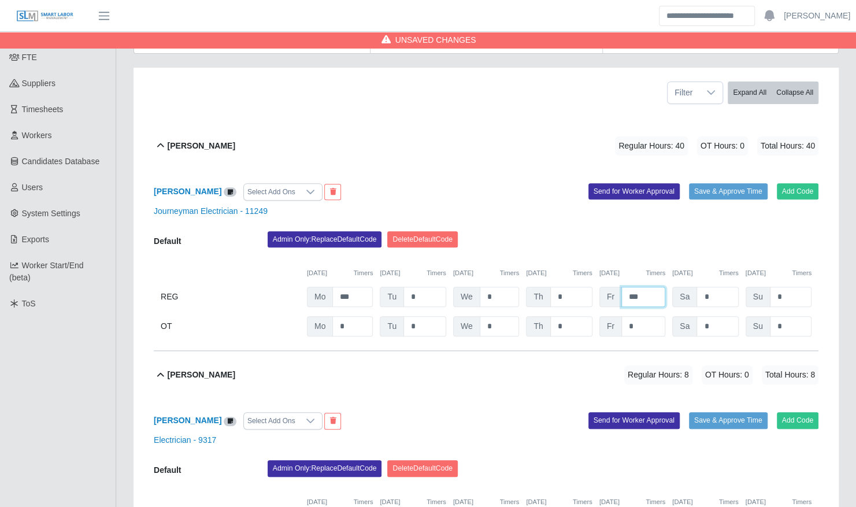
type input "***"
click at [646, 316] on input "*" at bounding box center [644, 326] width 44 height 20
type input "***"
click at [646, 205] on div "Journeyman Electrician - 11249" at bounding box center [486, 211] width 682 height 12
click at [719, 187] on button "Save & Approve Time" at bounding box center [728, 191] width 79 height 16
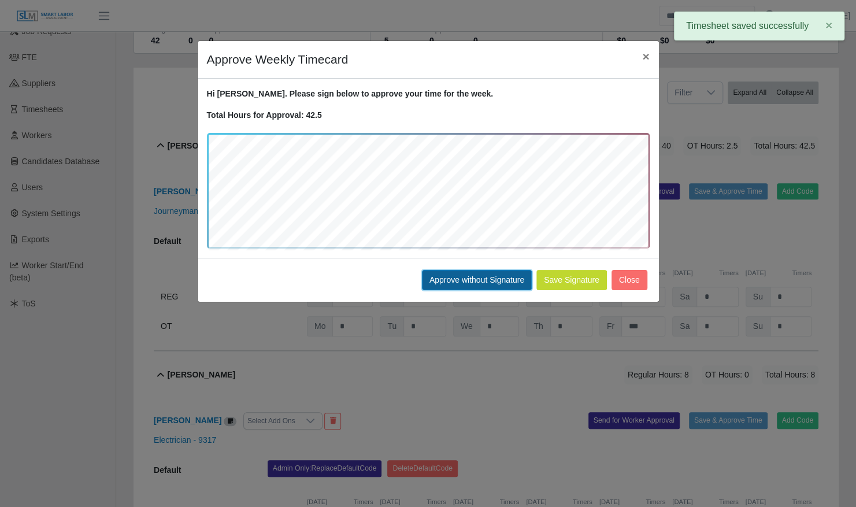
click at [515, 273] on button "Approve without Signature" at bounding box center [477, 280] width 110 height 20
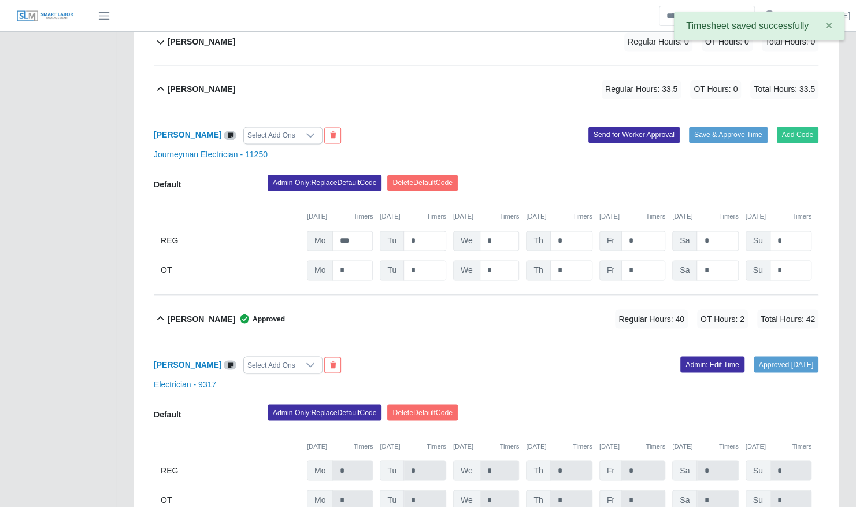
scroll to position [977, 0]
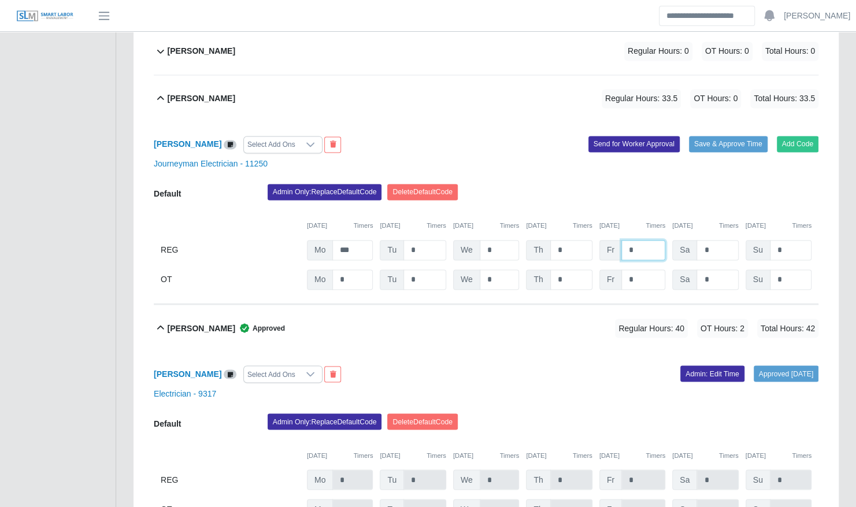
click at [633, 241] on input "*" at bounding box center [644, 250] width 44 height 20
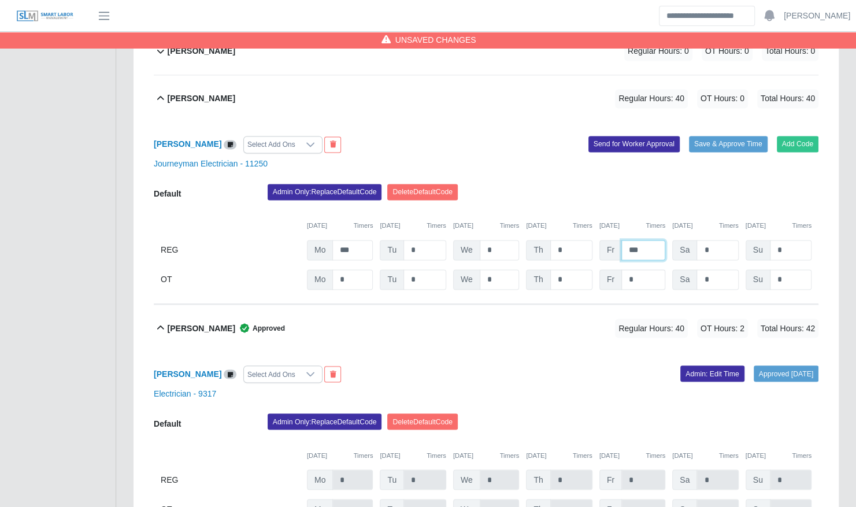
type input "***"
click at [635, 269] on input "*" at bounding box center [644, 279] width 44 height 20
type input "***"
click at [731, 136] on button "Save & Approve Time" at bounding box center [728, 144] width 79 height 16
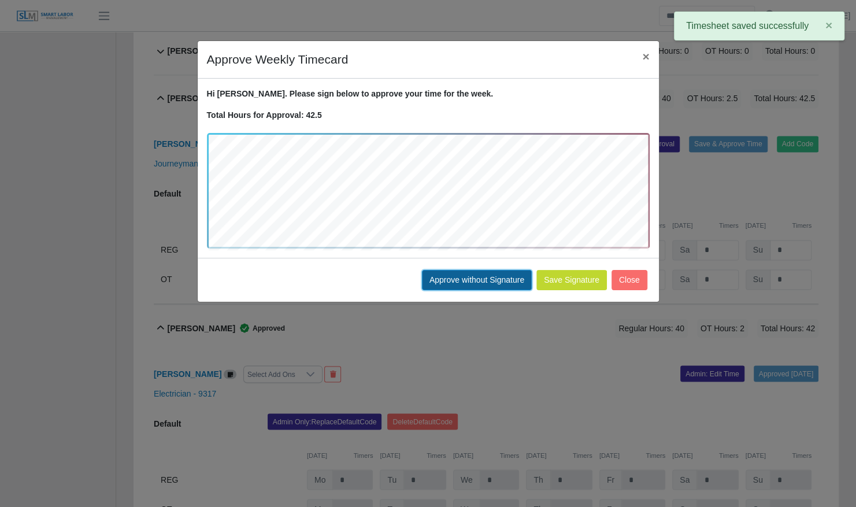
click at [513, 278] on button "Approve without Signature" at bounding box center [477, 280] width 110 height 20
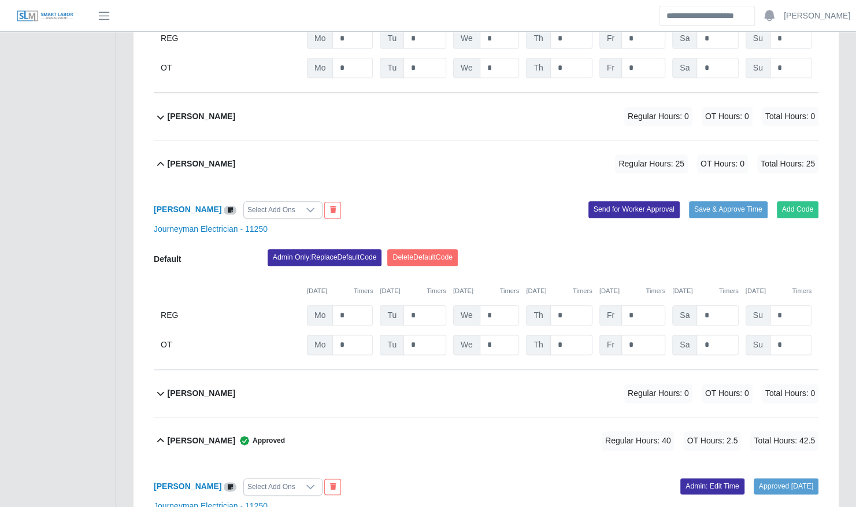
scroll to position [634, 0]
click at [634, 306] on input "*" at bounding box center [644, 316] width 44 height 20
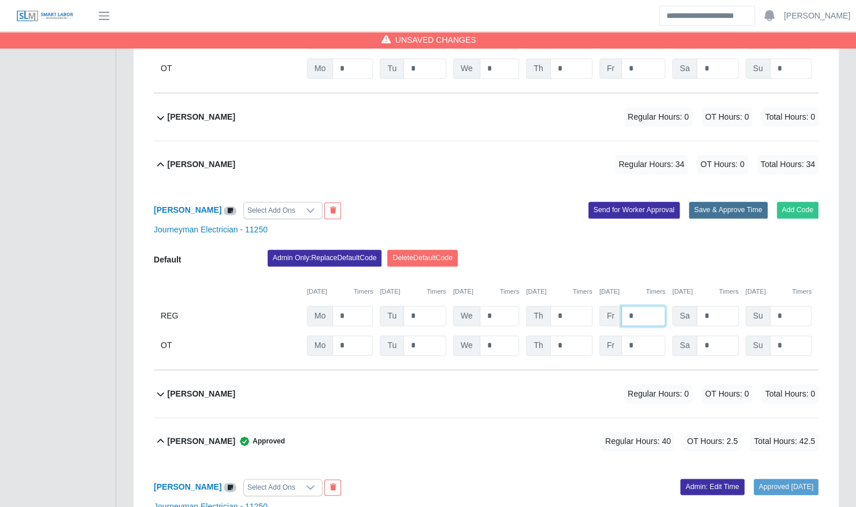
type input "*"
click at [726, 202] on button "Save & Approve Time" at bounding box center [728, 210] width 79 height 16
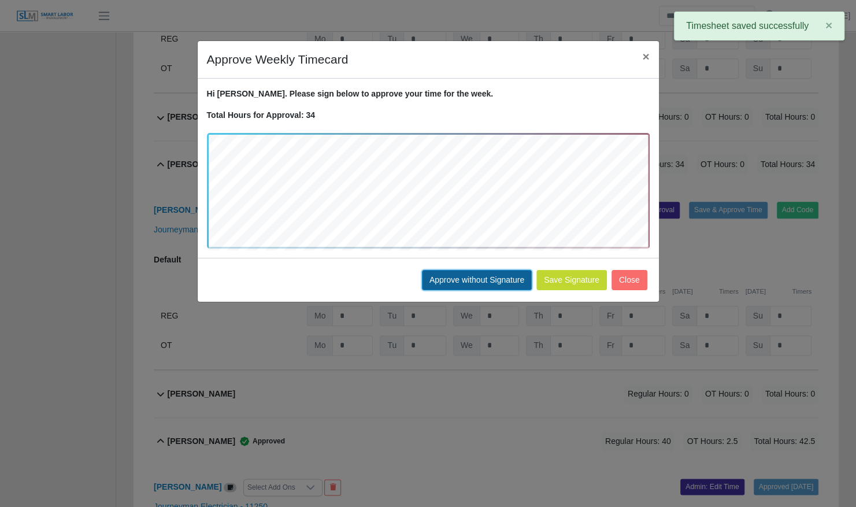
click at [500, 274] on button "Approve without Signature" at bounding box center [477, 280] width 110 height 20
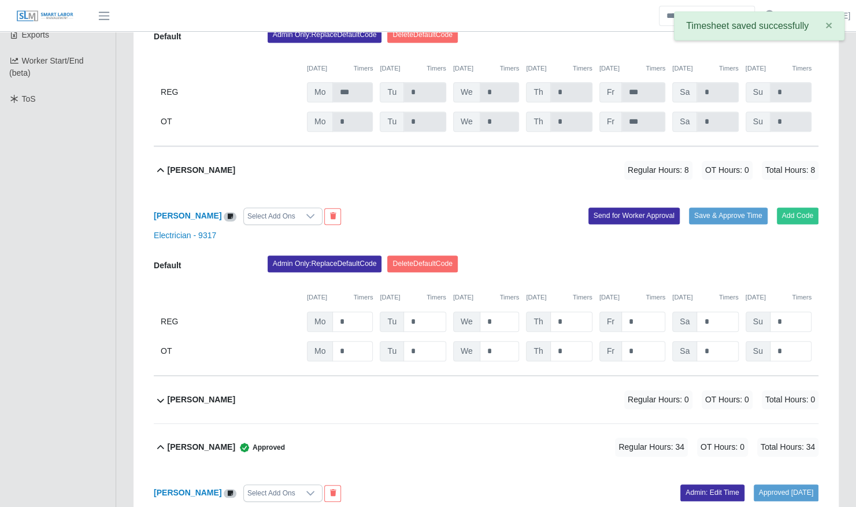
scroll to position [352, 0]
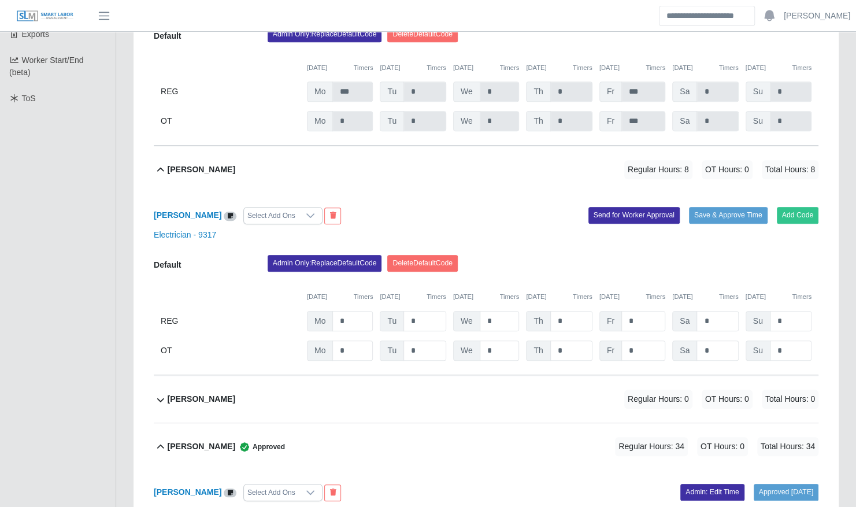
drag, startPoint x: 712, startPoint y: 197, endPoint x: 714, endPoint y: 182, distance: 15.1
click at [714, 182] on div "Benjamin Redmon Regular Hours: 8 OT Hours: 0 Total Hours: 8" at bounding box center [493, 169] width 651 height 47
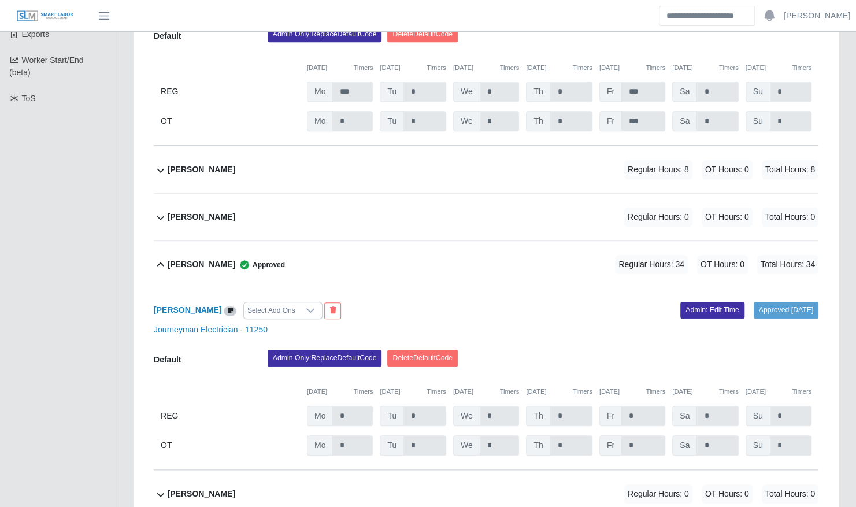
click at [714, 178] on div "Benjamin Redmon Regular Hours: 8 OT Hours: 0 Total Hours: 8" at bounding box center [493, 169] width 651 height 47
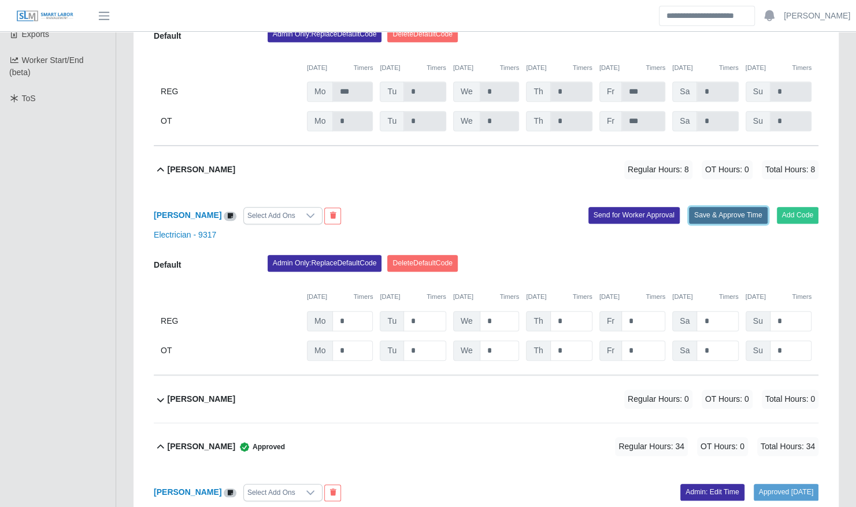
click at [720, 207] on button "Save & Approve Time" at bounding box center [728, 215] width 79 height 16
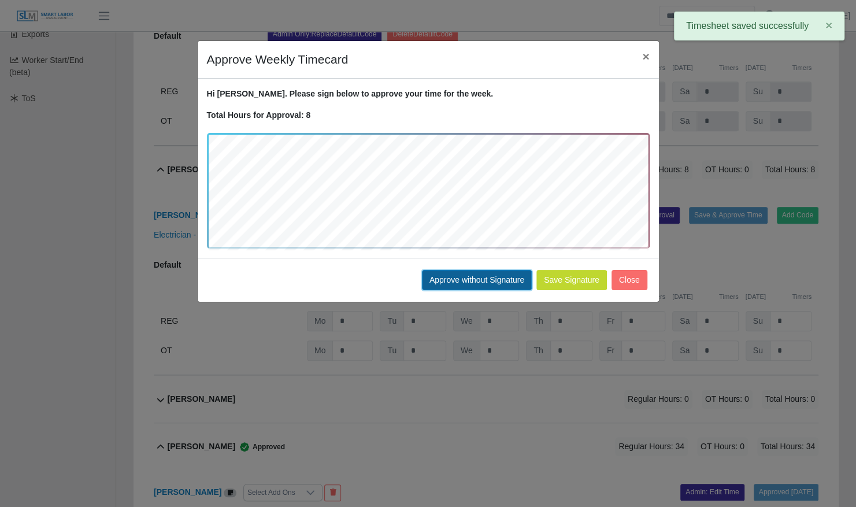
click at [508, 275] on button "Approve without Signature" at bounding box center [477, 280] width 110 height 20
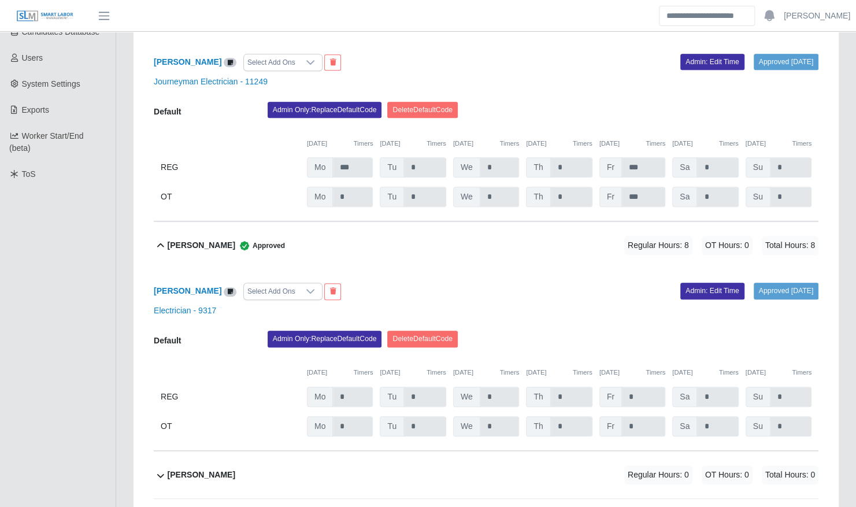
scroll to position [0, 0]
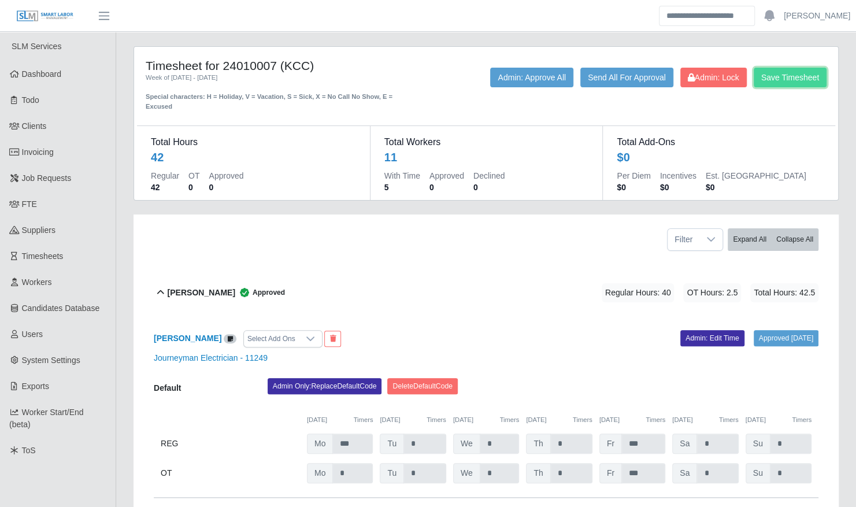
click at [792, 79] on button "Save Timesheet" at bounding box center [790, 78] width 73 height 20
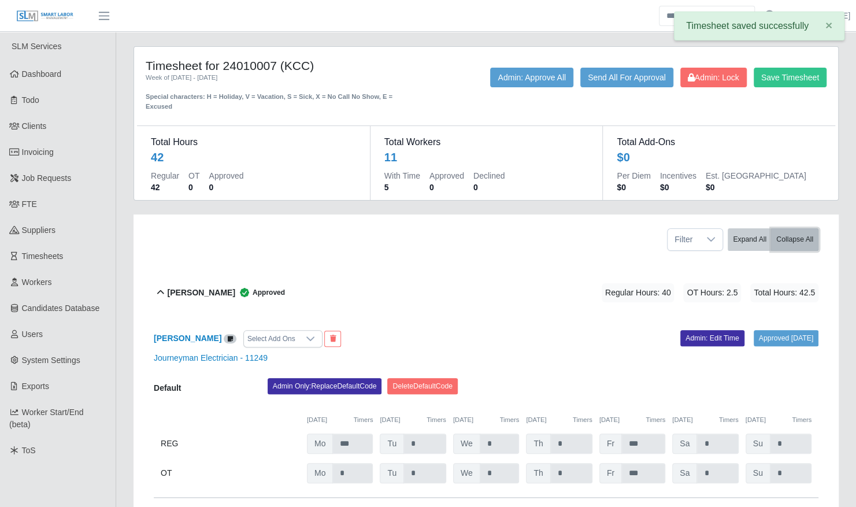
click at [792, 228] on button "Collapse All" at bounding box center [794, 239] width 47 height 23
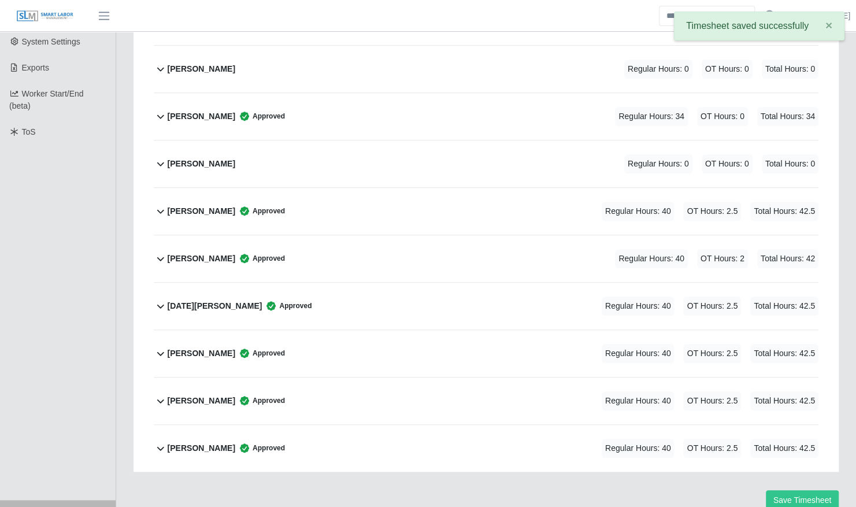
scroll to position [319, 0]
click at [510, 197] on div "Michael Ayes Approved Regular Hours: 40 OT Hours: 2.5 Total Hours: 42.5" at bounding box center [493, 210] width 651 height 47
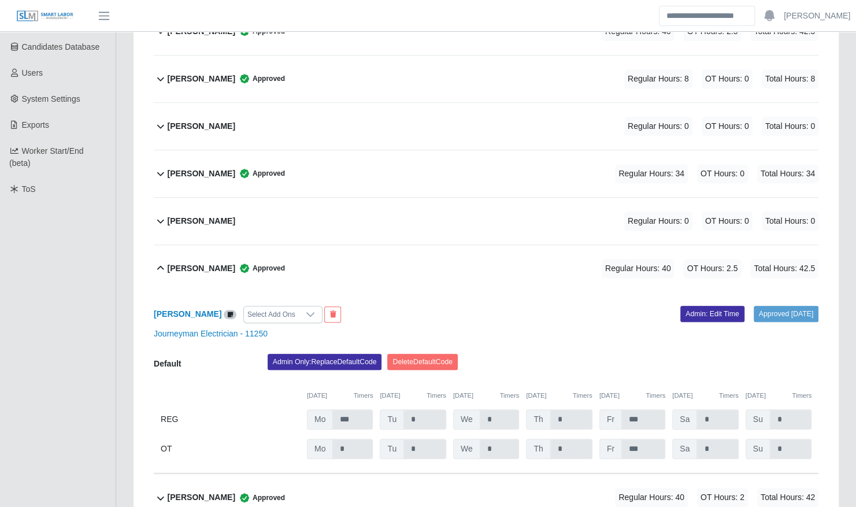
scroll to position [261, 0]
click at [479, 154] on div "Joshua Hamaker Approved Regular Hours: 34 OT Hours: 0 Total Hours: 34" at bounding box center [493, 174] width 651 height 47
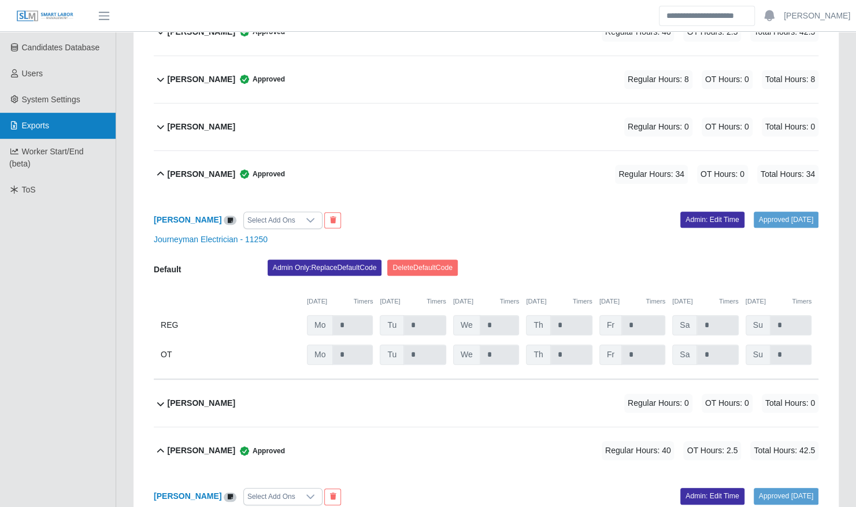
scroll to position [0, 0]
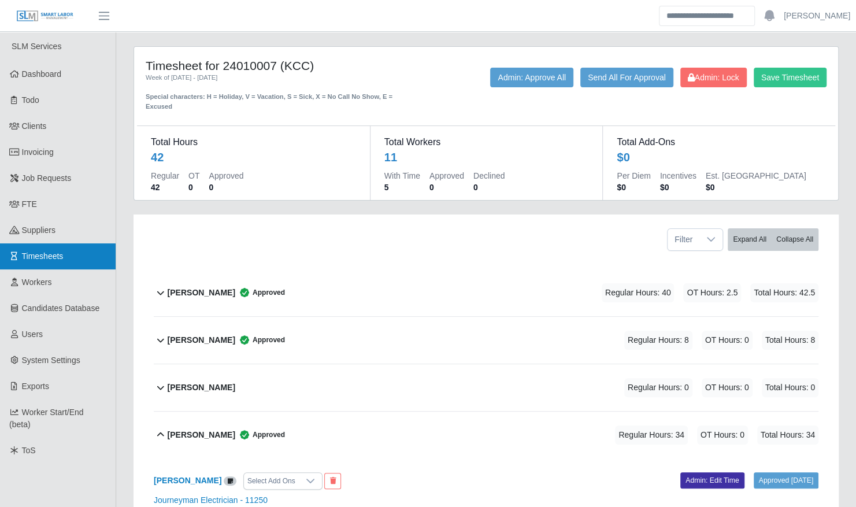
click at [66, 247] on link "Timesheets" at bounding box center [58, 256] width 116 height 26
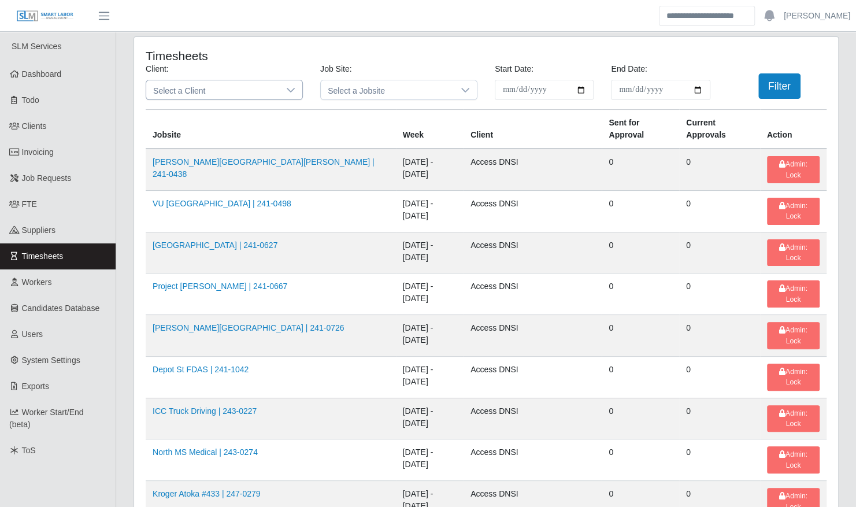
click at [208, 91] on span "Select a Client" at bounding box center [212, 89] width 133 height 19
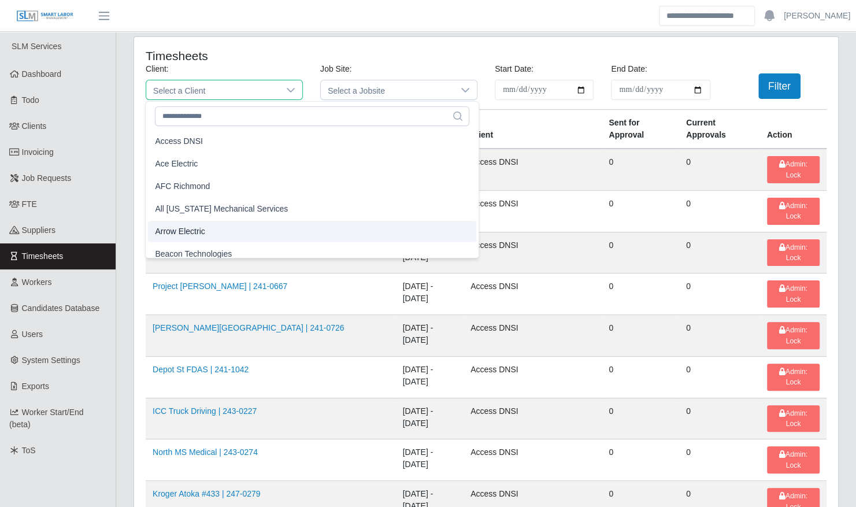
click at [230, 235] on li "Arrow Electric" at bounding box center [312, 231] width 328 height 21
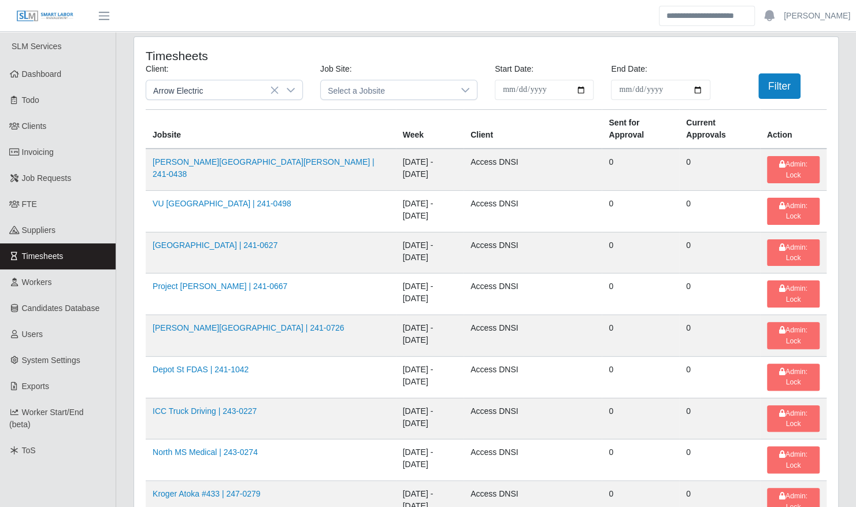
click at [777, 73] on div "**********" at bounding box center [486, 86] width 698 height 46
click at [788, 86] on button "Filter" at bounding box center [780, 85] width 42 height 25
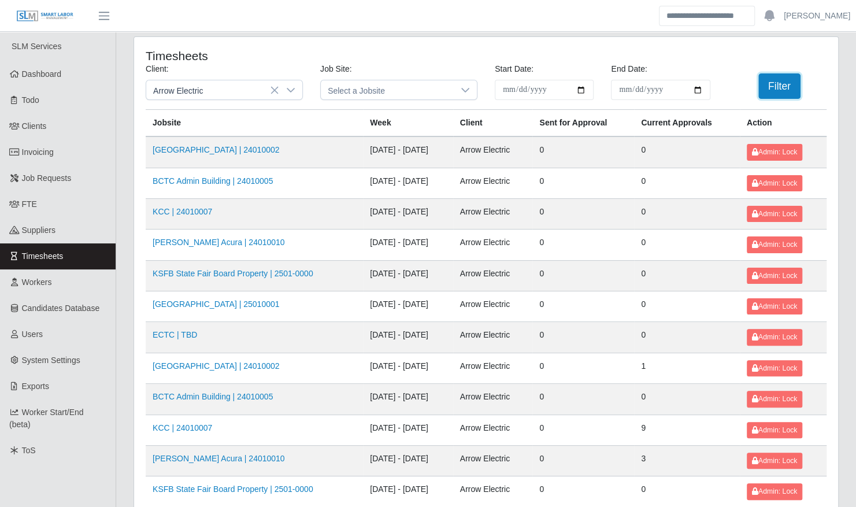
scroll to position [146, 0]
